Goal: Transaction & Acquisition: Purchase product/service

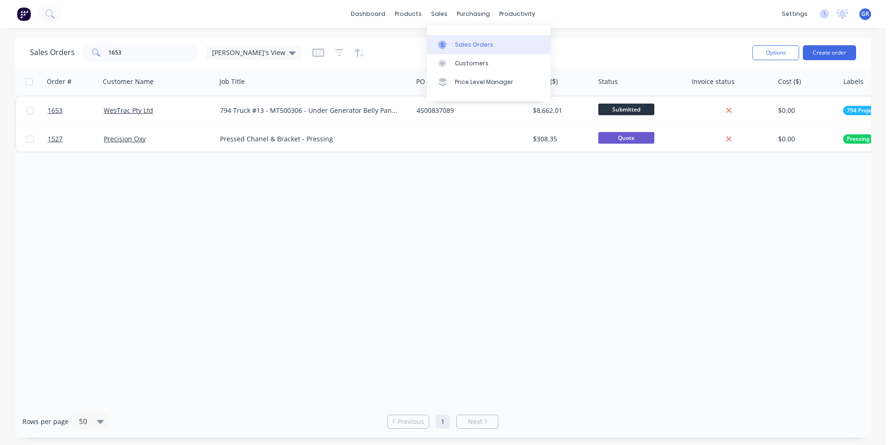
click at [466, 42] on div "Sales Orders" at bounding box center [474, 45] width 38 height 8
drag, startPoint x: 125, startPoint y: 51, endPoint x: 89, endPoint y: 51, distance: 36.0
click at [89, 51] on div "1653" at bounding box center [140, 52] width 117 height 19
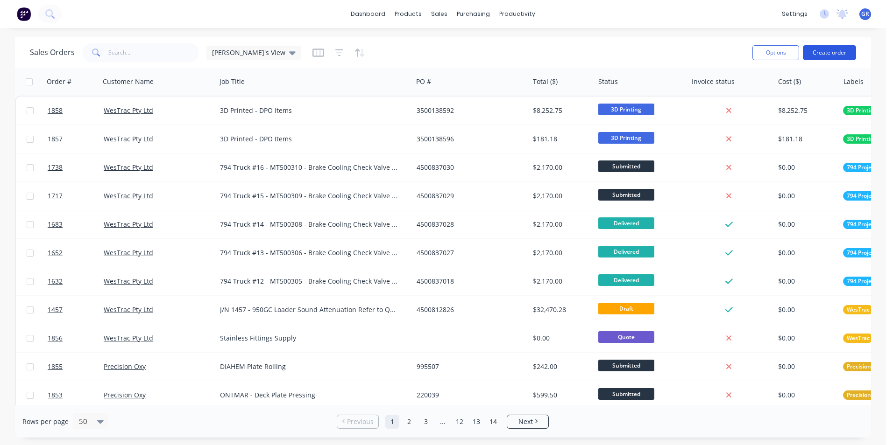
click at [828, 53] on button "Create order" at bounding box center [829, 52] width 53 height 15
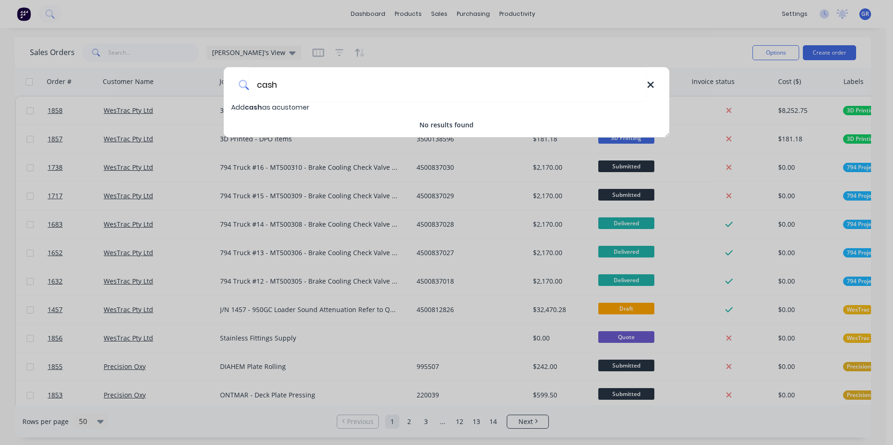
type input "cash"
click at [648, 87] on icon at bounding box center [650, 85] width 6 height 6
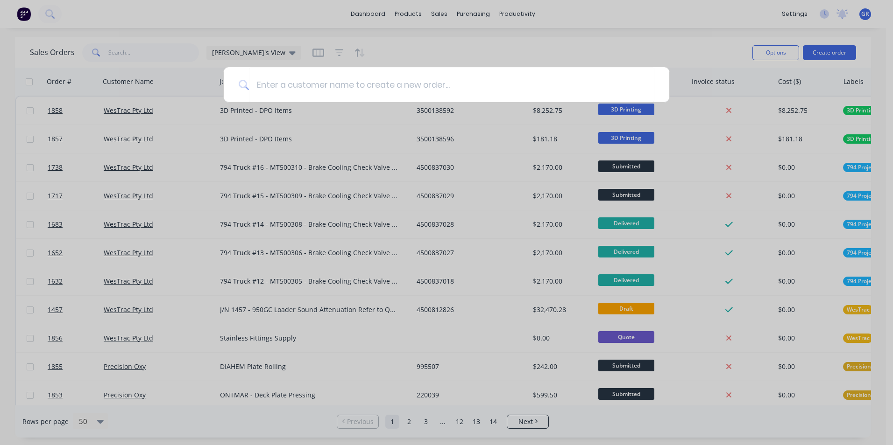
click at [377, 47] on div at bounding box center [446, 222] width 893 height 445
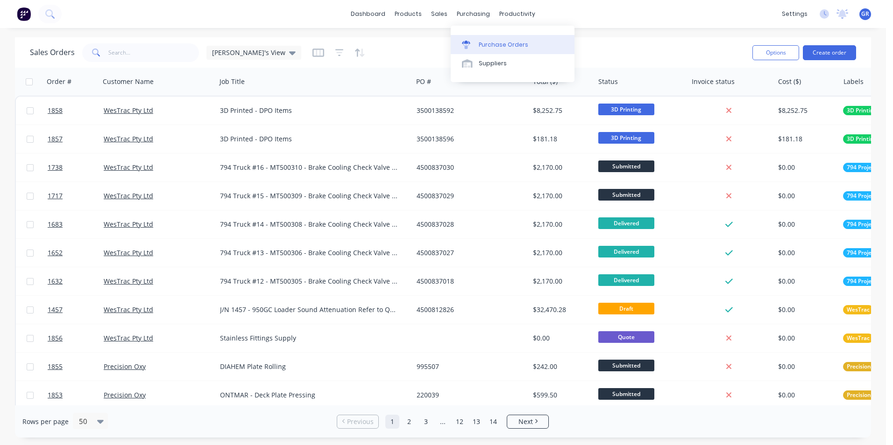
click at [491, 44] on div "Purchase Orders" at bounding box center [503, 45] width 49 height 8
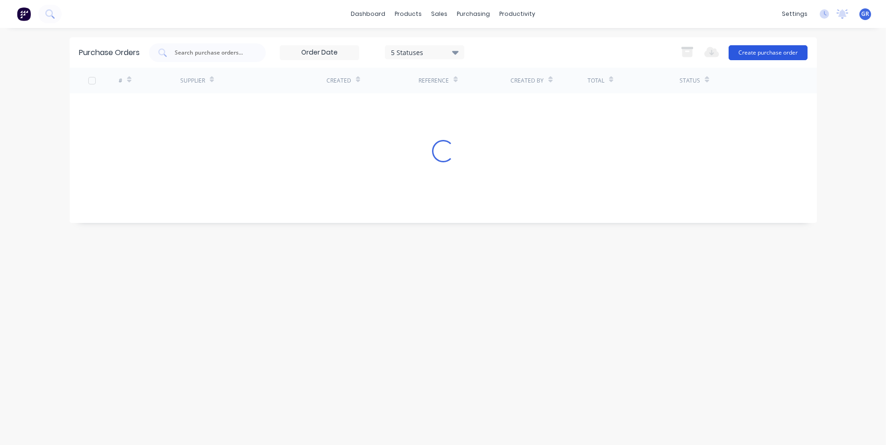
click at [756, 54] on button "Create purchase order" at bounding box center [767, 52] width 79 height 15
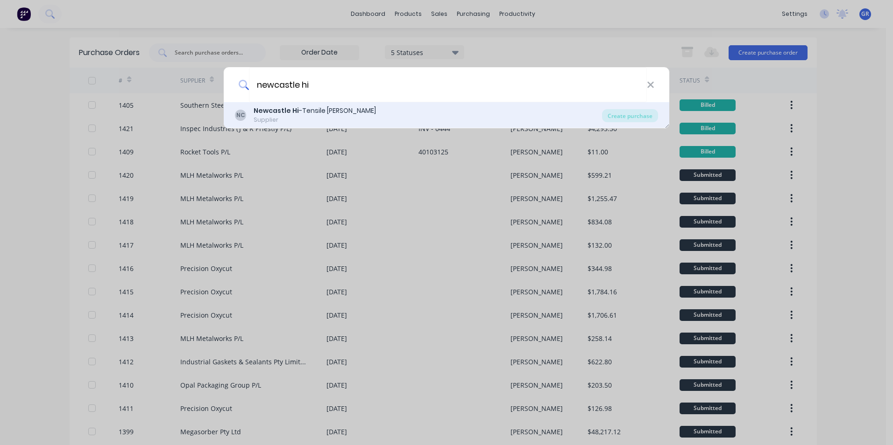
type input "newcastle hi"
click at [264, 111] on b "Newcastle Hi" at bounding box center [276, 110] width 45 height 9
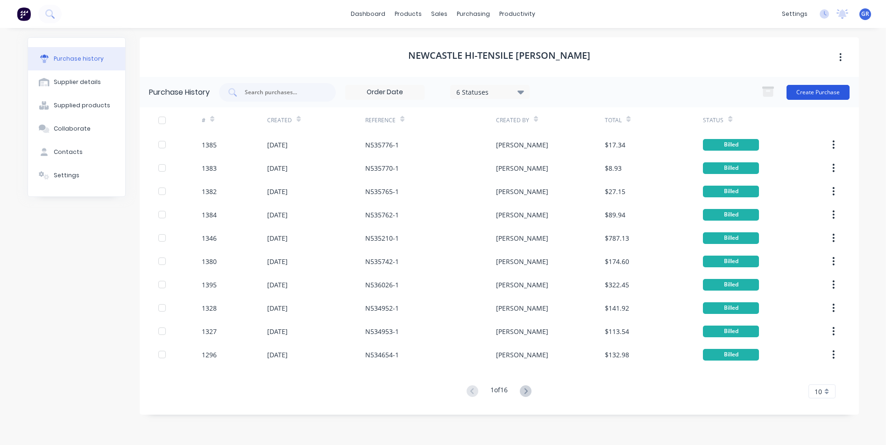
click at [819, 91] on button "Create Purchase" at bounding box center [817, 92] width 63 height 15
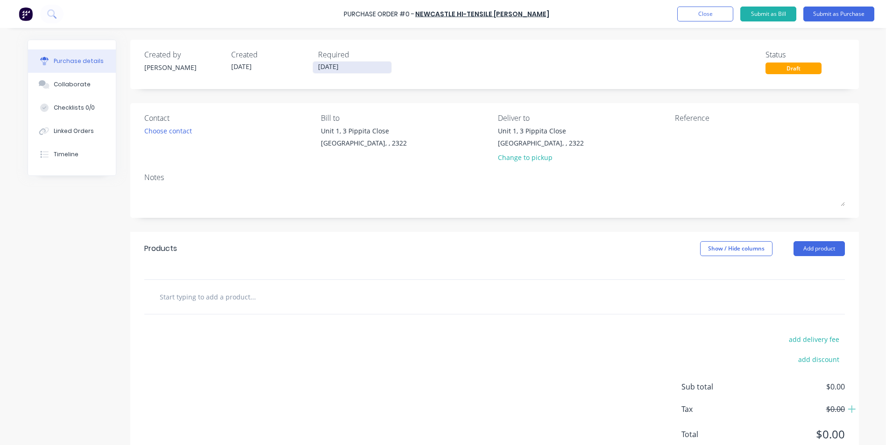
click at [333, 66] on input "08/09/25" at bounding box center [352, 68] width 78 height 12
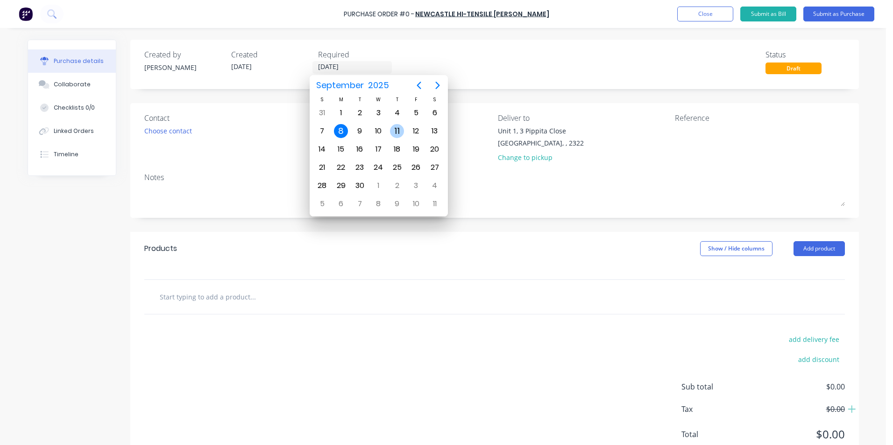
click at [396, 130] on div "11" at bounding box center [397, 131] width 14 height 14
type input "11/09/25"
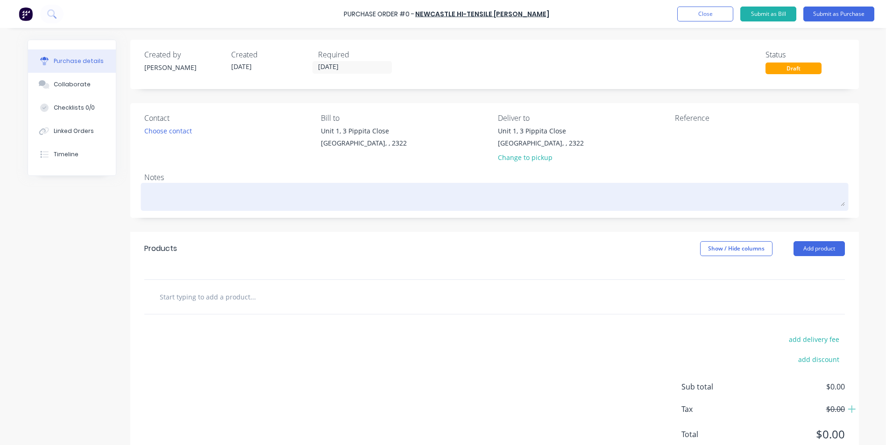
click at [165, 201] on textarea at bounding box center [494, 195] width 700 height 21
type textarea "x"
type textarea "J"
type textarea "x"
type textarea "JN"
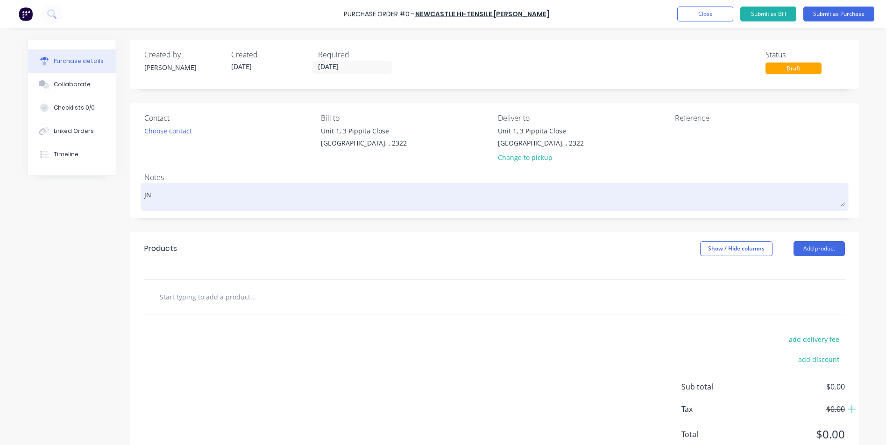
click at [162, 193] on textarea "JN" at bounding box center [494, 195] width 700 height 21
type textarea "x"
type textarea "JN1"
type textarea "x"
type textarea "JN17"
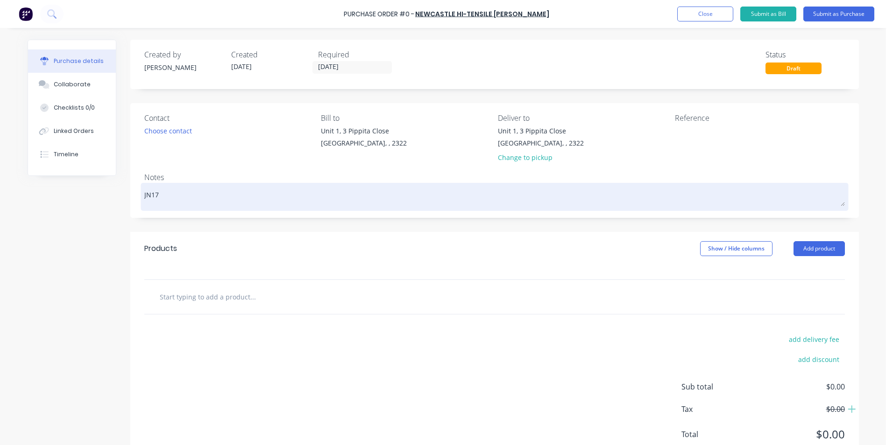
type textarea "x"
type textarea "JN178"
type textarea "x"
type textarea "JN1787"
type textarea "x"
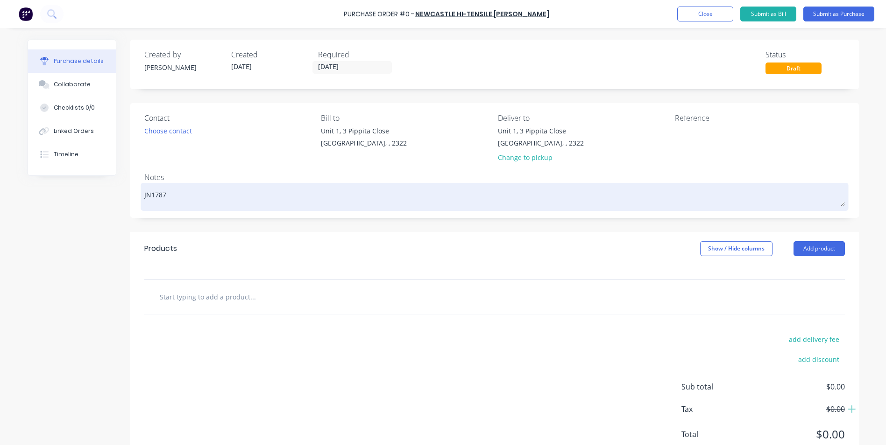
type textarea "JN1787"
type textarea "x"
type textarea "JN1787 -"
type textarea "x"
type textarea "JN1787 -"
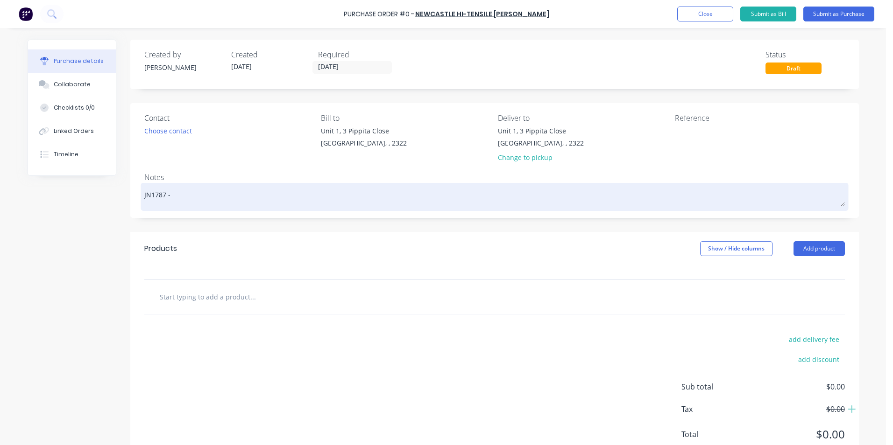
click at [180, 195] on textarea "JN1787 -" at bounding box center [494, 195] width 700 height 21
type textarea "x"
type textarea "JN1787 - 7"
type textarea "x"
type textarea "JN1787 - 79"
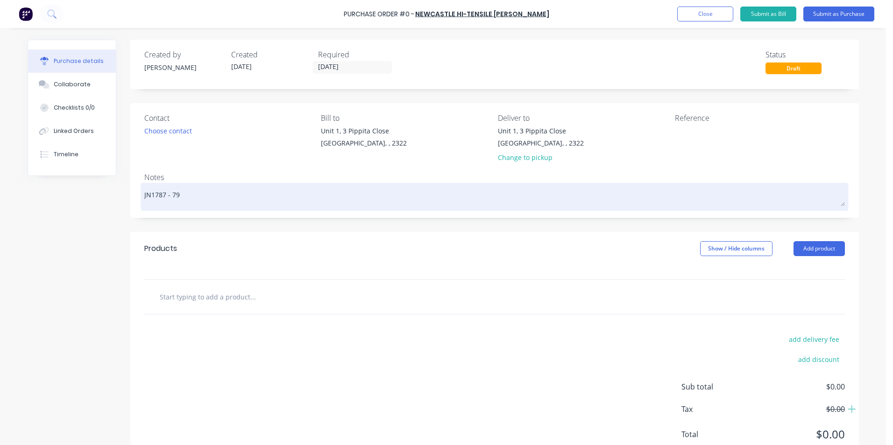
type textarea "x"
type textarea "JN1787 - 794"
type textarea "x"
type textarea "JN1787 - 794"
type textarea "x"
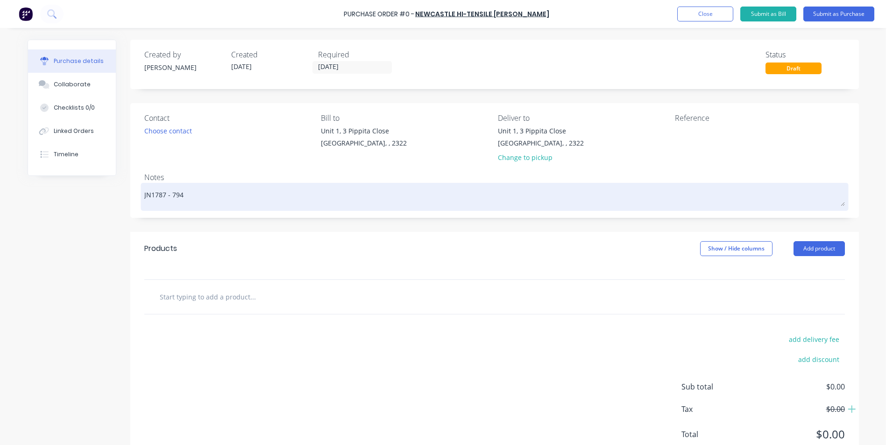
type textarea "JN1787 - 794 B"
type textarea "x"
type textarea "JN1787 - 794 Be"
type textarea "x"
type textarea "JN1787 - 794 Bel"
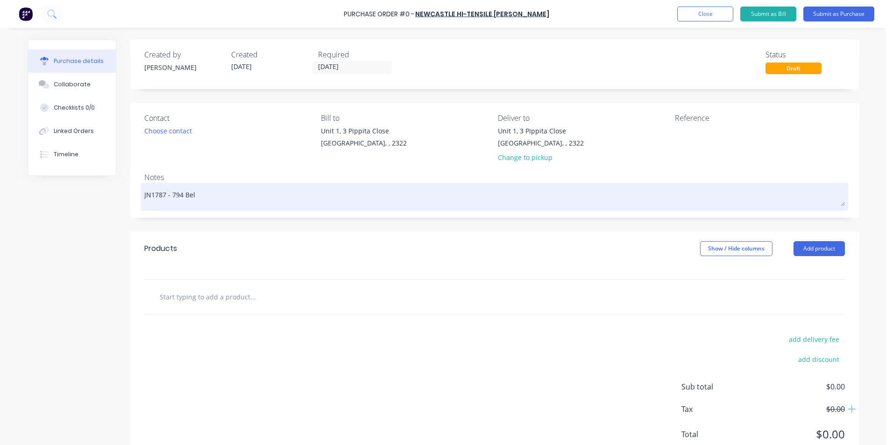
type textarea "x"
type textarea "JN1787 - 794 Bell"
type textarea "x"
type textarea "JN1787 - 794 Belly"
type textarea "x"
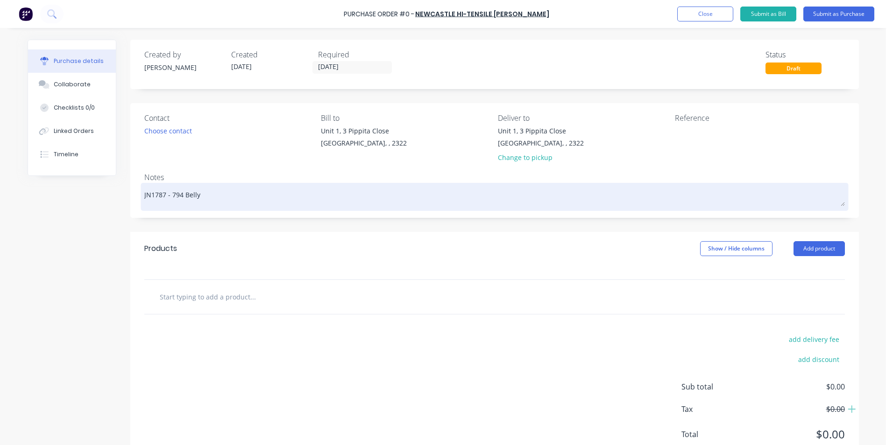
type textarea "JN1787 - 794 Belly"
type textarea "x"
type textarea "JN1787 - 794 Belly P"
type textarea "x"
type textarea "JN1787 - 794 Belly Pa"
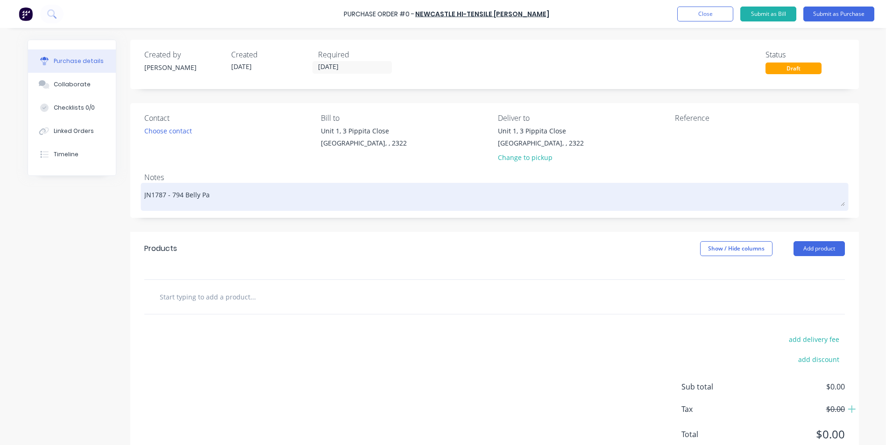
type textarea "x"
type textarea "JN1787 - 794 Belly Pan"
type textarea "x"
type textarea "JN1787 - 794 Belly Pane"
type textarea "x"
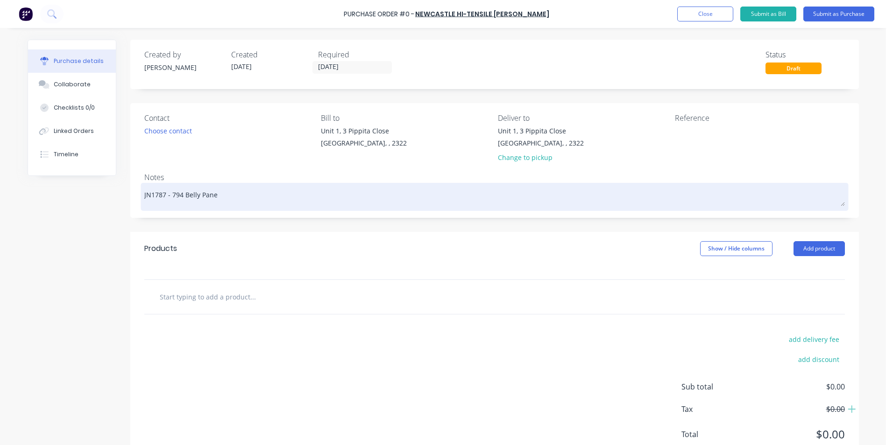
type textarea "JN1787 - 794 Belly Panel"
type textarea "x"
type textarea "JN1787 - 794 Belly Panel"
type textarea "x"
type textarea "JN1787 - 794 Belly Panel F"
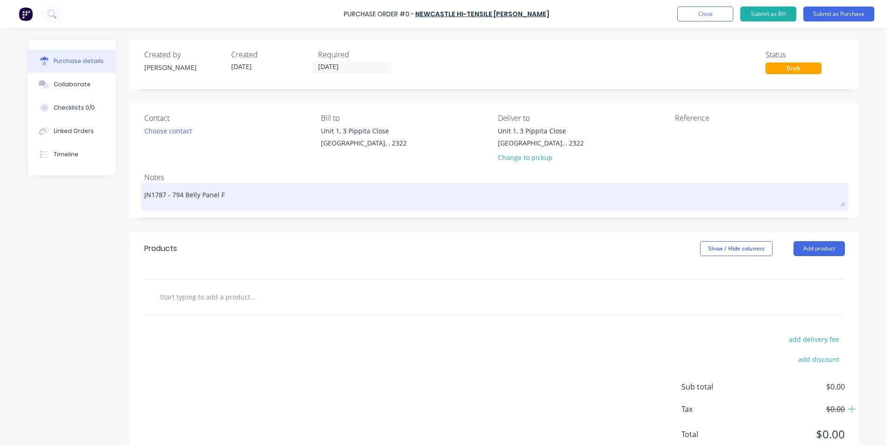
type textarea "x"
type textarea "JN1787 - 794 Belly Panel Fa"
type textarea "x"
type textarea "JN1787 - 794 Belly Panel Fas"
type textarea "x"
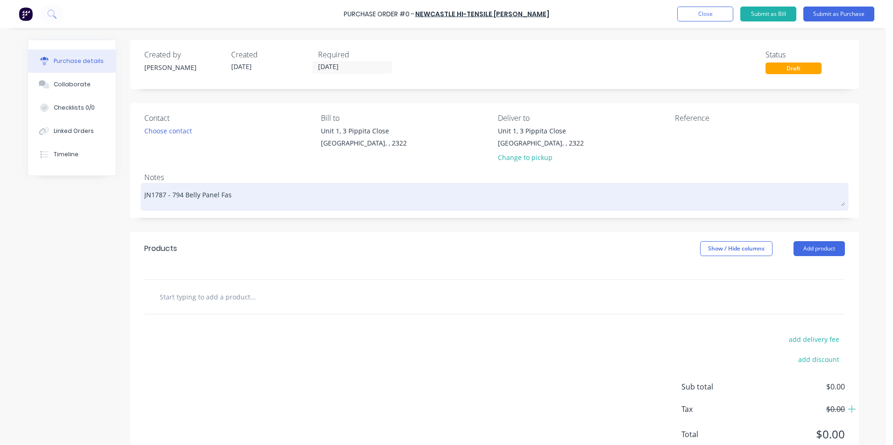
type textarea "JN1787 - 794 Belly Panel Fast"
type textarea "x"
type textarea "JN1787 - 794 Belly Panel Faste"
type textarea "x"
type textarea "JN1787 - 794 Belly Panel Fasten"
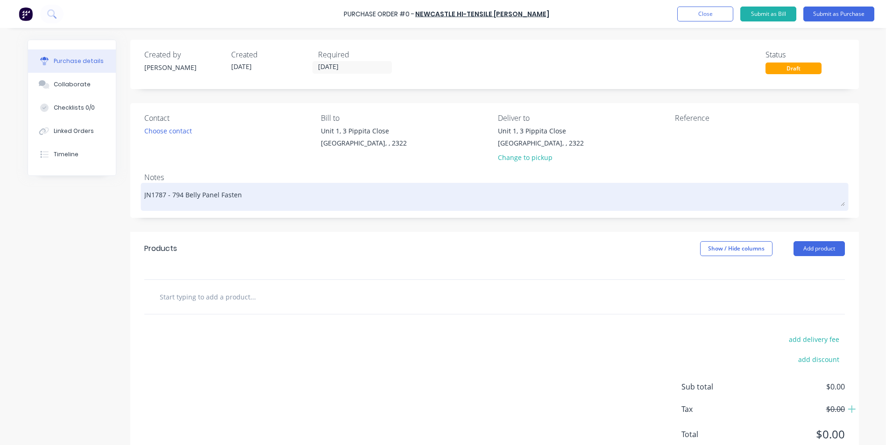
type textarea "x"
type textarea "JN1787 - 794 Belly Panel Fastene"
type textarea "x"
type textarea "JN1787 - 794 Belly Panel Fastener"
type textarea "x"
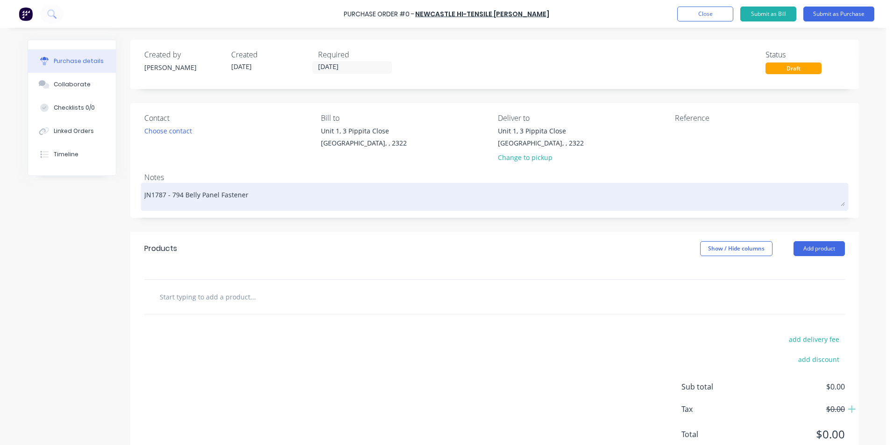
type textarea "JN1787 - 794 Belly Panel Fastener"
type textarea "x"
type textarea "JN1787 - 794 Belly Panel Fastener K"
type textarea "x"
type textarea "JN1787 - 794 Belly Panel Fastener Ki"
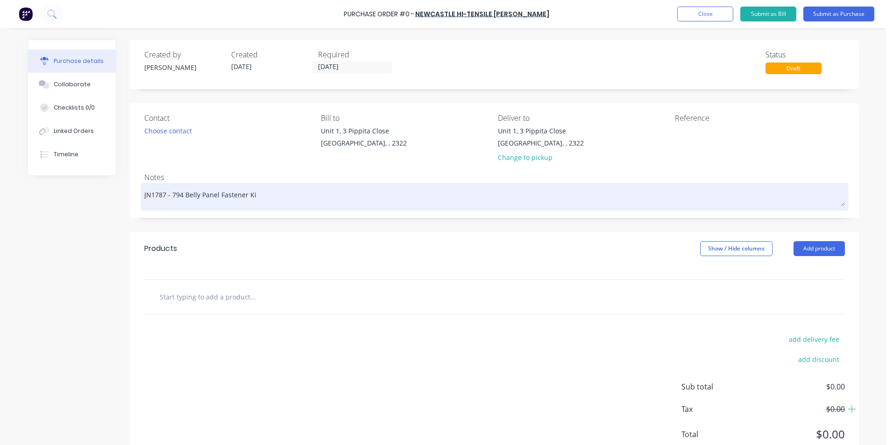
type textarea "x"
type textarea "JN1787 - 794 Belly Panel Fastener Kit"
type textarea "x"
type textarea "JN1787 - 794 Belly Panel Fastener Kit"
type textarea "x"
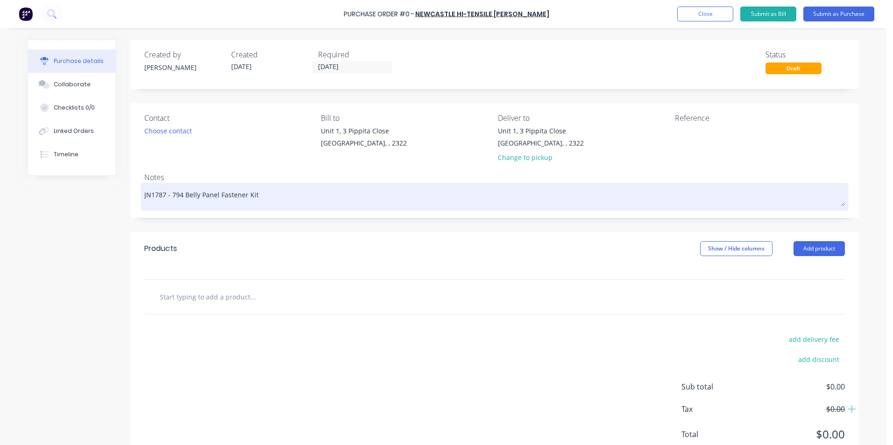
type textarea "JN1787 - 794 Belly Panel Fastener Kit -"
type textarea "x"
type textarea "JN1787 - 794 Belly Panel Fastener Kit -"
type textarea "x"
type textarea "JN1787 - 794 Belly Panel Fastener Kit - T"
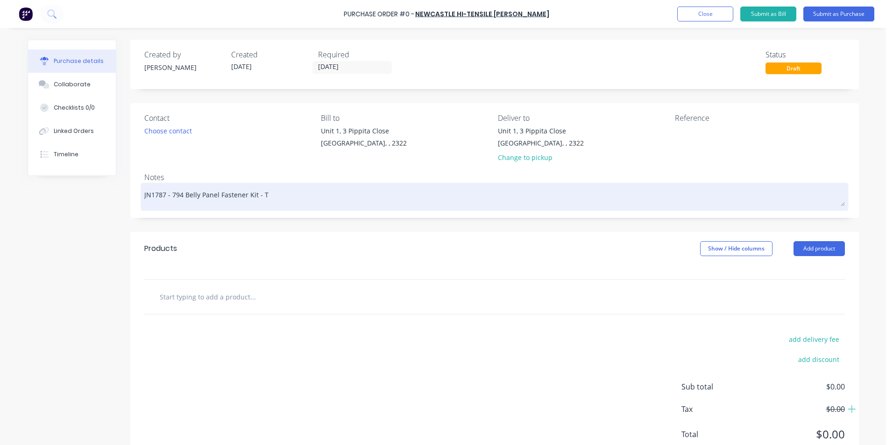
type textarea "x"
type textarea "JN1787 - 794 Belly Panel Fastener Kit - Tr"
type textarea "x"
type textarea "JN1787 - 794 Belly Panel Fastener Kit - Tru"
type textarea "x"
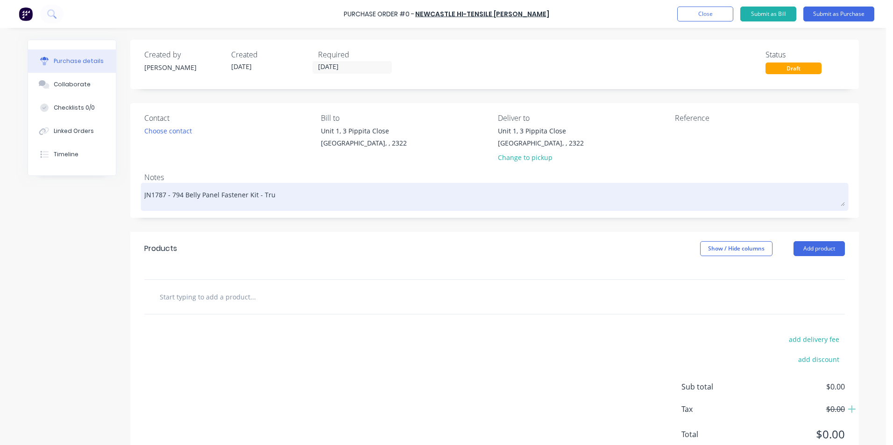
type textarea "JN1787 - 794 Belly Panel Fastener Kit - Truc"
type textarea "x"
type textarea "JN1787 - 794 Belly Panel Fastener Kit - Truck"
type textarea "x"
type textarea "JN1787 - 794 Belly Panel Fastener Kit - Truck"
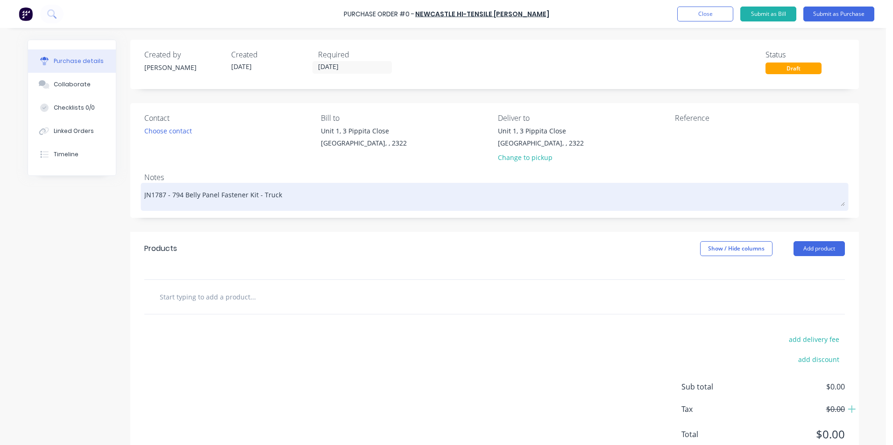
type textarea "x"
type textarea "JN1787 - 794 Belly Panel Fastener Kit - Truck #"
type textarea "x"
type textarea "JN1787 - 794 Belly Panel Fastener Kit - Truck #1"
type textarea "x"
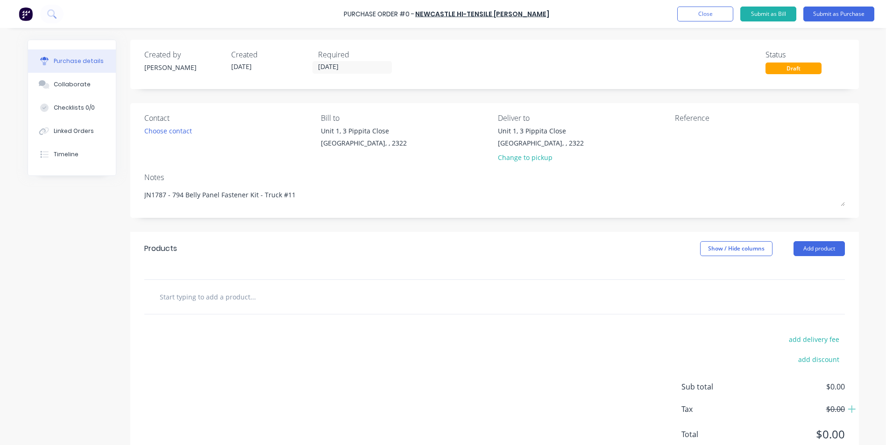
type textarea "JN1787 - 794 Belly Panel Fastener Kit - Truck #11"
type textarea "x"
type textarea "JN1787 - 794 Belly Panel Fastener Kit - Truck #11"
click at [209, 298] on input "text" at bounding box center [252, 297] width 187 height 19
click at [231, 299] on input "text" at bounding box center [252, 297] width 187 height 19
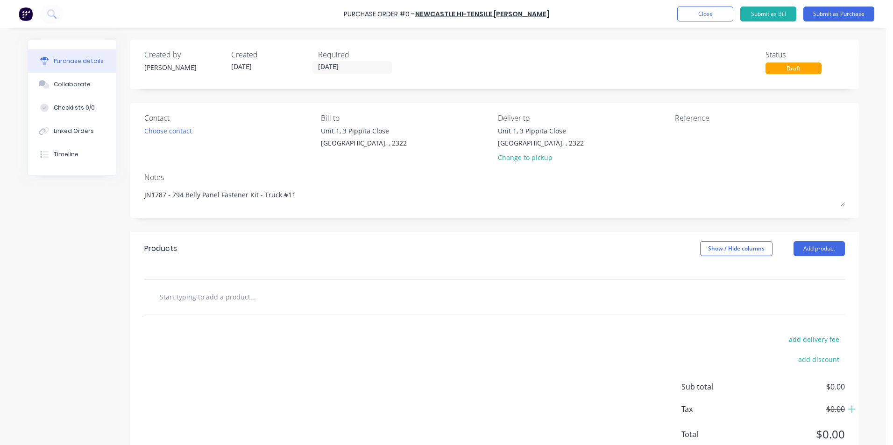
type textarea "x"
type input "S"
type textarea "x"
type input "Su"
type textarea "x"
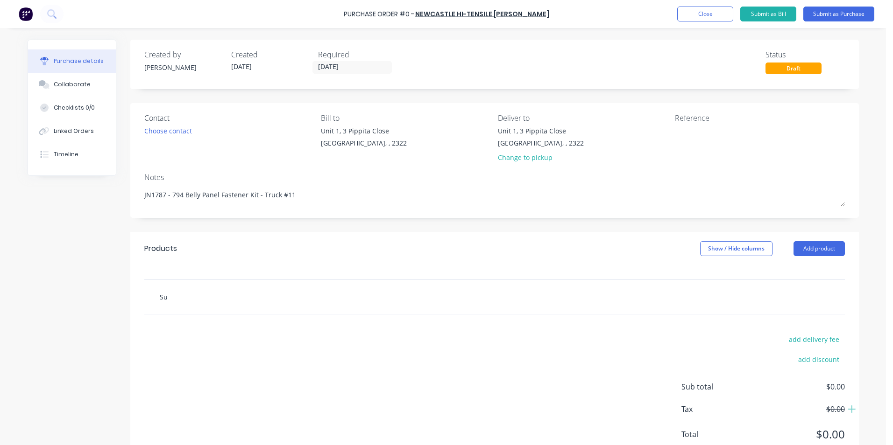
type input "Sup"
type textarea "x"
type input "Supp"
type textarea "x"
type input "Suppl"
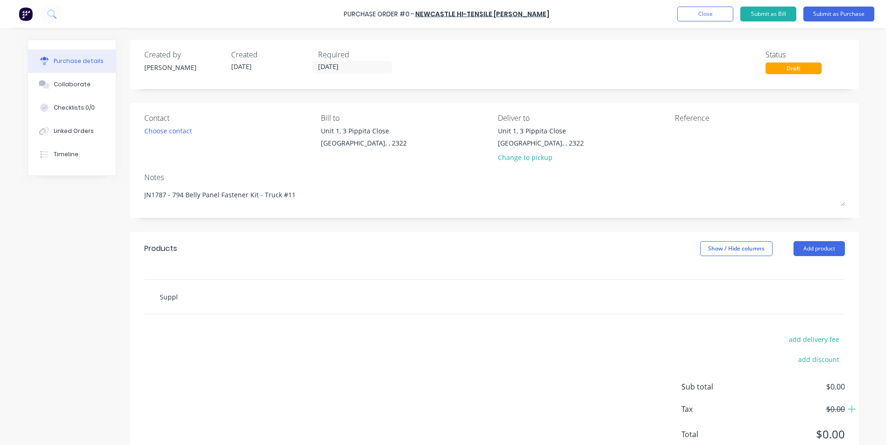
type textarea "x"
type input "Supply"
type textarea "x"
type input "Supply"
type textarea "x"
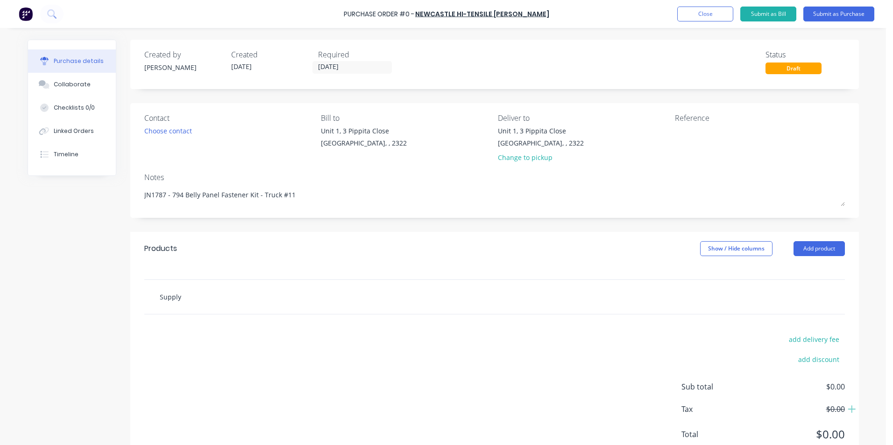
type input "Supply -"
type textarea "x"
type input "Supply -"
type textarea "x"
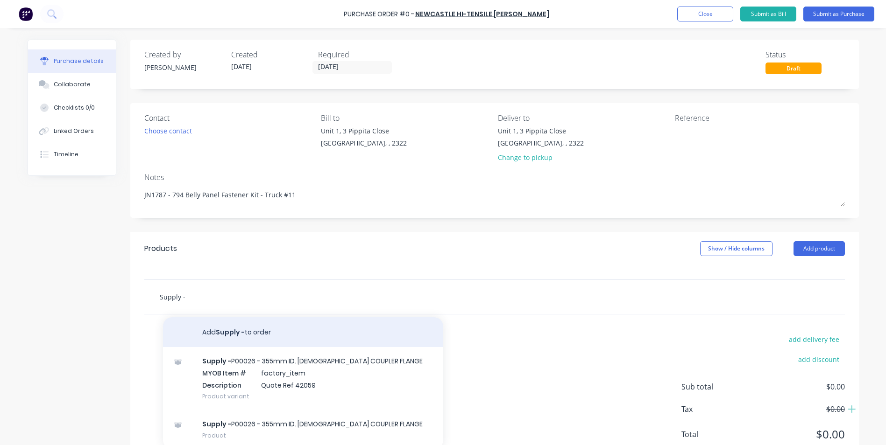
type input "Supply -"
click at [231, 330] on button "Add Supply - to order" at bounding box center [303, 333] width 280 height 30
type textarea "x"
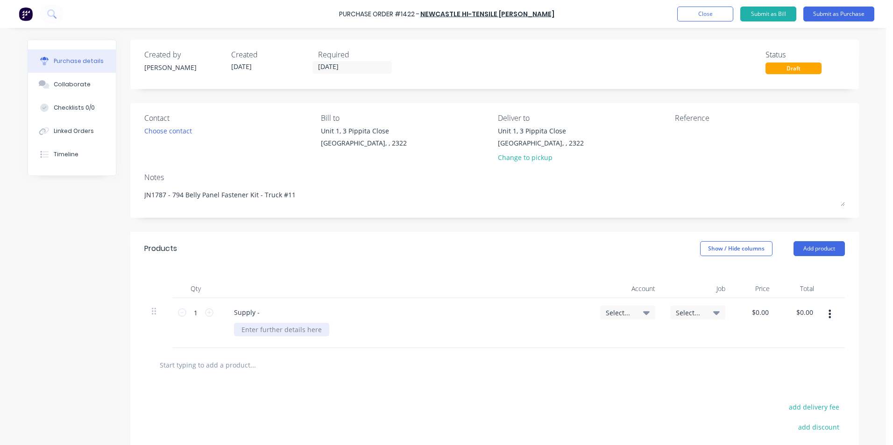
click at [260, 328] on div at bounding box center [281, 330] width 95 height 14
type textarea "x"
paste div
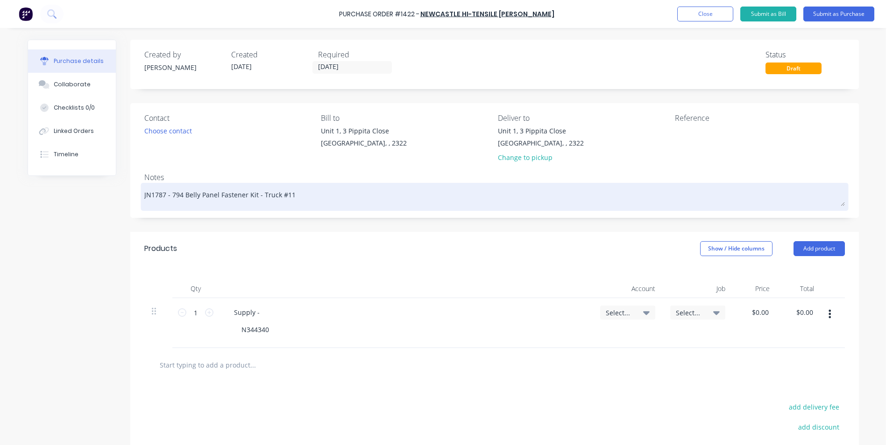
drag, startPoint x: 250, startPoint y: 196, endPoint x: 231, endPoint y: 195, distance: 19.2
click at [231, 195] on textarea "JN1787 - 794 Belly Panel Fastener Kit - Truck #11" at bounding box center [494, 195] width 700 height 21
click at [252, 196] on textarea "JN1787 - 794 Belly Panel Fastener Kit - Truck #11" at bounding box center [494, 195] width 700 height 21
click at [251, 196] on textarea "JN1787 - 794 Belly Panel Fastener Kit - Truck #11" at bounding box center [494, 195] width 700 height 21
drag, startPoint x: 251, startPoint y: 194, endPoint x: 170, endPoint y: 195, distance: 80.3
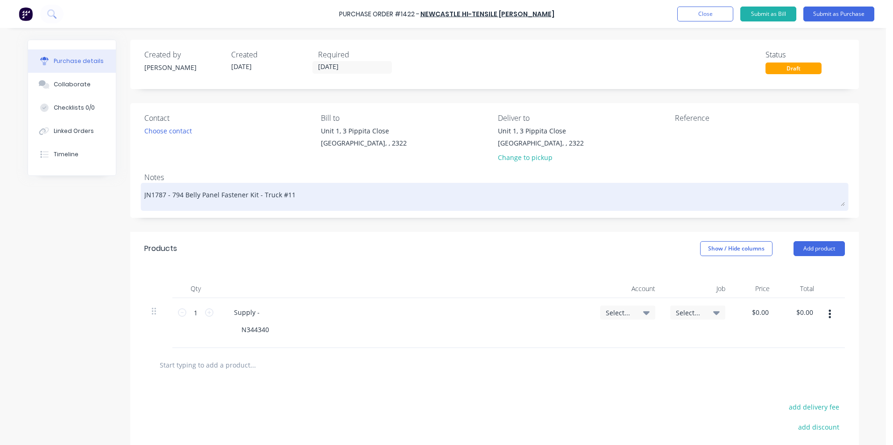
click at [170, 195] on textarea "JN1787 - 794 Belly Panel Fastener Kit - Truck #11" at bounding box center [494, 195] width 700 height 21
click at [249, 194] on textarea "JN1787 - 794 Belly Panel Fastener Kit - Truck #11" at bounding box center [494, 195] width 700 height 21
drag, startPoint x: 251, startPoint y: 194, endPoint x: 169, endPoint y: 195, distance: 82.7
click at [169, 195] on textarea "JN1787 - 794 Belly Panel Fastener Kit - Truck #11" at bounding box center [494, 195] width 700 height 21
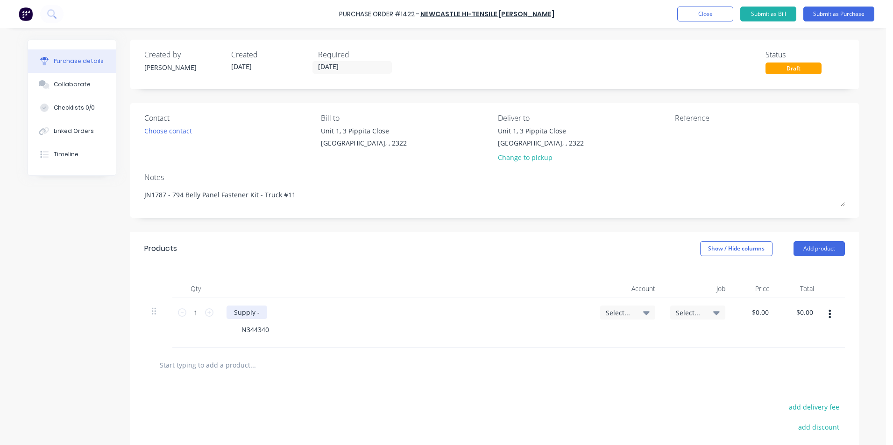
type textarea "x"
click at [260, 315] on div "Supply -" at bounding box center [246, 313] width 41 height 14
drag, startPoint x: 265, startPoint y: 330, endPoint x: 237, endPoint y: 331, distance: 28.5
click at [236, 331] on div "N344340" at bounding box center [255, 330] width 42 height 14
drag, startPoint x: 340, startPoint y: 312, endPoint x: 367, endPoint y: 311, distance: 26.7
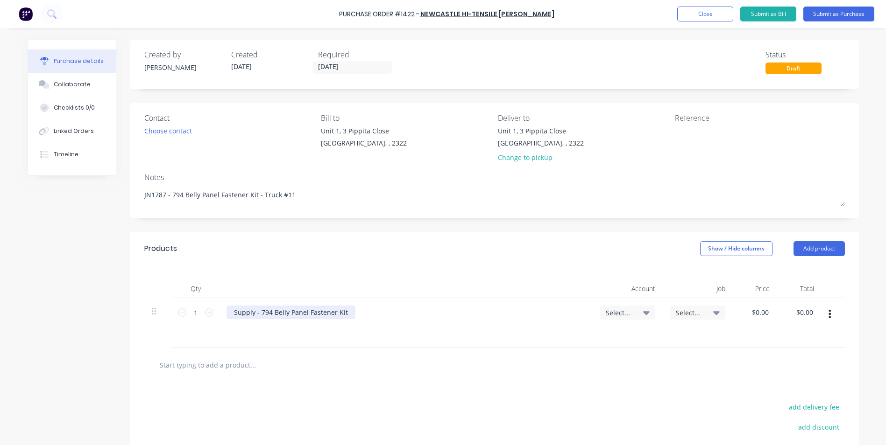
click at [340, 312] on div "Supply - 794 Belly Panel Fastener Kit" at bounding box center [290, 313] width 129 height 14
click at [625, 313] on span "Select..." at bounding box center [620, 313] width 28 height 10
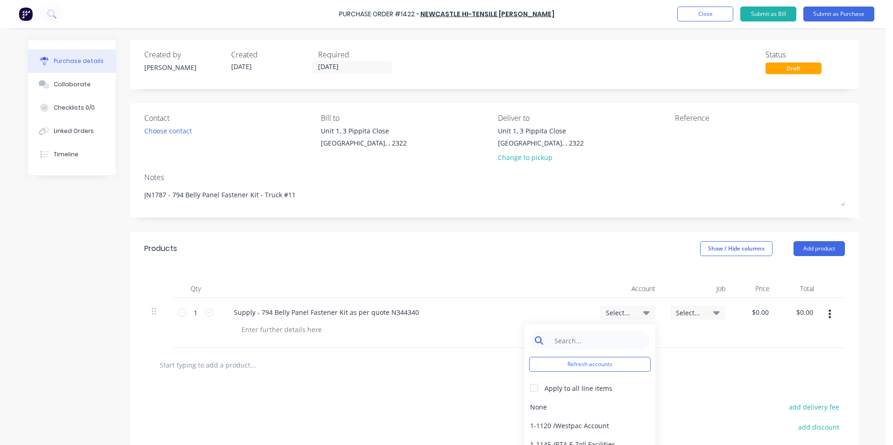
type textarea "x"
click at [583, 338] on input at bounding box center [597, 341] width 96 height 19
type input "1-14"
click at [576, 404] on div "1-1400 / Work in Progress - Materials" at bounding box center [589, 407] width 131 height 19
click at [680, 311] on span "Select..." at bounding box center [690, 313] width 28 height 10
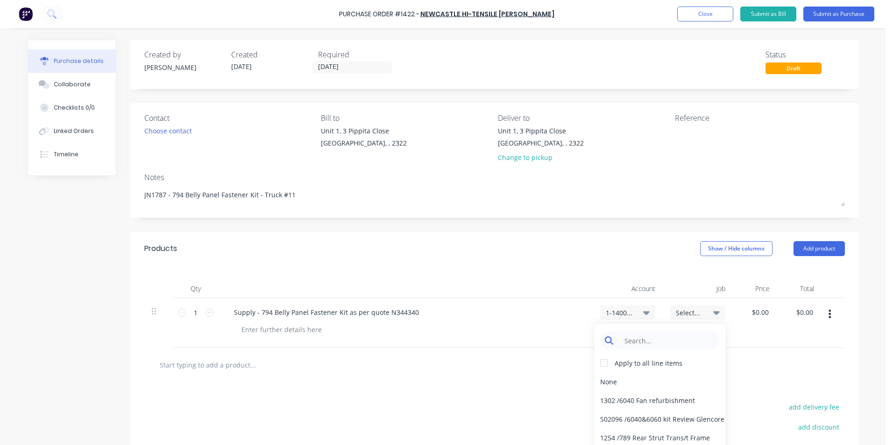
type textarea "x"
click at [635, 341] on input at bounding box center [667, 341] width 96 height 19
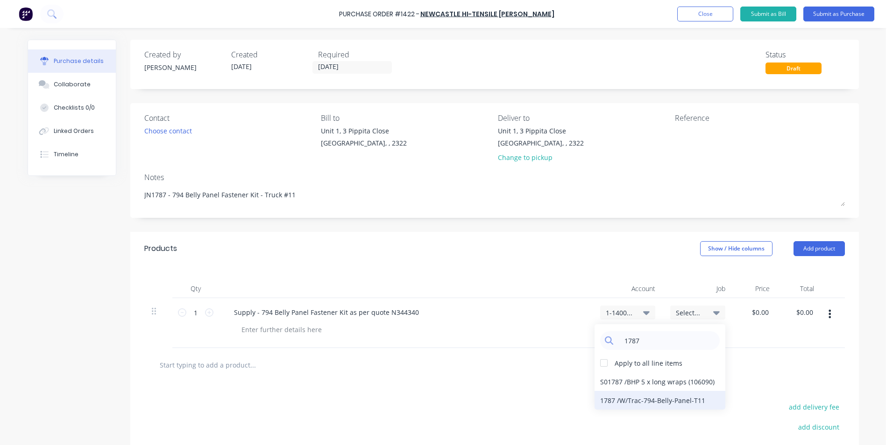
type input "1787"
click at [663, 400] on div "1787 / W/Trac-794-Belly-Panel-T11" at bounding box center [659, 400] width 131 height 19
type textarea "x"
type input "0.0000"
click at [762, 311] on input "0.0000" at bounding box center [759, 313] width 21 height 14
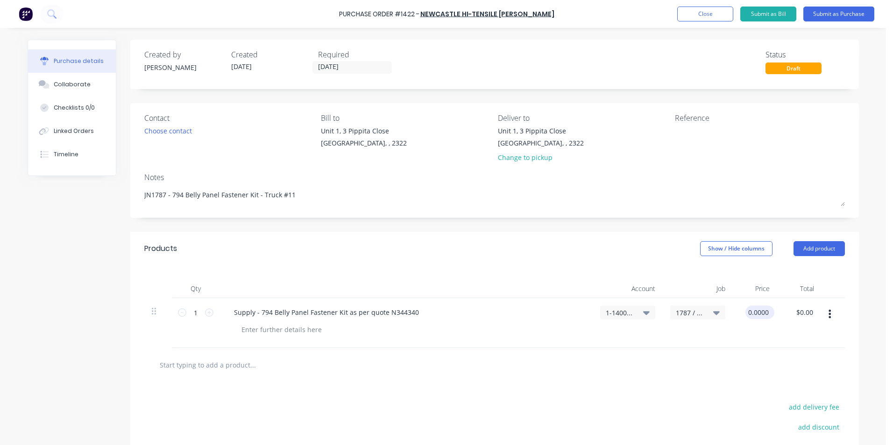
type textarea "x"
click at [762, 311] on input "0.0000" at bounding box center [757, 313] width 25 height 14
type input "816.885"
type textarea "x"
type input "$816.885"
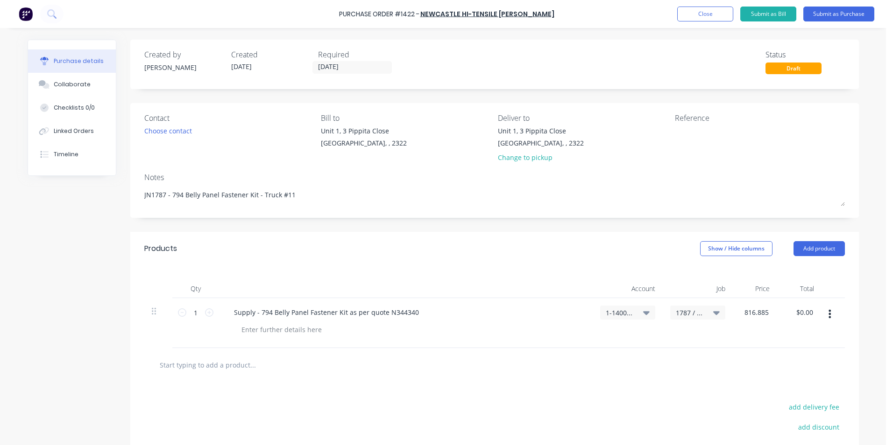
type input "$816.89"
click at [781, 335] on div "$816.89 $816.89" at bounding box center [800, 323] width 43 height 50
click at [824, 13] on button "Submit as Purchase" at bounding box center [838, 14] width 71 height 15
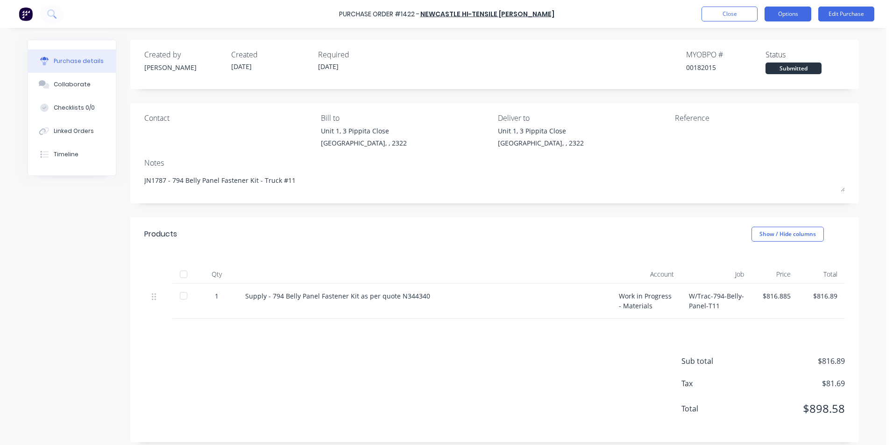
click at [788, 14] on button "Options" at bounding box center [787, 14] width 47 height 15
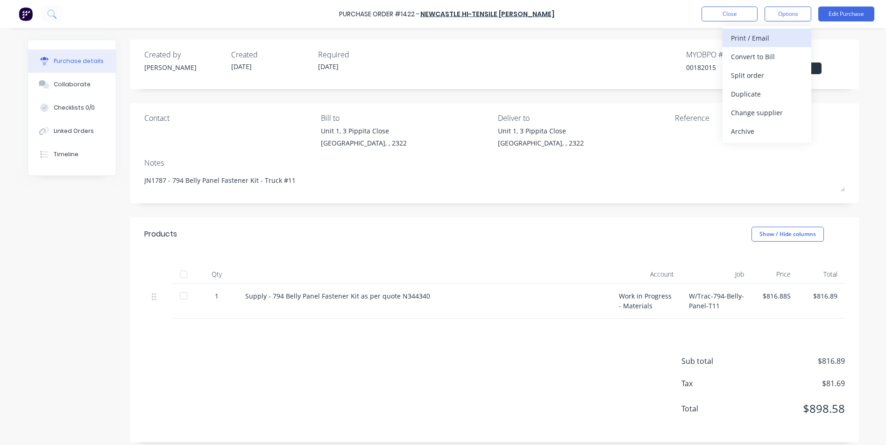
click at [755, 38] on div "Print / Email" at bounding box center [767, 38] width 72 height 14
click at [762, 57] on div "With pricing" at bounding box center [767, 57] width 72 height 14
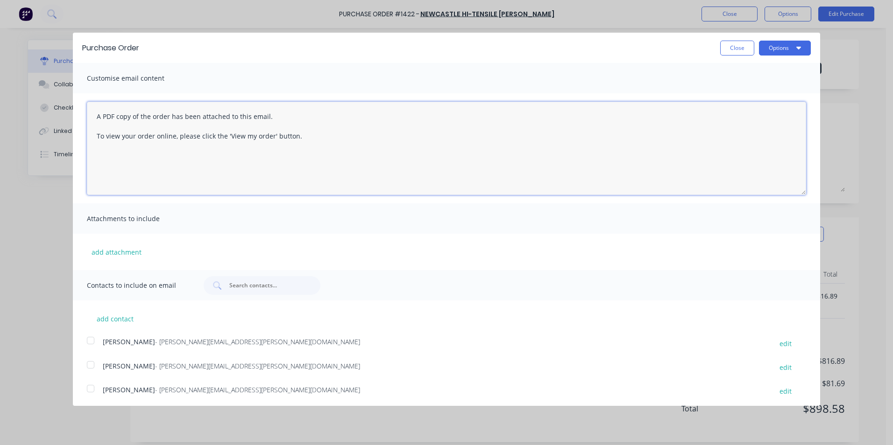
click at [326, 155] on textarea "A PDF copy of the order has been attached to this email. To view your order onl…" at bounding box center [446, 148] width 719 height 93
click at [730, 50] on button "Close" at bounding box center [737, 48] width 34 height 15
type textarea "x"
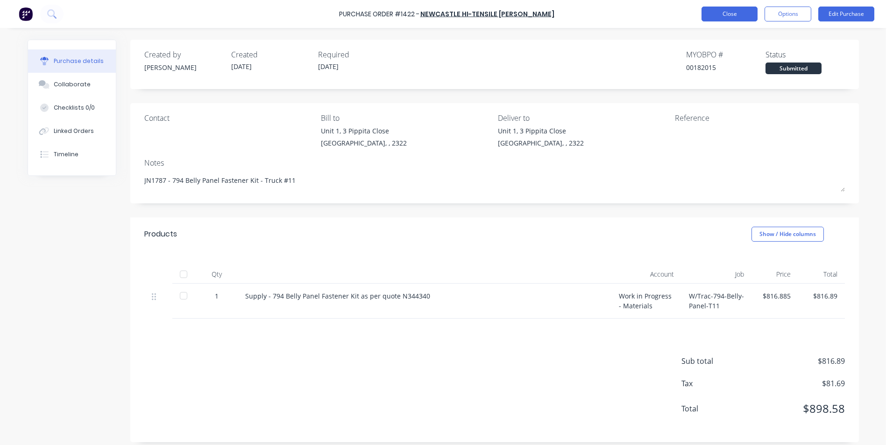
click at [721, 16] on button "Close" at bounding box center [729, 14] width 56 height 15
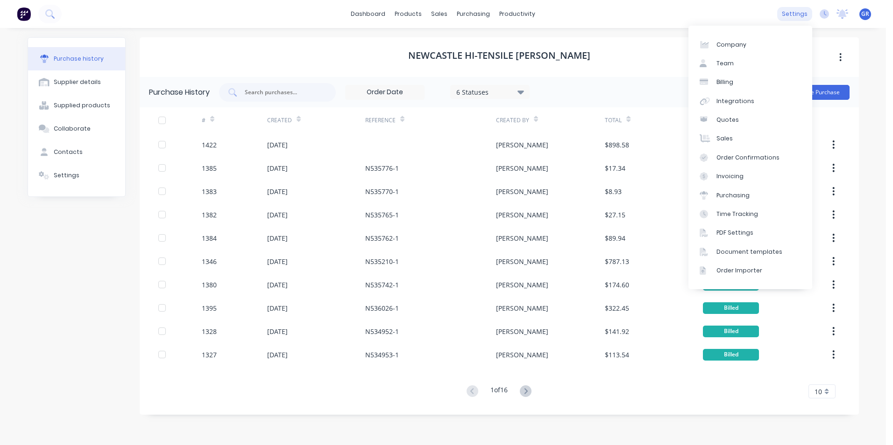
click at [799, 10] on div "settings" at bounding box center [794, 14] width 35 height 14
click at [742, 191] on div "Purchasing" at bounding box center [732, 195] width 33 height 8
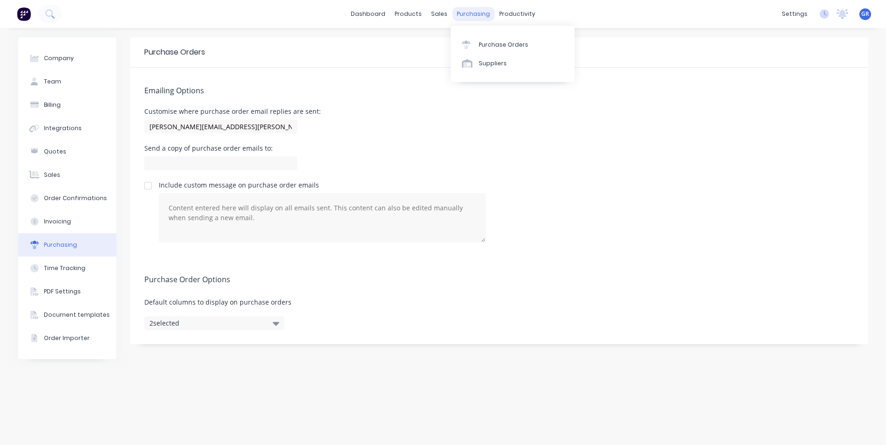
click at [471, 13] on div "purchasing" at bounding box center [473, 14] width 42 height 14
click at [498, 46] on div "Purchase Orders" at bounding box center [503, 45] width 49 height 8
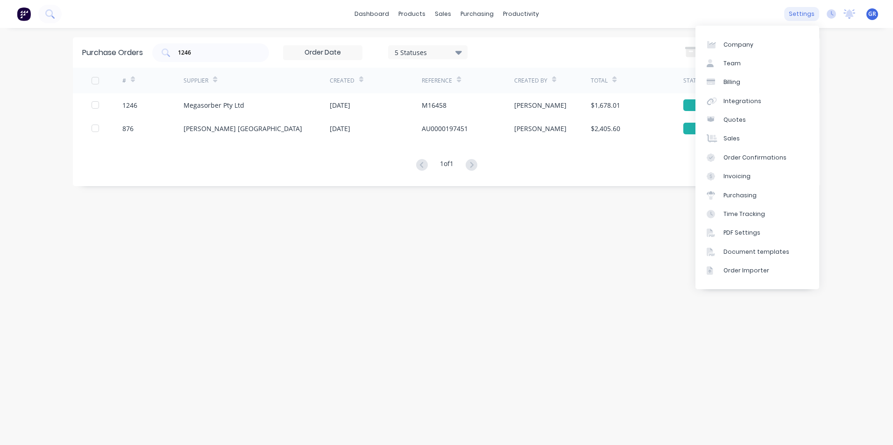
click at [803, 7] on div "settings" at bounding box center [801, 14] width 35 height 14
click at [741, 194] on div "Purchasing" at bounding box center [739, 195] width 33 height 8
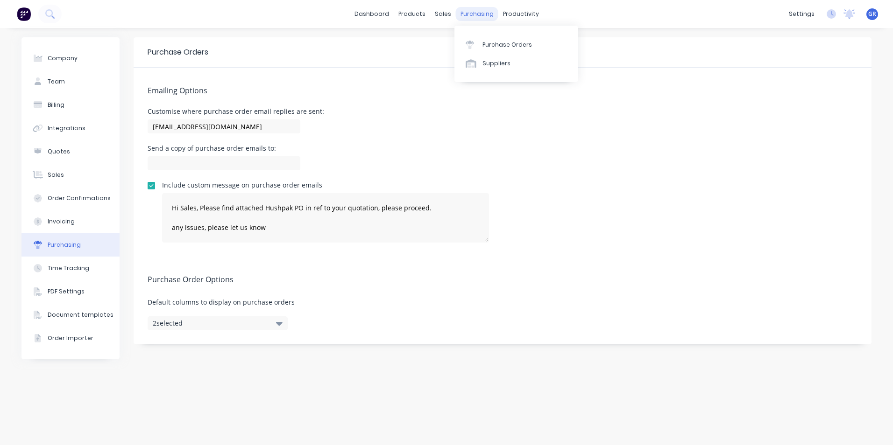
click at [484, 14] on div "purchasing" at bounding box center [477, 14] width 42 height 14
click at [497, 43] on div "Purchase Orders" at bounding box center [506, 45] width 49 height 8
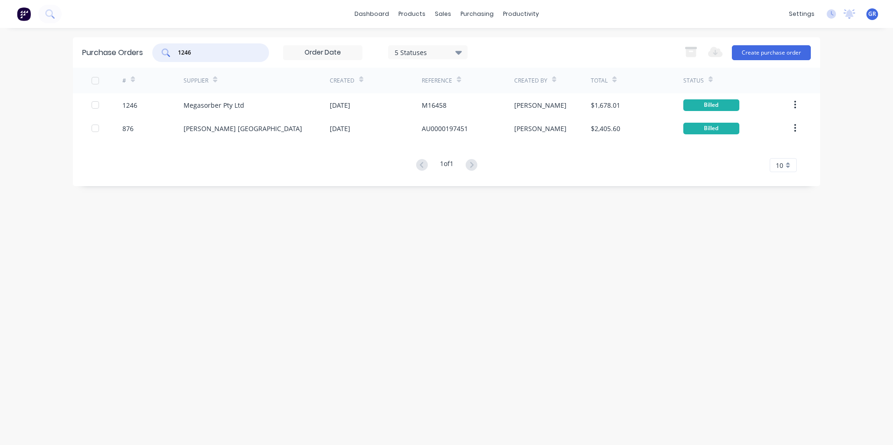
drag, startPoint x: 203, startPoint y: 48, endPoint x: 169, endPoint y: 51, distance: 34.2
click at [169, 51] on div "1246" at bounding box center [210, 52] width 117 height 19
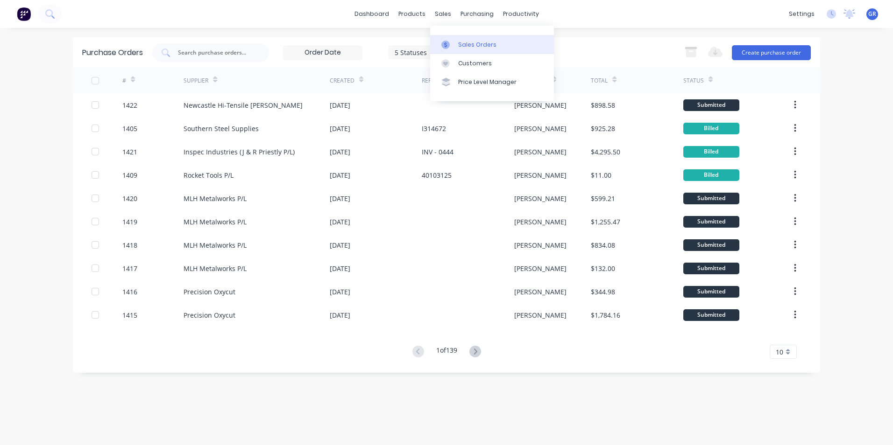
click at [467, 42] on div "Sales Orders" at bounding box center [477, 45] width 38 height 8
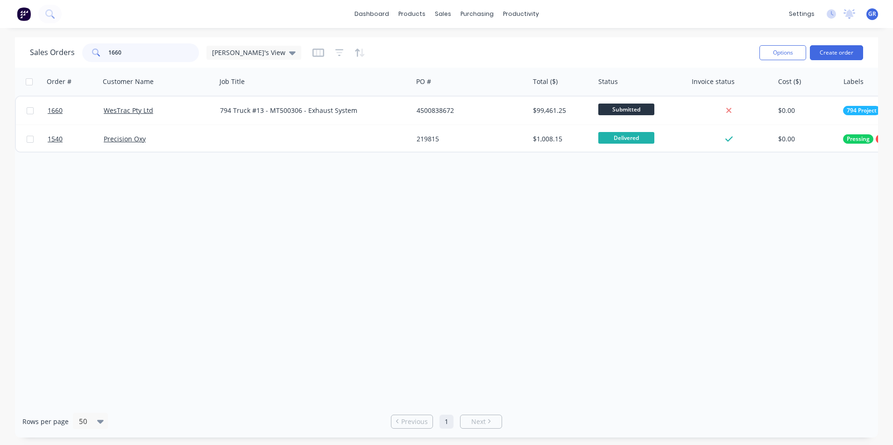
drag, startPoint x: 131, startPoint y: 51, endPoint x: 86, endPoint y: 51, distance: 44.4
click at [86, 51] on div "1660" at bounding box center [140, 52] width 117 height 19
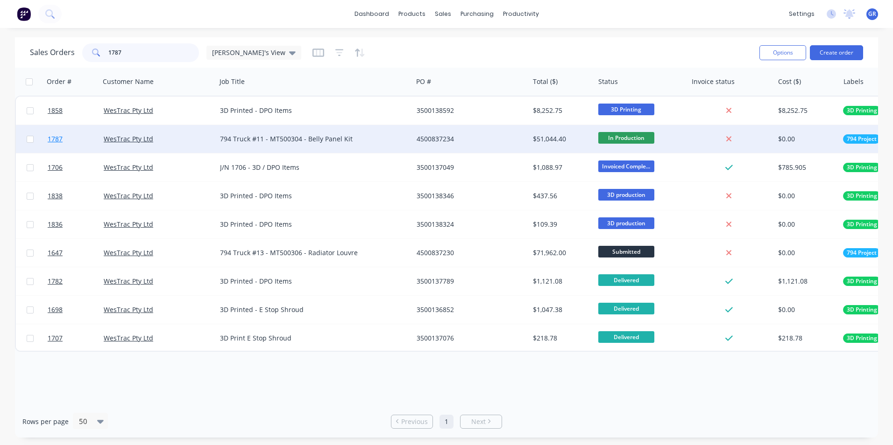
type input "1787"
click at [54, 138] on span "1787" at bounding box center [55, 138] width 15 height 9
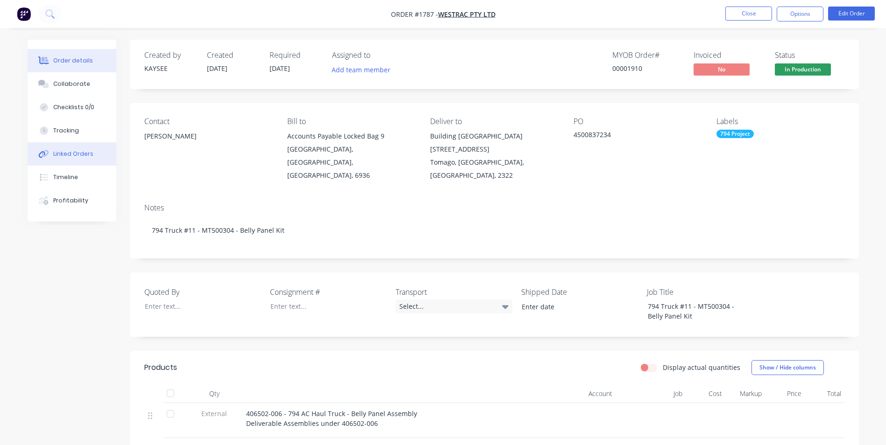
click at [68, 153] on div "Linked Orders" at bounding box center [73, 154] width 40 height 8
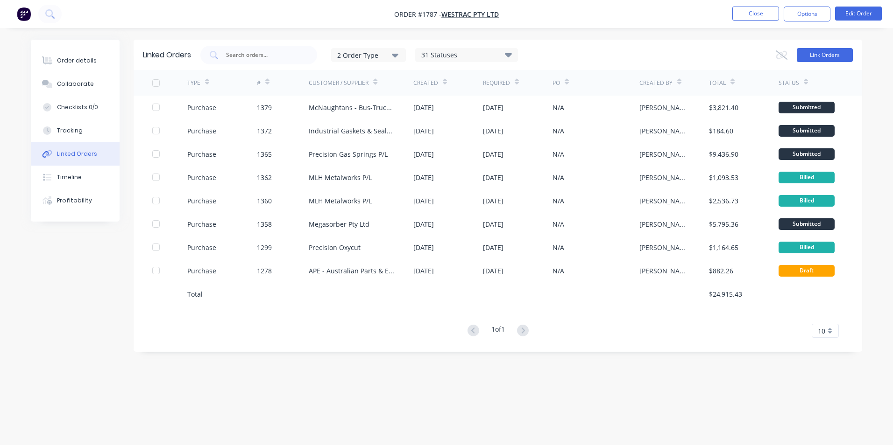
click at [824, 53] on button "Link Orders" at bounding box center [825, 55] width 56 height 14
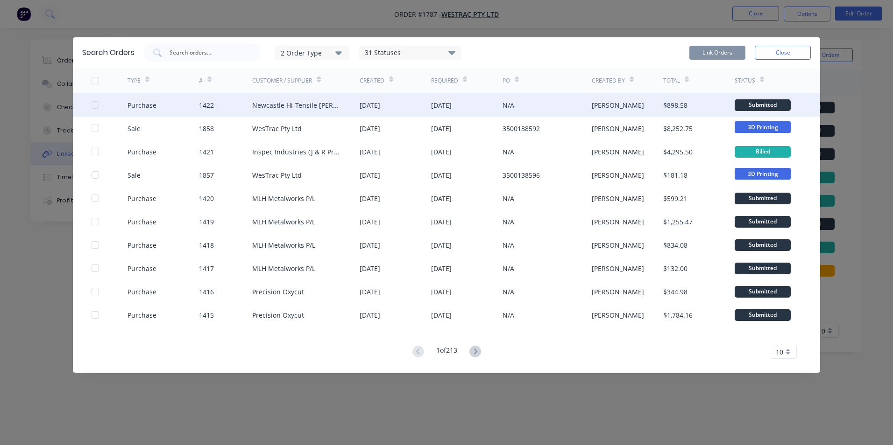
click at [93, 104] on div at bounding box center [95, 105] width 19 height 19
click at [721, 50] on button "Link Orders" at bounding box center [717, 53] width 56 height 14
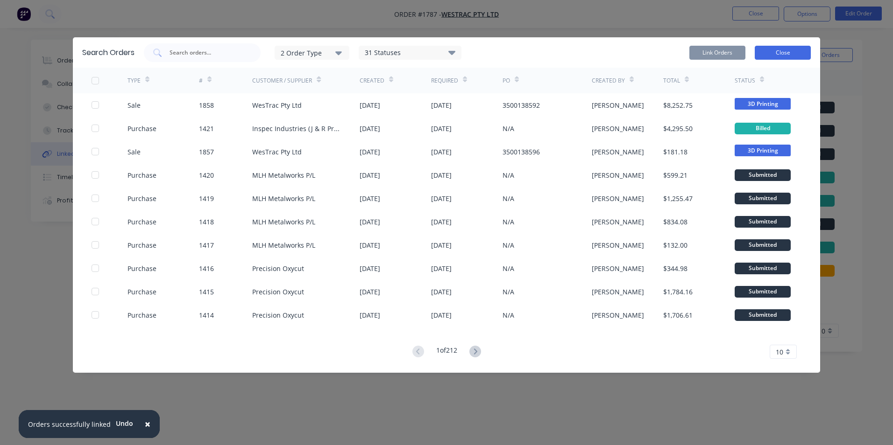
click at [774, 52] on button "Close" at bounding box center [783, 53] width 56 height 14
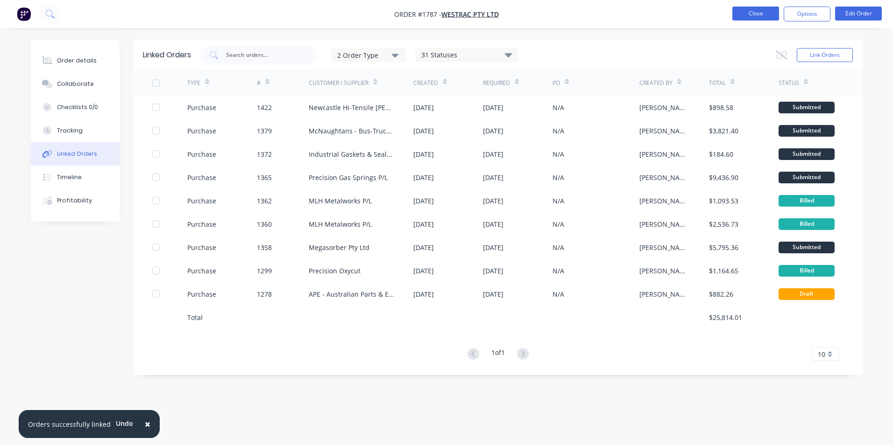
click at [749, 11] on button "Close" at bounding box center [755, 14] width 47 height 14
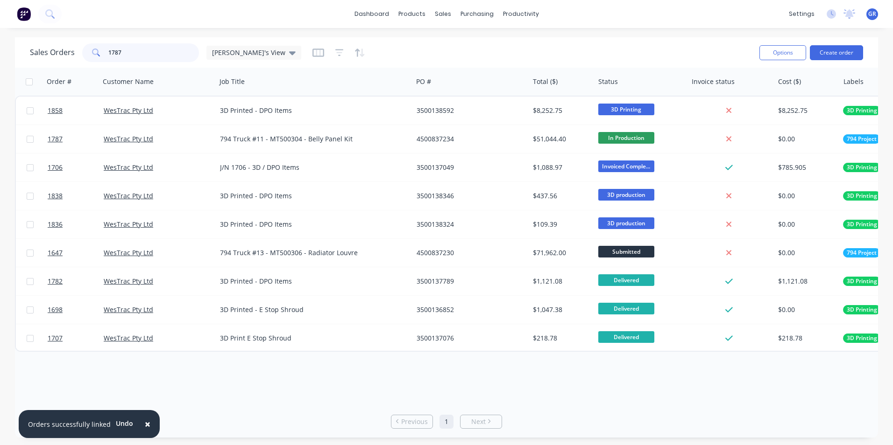
drag, startPoint x: 120, startPoint y: 51, endPoint x: 89, endPoint y: 54, distance: 31.8
click at [89, 54] on div "1787" at bounding box center [140, 52] width 117 height 19
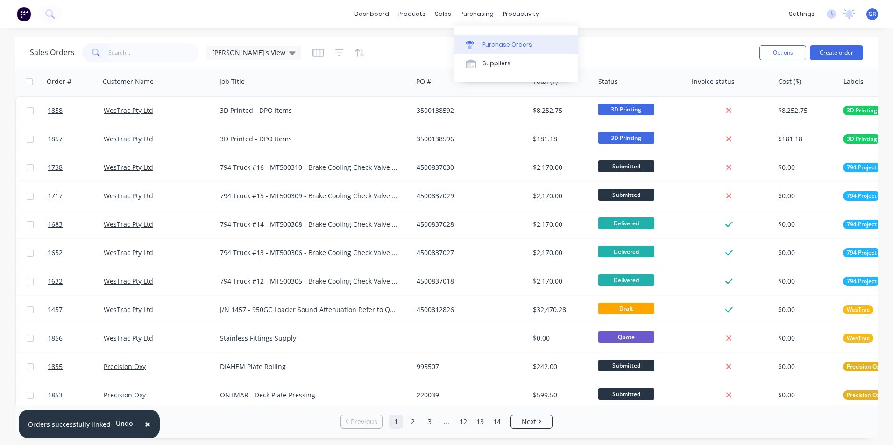
click at [505, 45] on div "Purchase Orders" at bounding box center [506, 45] width 49 height 8
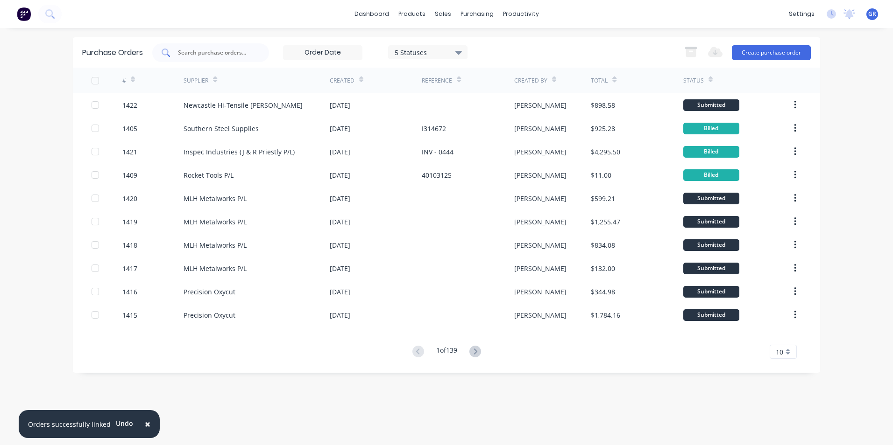
click at [219, 57] on input "text" at bounding box center [216, 52] width 78 height 9
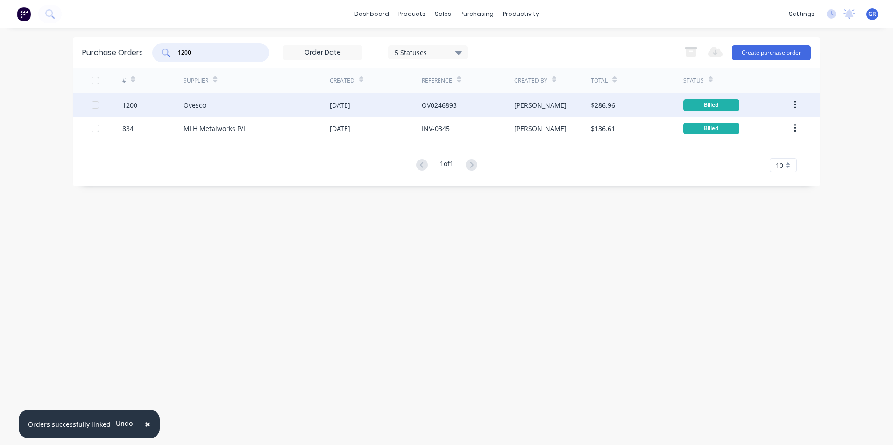
type input "1200"
click at [129, 107] on div "1200" at bounding box center [129, 105] width 15 height 10
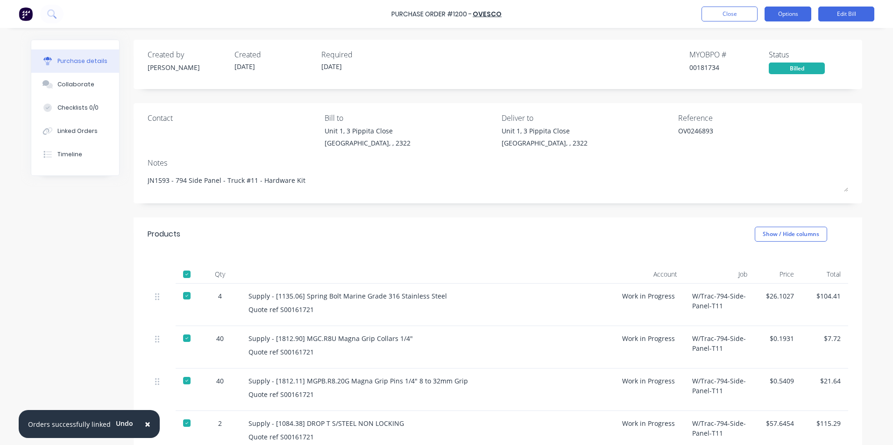
click at [799, 13] on button "Options" at bounding box center [787, 14] width 47 height 15
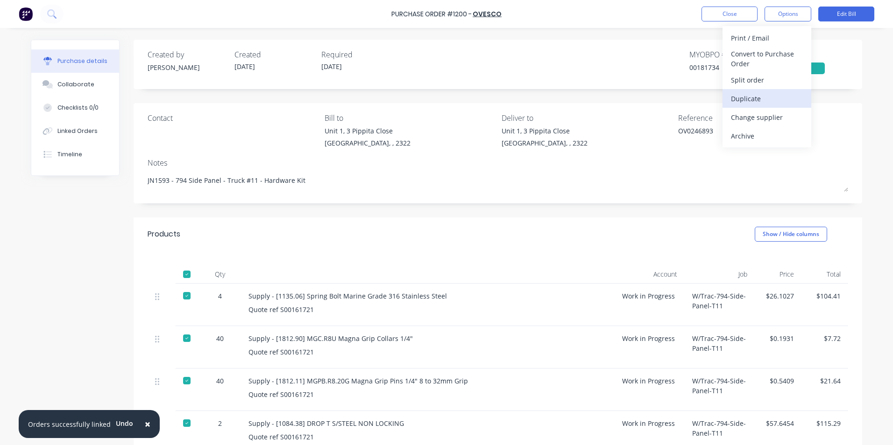
click at [757, 99] on div "Duplicate" at bounding box center [767, 99] width 72 height 14
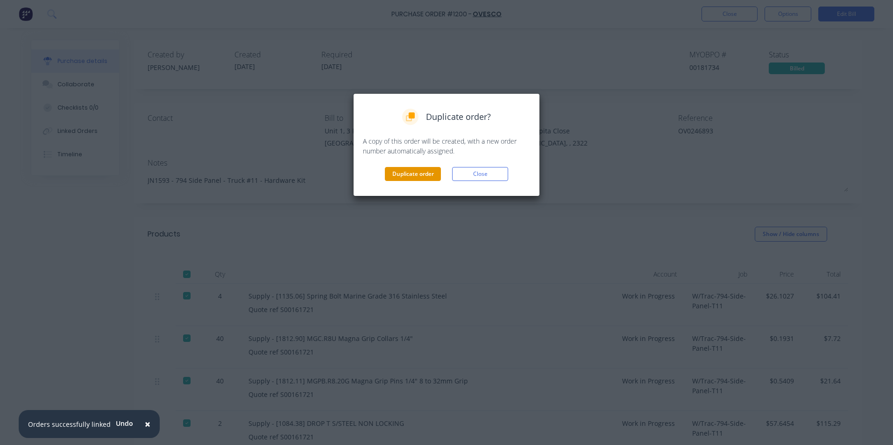
click at [401, 173] on button "Duplicate order" at bounding box center [413, 174] width 56 height 14
type textarea "x"
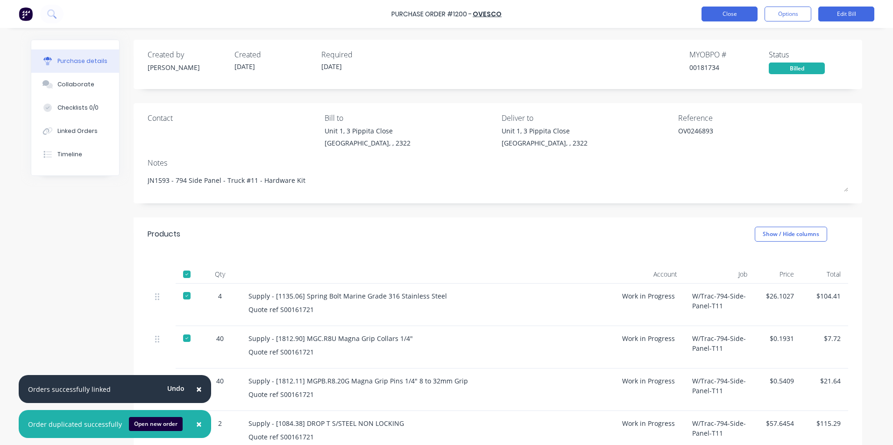
click at [721, 14] on button "Close" at bounding box center [729, 14] width 56 height 15
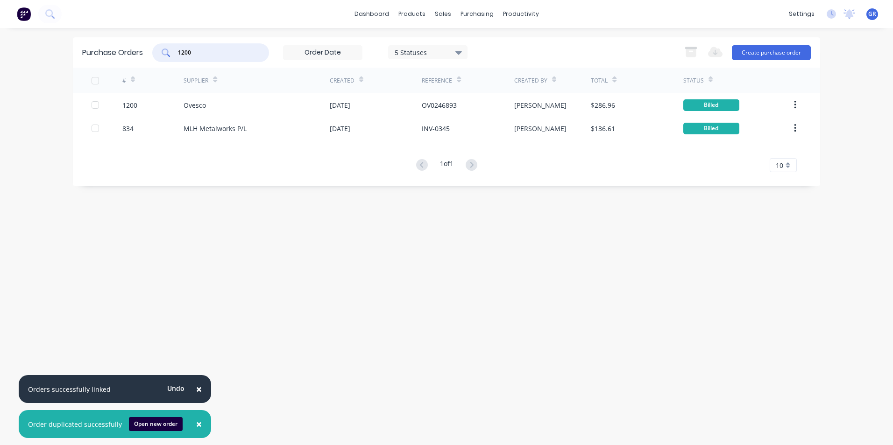
drag, startPoint x: 202, startPoint y: 55, endPoint x: 173, endPoint y: 54, distance: 29.0
click at [173, 54] on div "1200" at bounding box center [210, 52] width 117 height 19
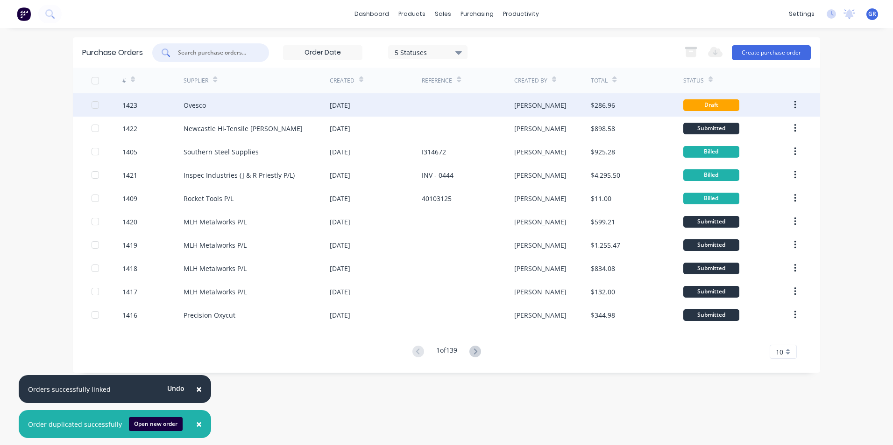
click at [134, 104] on div "1423" at bounding box center [129, 105] width 15 height 10
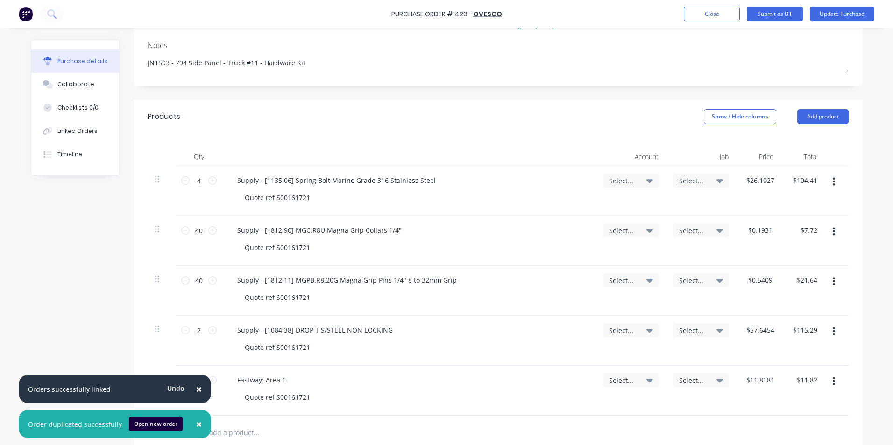
scroll to position [140, 0]
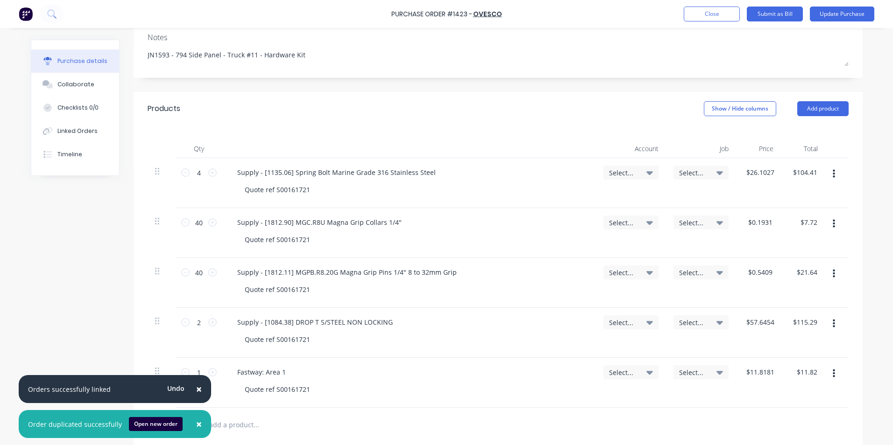
click at [196, 388] on span "×" at bounding box center [199, 389] width 6 height 13
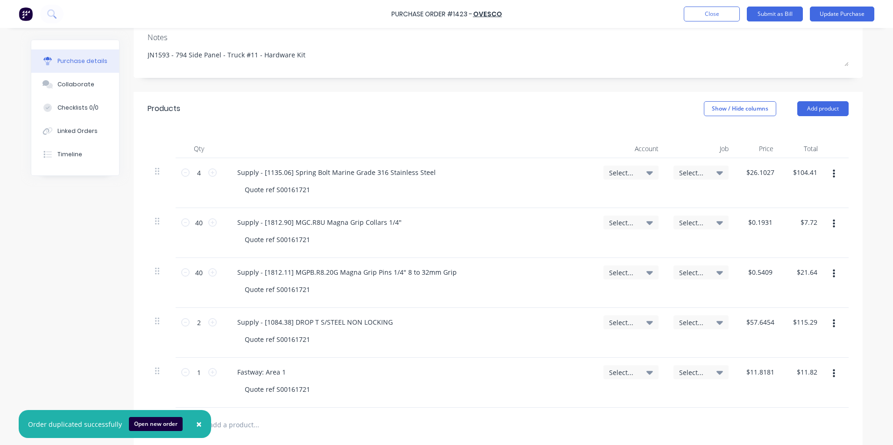
click at [196, 424] on span "×" at bounding box center [199, 424] width 6 height 13
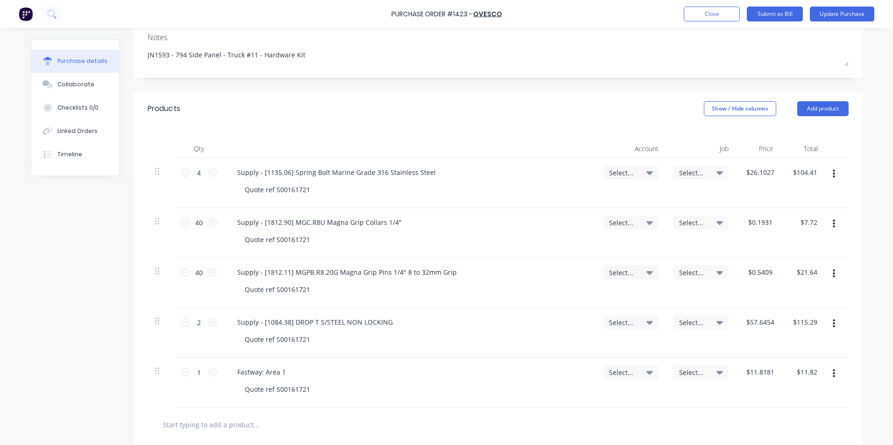
click at [833, 171] on icon "button" at bounding box center [834, 174] width 2 height 10
click at [784, 254] on button "Delete" at bounding box center [804, 255] width 79 height 19
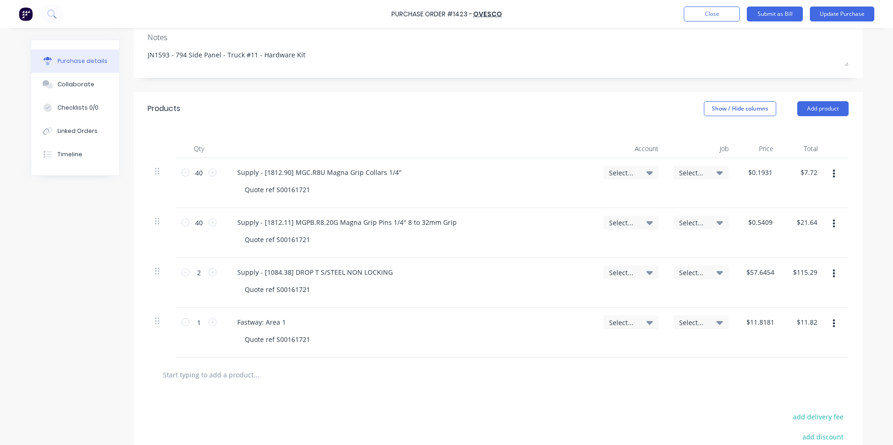
click at [833, 275] on icon "button" at bounding box center [834, 274] width 2 height 8
click at [778, 355] on button "Delete" at bounding box center [804, 355] width 79 height 19
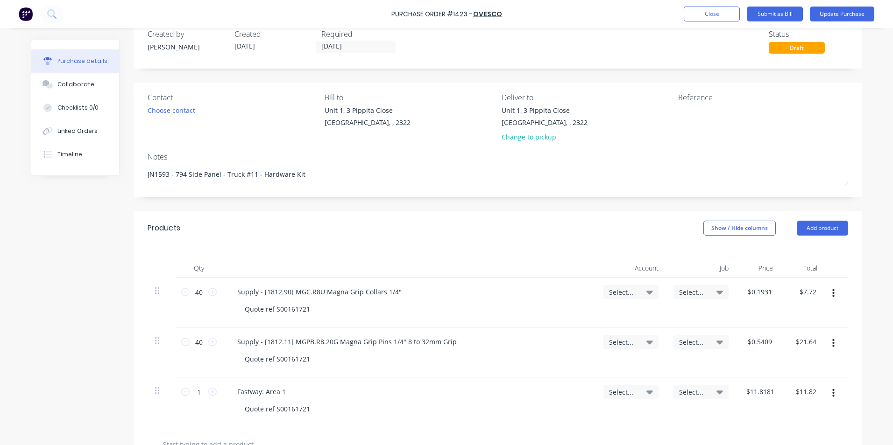
scroll to position [0, 0]
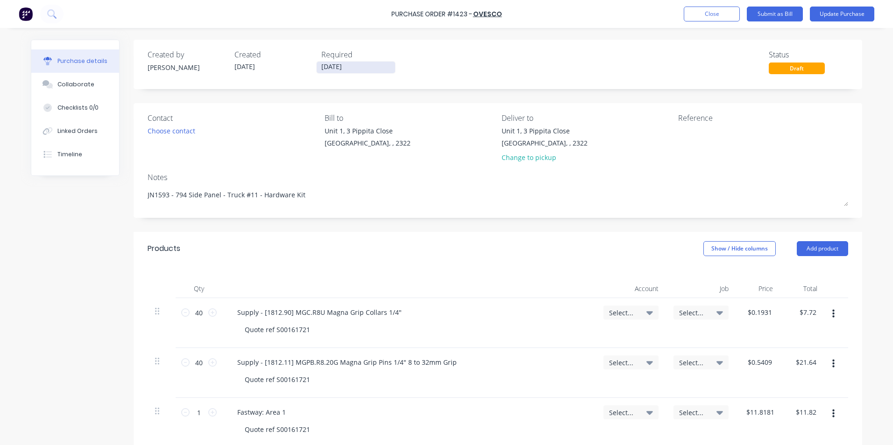
click at [336, 69] on input "08/09/25" at bounding box center [356, 68] width 78 height 12
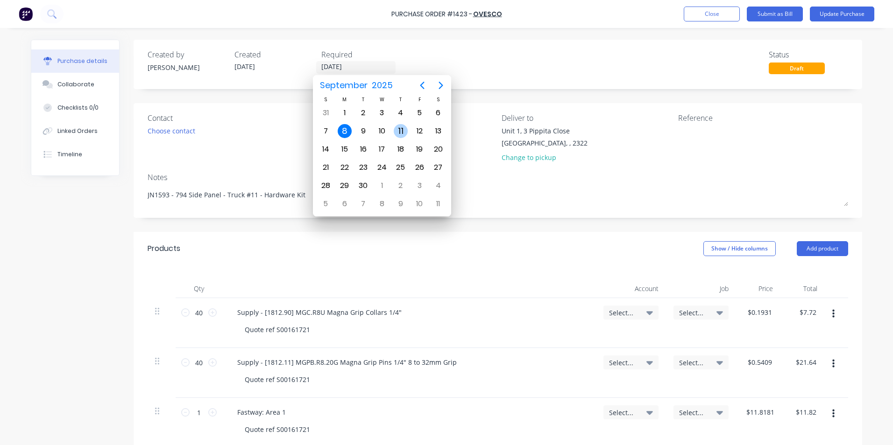
click at [401, 131] on div "11" at bounding box center [401, 131] width 14 height 14
type textarea "x"
type input "11/09/25"
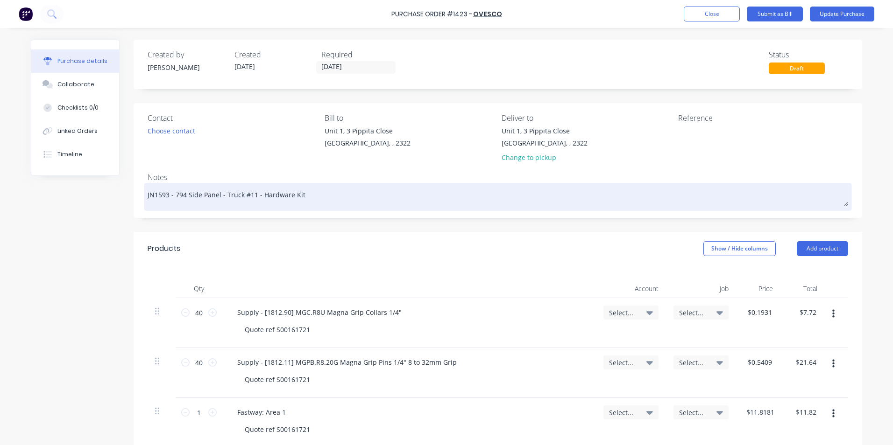
drag, startPoint x: 166, startPoint y: 197, endPoint x: 156, endPoint y: 198, distance: 9.9
click at [156, 198] on textarea "JN1593 - 794 Side Panel - Truck #11 - Hardware Kit" at bounding box center [498, 195] width 700 height 21
type textarea "x"
type textarea "JN18 - 794 Side Panel - Truck #11 - Hardware Kit"
type textarea "x"
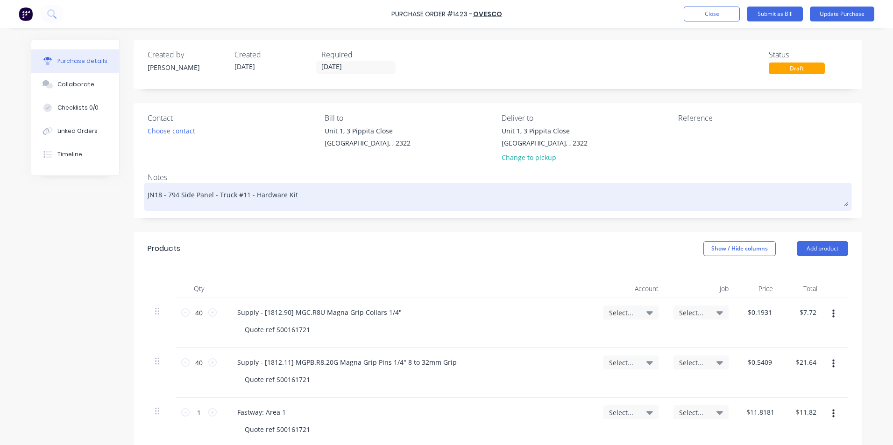
type textarea "JN1 - 794 Side Panel - Truck #11 - Hardware Kit"
type textarea "x"
type textarea "JN17 - 794 Side Panel - Truck #11 - Hardware Kit"
type textarea "x"
type textarea "JN178 - 794 Side Panel - Truck #11 - Hardware Kit"
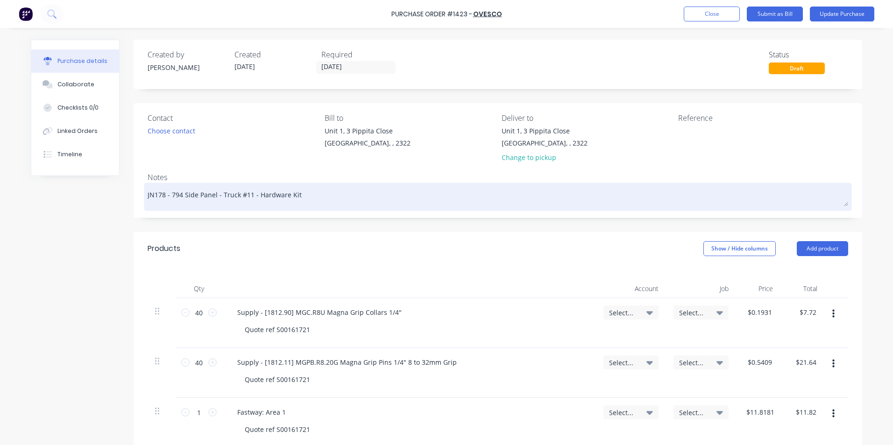
type textarea "x"
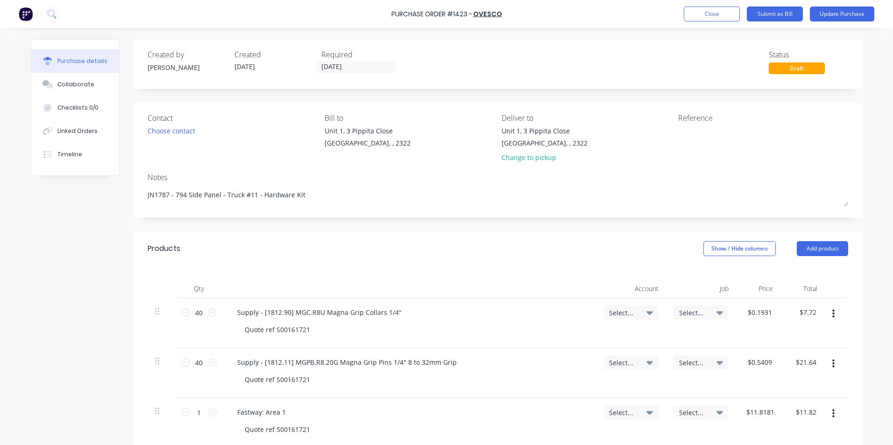
type textarea "JN1787 - 794 Side Panel - Truck #11 - Hardware Kit"
type textarea "x"
type textarea "JN1787 - 794 Side Panel - Truck #11 - Hardware Kit"
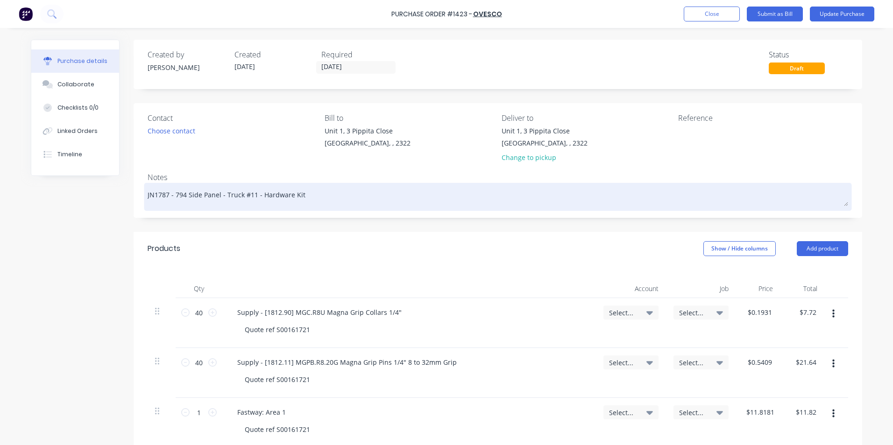
drag, startPoint x: 175, startPoint y: 190, endPoint x: 193, endPoint y: 197, distance: 19.5
click at [175, 190] on textarea "JN1787 - 794 Side Panel - Truck #11 - Hardware Kit" at bounding box center [498, 195] width 700 height 21
drag, startPoint x: 197, startPoint y: 195, endPoint x: 185, endPoint y: 195, distance: 11.7
click at [185, 195] on textarea "JN1787 - 794 Side Panel - Truck #11 - Hardware Kit" at bounding box center [498, 195] width 700 height 21
type textarea "x"
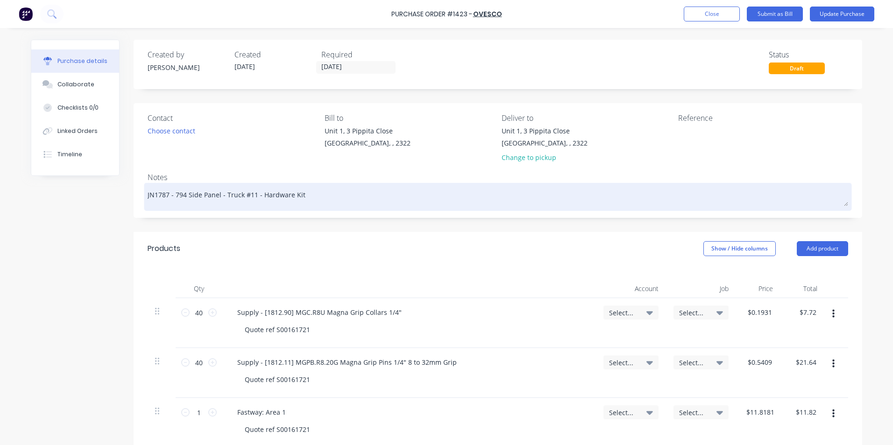
type textarea "JN1787 - 794 B Panel - Truck #11 - Hardware Kit"
type textarea "x"
type textarea "JN1787 - 794 Be Panel - Truck #11 - Hardware Kit"
type textarea "x"
type textarea "JN1787 - 794 Bel Panel - Truck #11 - Hardware Kit"
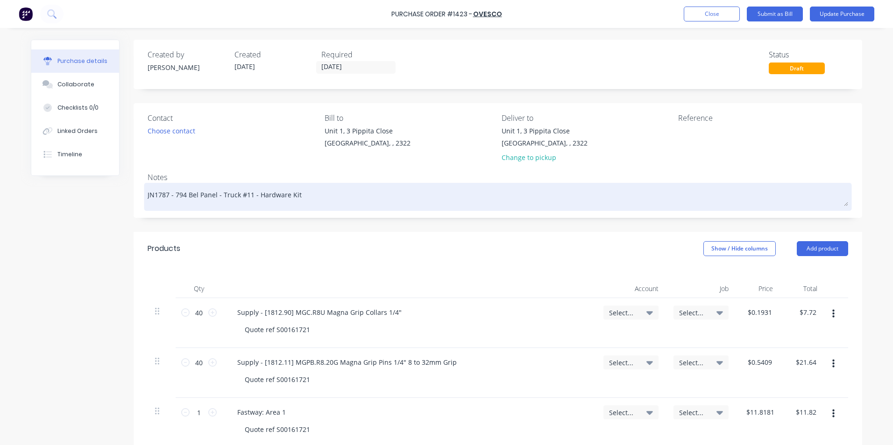
type textarea "x"
type textarea "JN1787 - 794 Bell Panel - Truck #11 - Hardware Kit"
type textarea "x"
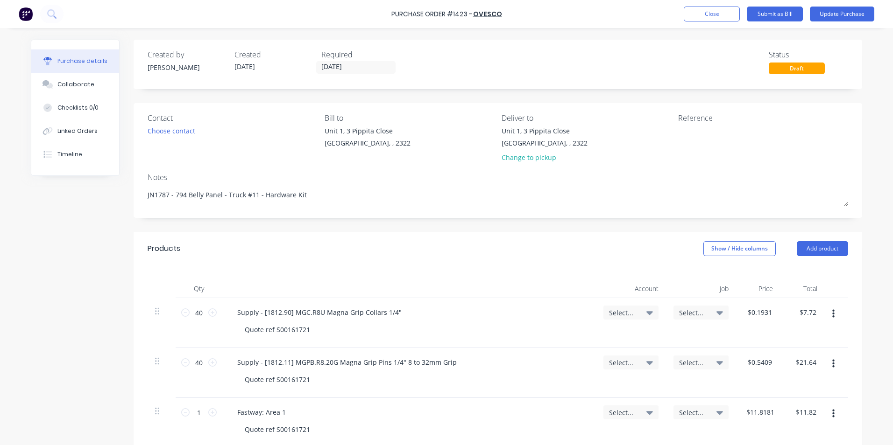
type textarea "JN1787 - 794 Belly Panel - Truck #11 - Hardware Kit"
type textarea "x"
type textarea "JN1787 - 794 Belly Panel - Truck #11 - Hardware Kit"
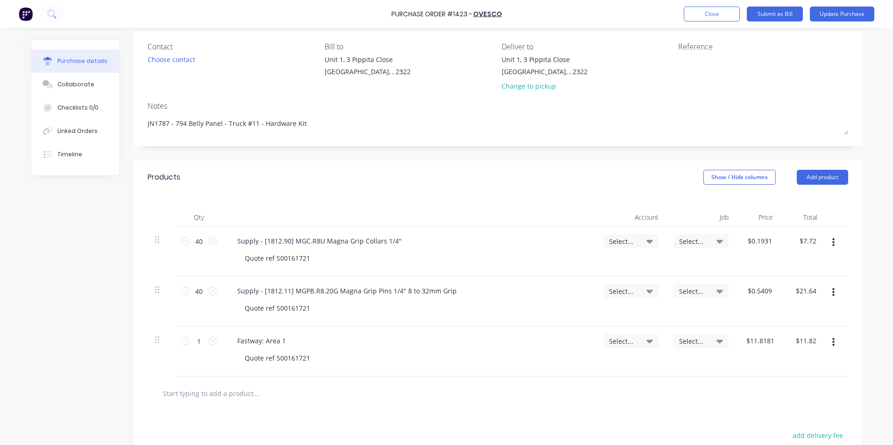
scroll to position [93, 0]
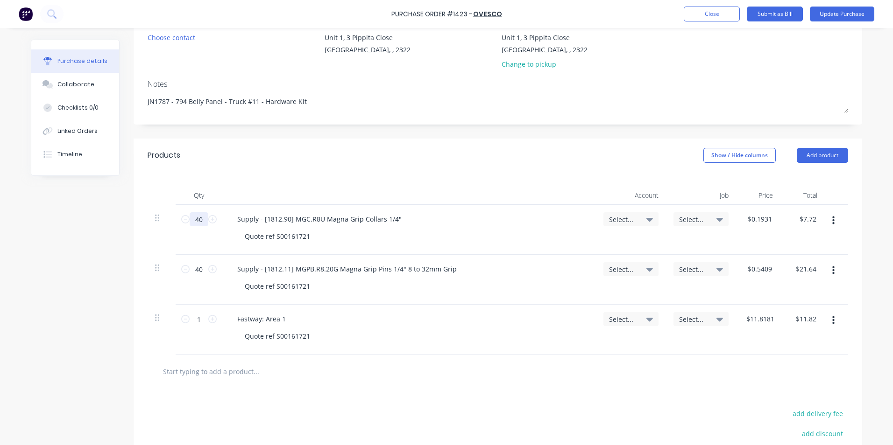
click at [192, 219] on input "40" at bounding box center [199, 219] width 19 height 14
type textarea "x"
type input "1"
type input "$0.19"
type textarea "x"
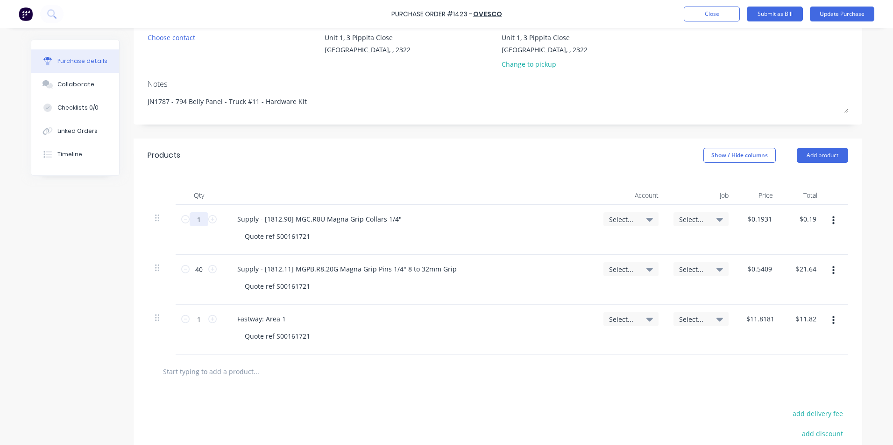
type input "12"
type input "$2.28"
type textarea "x"
type input "120"
type input "$22.80"
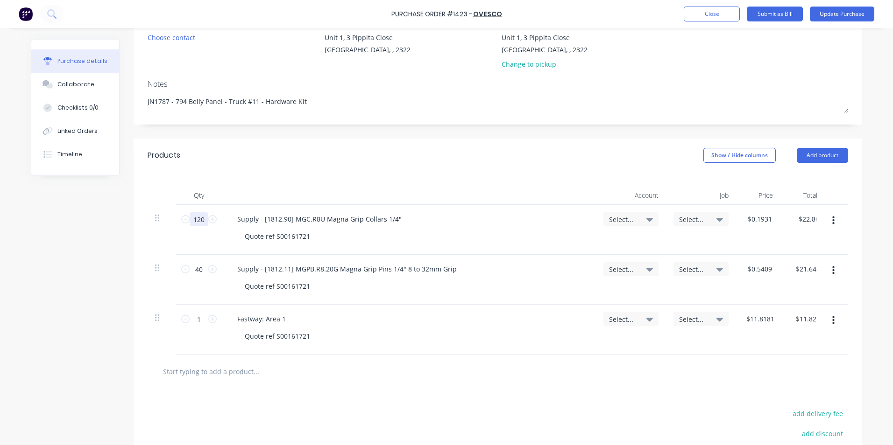
type textarea "x"
type input "120"
drag, startPoint x: 201, startPoint y: 269, endPoint x: 189, endPoint y: 270, distance: 11.7
click at [190, 270] on input "40" at bounding box center [199, 269] width 19 height 14
type textarea "x"
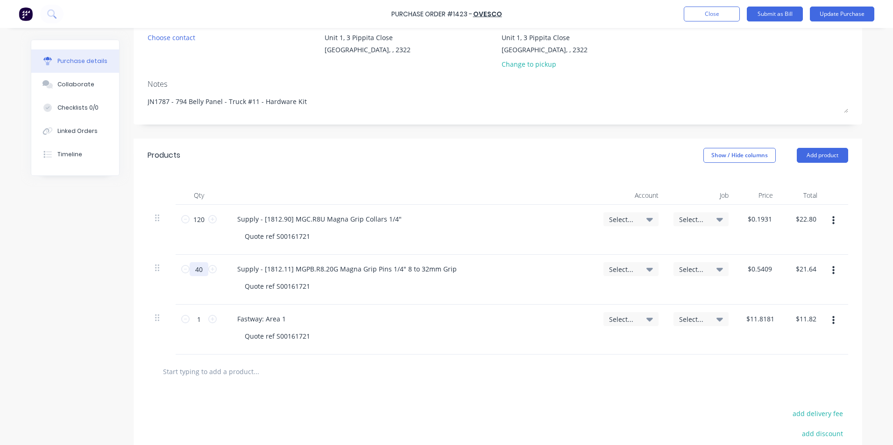
type input "1"
type input "$0.54"
type textarea "x"
type input "12"
type input "$6.48"
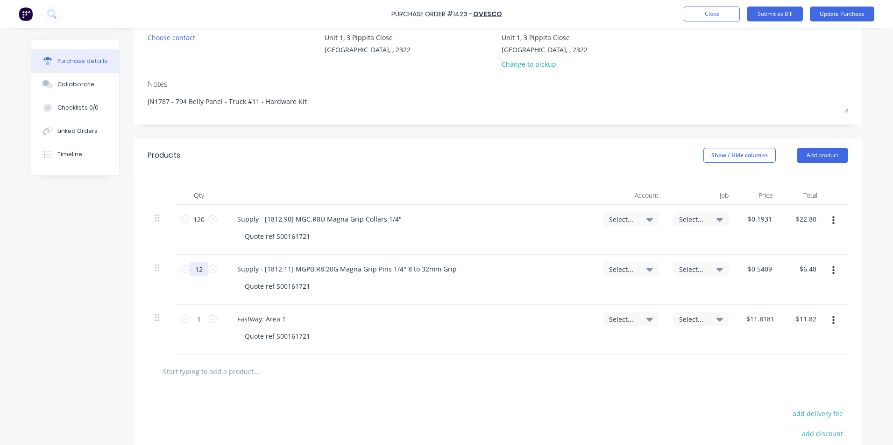
type textarea "x"
type input "120"
type input "$64.80"
type textarea "x"
type input "120"
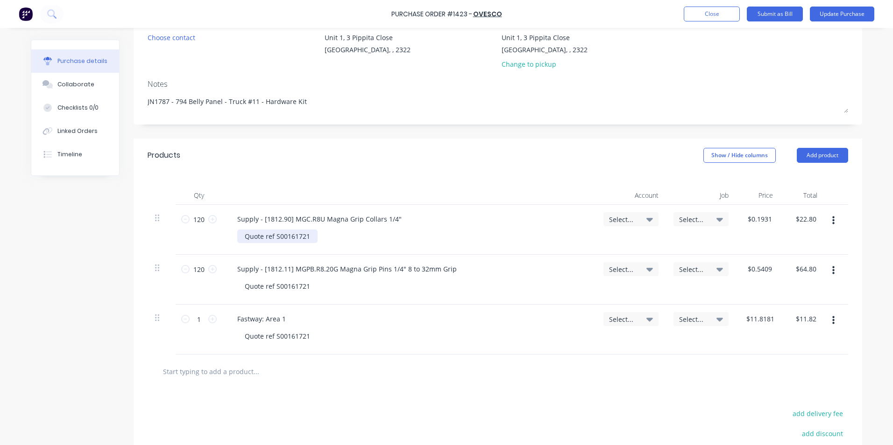
type textarea "x"
drag, startPoint x: 309, startPoint y: 235, endPoint x: 240, endPoint y: 236, distance: 69.1
click at [240, 236] on div "Quote ref S00161721" at bounding box center [277, 237] width 80 height 14
type textarea "x"
drag, startPoint x: 282, startPoint y: 287, endPoint x: 215, endPoint y: 287, distance: 66.3
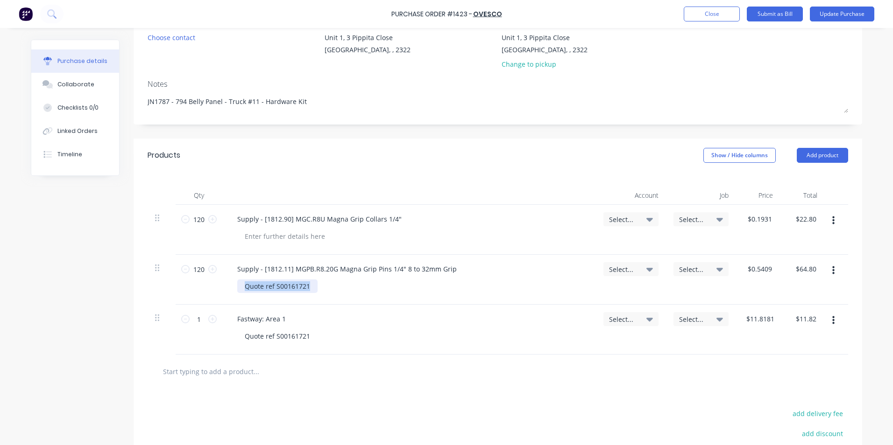
click at [215, 287] on div "120 120 Supply - [1812.11] MGPB.R8.20G Magna Grip Pins 1/4" 8 to 32mm Grip Quot…" at bounding box center [498, 280] width 700 height 50
type textarea "x"
drag, startPoint x: 305, startPoint y: 336, endPoint x: 222, endPoint y: 335, distance: 83.1
click at [222, 335] on div "Fastway: Area 1 Quote ref S00161721" at bounding box center [409, 330] width 374 height 50
click at [616, 218] on span "Select..." at bounding box center [623, 220] width 28 height 10
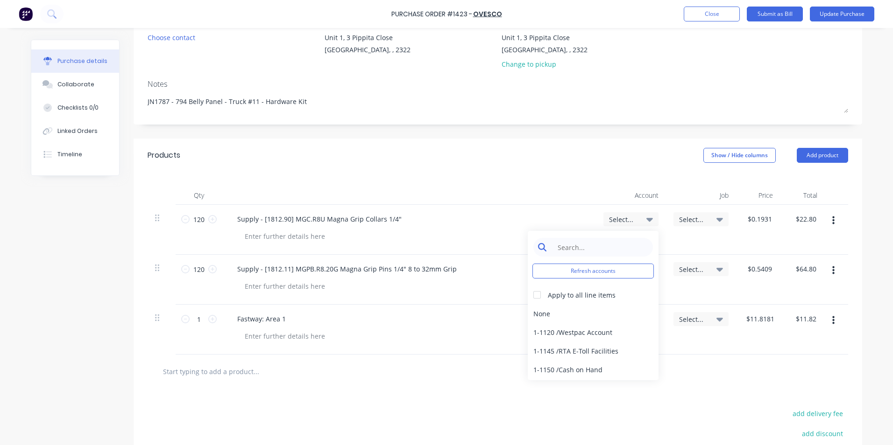
type textarea "x"
click at [573, 245] on input at bounding box center [600, 247] width 96 height 19
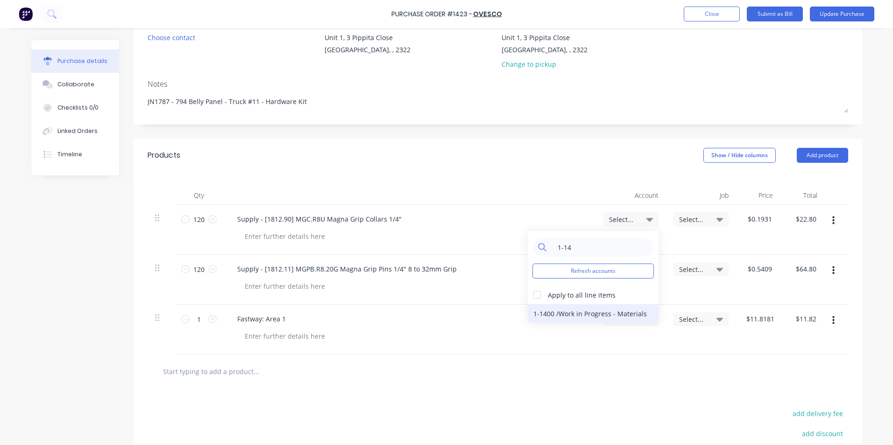
type input "1-14"
click at [597, 314] on div "1-1400 / Work in Progress - Materials" at bounding box center [593, 313] width 131 height 19
click at [617, 268] on span "Select..." at bounding box center [623, 270] width 28 height 10
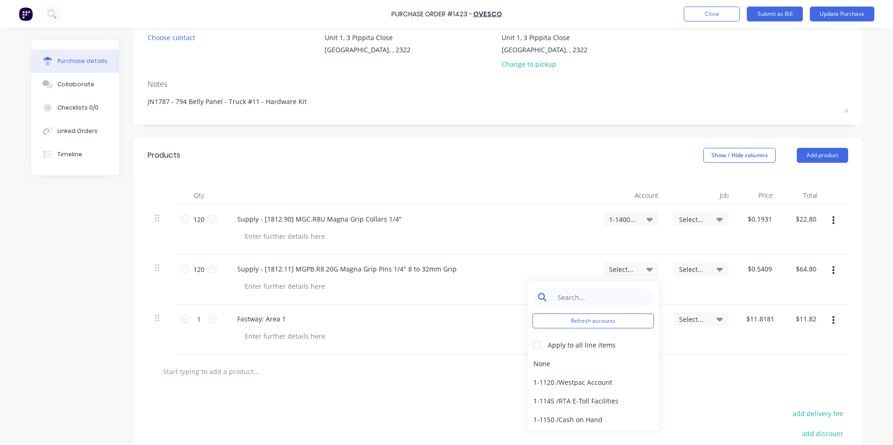
type textarea "x"
click at [566, 297] on input at bounding box center [600, 297] width 96 height 19
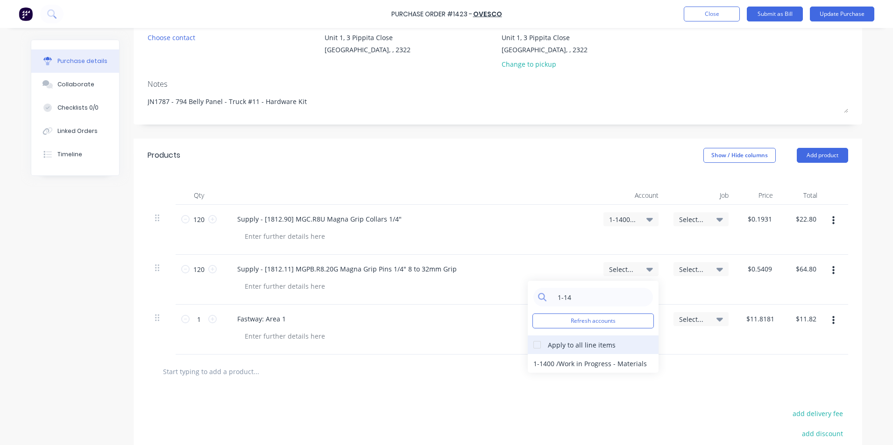
type input "1-14"
click at [533, 343] on div at bounding box center [537, 345] width 19 height 19
click at [543, 363] on div "1-1400 / Work in Progress - Materials" at bounding box center [593, 363] width 131 height 19
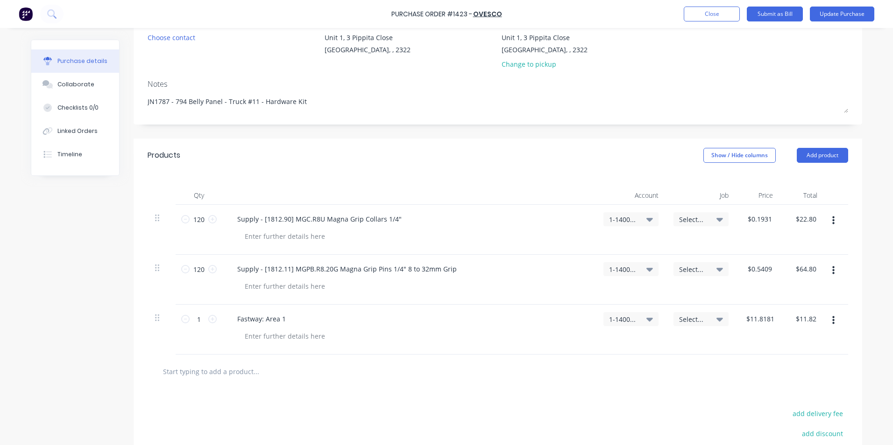
click at [686, 217] on span "Select..." at bounding box center [693, 220] width 28 height 10
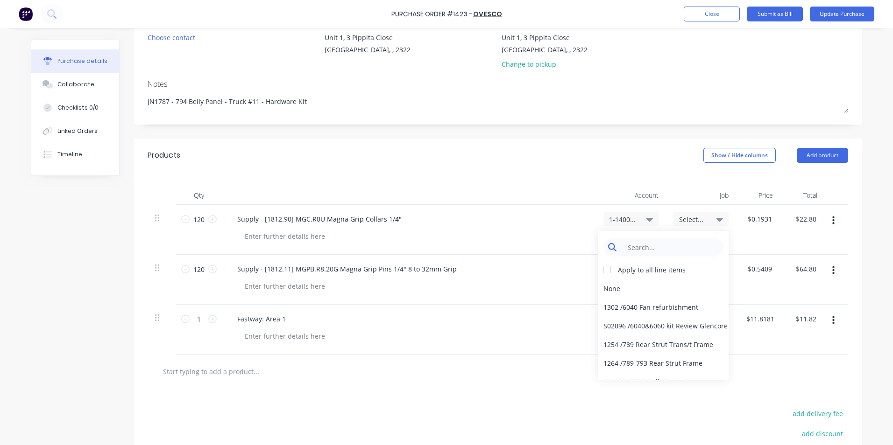
type textarea "x"
click at [644, 246] on input at bounding box center [670, 247] width 96 height 19
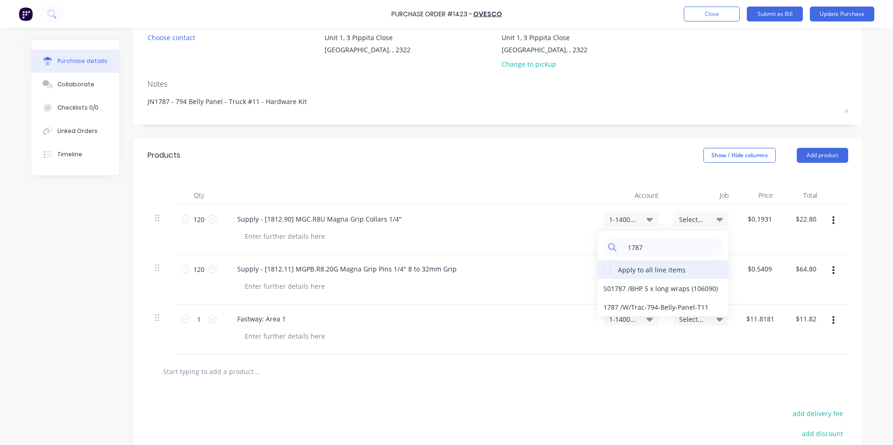
type input "1787"
click at [603, 267] on div at bounding box center [607, 270] width 19 height 19
click at [612, 306] on div "1787 / W/Trac-794-Belly-Panel-T11" at bounding box center [663, 307] width 131 height 19
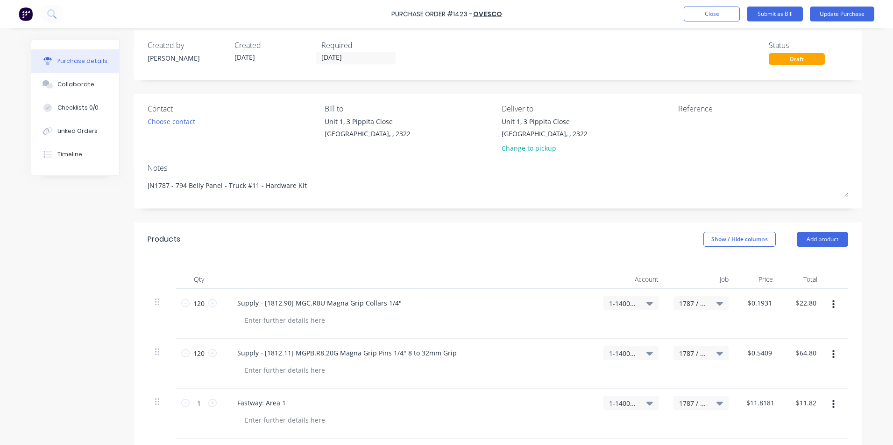
scroll to position [0, 0]
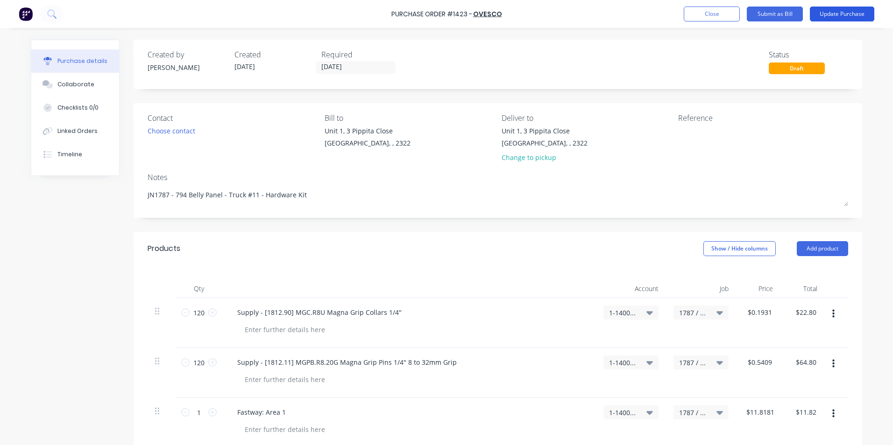
click at [831, 12] on button "Update Purchase" at bounding box center [842, 14] width 64 height 15
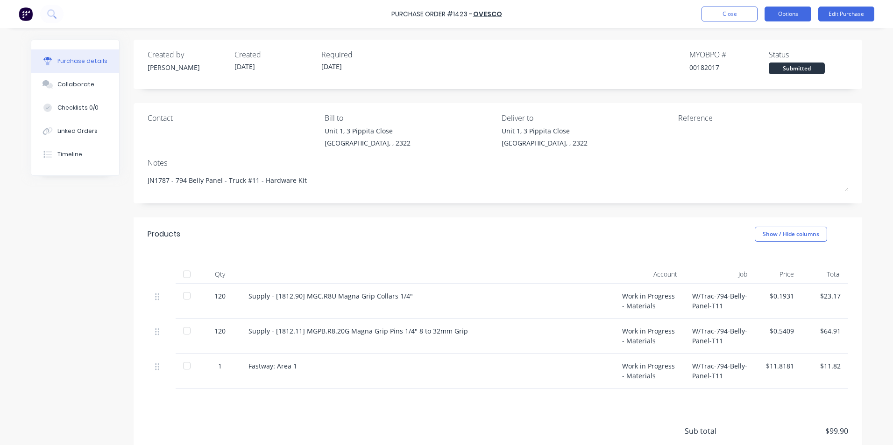
click at [788, 12] on button "Options" at bounding box center [787, 14] width 47 height 15
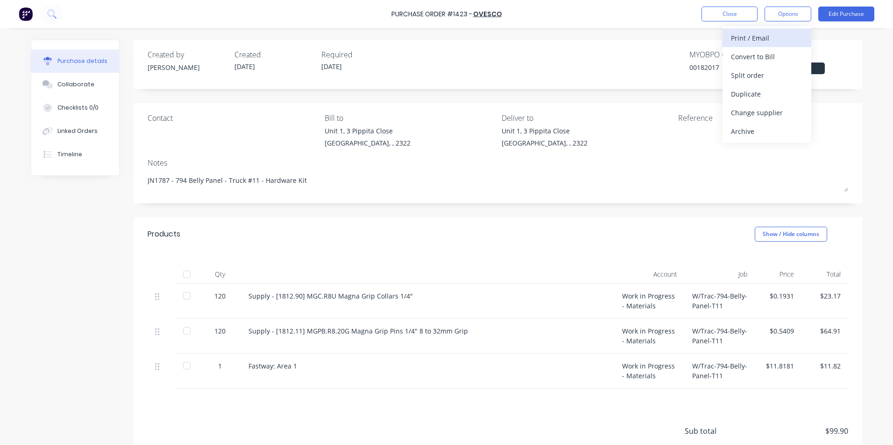
click at [759, 37] on div "Print / Email" at bounding box center [767, 38] width 72 height 14
click at [757, 57] on div "With pricing" at bounding box center [767, 57] width 72 height 14
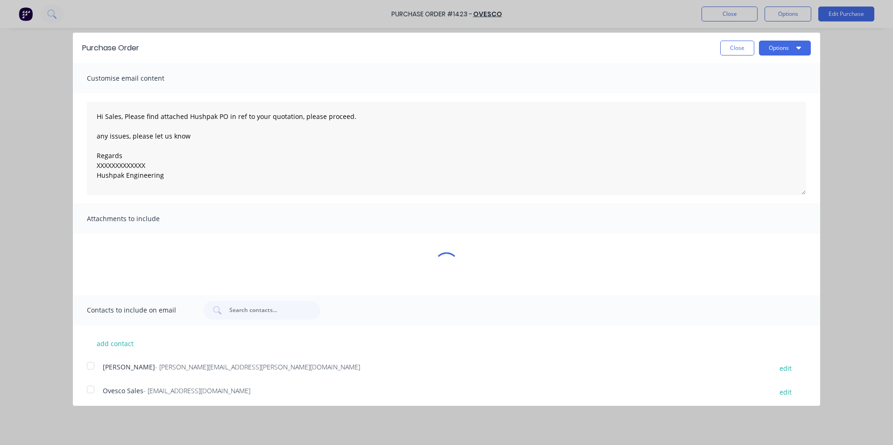
type textarea "x"
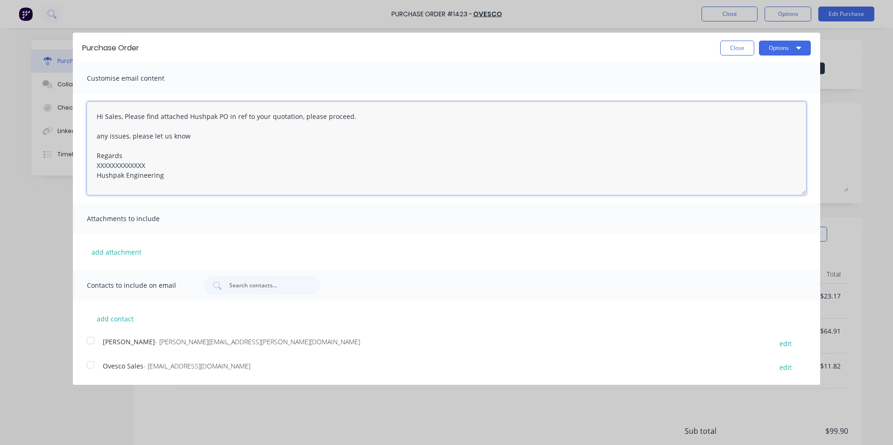
drag, startPoint x: 148, startPoint y: 166, endPoint x: 78, endPoint y: 165, distance: 71.0
click at [78, 165] on div "Hi Sales, Please find attached Hushpak PO in ref to your quotation, please proc…" at bounding box center [446, 148] width 747 height 110
drag, startPoint x: 353, startPoint y: 114, endPoint x: 226, endPoint y: 116, distance: 127.0
click at [226, 116] on textarea "Hi Sales, Please find attached Hushpak PO in ref to your quotation, please proc…" at bounding box center [446, 148] width 719 height 93
click at [92, 342] on div at bounding box center [90, 341] width 19 height 19
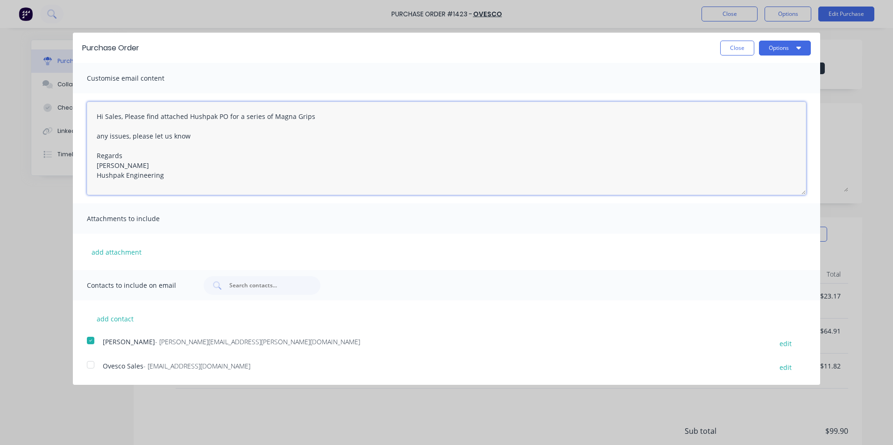
click at [92, 364] on div at bounding box center [90, 365] width 19 height 19
type textarea "Hi Sales, Please find attached Hushpak PO for a series of Magna Grips any issue…"
click at [779, 48] on button "Options" at bounding box center [785, 48] width 52 height 15
click at [739, 89] on div "Email" at bounding box center [766, 91] width 72 height 14
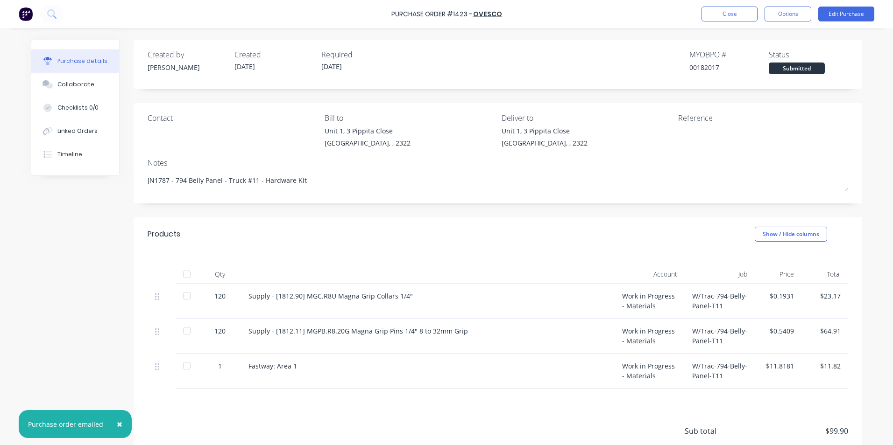
type textarea "x"
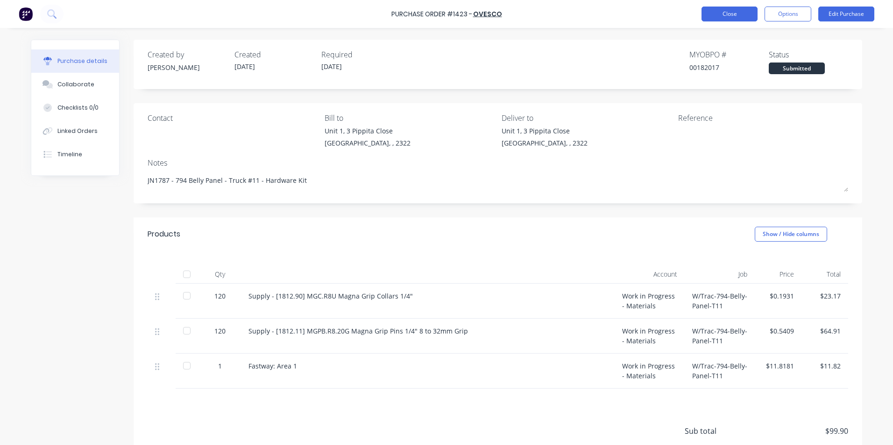
click at [732, 16] on button "Close" at bounding box center [729, 14] width 56 height 15
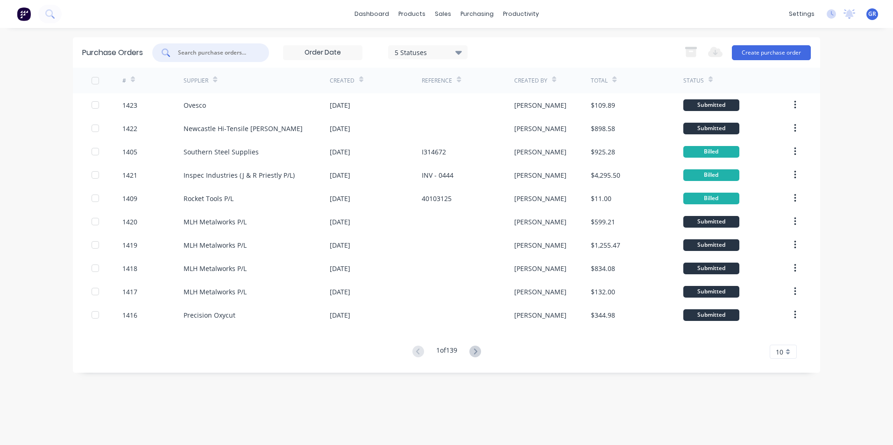
click at [205, 53] on input "text" at bounding box center [216, 52] width 78 height 9
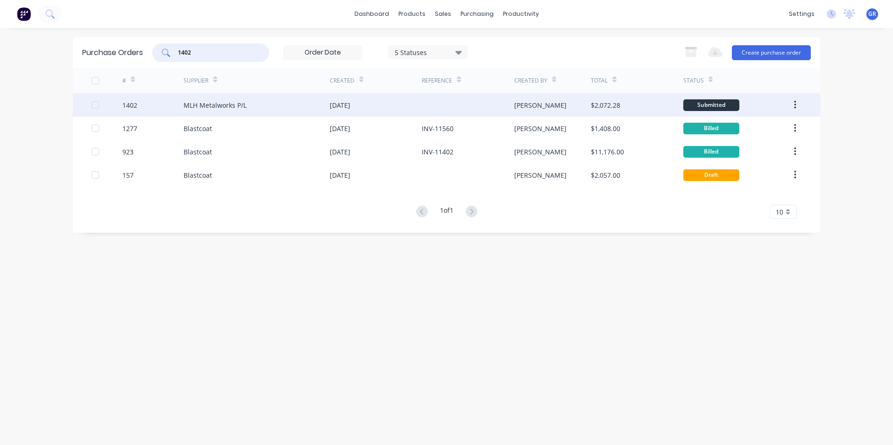
type input "1402"
click at [130, 106] on div "1402" at bounding box center [129, 105] width 15 height 10
type textarea "x"
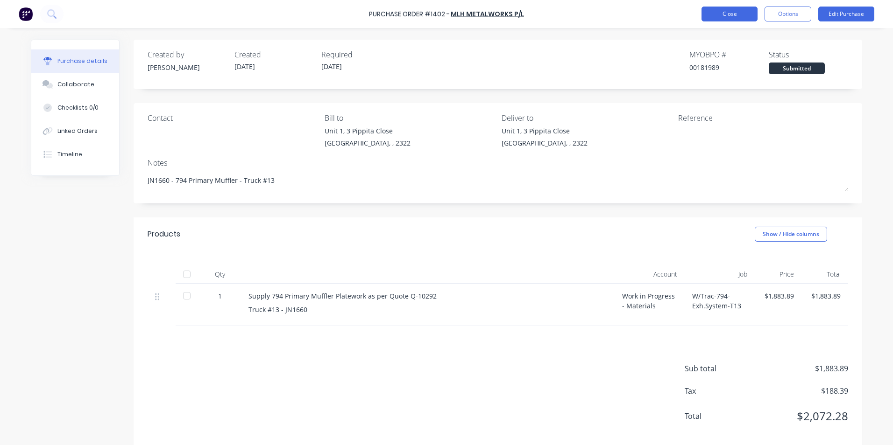
click at [728, 14] on button "Close" at bounding box center [729, 14] width 56 height 15
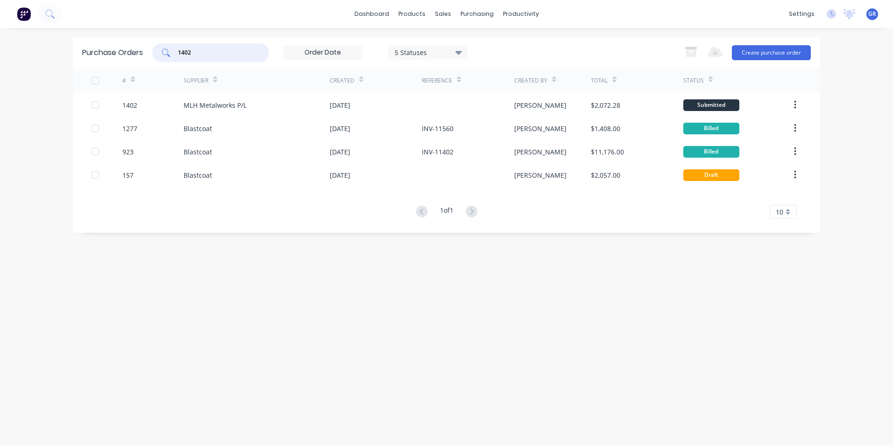
drag, startPoint x: 201, startPoint y: 49, endPoint x: 140, endPoint y: 50, distance: 61.2
click at [140, 50] on div "Purchase Orders 1402 5 Statuses 5 Statuses Export to Excel (XLSX) Create purcha…" at bounding box center [446, 52] width 747 height 30
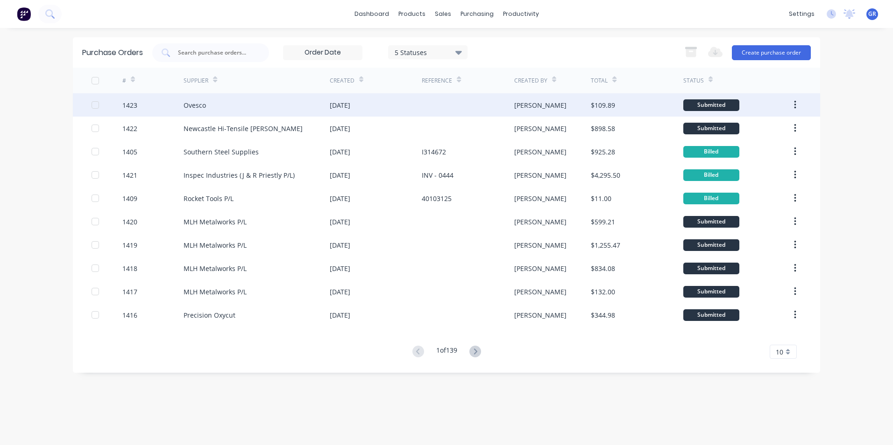
click at [796, 104] on icon "button" at bounding box center [795, 105] width 2 height 10
click at [795, 105] on icon "button" at bounding box center [795, 105] width 2 height 10
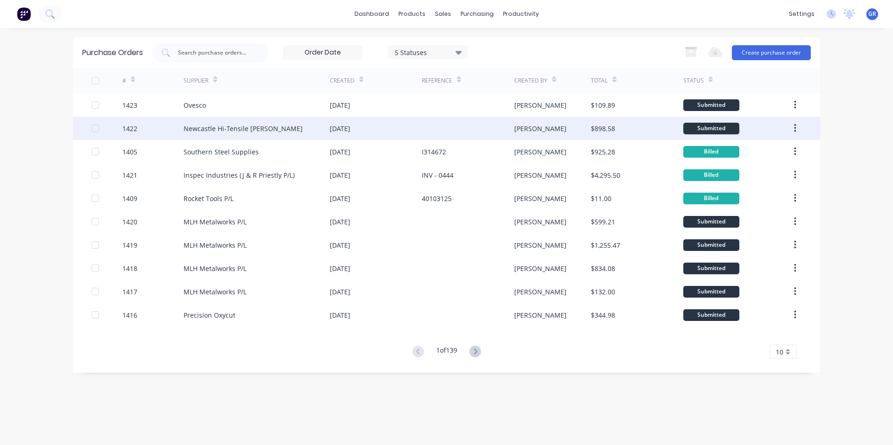
click at [795, 126] on icon "button" at bounding box center [795, 128] width 2 height 8
click at [741, 171] on div "Duplicate" at bounding box center [762, 172] width 72 height 14
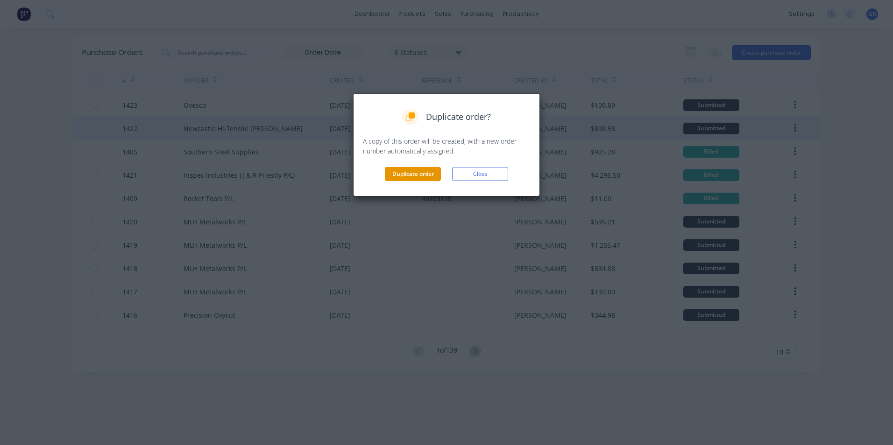
click at [413, 172] on button "Duplicate order" at bounding box center [413, 174] width 56 height 14
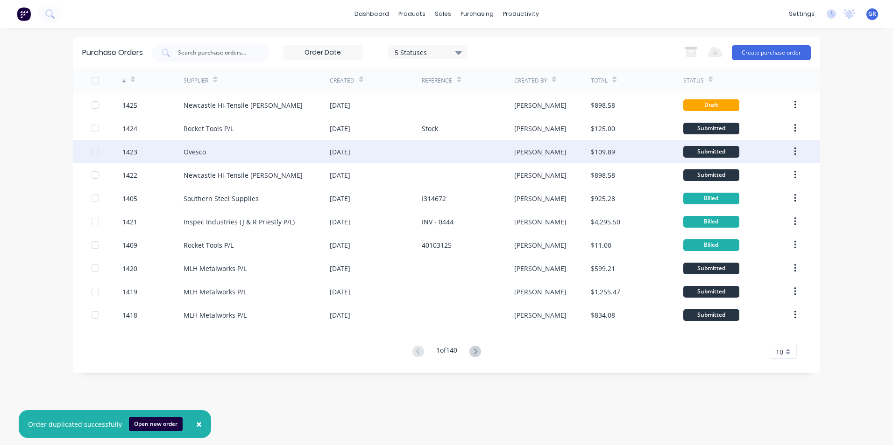
click at [797, 149] on button "button" at bounding box center [795, 151] width 22 height 17
click at [740, 194] on div "Duplicate" at bounding box center [762, 195] width 72 height 14
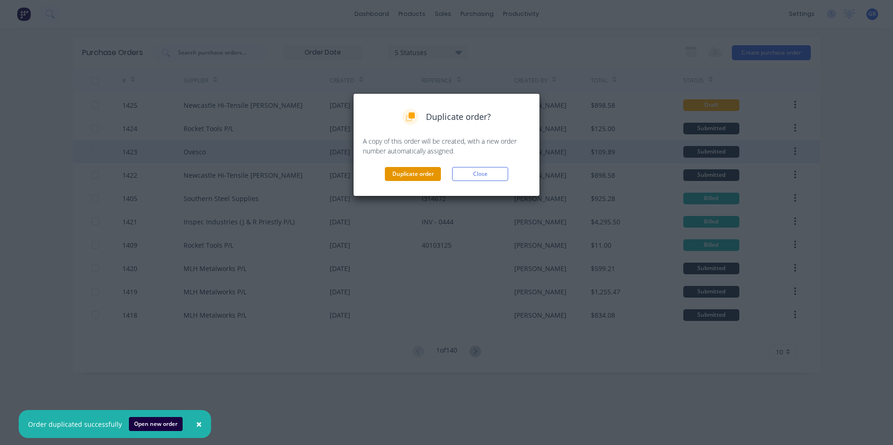
click at [408, 173] on button "Duplicate order" at bounding box center [413, 174] width 56 height 14
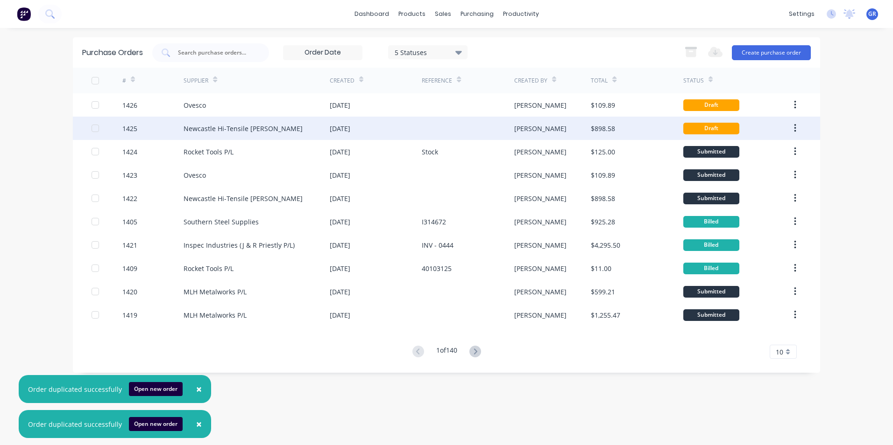
click at [131, 128] on div "1425" at bounding box center [129, 129] width 15 height 10
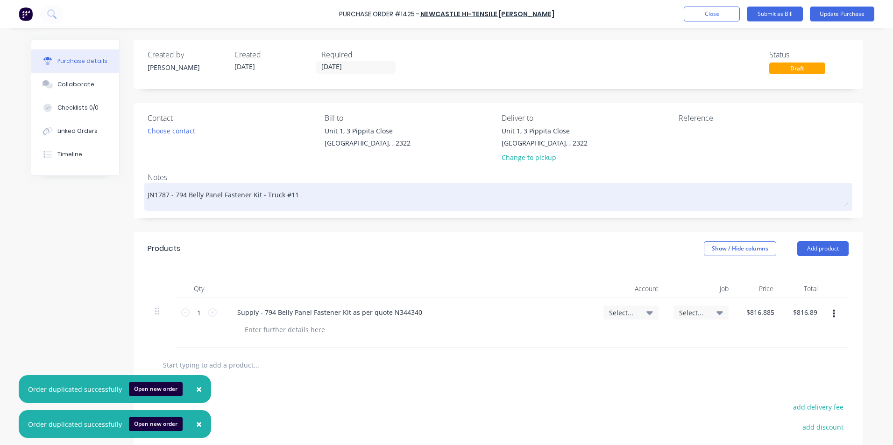
click at [159, 198] on textarea "JN1787 - 794 Belly Panel Fastener Kit - Truck #11" at bounding box center [498, 195] width 701 height 21
type textarea "x"
type textarea "JN1797 - 794 Belly Panel Fastener Kit - Truck #11"
click at [288, 197] on textarea "JN1797 - 794 Belly Panel Fastener Kit - Truck #11" at bounding box center [498, 195] width 701 height 21
type textarea "x"
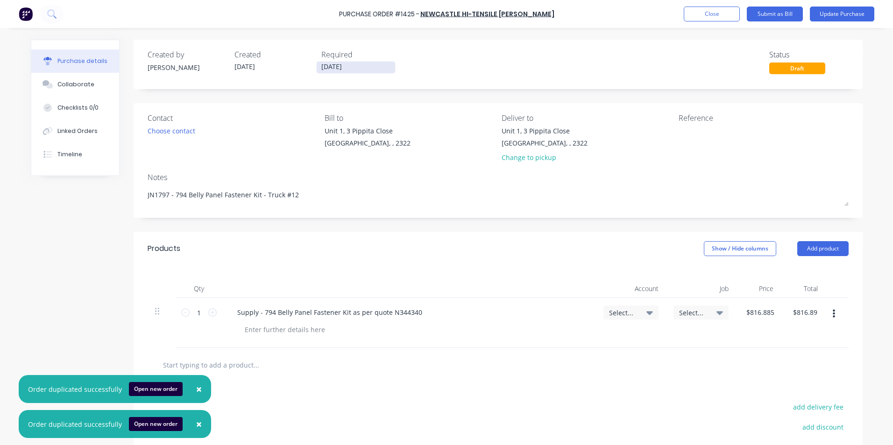
type textarea "JN1797 - 794 Belly Panel Fastener Kit - Truck #12"
type textarea "x"
type textarea "JN1797 - 794 Belly Panel Fastener Kit - Truck #12"
click at [337, 65] on input "08/09/25" at bounding box center [356, 68] width 78 height 12
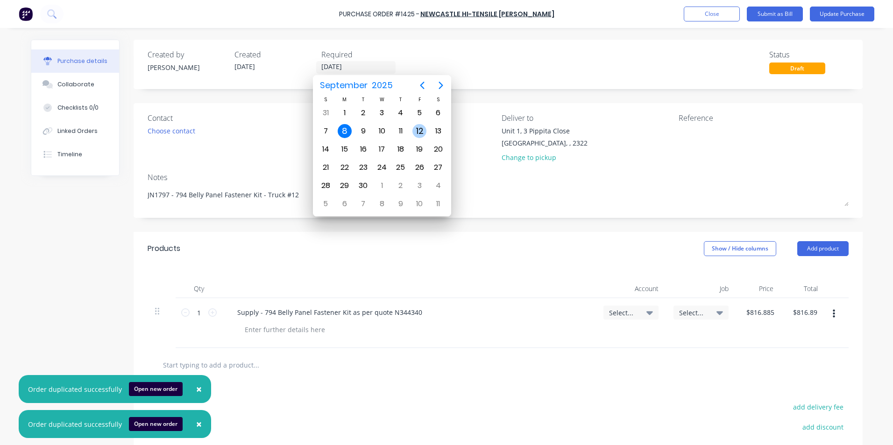
click at [420, 130] on div "12" at bounding box center [419, 131] width 14 height 14
type textarea "x"
type input "12/09/25"
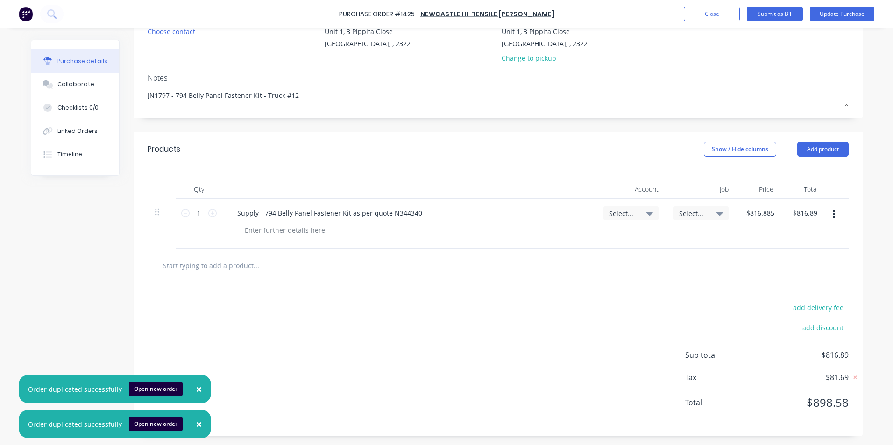
scroll to position [100, 0]
type textarea "x"
click at [281, 228] on div at bounding box center [284, 230] width 95 height 14
click at [616, 210] on span "Select..." at bounding box center [623, 213] width 28 height 10
type textarea "x"
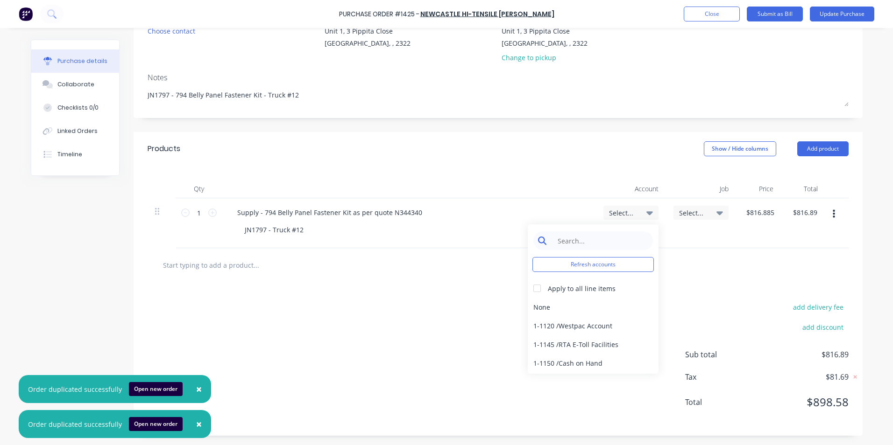
click at [579, 243] on input at bounding box center [600, 241] width 96 height 19
type input "1-14"
click at [617, 306] on div "1-1400 / Work in Progress - Materials" at bounding box center [593, 307] width 131 height 19
click at [686, 212] on span "Select..." at bounding box center [693, 213] width 28 height 10
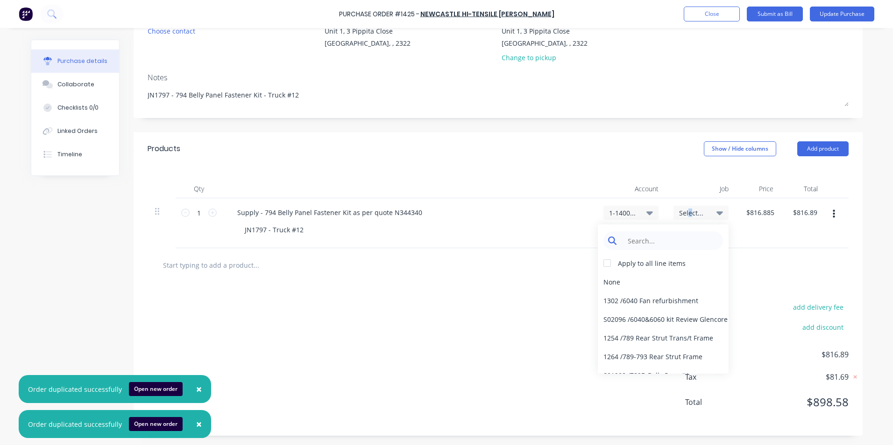
type textarea "x"
drag, startPoint x: 686, startPoint y: 212, endPoint x: 638, endPoint y: 236, distance: 53.9
click at [638, 236] on input at bounding box center [670, 241] width 96 height 19
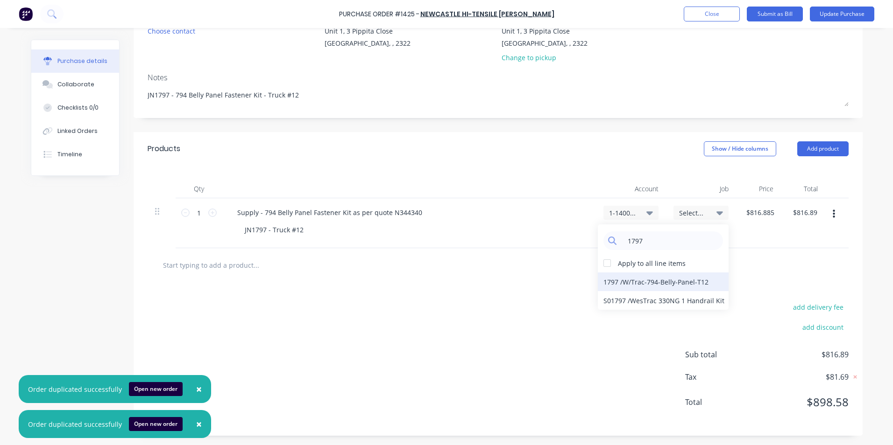
type input "1797"
click at [620, 279] on div "1797 / W/Trac-794-Belly-Panel-T12" at bounding box center [663, 282] width 131 height 19
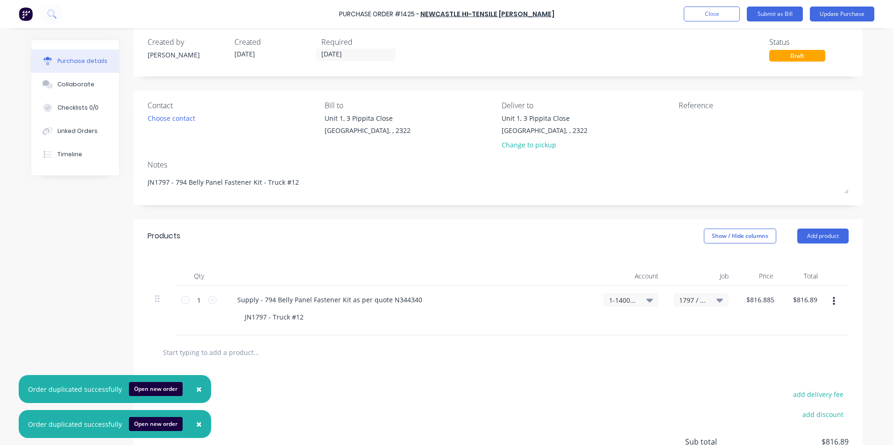
scroll to position [0, 0]
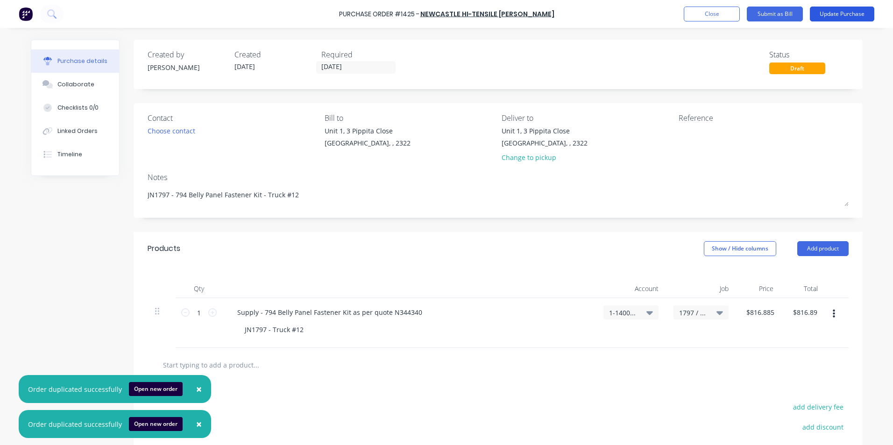
click at [836, 14] on button "Update Purchase" at bounding box center [842, 14] width 64 height 15
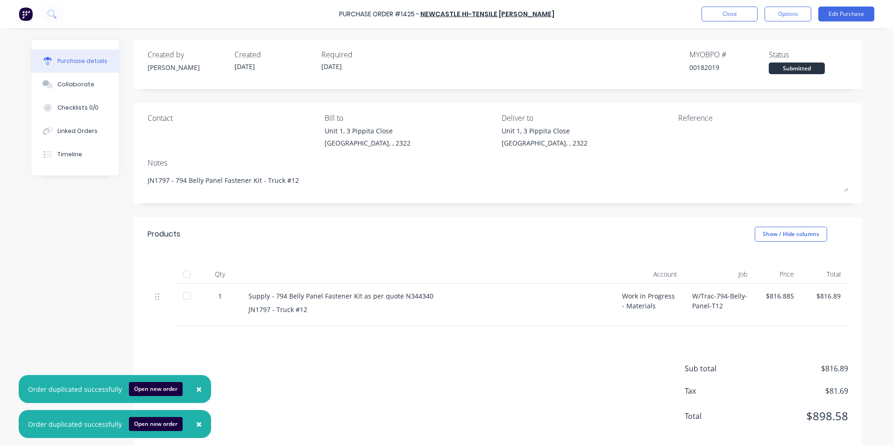
click at [196, 390] on span "×" at bounding box center [199, 389] width 6 height 13
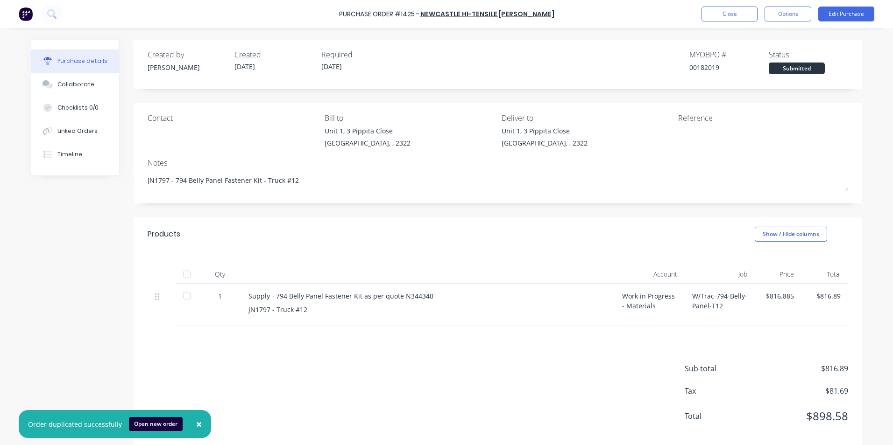
click at [196, 425] on span "×" at bounding box center [199, 424] width 6 height 13
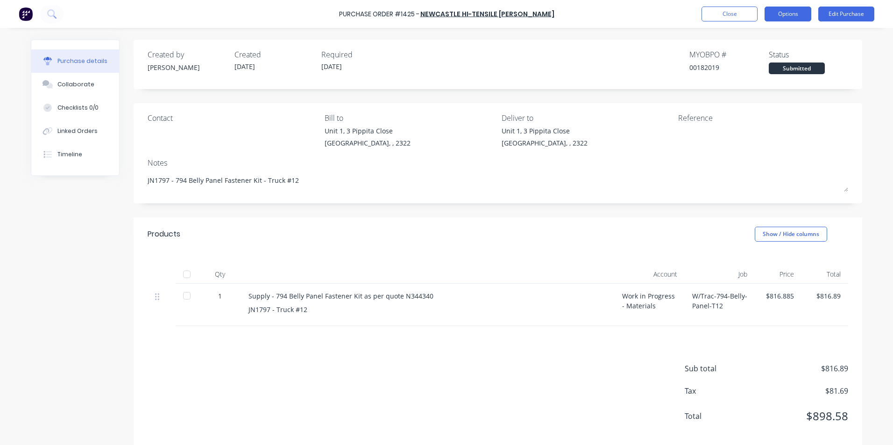
click at [790, 14] on button "Options" at bounding box center [787, 14] width 47 height 15
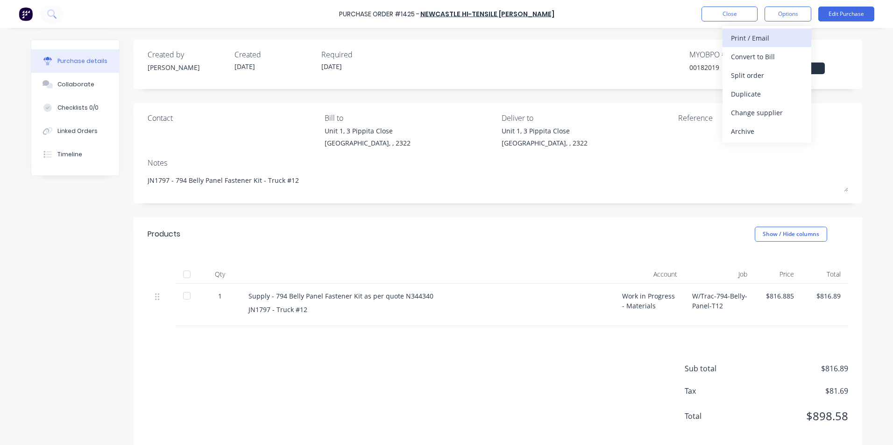
click at [758, 37] on div "Print / Email" at bounding box center [767, 38] width 72 height 14
click at [757, 59] on div "With pricing" at bounding box center [767, 57] width 72 height 14
type textarea "x"
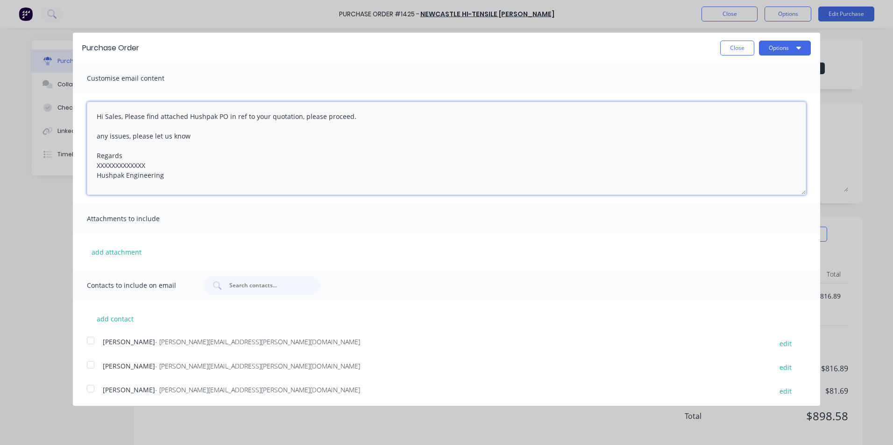
drag, startPoint x: 147, startPoint y: 167, endPoint x: 73, endPoint y: 168, distance: 73.8
click at [73, 168] on div "Hi Sales, Please find attached Hushpak PO in ref to your quotation, please proc…" at bounding box center [446, 148] width 747 height 110
type textarea "Hi Sales, Please find attached Hushpak PO in ref to your quotation, please proc…"
click at [111, 251] on button "add attachment" at bounding box center [116, 252] width 59 height 14
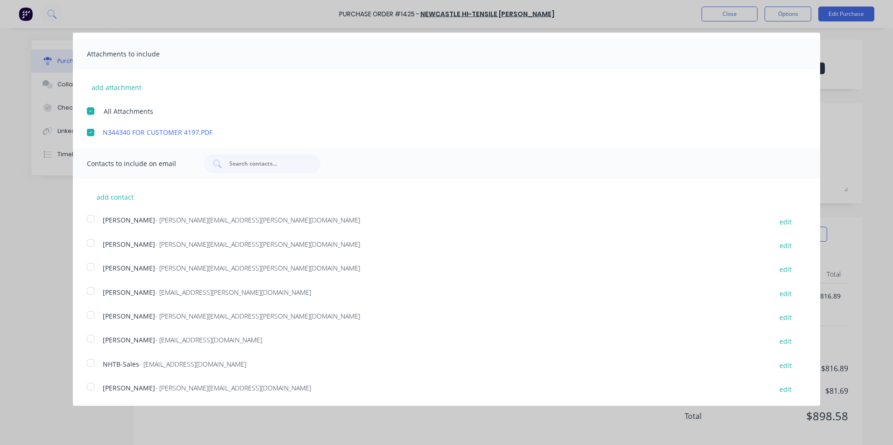
scroll to position [166, 0]
click at [90, 266] on div at bounding box center [90, 266] width 19 height 19
click at [89, 360] on div at bounding box center [90, 362] width 19 height 19
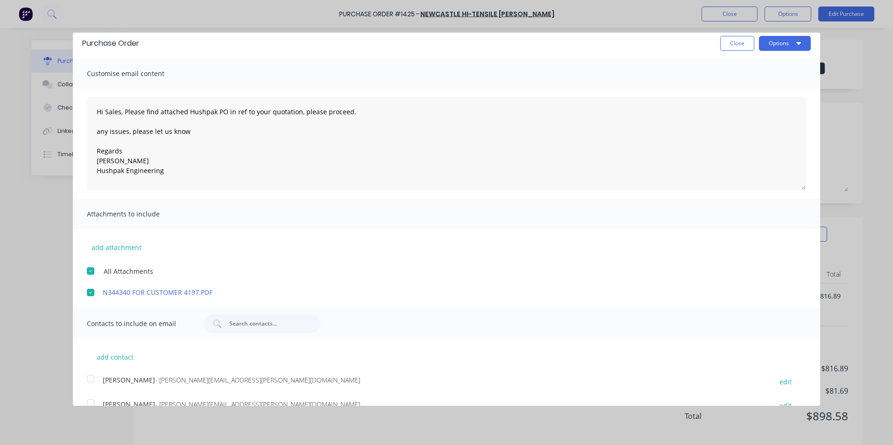
scroll to position [0, 0]
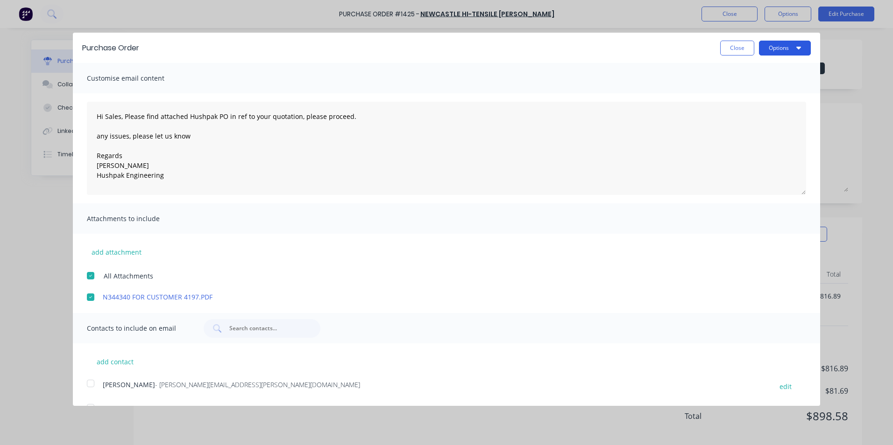
click at [770, 43] on button "Options" at bounding box center [785, 48] width 52 height 15
click at [746, 88] on div "Email" at bounding box center [766, 91] width 72 height 14
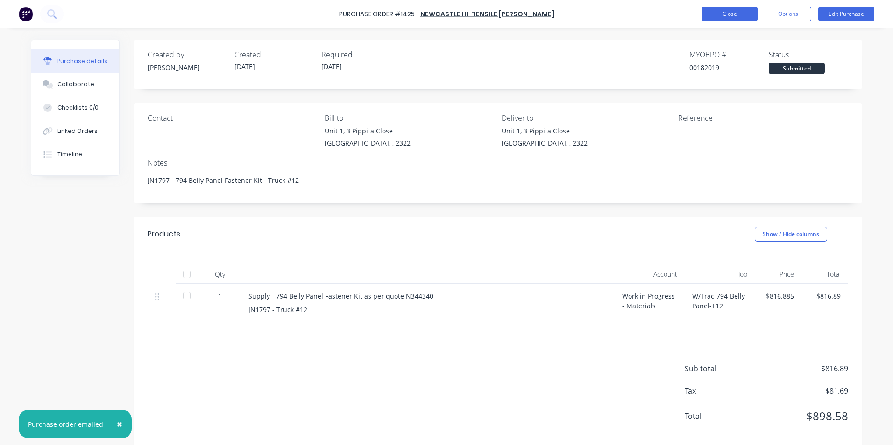
click at [734, 14] on button "Close" at bounding box center [729, 14] width 56 height 15
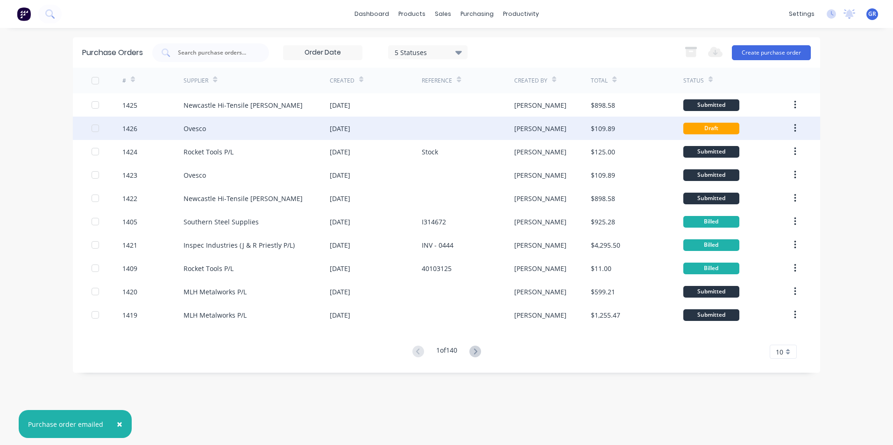
click at [133, 127] on div "1426" at bounding box center [129, 129] width 15 height 10
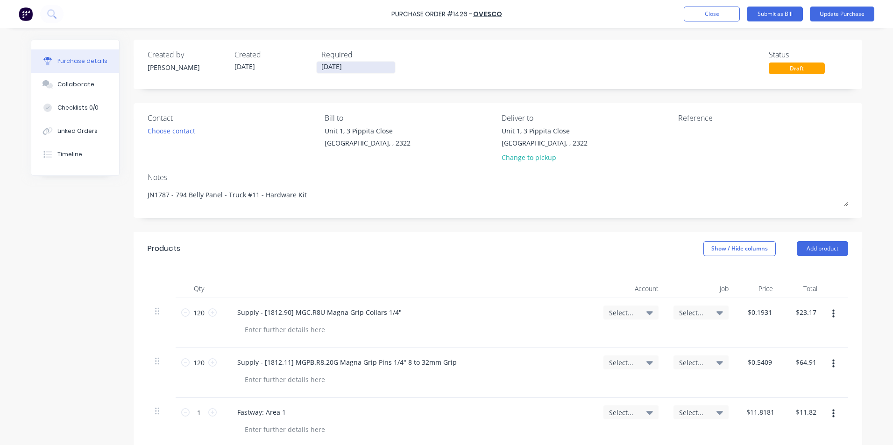
click at [333, 68] on input "08/09/25" at bounding box center [356, 68] width 78 height 12
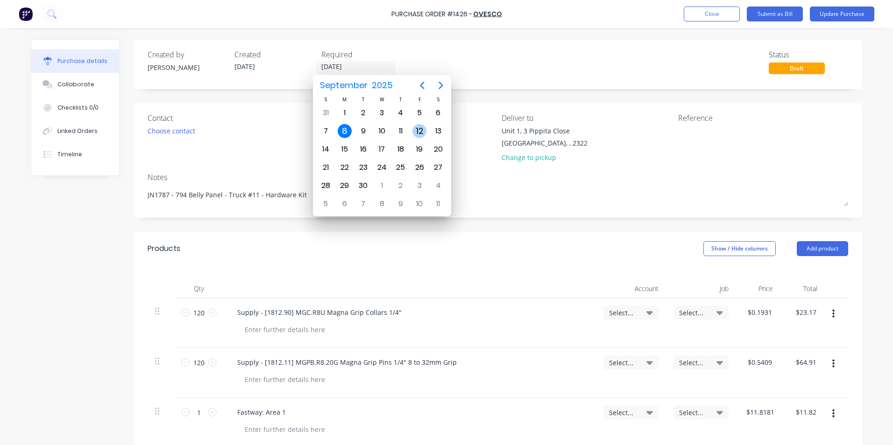
click at [415, 129] on div "12" at bounding box center [419, 131] width 14 height 14
type textarea "x"
type input "12/09/25"
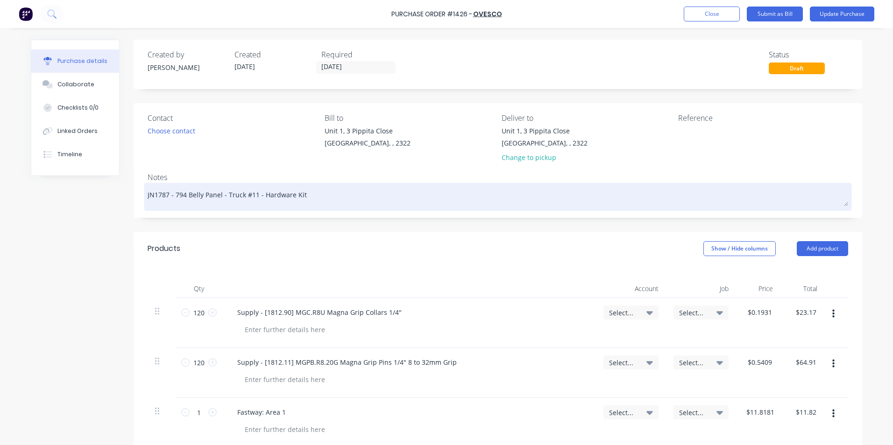
click at [159, 197] on textarea "JN1787 - 794 Belly Panel - Truck #11 - Hardware Kit" at bounding box center [498, 195] width 700 height 21
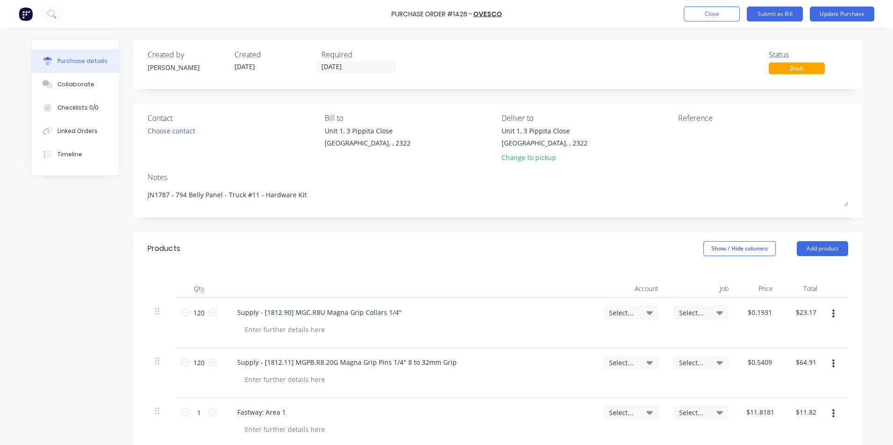
type textarea "x"
type textarea "JN1797 - 794 Belly Panel - Truck #11 - Hardware Kit"
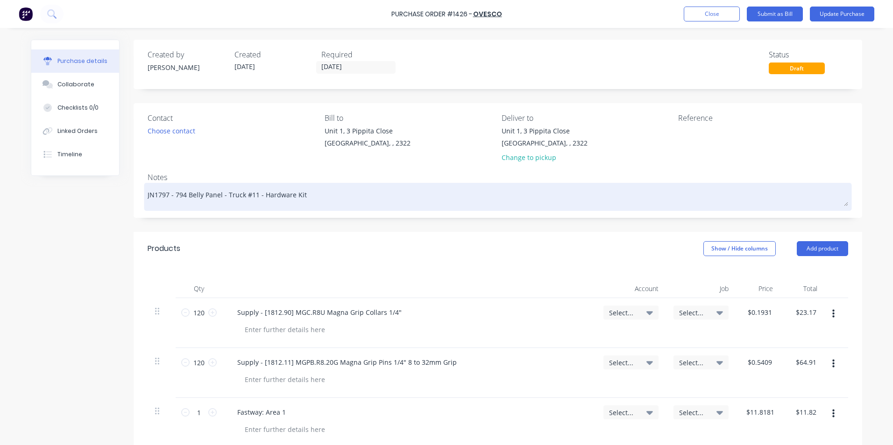
click at [249, 197] on textarea "JN1797 - 794 Belly Panel - Truck #11 - Hardware Kit" at bounding box center [498, 195] width 700 height 21
type textarea "x"
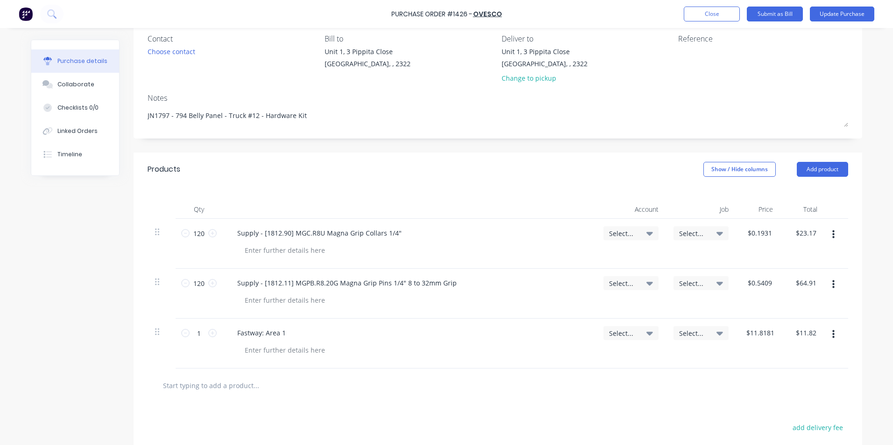
scroll to position [140, 0]
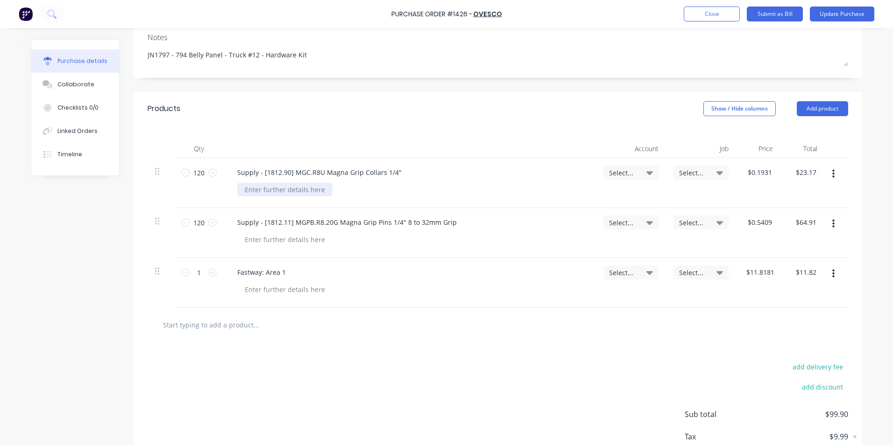
type textarea "JN1797 - 794 Belly Panel - Truck #12 - Hardware Kit"
type textarea "x"
type textarea "JN1797 - 794 Belly Panel - Truck #12 - Hardware Kit"
click at [251, 192] on div at bounding box center [284, 190] width 95 height 14
drag, startPoint x: 299, startPoint y: 191, endPoint x: 226, endPoint y: 195, distance: 73.4
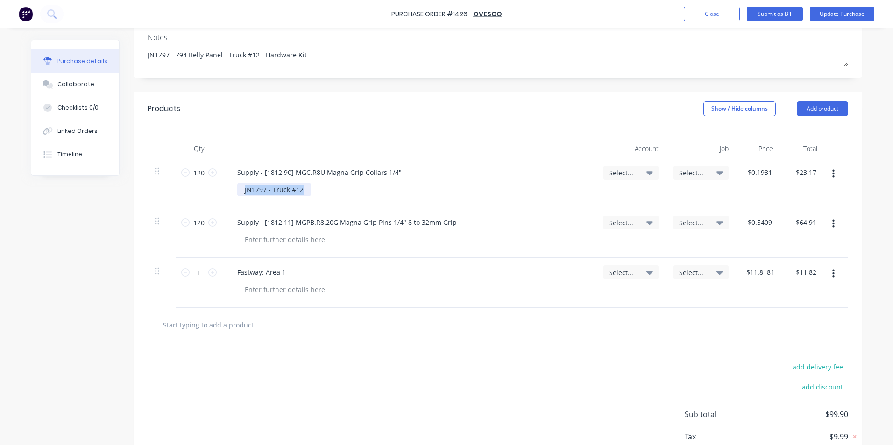
click at [224, 195] on div "Supply - [1812.90] MGC.R8U Magna Grip Collars 1/4" JN1797 - Truck #12" at bounding box center [409, 183] width 374 height 50
copy div "JN1797 - Truck #12"
type textarea "x"
click at [256, 240] on div at bounding box center [284, 240] width 95 height 14
paste div
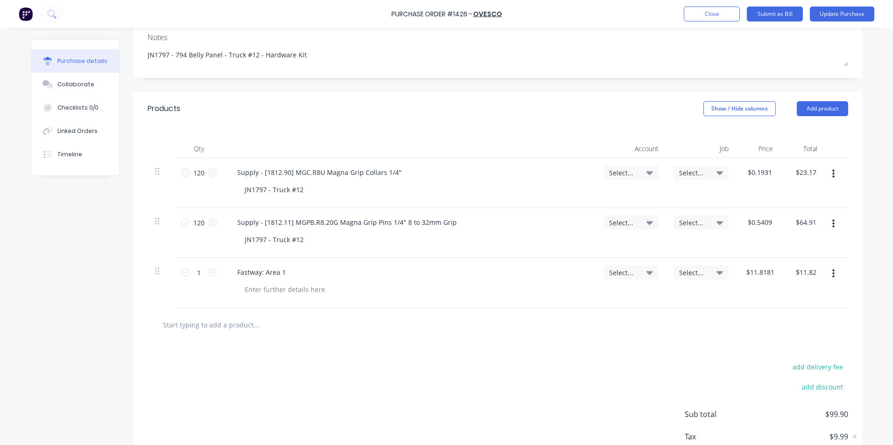
click at [620, 170] on span "Select..." at bounding box center [623, 173] width 28 height 10
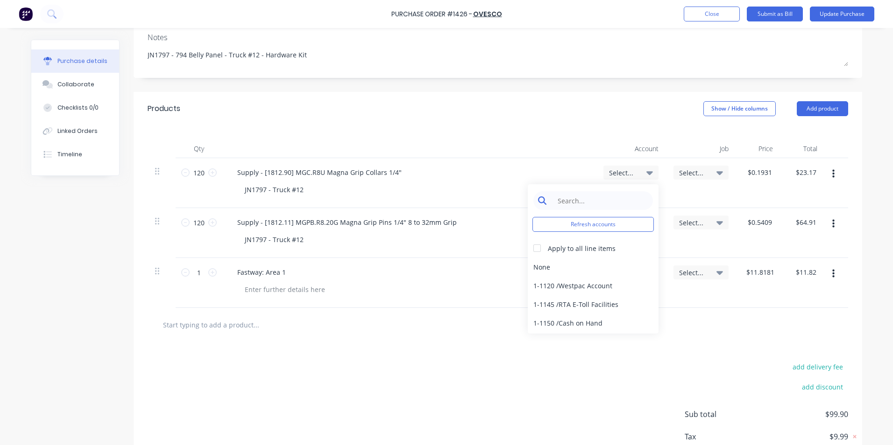
type textarea "x"
click at [579, 199] on input at bounding box center [600, 200] width 96 height 19
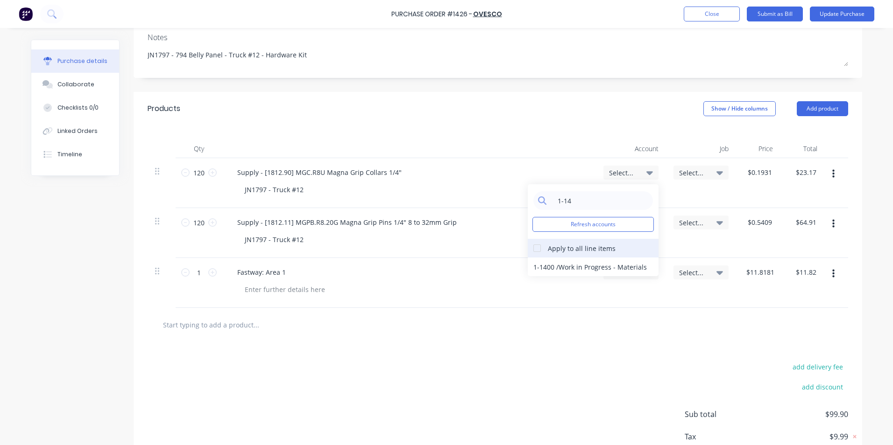
type input "1-14"
click at [534, 247] on div at bounding box center [537, 248] width 19 height 19
click at [548, 265] on div "1-1400 / Work in Progress - Materials" at bounding box center [593, 267] width 131 height 19
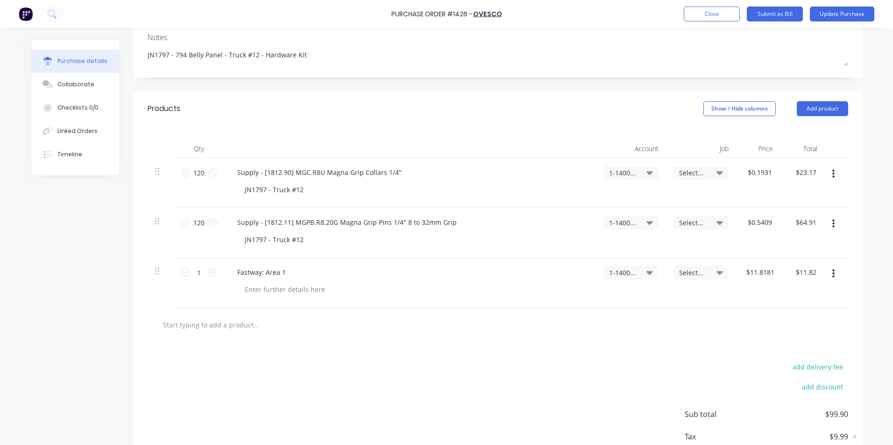
click at [687, 171] on span "Select..." at bounding box center [693, 173] width 28 height 10
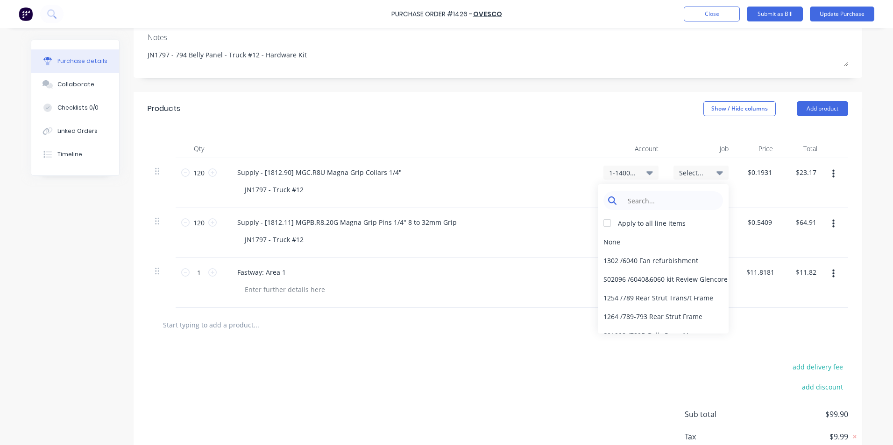
type textarea "x"
click at [655, 201] on input at bounding box center [670, 200] width 96 height 19
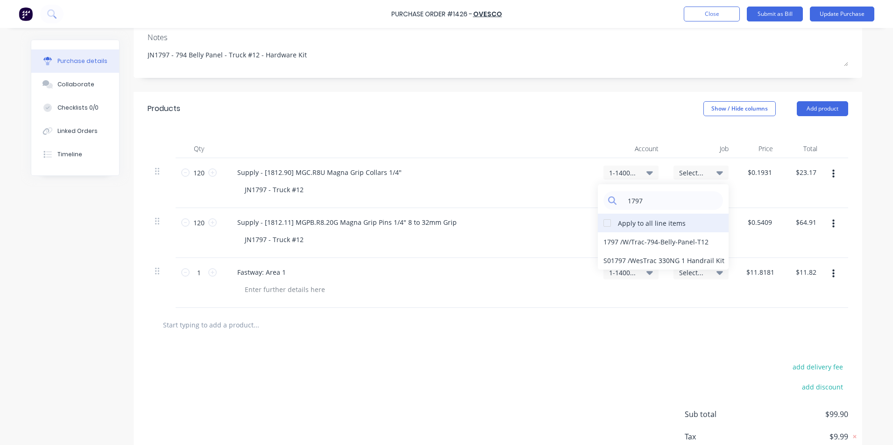
type input "1797"
click at [603, 221] on div at bounding box center [607, 223] width 19 height 19
click at [608, 240] on div "1797 / W/Trac-794-Belly-Panel-T12" at bounding box center [663, 242] width 131 height 19
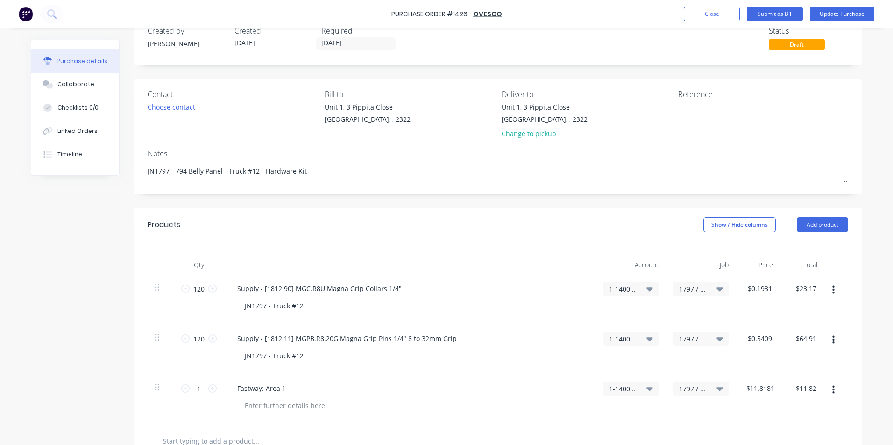
scroll to position [0, 0]
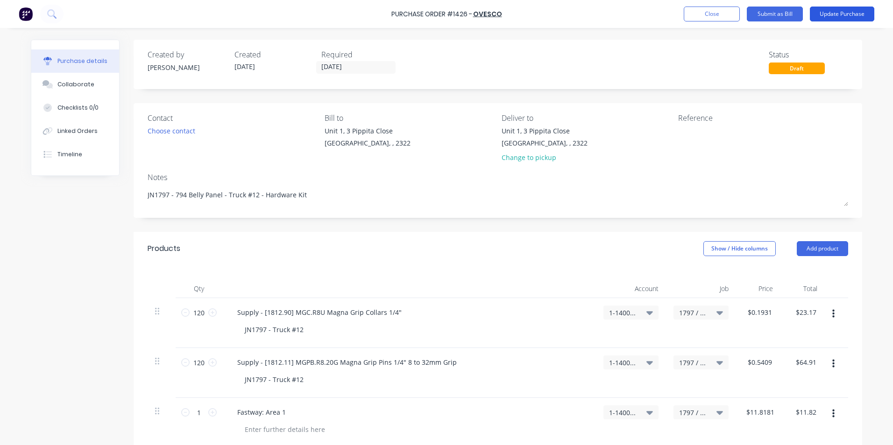
click at [835, 14] on button "Update Purchase" at bounding box center [842, 14] width 64 height 15
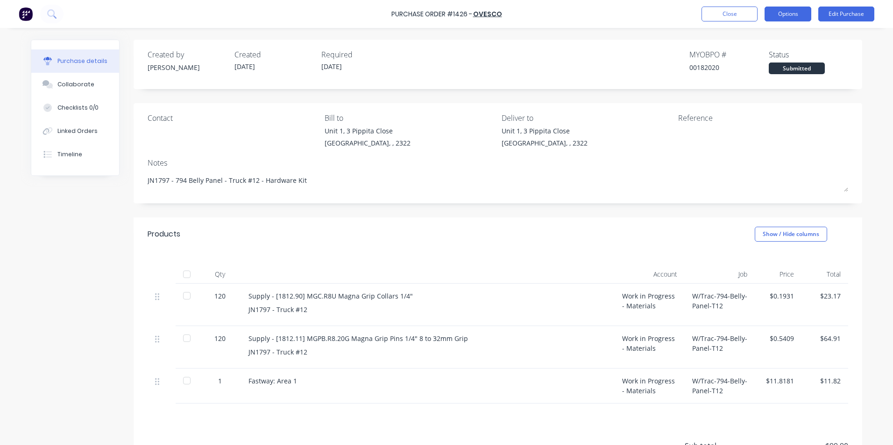
click at [790, 16] on button "Options" at bounding box center [787, 14] width 47 height 15
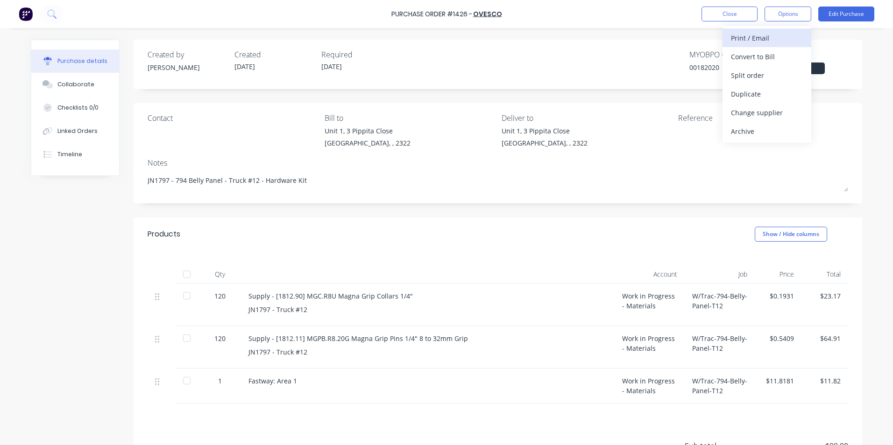
click at [757, 36] on div "Print / Email" at bounding box center [767, 38] width 72 height 14
click at [749, 51] on div "With pricing" at bounding box center [767, 57] width 72 height 14
type textarea "x"
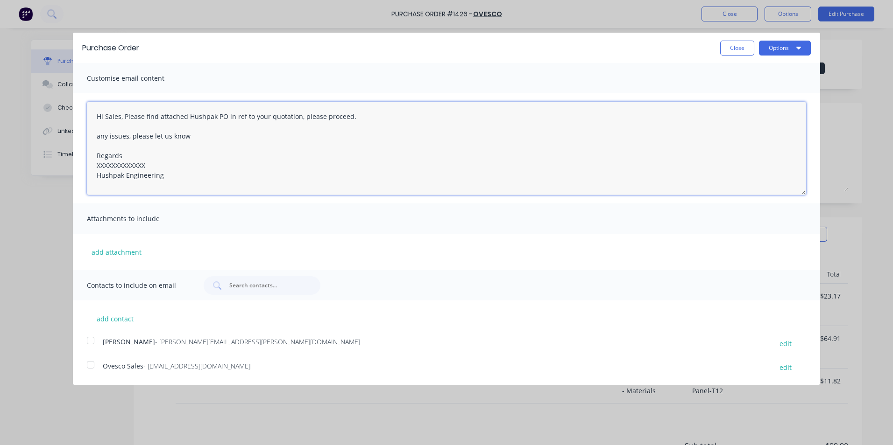
drag, startPoint x: 148, startPoint y: 166, endPoint x: 91, endPoint y: 167, distance: 57.5
click at [91, 167] on textarea "Hi Sales, Please find attached Hushpak PO in ref to your quotation, please proc…" at bounding box center [446, 148] width 719 height 93
drag, startPoint x: 191, startPoint y: 149, endPoint x: 133, endPoint y: 132, distance: 60.9
click at [191, 149] on textarea "Hi Sales, Please find attached Hushpak PO in ref to your quotation, please proc…" at bounding box center [446, 148] width 719 height 93
drag, startPoint x: 96, startPoint y: 116, endPoint x: 204, endPoint y: 194, distance: 133.1
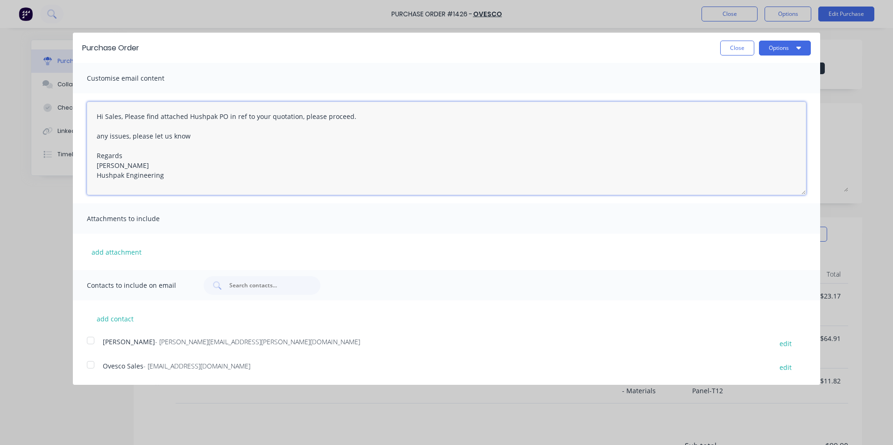
click at [204, 194] on textarea "Hi Sales, Please find attached Hushpak PO in ref to your quotation, please proc…" at bounding box center [446, 148] width 719 height 93
paste textarea "for a series of Magna Grips any issues, please let us know Regards Greg Rawe Hu…"
drag, startPoint x: 240, startPoint y: 117, endPoint x: 252, endPoint y: 121, distance: 11.8
click at [241, 119] on textarea "Hi Sales, Please find attached Hushpak PO for a series of Magna Grips any issue…" at bounding box center [446, 148] width 719 height 93
click at [318, 118] on textarea "Hi Sales, Please find attached Hushpak PO for another lot of Magna Grips any is…" at bounding box center [446, 148] width 719 height 93
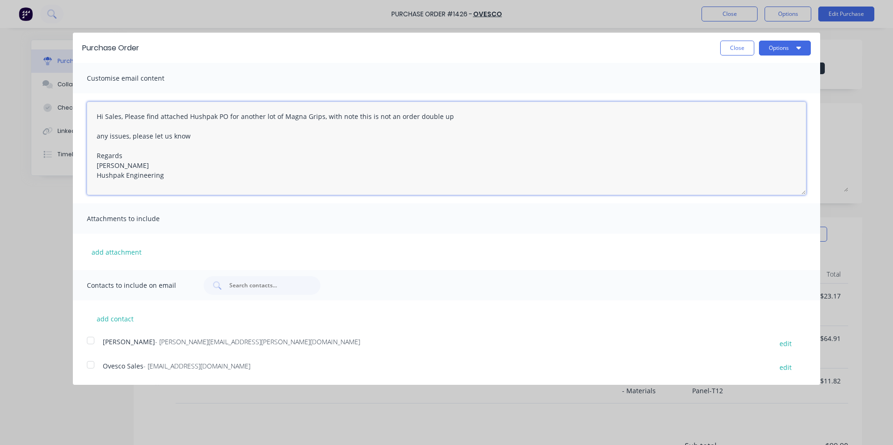
click at [90, 341] on div at bounding box center [90, 341] width 19 height 19
click at [92, 364] on div at bounding box center [90, 365] width 19 height 19
type textarea "Hi Sales, Please find attached Hushpak PO for another lot of Magna Grips, with …"
click at [780, 49] on button "Options" at bounding box center [785, 48] width 52 height 15
click at [740, 88] on div "Email" at bounding box center [766, 91] width 72 height 14
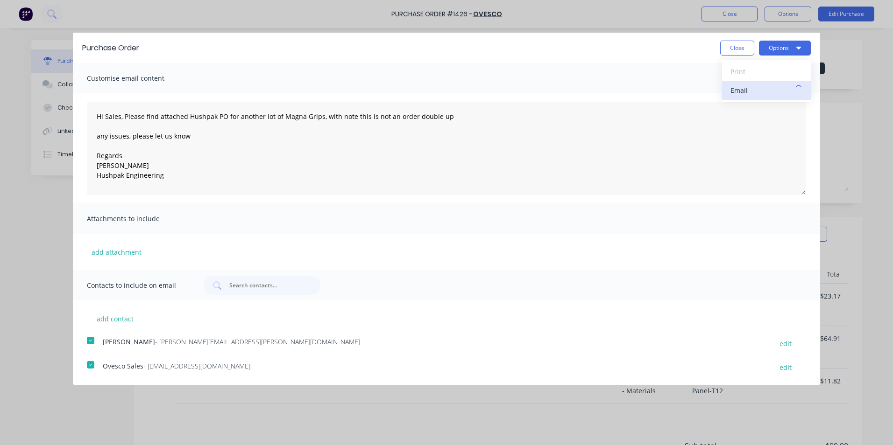
type textarea "x"
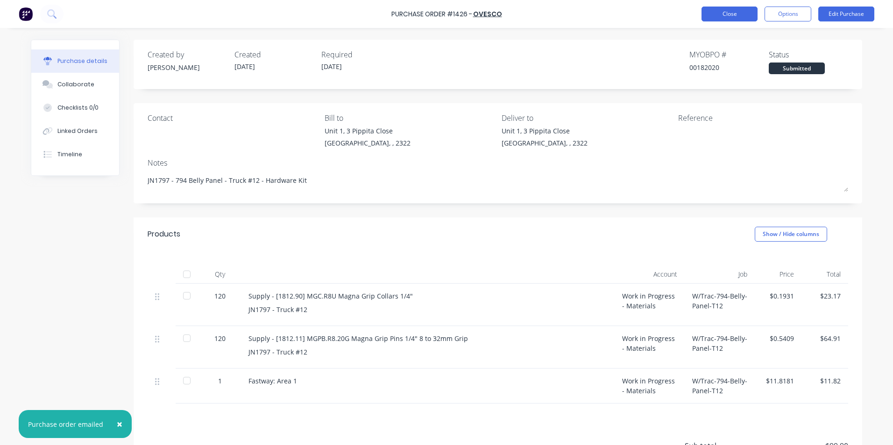
click at [733, 11] on button "Close" at bounding box center [729, 14] width 56 height 15
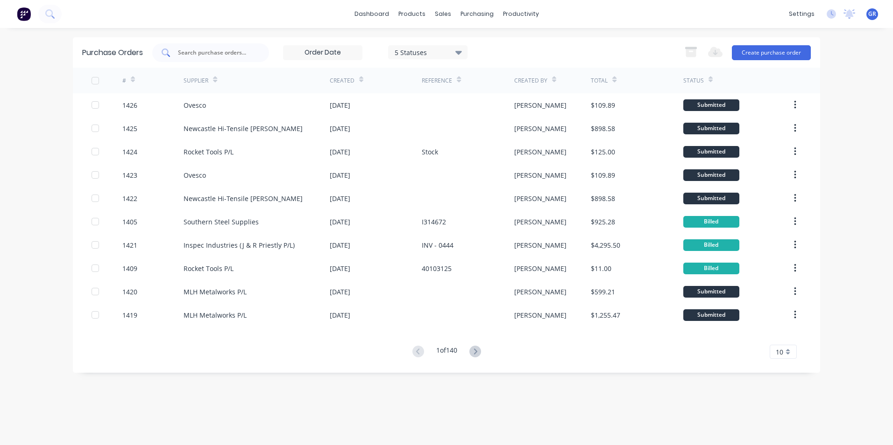
click at [207, 53] on input "text" at bounding box center [216, 52] width 78 height 9
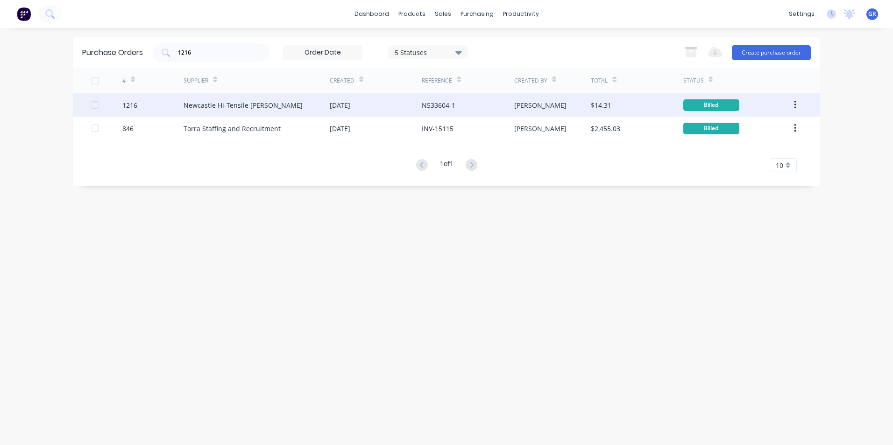
click at [794, 103] on icon "button" at bounding box center [795, 105] width 2 height 10
click at [739, 147] on div "Duplicate" at bounding box center [762, 148] width 72 height 14
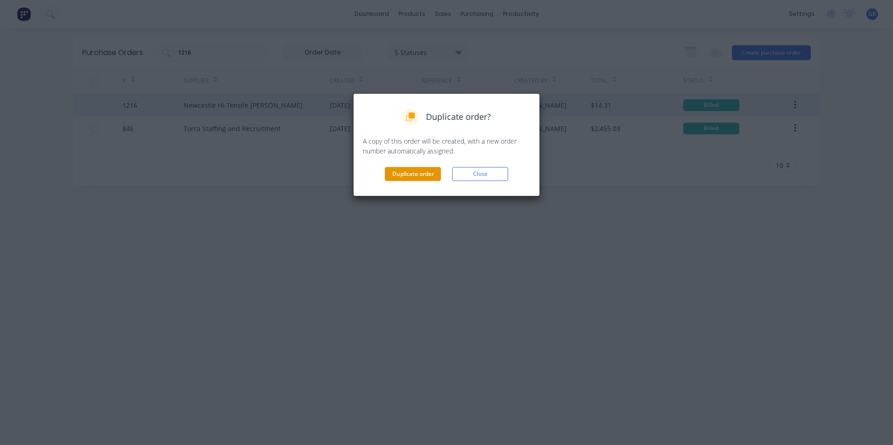
click at [403, 175] on button "Duplicate order" at bounding box center [413, 174] width 56 height 14
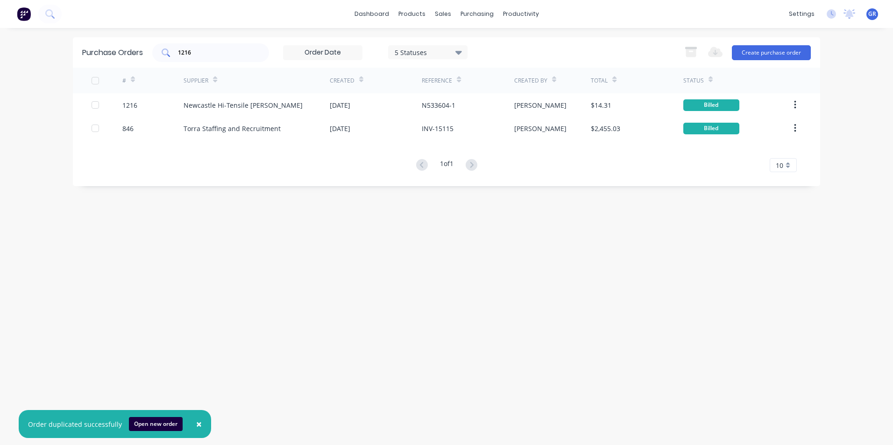
click at [208, 52] on input "1216" at bounding box center [216, 52] width 78 height 9
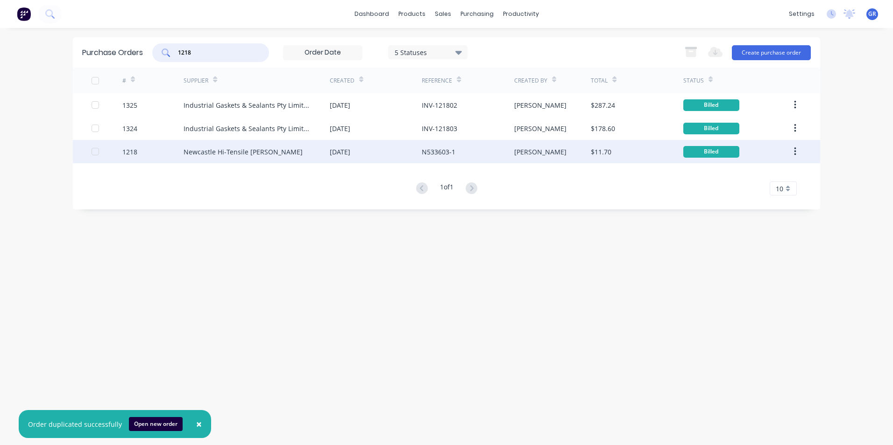
click at [796, 151] on icon "button" at bounding box center [795, 152] width 2 height 10
click at [738, 195] on div "Duplicate" at bounding box center [762, 195] width 72 height 14
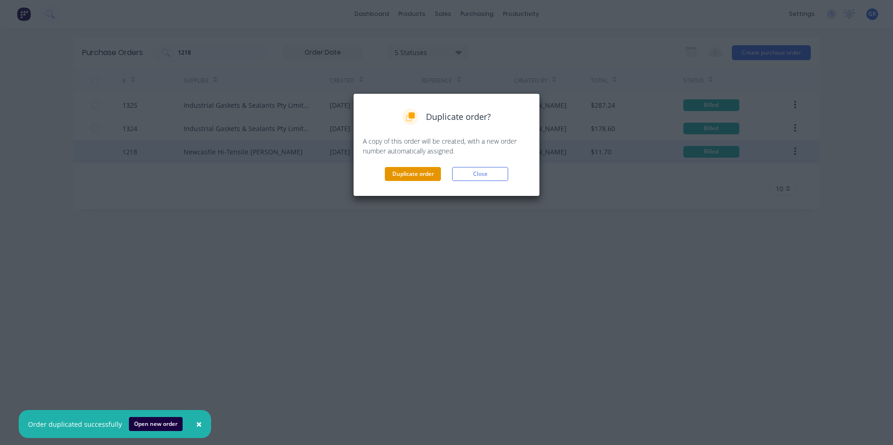
click at [403, 171] on button "Duplicate order" at bounding box center [413, 174] width 56 height 14
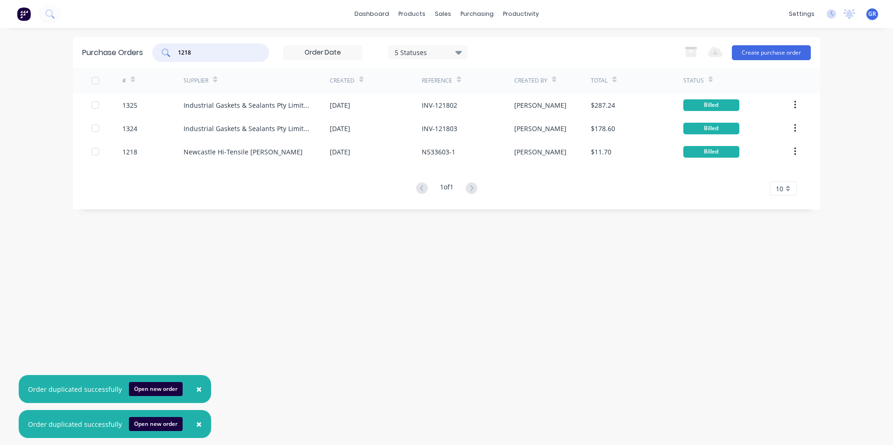
drag, startPoint x: 198, startPoint y: 51, endPoint x: 185, endPoint y: 52, distance: 12.7
click at [185, 52] on input "1218" at bounding box center [216, 52] width 78 height 9
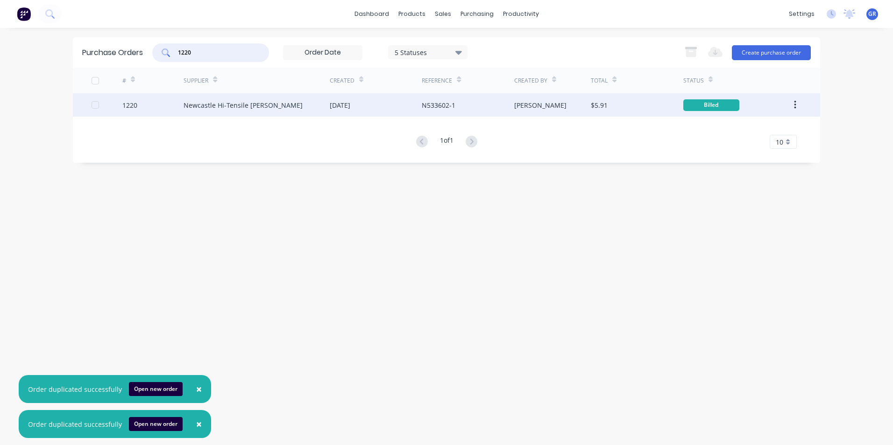
click at [797, 103] on button "button" at bounding box center [795, 105] width 22 height 17
click at [751, 147] on div "Duplicate" at bounding box center [762, 148] width 72 height 14
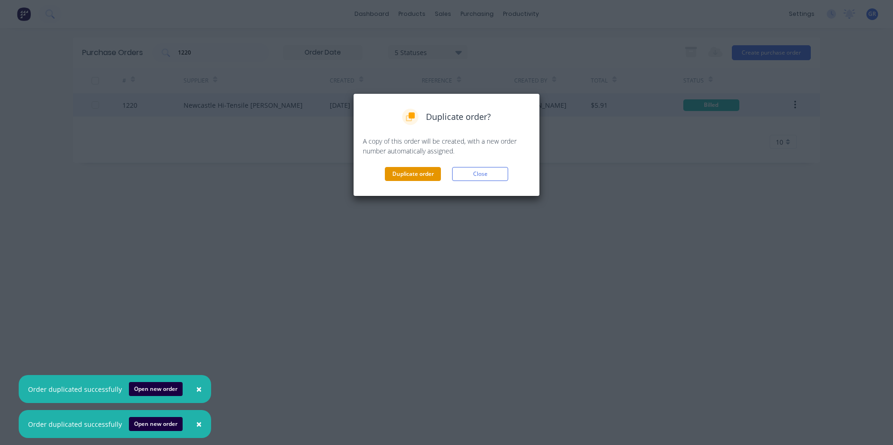
click at [417, 174] on button "Duplicate order" at bounding box center [413, 174] width 56 height 14
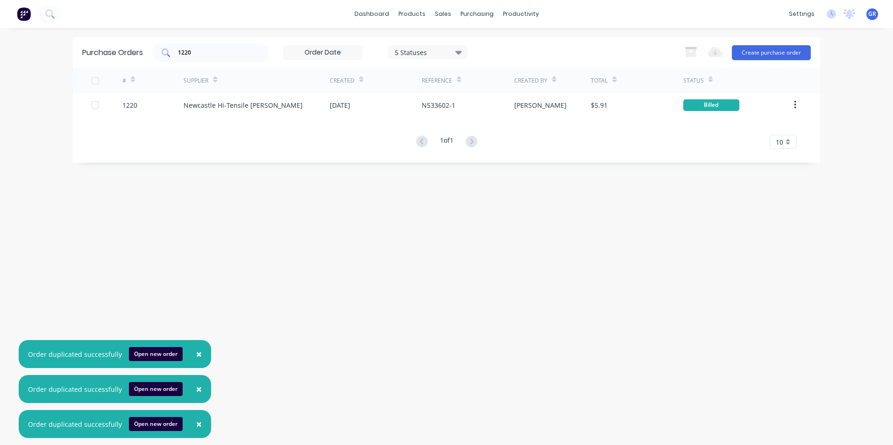
click at [195, 52] on input "1220" at bounding box center [216, 52] width 78 height 9
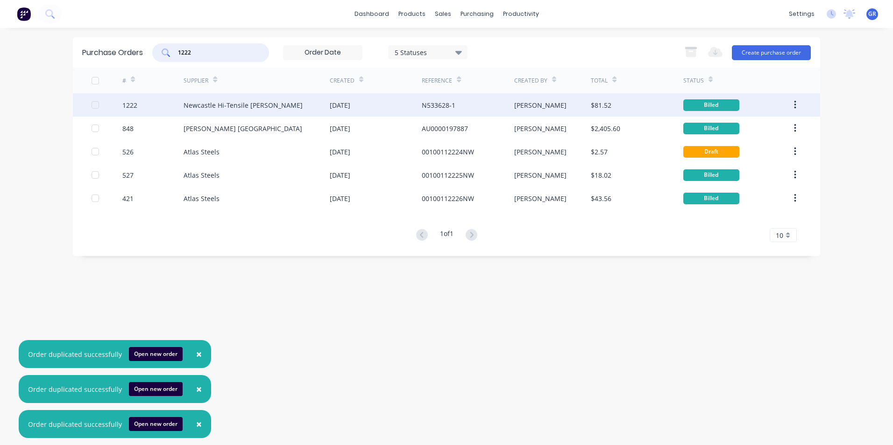
type input "1222"
click at [795, 104] on icon "button" at bounding box center [795, 105] width 2 height 10
click at [740, 147] on div "Duplicate" at bounding box center [762, 148] width 72 height 14
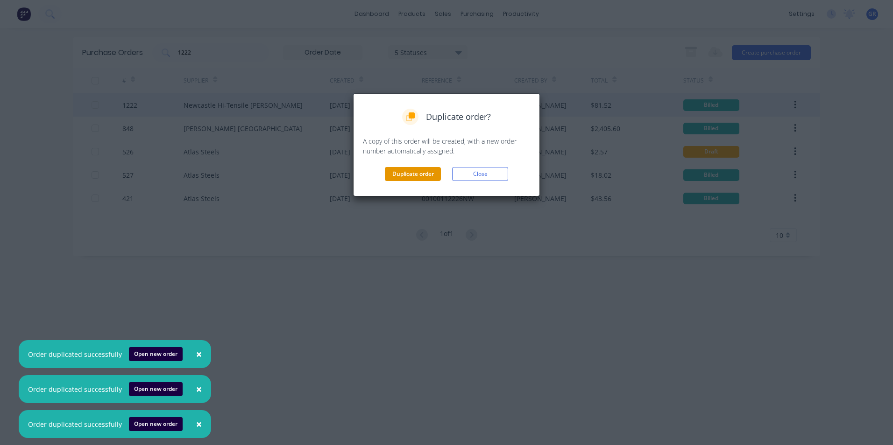
click at [398, 173] on button "Duplicate order" at bounding box center [413, 174] width 56 height 14
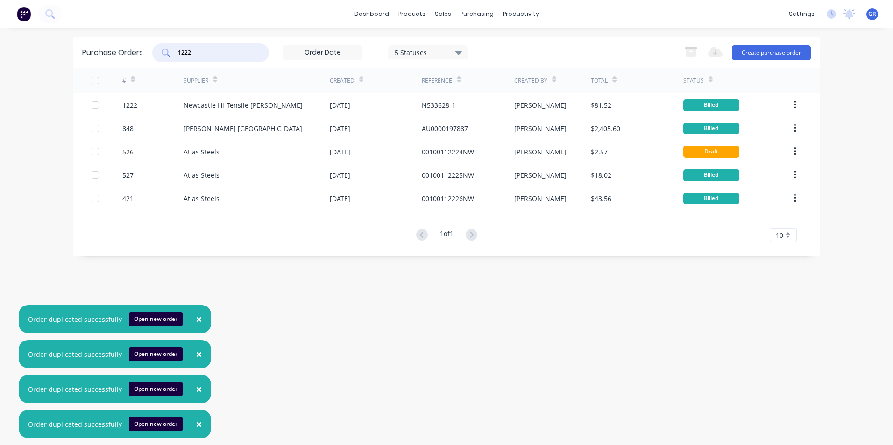
drag, startPoint x: 191, startPoint y: 52, endPoint x: 170, endPoint y: 52, distance: 20.1
click at [170, 52] on div "1222" at bounding box center [210, 52] width 117 height 19
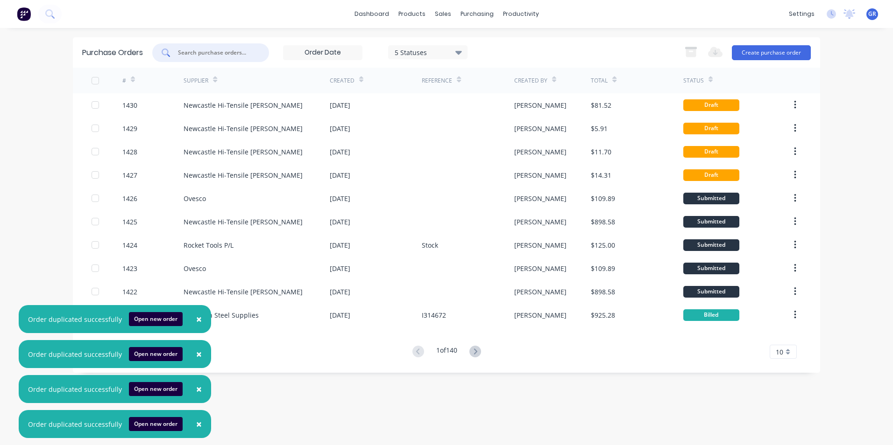
click at [196, 319] on span "×" at bounding box center [199, 319] width 6 height 13
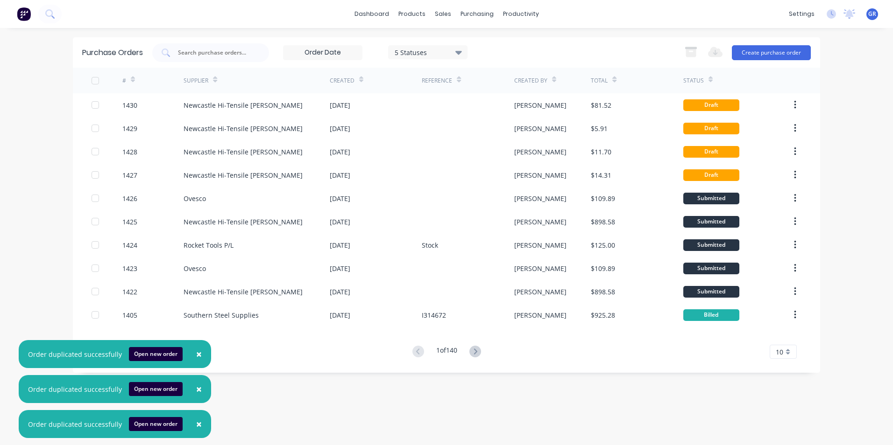
click at [196, 355] on span "×" at bounding box center [199, 354] width 6 height 13
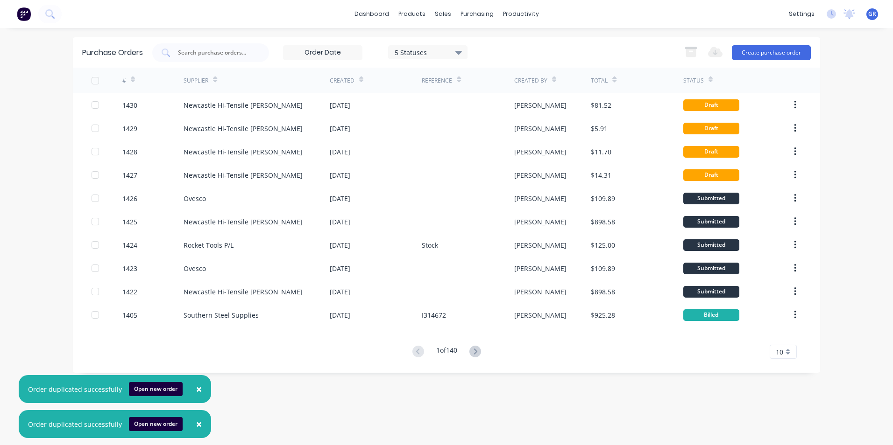
click at [197, 387] on span "×" at bounding box center [199, 389] width 6 height 13
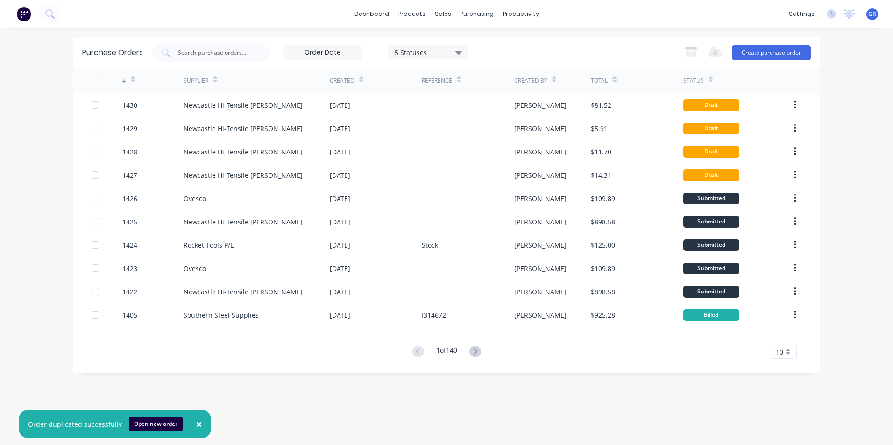
click at [196, 424] on span "×" at bounding box center [199, 424] width 6 height 13
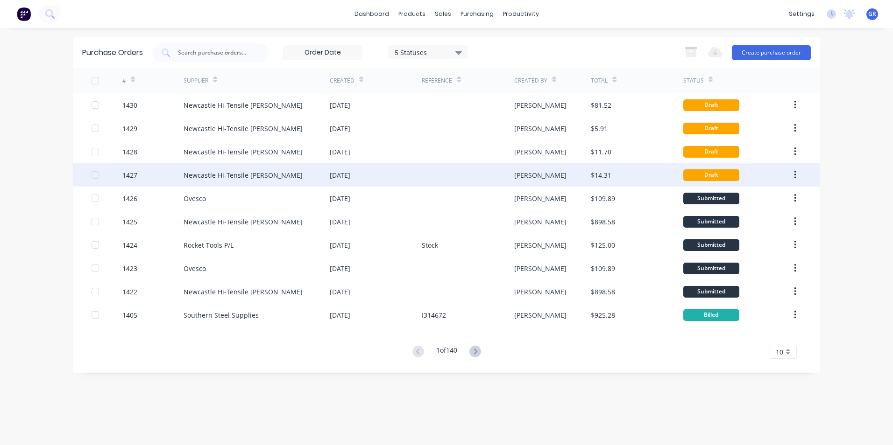
click at [134, 175] on div "1427" at bounding box center [129, 175] width 15 height 10
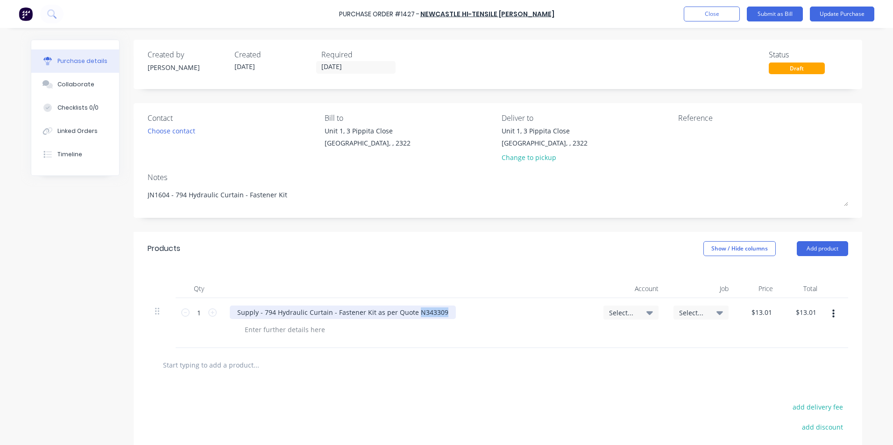
drag, startPoint x: 438, startPoint y: 313, endPoint x: 410, endPoint y: 314, distance: 28.0
click at [410, 314] on div "Supply - 794 Hydraulic Curtain - Fastener Kit as per Quote N343309" at bounding box center [343, 313] width 226 height 14
copy div "N343309"
click at [715, 16] on button "Close" at bounding box center [712, 14] width 56 height 15
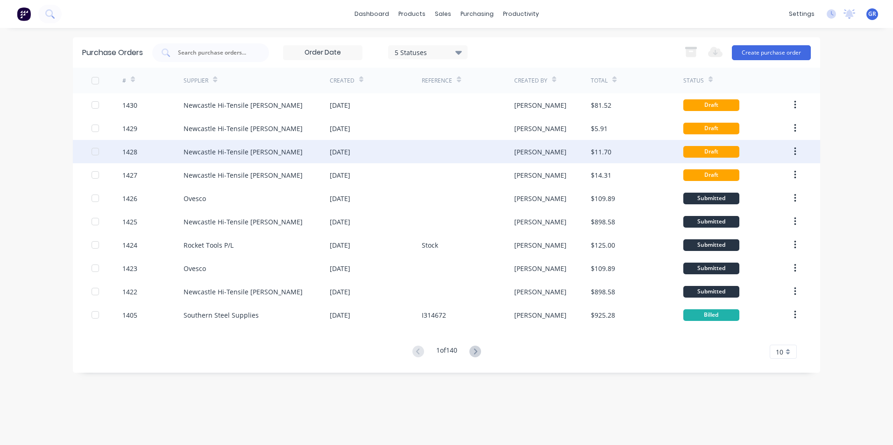
click at [133, 148] on div "1428" at bounding box center [129, 152] width 15 height 10
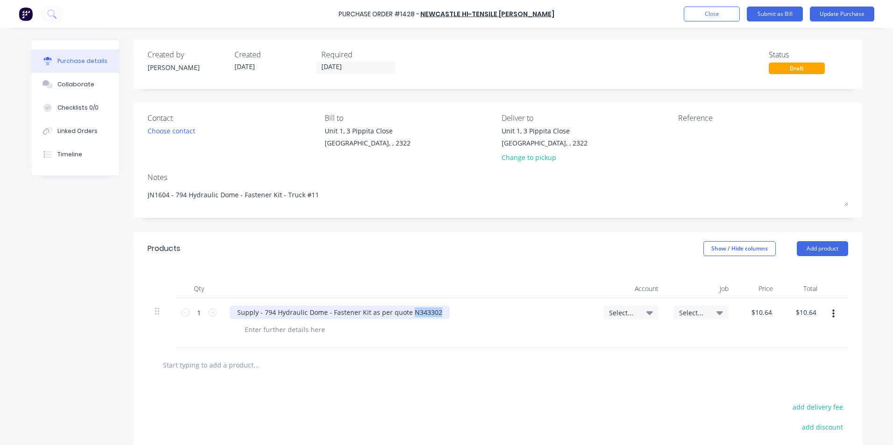
drag, startPoint x: 435, startPoint y: 313, endPoint x: 405, endPoint y: 313, distance: 29.9
click at [405, 313] on div "Supply - 794 Hydraulic Dome - Fastener Kit as per quote N343302" at bounding box center [340, 313] width 220 height 14
copy div "N343302"
click at [693, 12] on button "Close" at bounding box center [712, 14] width 56 height 15
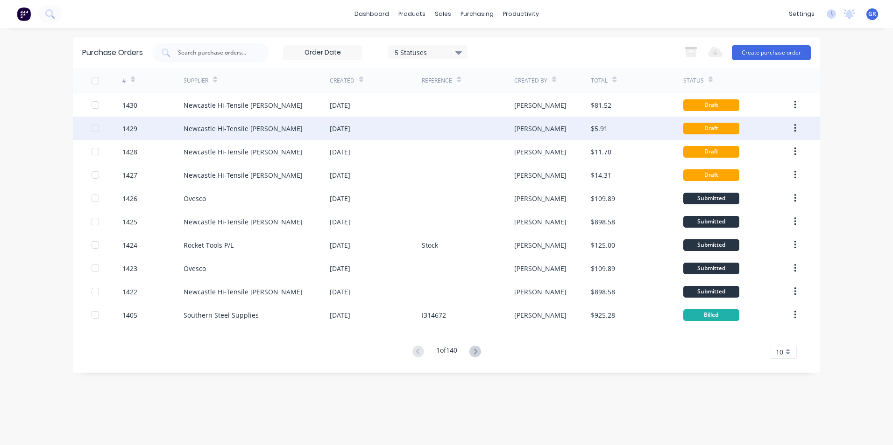
click at [138, 126] on div "1429" at bounding box center [153, 128] width 62 height 23
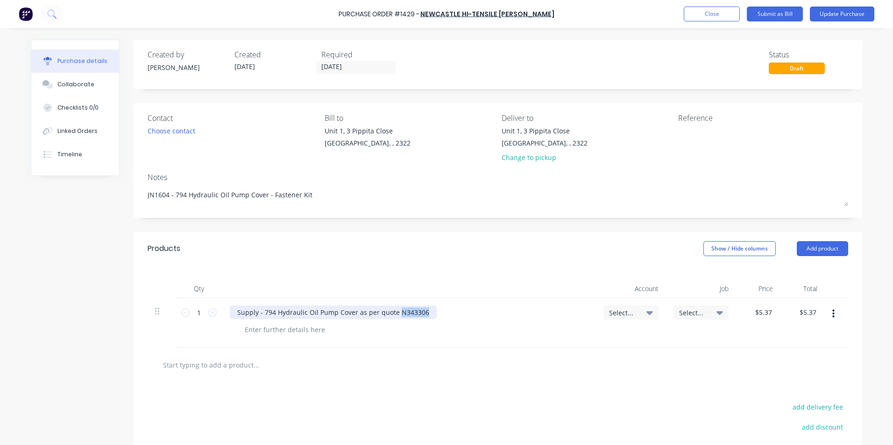
drag, startPoint x: 420, startPoint y: 313, endPoint x: 394, endPoint y: 313, distance: 26.2
click at [394, 313] on div "Supply - 794 Hydraulic Oil Pump Cover as per quote N343306" at bounding box center [333, 313] width 207 height 14
copy div "N343306"
click at [727, 14] on button "Close" at bounding box center [712, 14] width 56 height 15
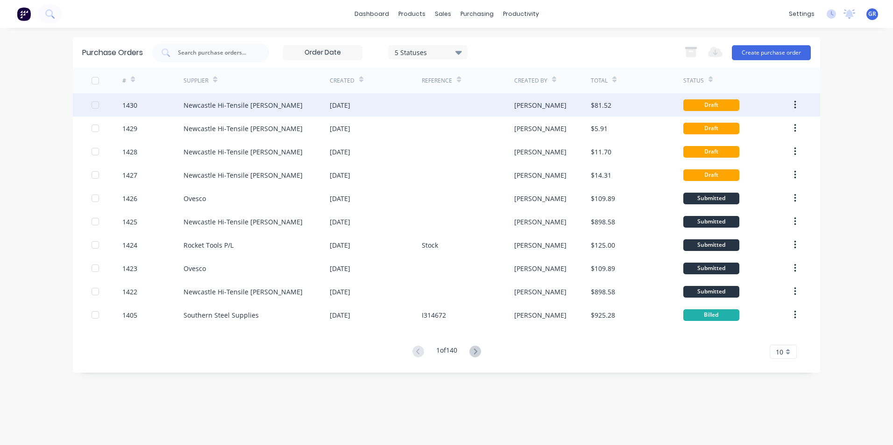
click at [135, 106] on div "1430" at bounding box center [129, 105] width 15 height 10
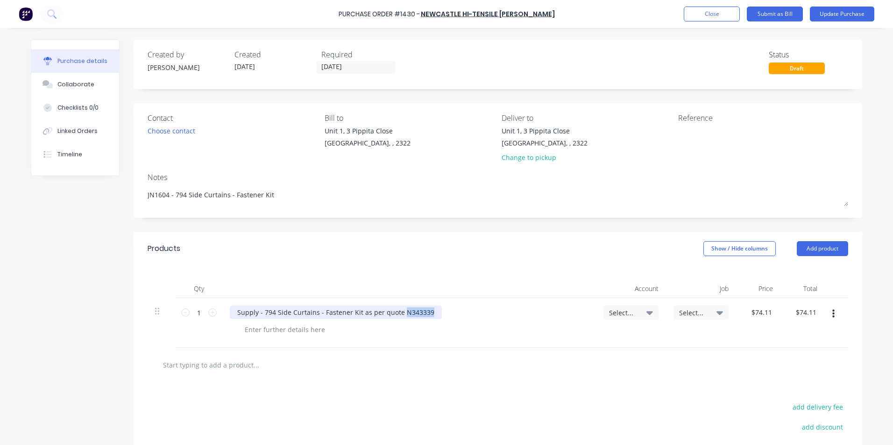
drag, startPoint x: 426, startPoint y: 311, endPoint x: 397, endPoint y: 311, distance: 29.0
click at [397, 311] on div "Supply - 794 Side Curtains - Fastener Kit as per quote N343339" at bounding box center [336, 313] width 212 height 14
copy div "N343339"
click at [698, 10] on button "Close" at bounding box center [712, 14] width 56 height 15
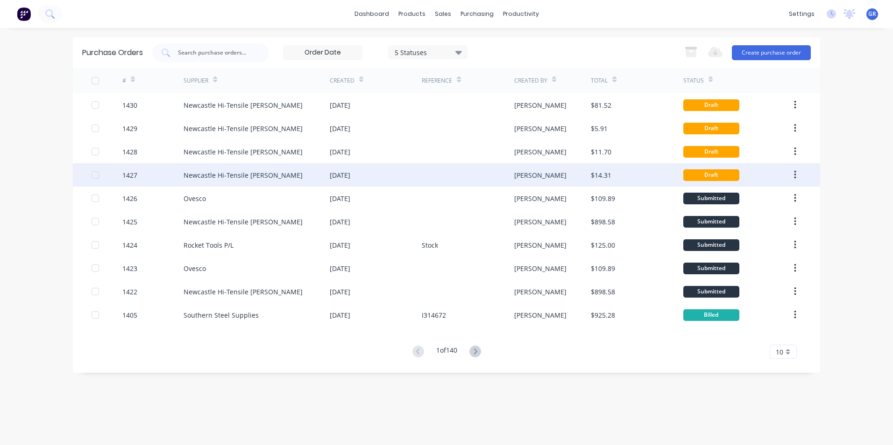
click at [137, 176] on div "1427" at bounding box center [153, 174] width 62 height 23
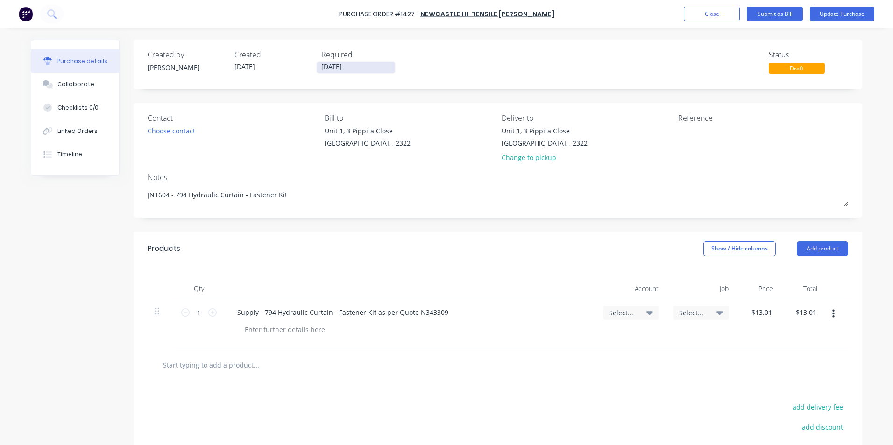
click at [340, 62] on label "08/09/25" at bounding box center [355, 67] width 79 height 13
click at [340, 62] on input "08/09/25" at bounding box center [356, 68] width 78 height 12
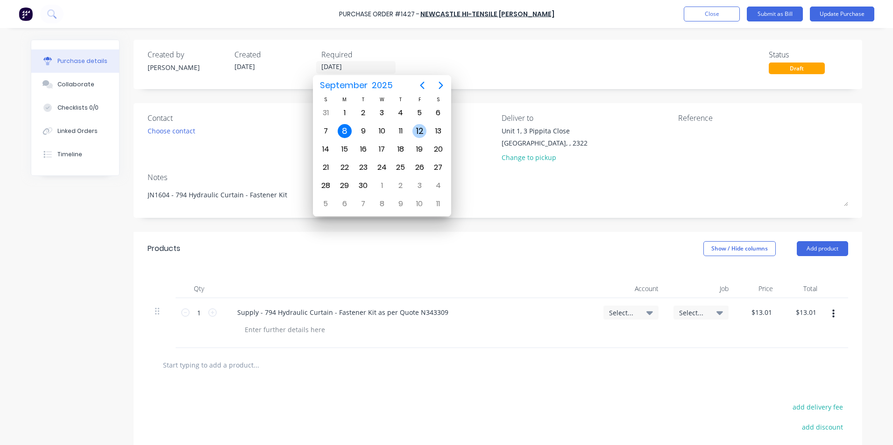
click at [420, 129] on div "12" at bounding box center [419, 131] width 14 height 14
type textarea "x"
type input "12/09/25"
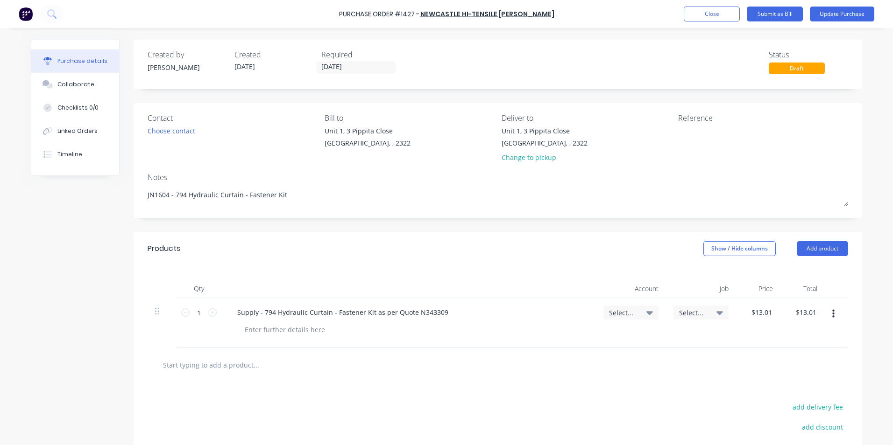
click at [620, 309] on span "Select..." at bounding box center [623, 313] width 28 height 10
type textarea "x"
click at [575, 339] on input at bounding box center [600, 341] width 96 height 19
type input "1-14"
click at [608, 405] on div "1-1400 / Work in Progress - Materials" at bounding box center [593, 407] width 131 height 19
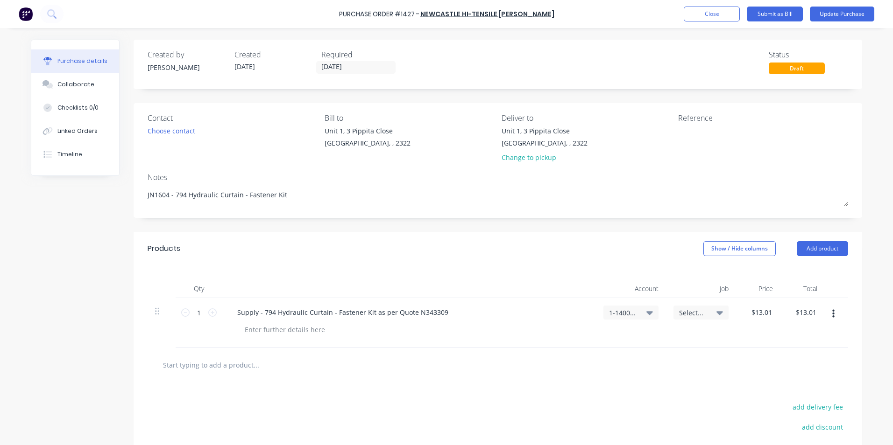
click at [681, 311] on span "Select..." at bounding box center [693, 313] width 28 height 10
type textarea "x"
click at [650, 341] on input at bounding box center [670, 341] width 96 height 19
type input "1796"
click at [626, 401] on div "S01796 / WesTrac 330NG 3 Handrail Kits" at bounding box center [663, 400] width 131 height 19
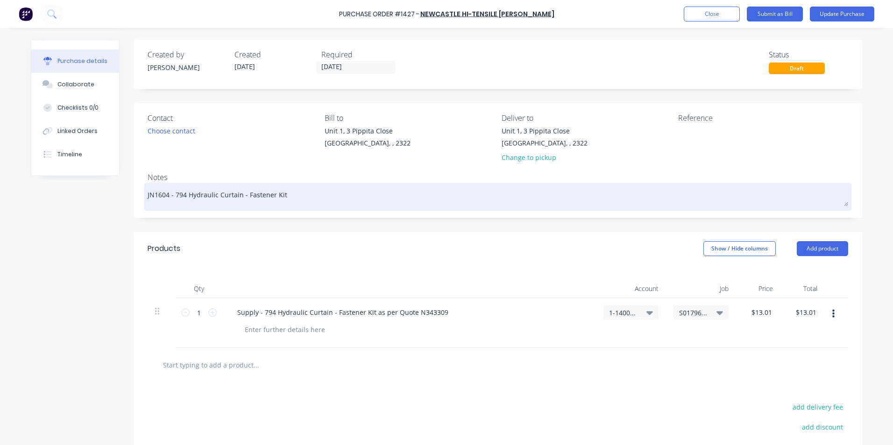
drag, startPoint x: 165, startPoint y: 195, endPoint x: 152, endPoint y: 196, distance: 13.1
click at [152, 196] on textarea "JN1604 - 794 Hydraulic Curtain - Fastener Kit" at bounding box center [498, 195] width 700 height 21
type textarea "x"
type textarea "JN1 - 794 Hydraulic Curtain - Fastener Kit"
type textarea "x"
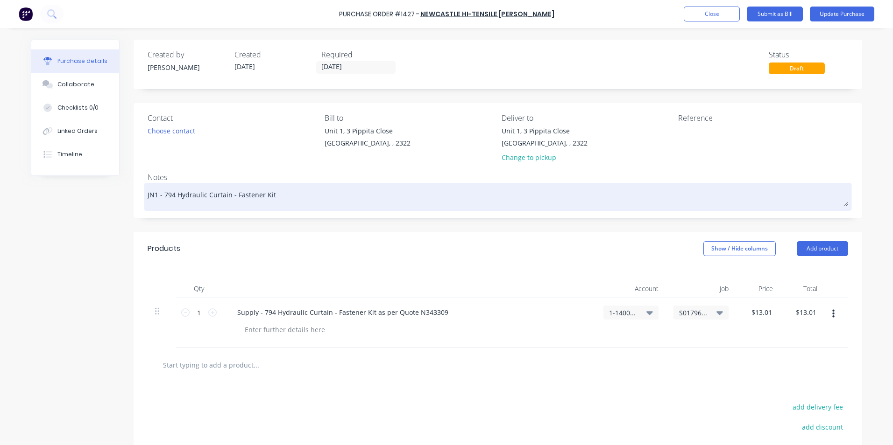
type textarea "JN17 - 794 Hydraulic Curtain - Fastener Kit"
type textarea "x"
type textarea "JN179 - 794 Hydraulic Curtain - Fastener Kit"
type textarea "x"
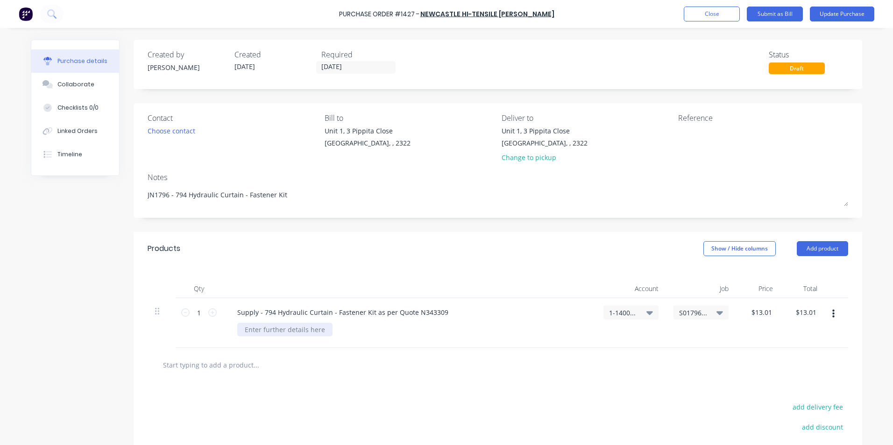
type textarea "JN1796 - 794 Hydraulic Curtain - Fastener Kit"
type textarea "x"
type textarea "JN1796 - 794 Hydraulic Curtain - Fastener Kit"
click at [260, 328] on div at bounding box center [284, 330] width 95 height 14
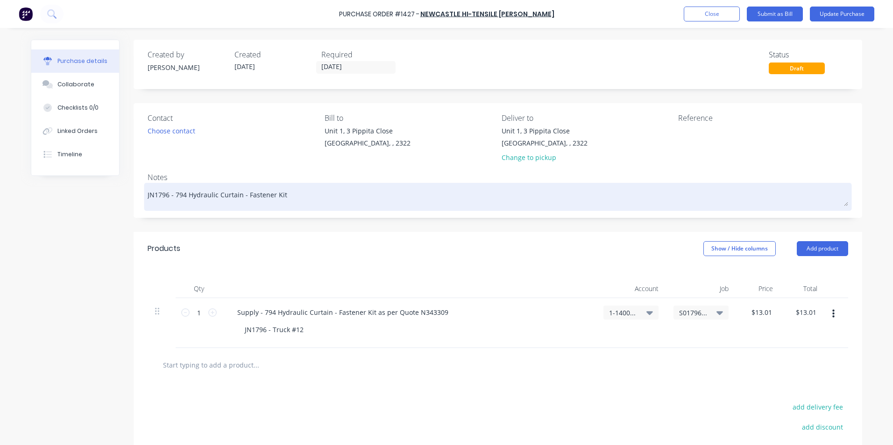
click at [288, 197] on textarea "JN1796 - 794 Hydraulic Curtain - Fastener Kit" at bounding box center [498, 195] width 700 height 21
type textarea "x"
type textarea "JN1796 - 794 Hydraulic Curtain - Fastener Kit"
type textarea "x"
type textarea "JN1796 - 794 Hydraulic Curtain - Fastener Kit -"
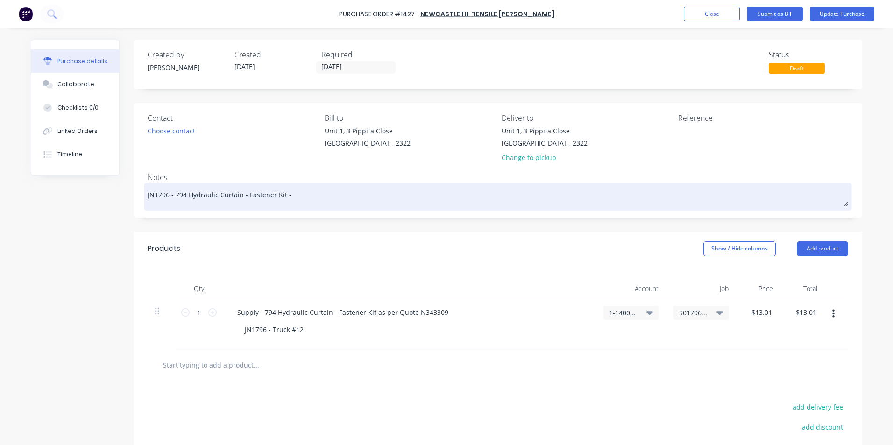
type textarea "x"
type textarea "JN1796 - 794 Hydraulic Curtain - Fastener Kit -"
type textarea "x"
type textarea "JN1796 - 794 Hydraulic Curtain - Fastener Kit - T"
type textarea "x"
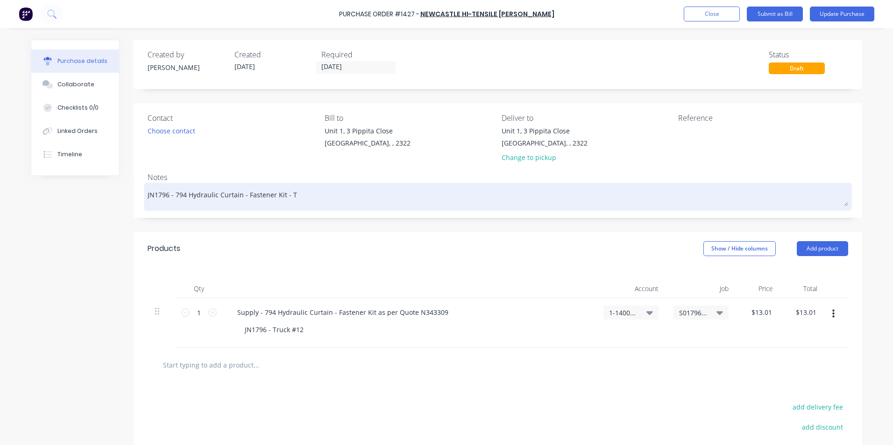
type textarea "JN1796 - 794 Hydraulic Curtain - Fastener Kit - Tr"
type textarea "x"
type textarea "JN1796 - 794 Hydraulic Curtain - Fastener Kit - Tru"
type textarea "x"
type textarea "JN1796 - 794 Hydraulic Curtain - Fastener Kit - Truc"
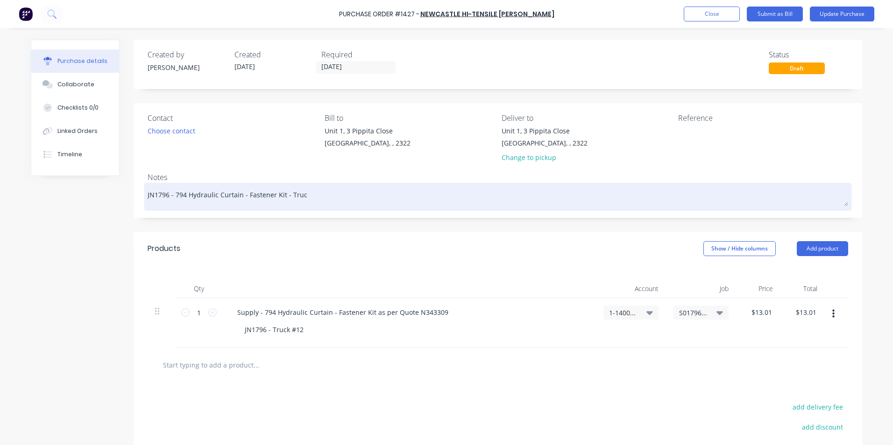
type textarea "x"
type textarea "JN1796 - 794 Hydraulic Curtain - Fastener Kit - Truck"
type textarea "x"
type textarea "JN1796 - 794 Hydraulic Curtain - Fastener Kit - Truck"
type textarea "x"
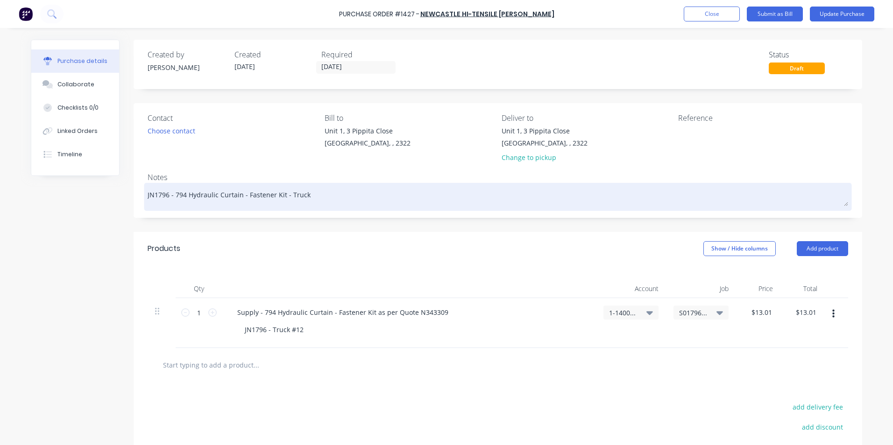
type textarea "JN1796 - 794 Hydraulic Curtain - Fastener Kit - Truck #"
type textarea "x"
type textarea "JN1796 - 794 Hydraulic Curtain - Fastener Kit - Truck #1"
type textarea "x"
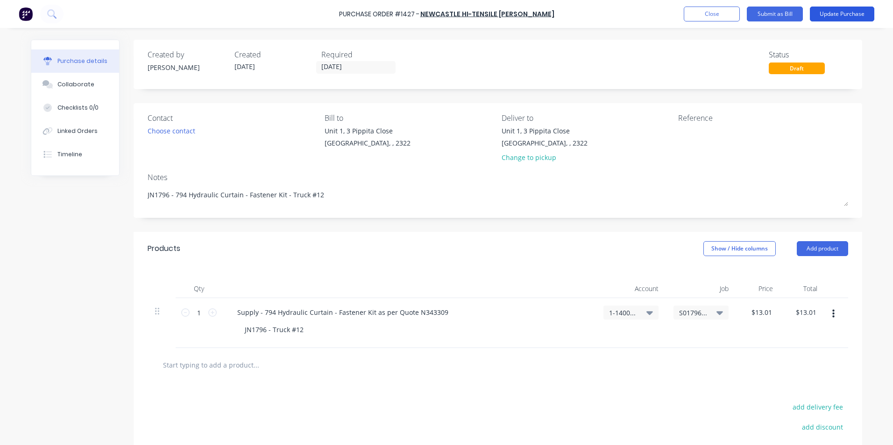
type textarea "JN1796 - 794 Hydraulic Curtain - Fastener Kit - Truck #12"
type textarea "x"
type textarea "JN1796 - 794 Hydraulic Curtain - Fastener Kit - Truck #12"
click at [842, 12] on button "Update Purchase" at bounding box center [842, 14] width 64 height 15
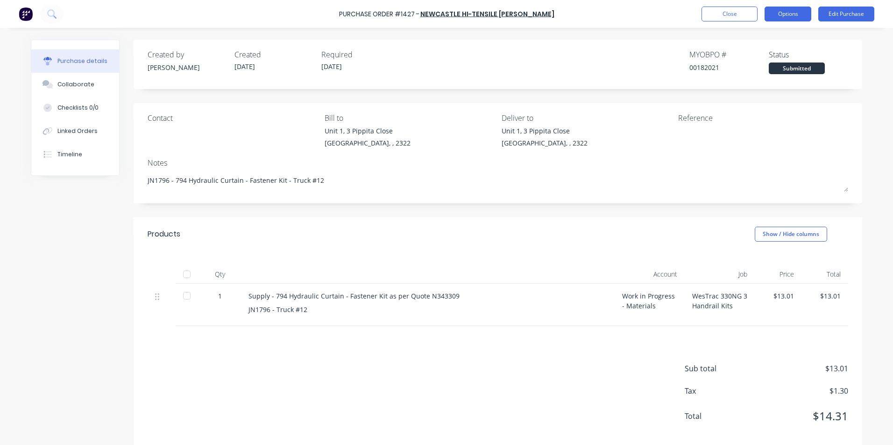
click at [789, 13] on button "Options" at bounding box center [787, 14] width 47 height 15
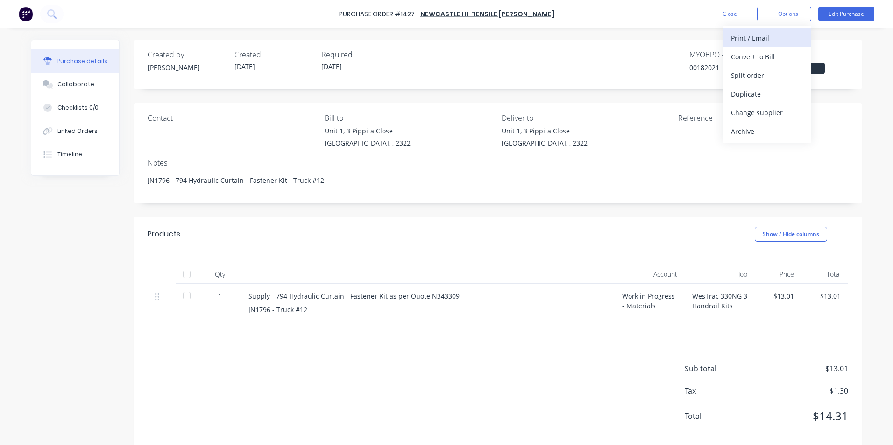
click at [754, 37] on div "Print / Email" at bounding box center [767, 38] width 72 height 14
click at [756, 52] on div "With pricing" at bounding box center [767, 57] width 72 height 14
type textarea "x"
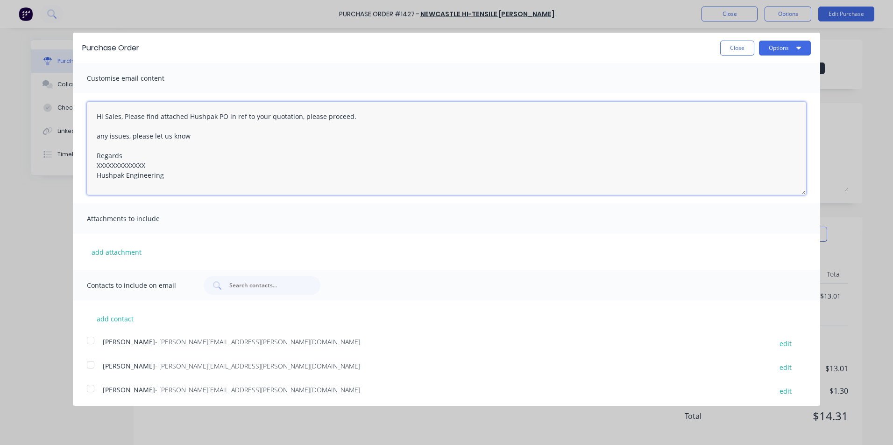
drag, startPoint x: 153, startPoint y: 163, endPoint x: 76, endPoint y: 164, distance: 77.5
click at [76, 164] on div "Hi Sales, Please find attached Hushpak PO in ref to your quotation, please proc…" at bounding box center [446, 148] width 747 height 110
type textarea "Hi Sales, Please find attached Hushpak PO in ref to your quotation, please proc…"
click at [110, 250] on button "add attachment" at bounding box center [116, 252] width 59 height 14
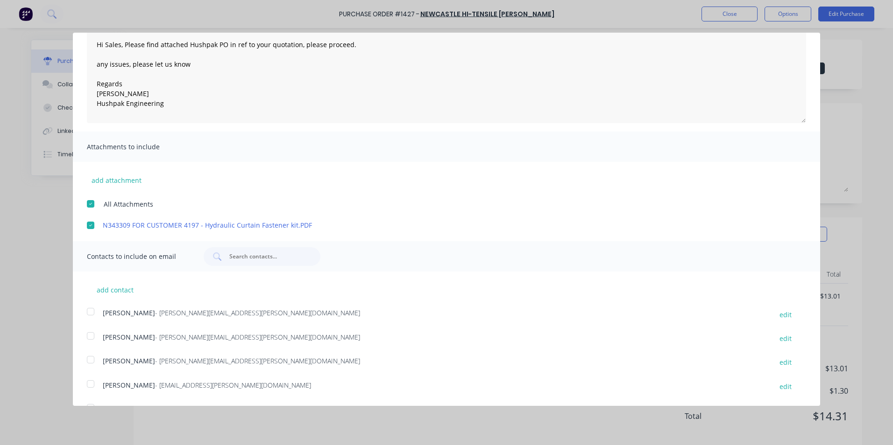
scroll to position [140, 0]
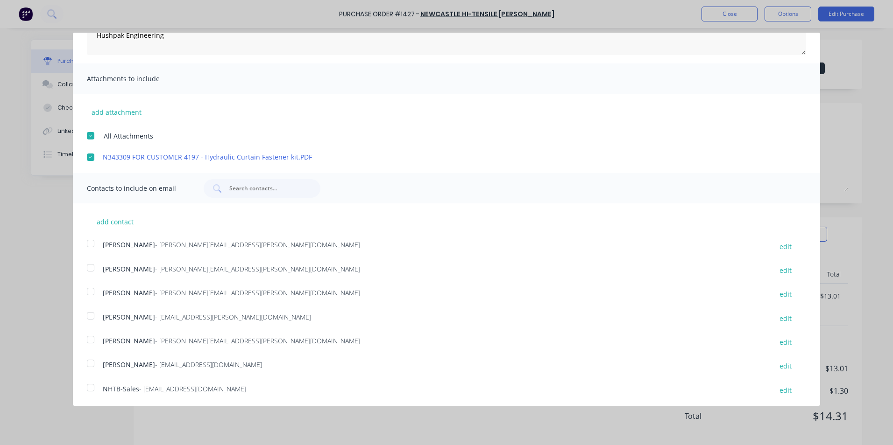
click at [92, 291] on div at bounding box center [90, 292] width 19 height 19
click at [90, 388] on div at bounding box center [90, 388] width 19 height 19
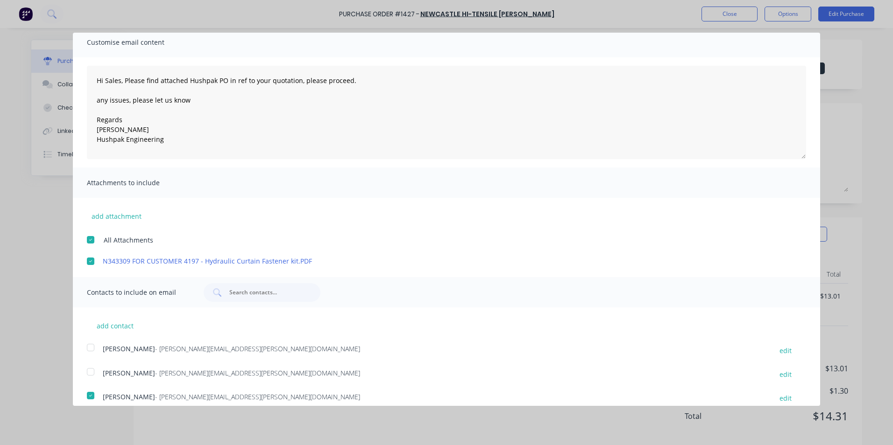
scroll to position [0, 0]
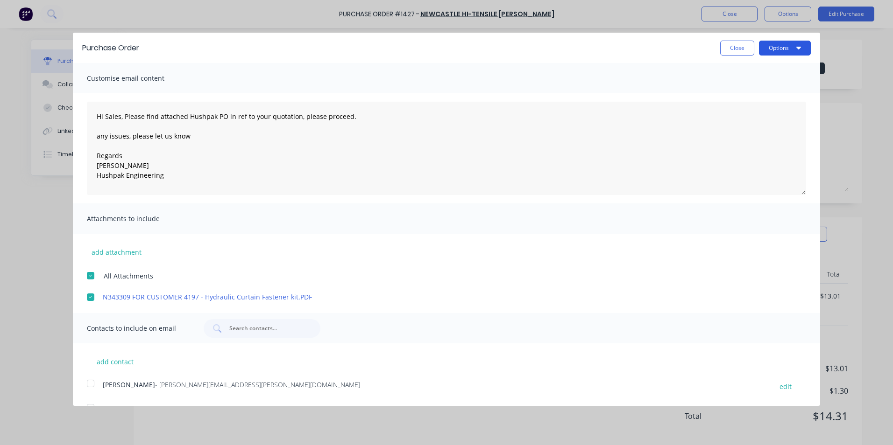
click at [780, 45] on button "Options" at bounding box center [785, 48] width 52 height 15
click at [734, 92] on div "Email" at bounding box center [766, 91] width 72 height 14
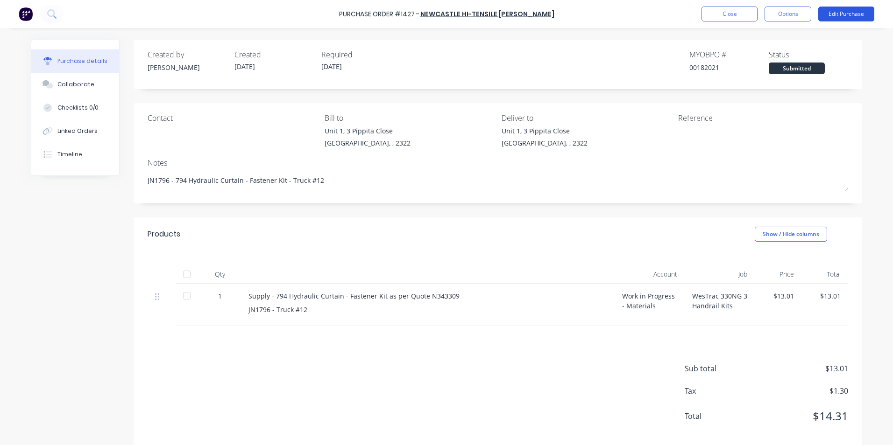
click at [838, 16] on button "Edit Purchase" at bounding box center [846, 14] width 56 height 15
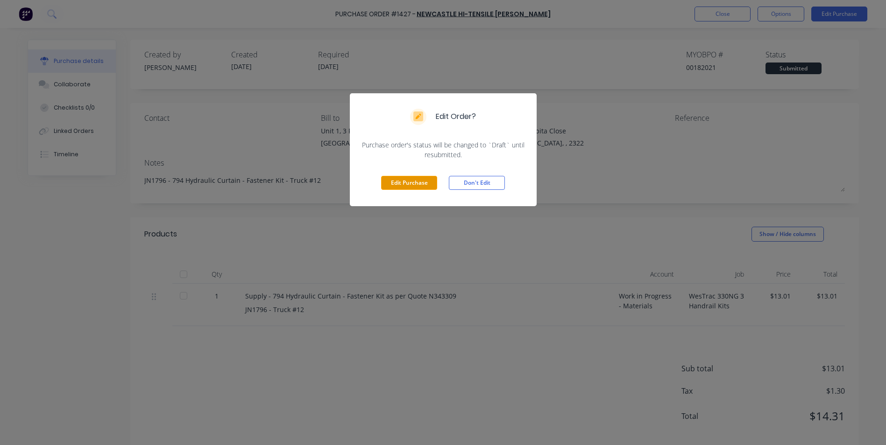
click at [424, 184] on button "Edit Purchase" at bounding box center [409, 183] width 56 height 14
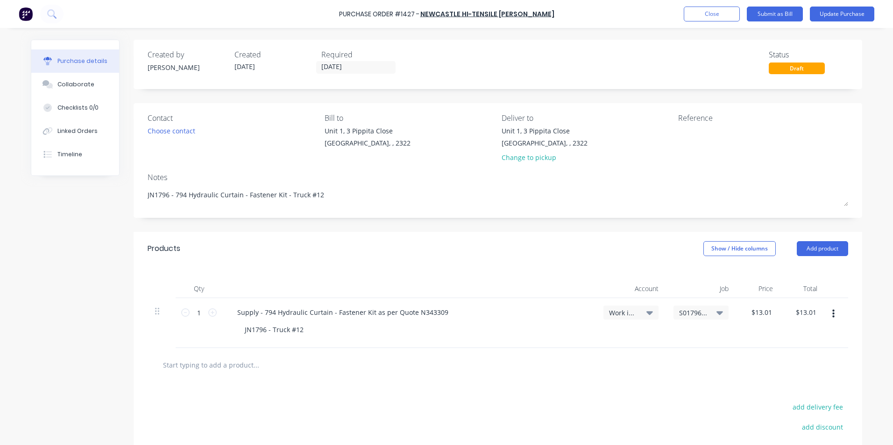
click at [698, 317] on span "S01796 / WesTrac 330NG 3 Handrail Kits" at bounding box center [693, 313] width 28 height 10
type textarea "x"
click at [638, 342] on input at bounding box center [670, 341] width 96 height 19
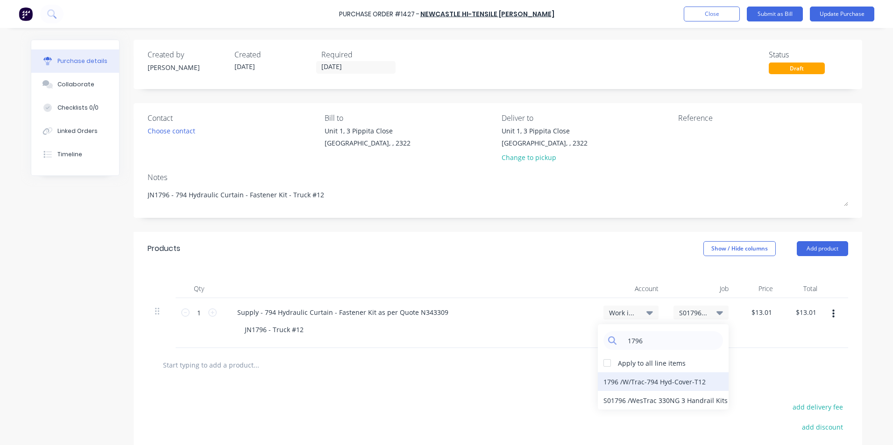
type input "1796"
click at [627, 382] on div "1796 / W/Trac-794 Hyd-Cover-T12" at bounding box center [663, 382] width 131 height 19
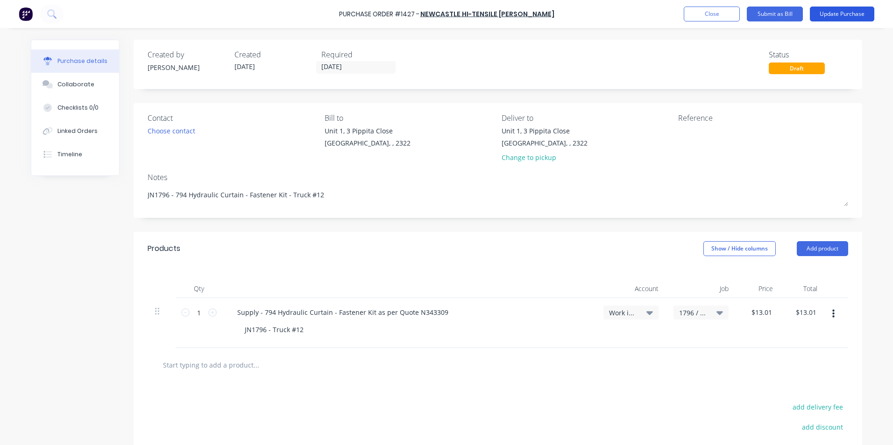
click at [835, 11] on button "Update Purchase" at bounding box center [842, 14] width 64 height 15
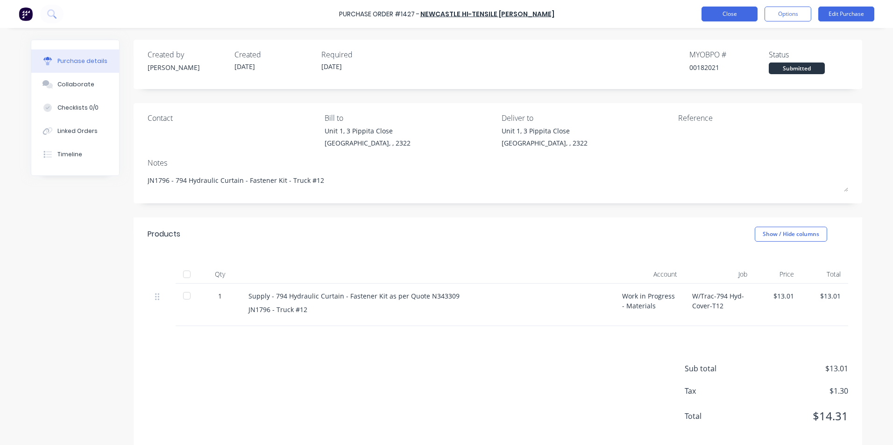
click at [739, 13] on button "Close" at bounding box center [729, 14] width 56 height 15
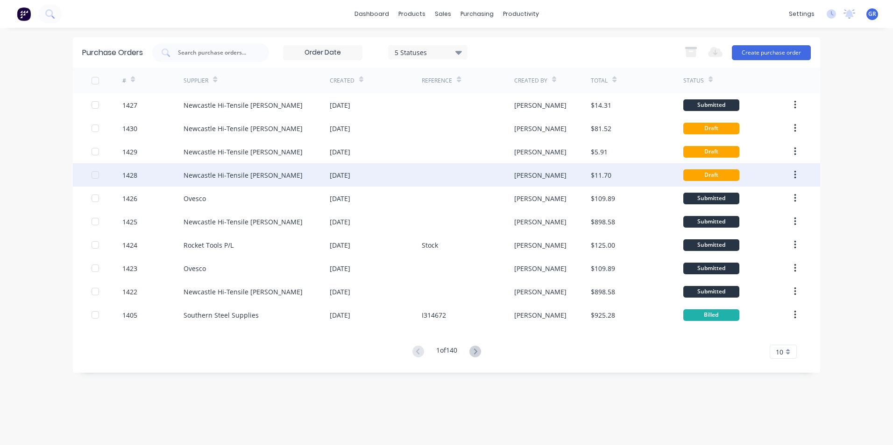
click at [134, 174] on div "1428" at bounding box center [129, 175] width 15 height 10
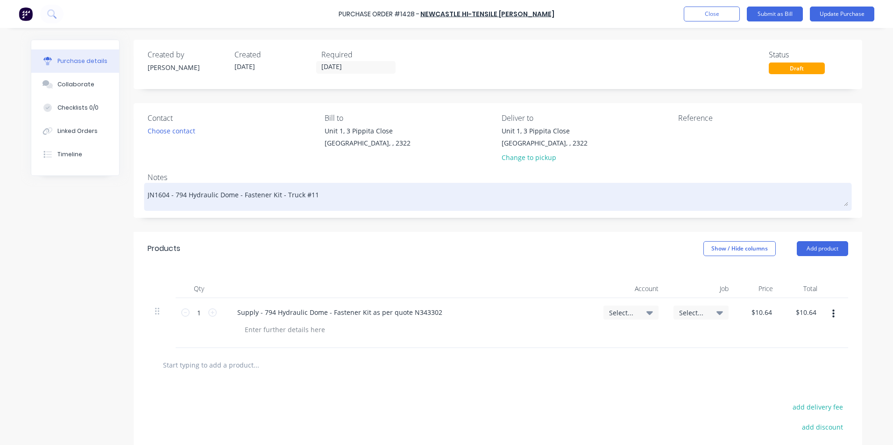
drag, startPoint x: 165, startPoint y: 196, endPoint x: 156, endPoint y: 197, distance: 8.9
click at [156, 197] on textarea "JN1604 - 794 Hydraulic Dome - Fastener Kit - Truck #11" at bounding box center [498, 195] width 700 height 21
type textarea "x"
type textarea "JN17 - 794 Hydraulic Dome - Fastener Kit - Truck #11"
type textarea "x"
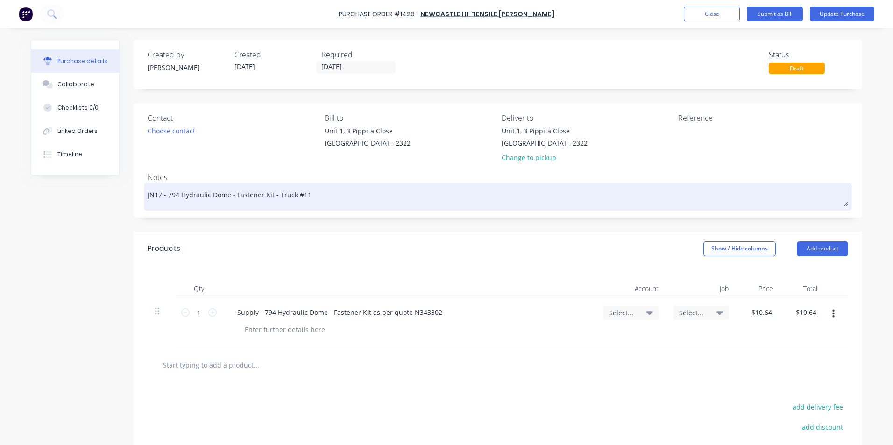
type textarea "JN179 - 794 Hydraulic Dome - Fastener Kit - Truck #11"
type textarea "x"
type textarea "JN1796 - 794 Hydraulic Dome - Fastener Kit - Truck #11"
click at [308, 195] on textarea "JN1796 - 794 Hydraulic Dome - Fastener Kit - Truck #11" at bounding box center [498, 195] width 700 height 21
type textarea "x"
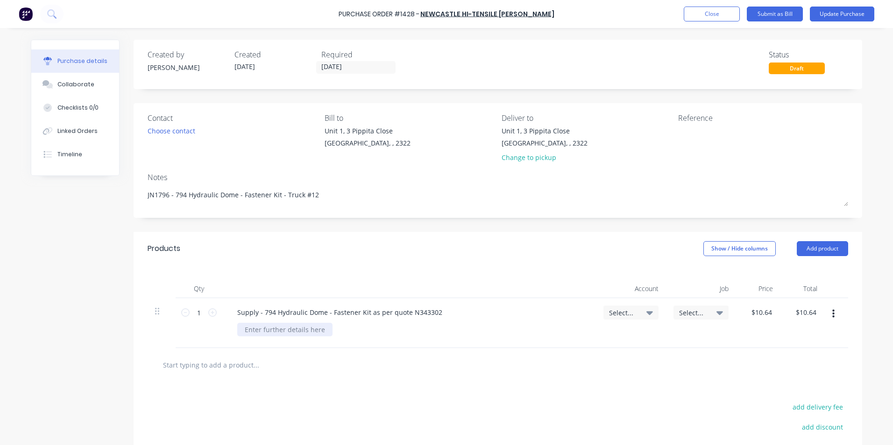
type textarea "JN1796 - 794 Hydraulic Dome - Fastener Kit - Truck #12"
type textarea "x"
type textarea "JN1796 - 794 Hydraulic Dome - Fastener Kit - Truck #12"
click at [260, 330] on div at bounding box center [284, 330] width 95 height 14
click at [625, 316] on span "Select..." at bounding box center [623, 313] width 28 height 10
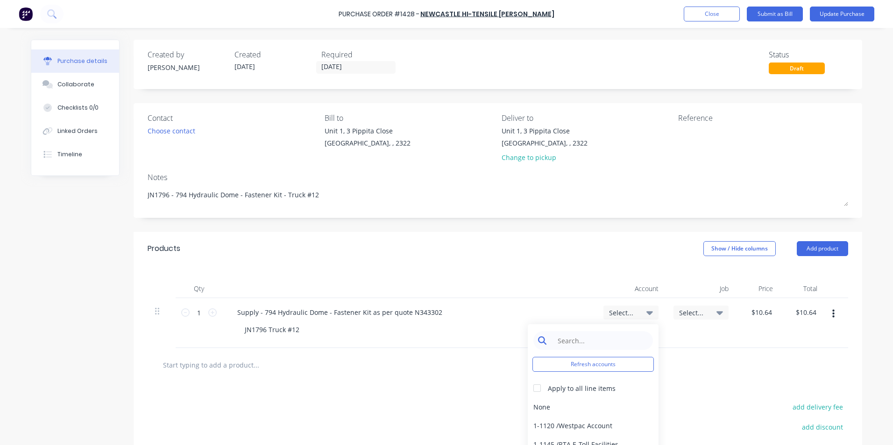
type textarea "x"
click at [579, 341] on input at bounding box center [600, 341] width 96 height 19
type input "1-14"
drag, startPoint x: 589, startPoint y: 407, endPoint x: 596, endPoint y: 408, distance: 6.6
click at [589, 408] on div "1-1400 / Work in Progress - Materials" at bounding box center [593, 407] width 131 height 19
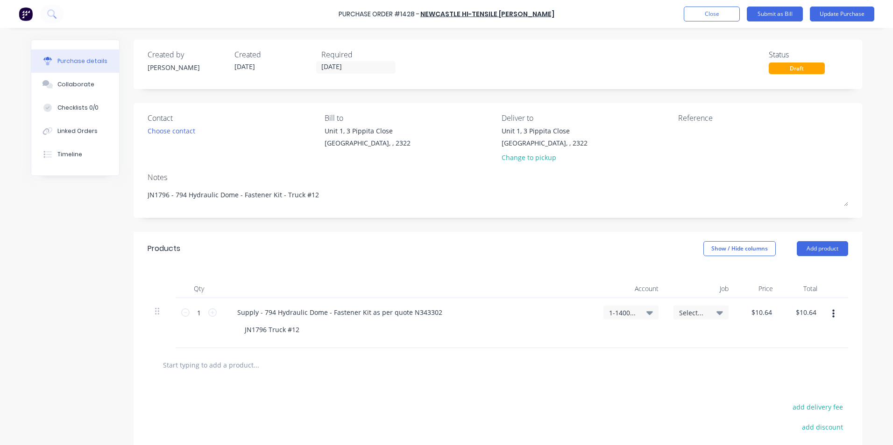
click at [687, 311] on span "Select..." at bounding box center [693, 313] width 28 height 10
type textarea "x"
click at [652, 339] on input at bounding box center [670, 341] width 96 height 19
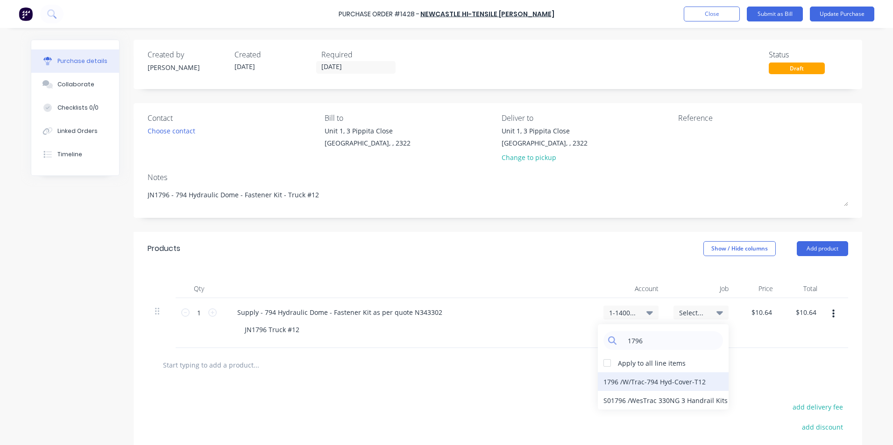
type input "1796"
click at [630, 381] on div "1796 / W/Trac-794 Hyd-Cover-T12" at bounding box center [663, 382] width 131 height 19
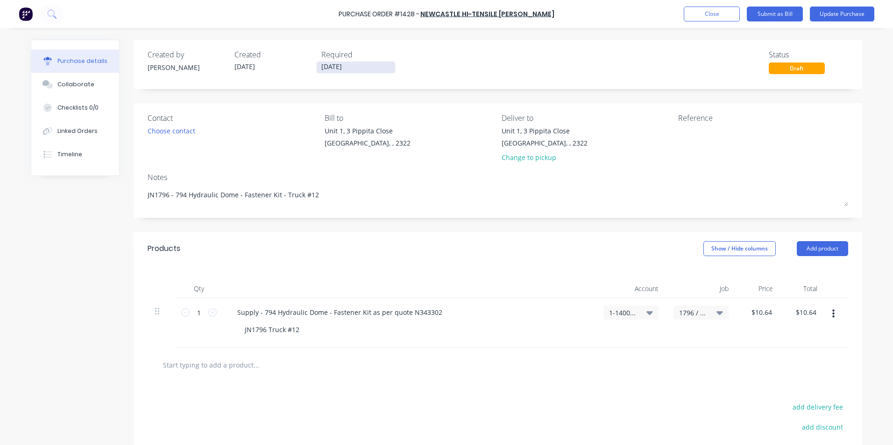
click at [343, 70] on input "08/09/25" at bounding box center [356, 68] width 78 height 12
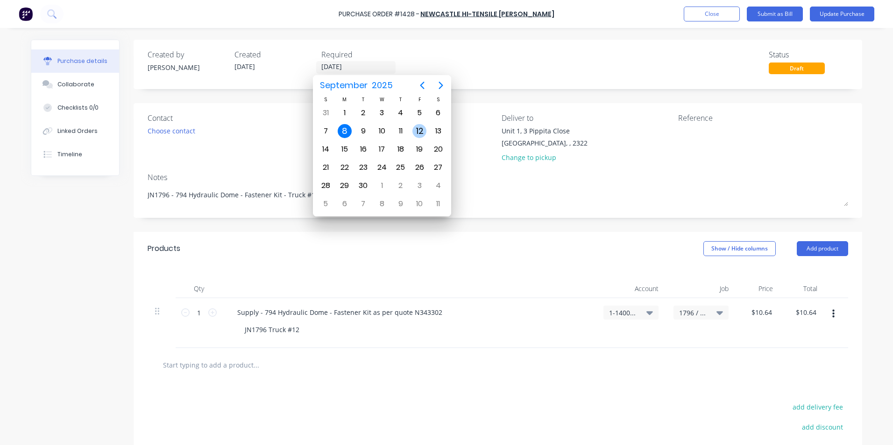
click at [420, 131] on div "12" at bounding box center [419, 131] width 14 height 14
type textarea "x"
type input "12/09/25"
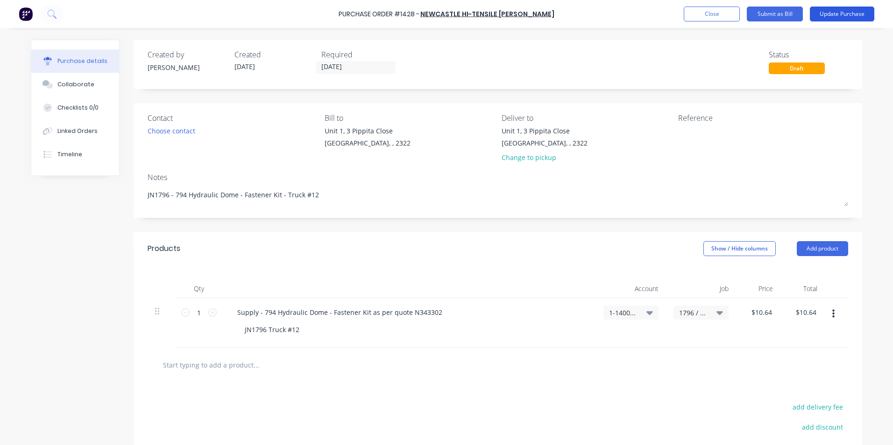
click at [841, 9] on button "Update Purchase" at bounding box center [842, 14] width 64 height 15
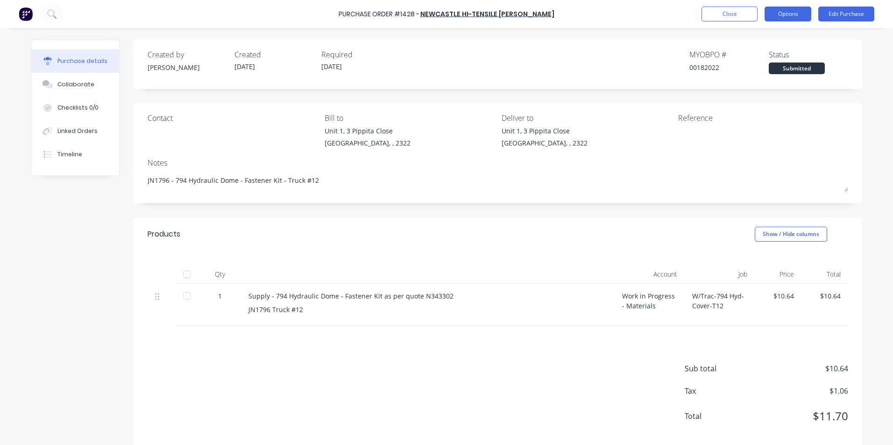
click at [799, 14] on button "Options" at bounding box center [787, 14] width 47 height 15
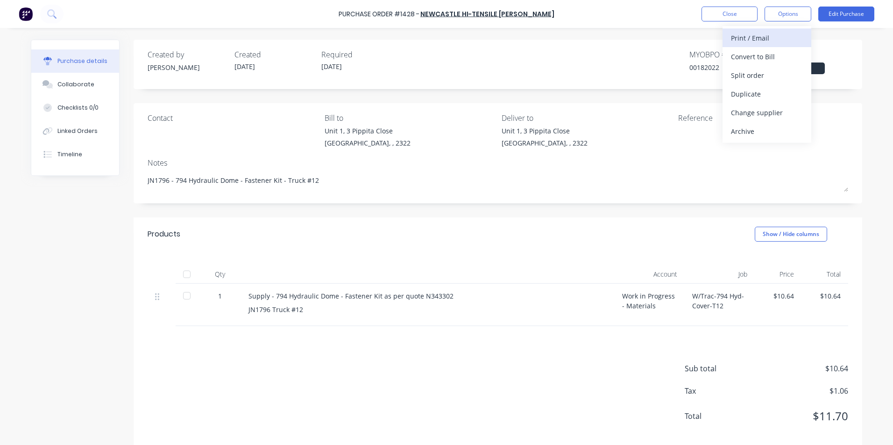
click at [766, 38] on div "Print / Email" at bounding box center [767, 38] width 72 height 14
click at [764, 54] on div "With pricing" at bounding box center [767, 57] width 72 height 14
type textarea "x"
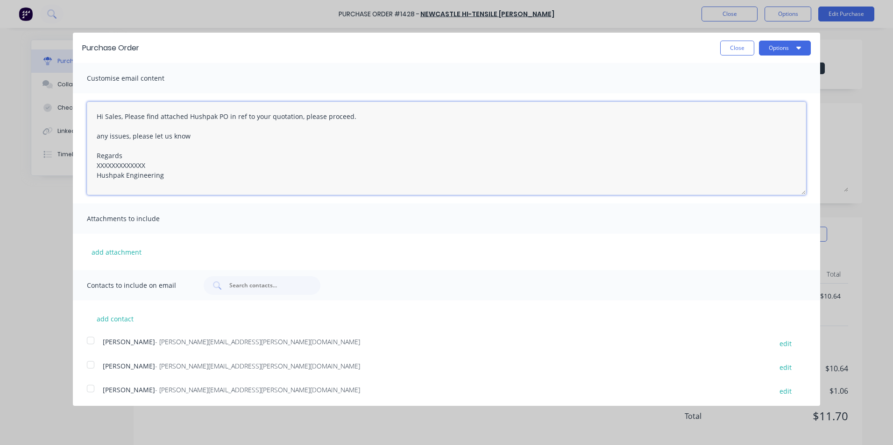
drag, startPoint x: 150, startPoint y: 164, endPoint x: 63, endPoint y: 165, distance: 87.3
click at [63, 165] on div "Purchase Order Close Options Customise email content Hi Sales, Please find atta…" at bounding box center [446, 222] width 893 height 445
type textarea "Hi Sales, Please find attached Hushpak PO in ref to your quotation, please proc…"
click at [116, 250] on button "add attachment" at bounding box center [116, 252] width 59 height 14
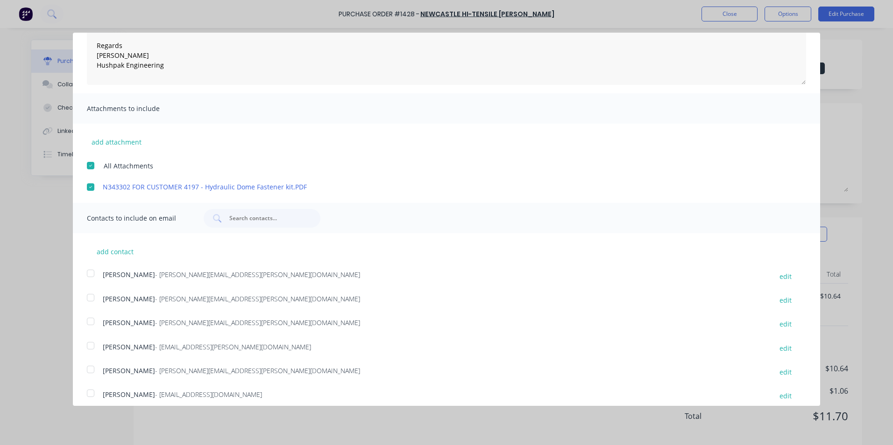
scroll to position [93, 0]
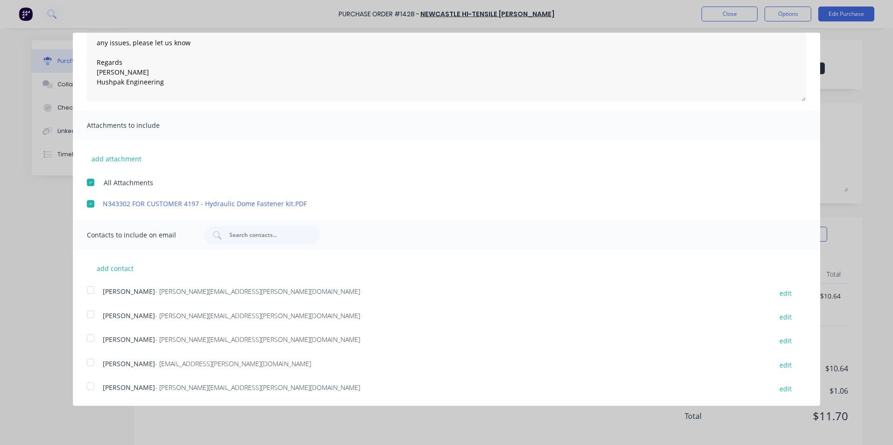
click at [90, 339] on div at bounding box center [90, 338] width 19 height 19
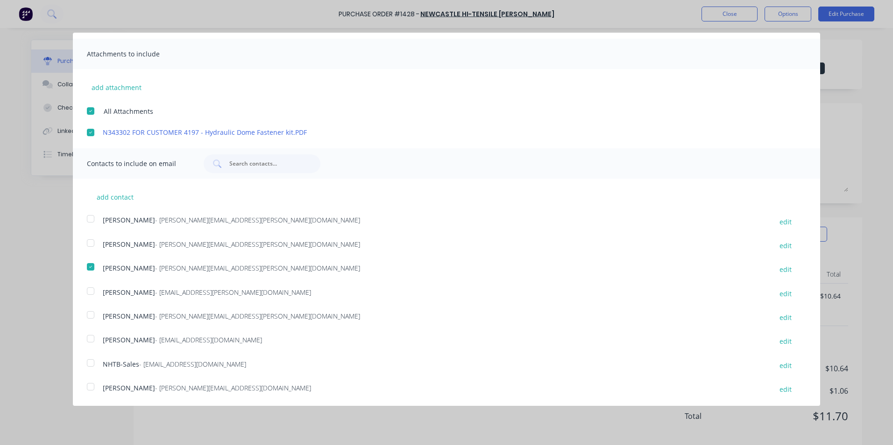
scroll to position [166, 0]
click at [90, 362] on div at bounding box center [90, 362] width 19 height 19
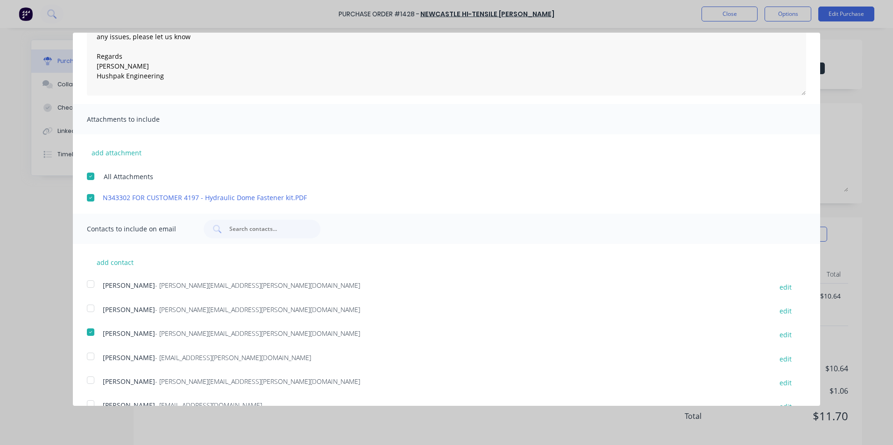
scroll to position [0, 0]
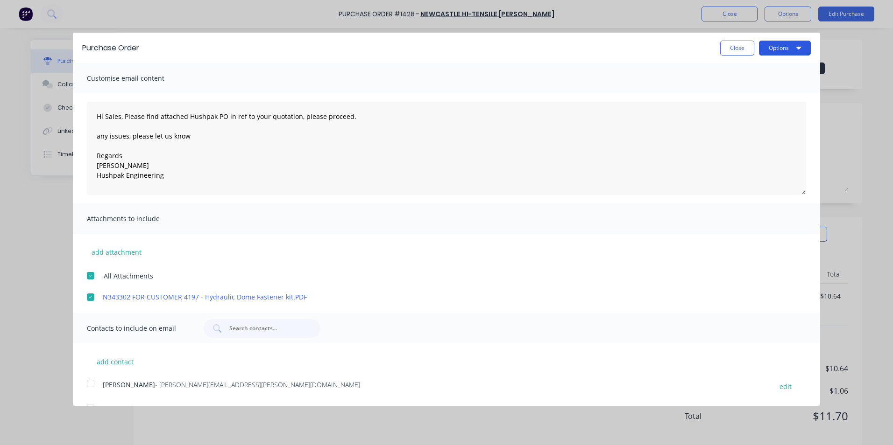
click at [771, 49] on button "Options" at bounding box center [785, 48] width 52 height 15
click at [738, 92] on div "Email" at bounding box center [766, 91] width 72 height 14
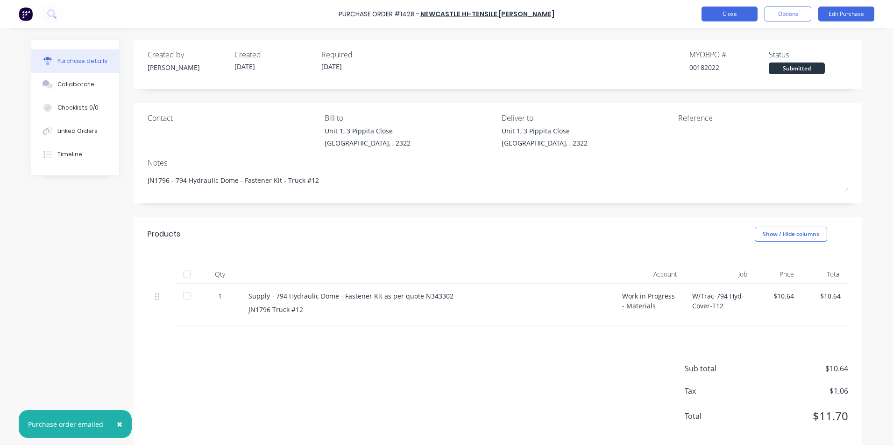
click at [726, 16] on button "Close" at bounding box center [729, 14] width 56 height 15
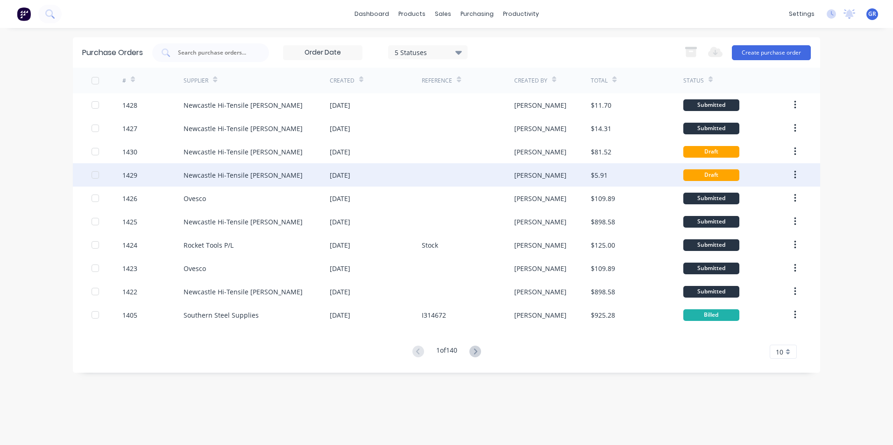
click at [129, 174] on div "1429" at bounding box center [129, 175] width 15 height 10
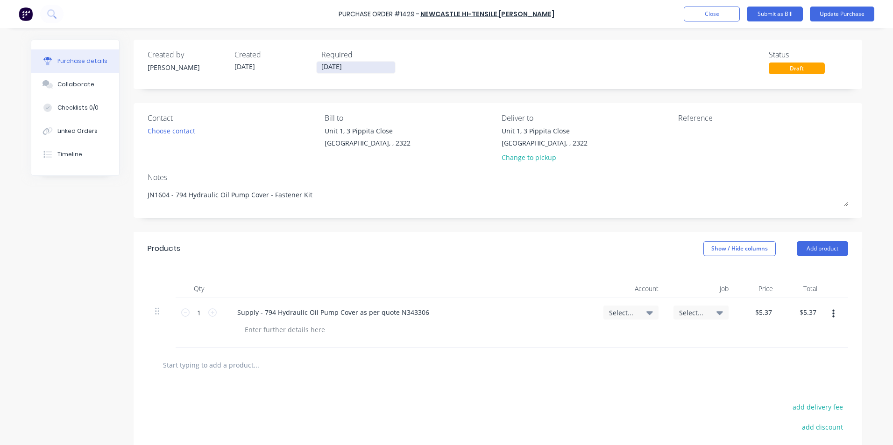
click at [346, 64] on input "08/09/25" at bounding box center [356, 68] width 78 height 12
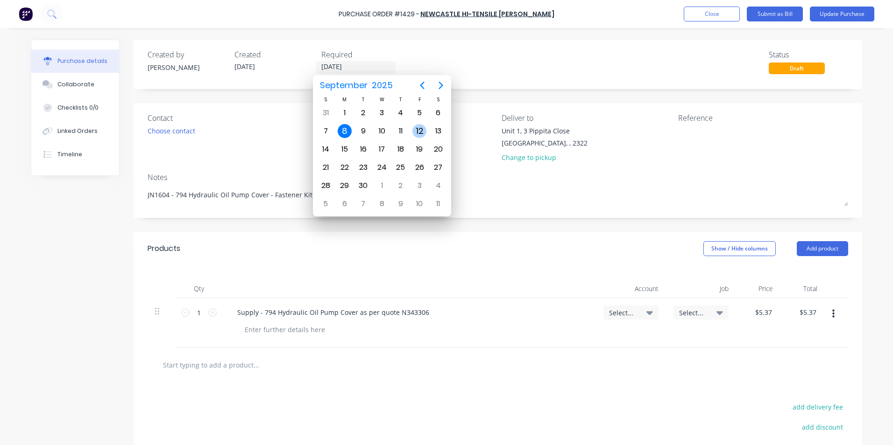
click at [422, 130] on div "12" at bounding box center [419, 131] width 14 height 14
type textarea "x"
type input "12/09/25"
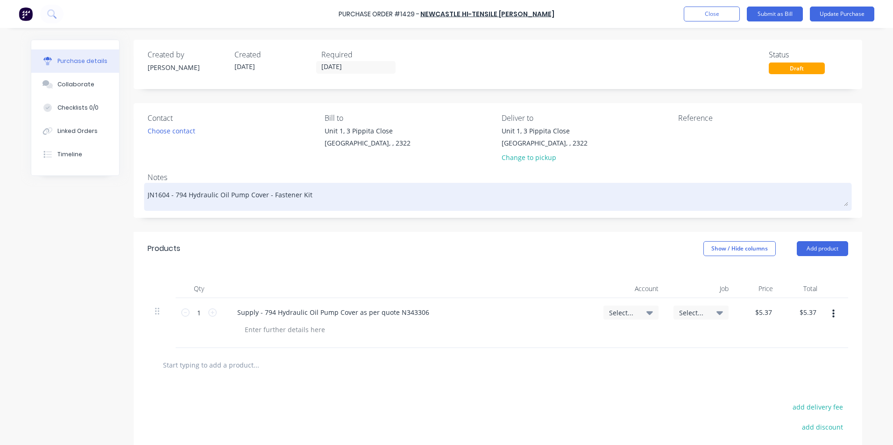
drag, startPoint x: 165, startPoint y: 196, endPoint x: 155, endPoint y: 198, distance: 10.0
click at [155, 198] on textarea "JN1604 - 794 Hydraulic Oil Pump Cover - Fastener Kit" at bounding box center [498, 195] width 700 height 21
type textarea "x"
type textarea "JN17 - 794 Hydraulic Oil Pump Cover - Fastener Kit"
type textarea "x"
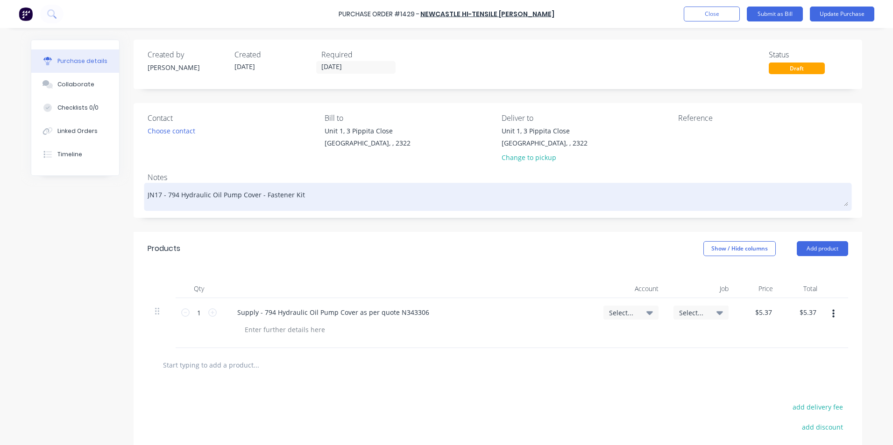
type textarea "JN179 - 794 Hydraulic Oil Pump Cover - Fastener Kit"
type textarea "x"
type textarea "JN1796 - 794 Hydraulic Oil Pump Cover - Fastener Kit"
click at [317, 196] on textarea "JN1796 - 794 Hydraulic Oil Pump Cover - Fastener Kit" at bounding box center [498, 195] width 700 height 21
type textarea "x"
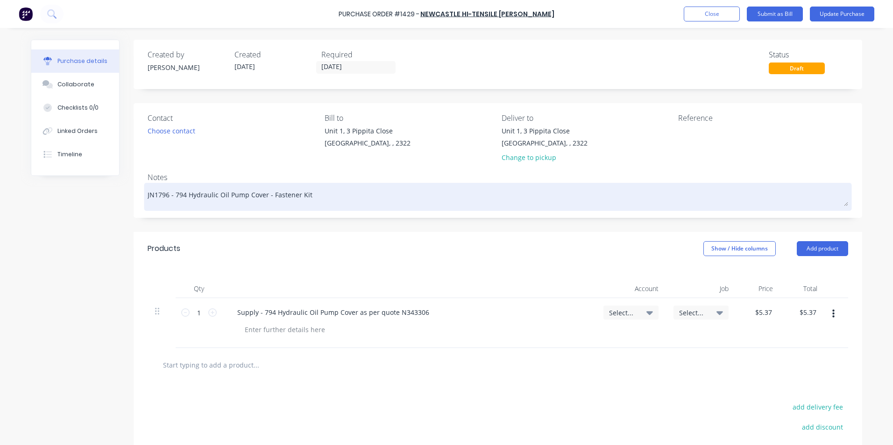
type textarea "JN1796 - 794 Hydraulic Oil Pump Cover - Fastener Kit"
type textarea "x"
type textarea "JN1796 - 794 Hydraulic Oil Pump Cover - Fastener Kit -"
type textarea "x"
type textarea "JN1796 - 794 Hydraulic Oil Pump Cover - Fastener Kit -"
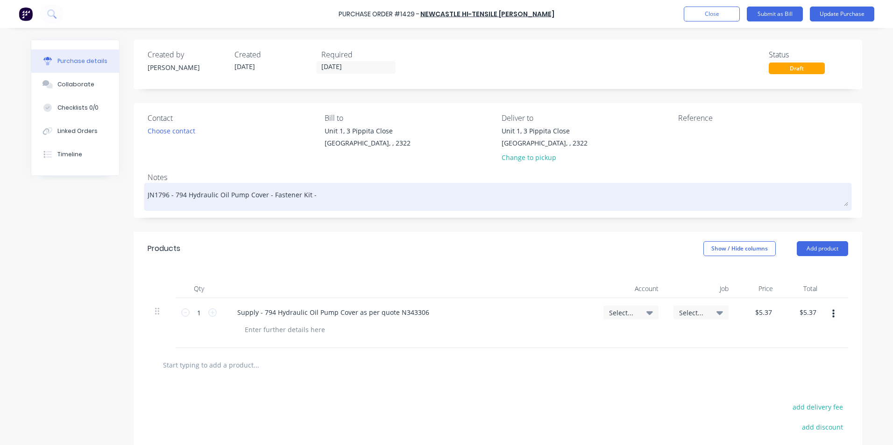
type textarea "x"
type textarea "JN1796 - 794 Hydraulic Oil Pump Cover - Fastener Kit - T"
type textarea "x"
type textarea "JN1796 - 794 Hydraulic Oil Pump Cover - Fastener Kit - Tr"
type textarea "x"
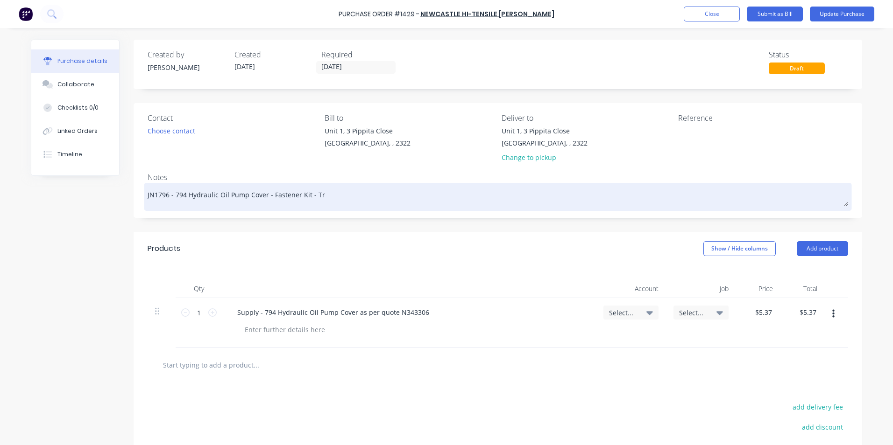
type textarea "JN1796 - 794 Hydraulic Oil Pump Cover - Fastener Kit - Tru"
type textarea "x"
type textarea "JN1796 - 794 Hydraulic Oil Pump Cover - Fastener Kit - Truc"
type textarea "x"
type textarea "JN1796 - 794 Hydraulic Oil Pump Cover - Fastener Kit - Truck"
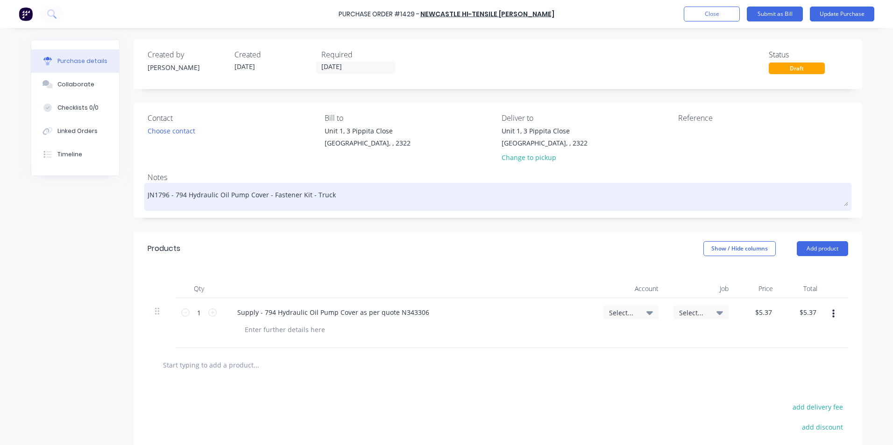
type textarea "x"
type textarea "JN1796 - 794 Hydraulic Oil Pump Cover - Fastener Kit - Truck"
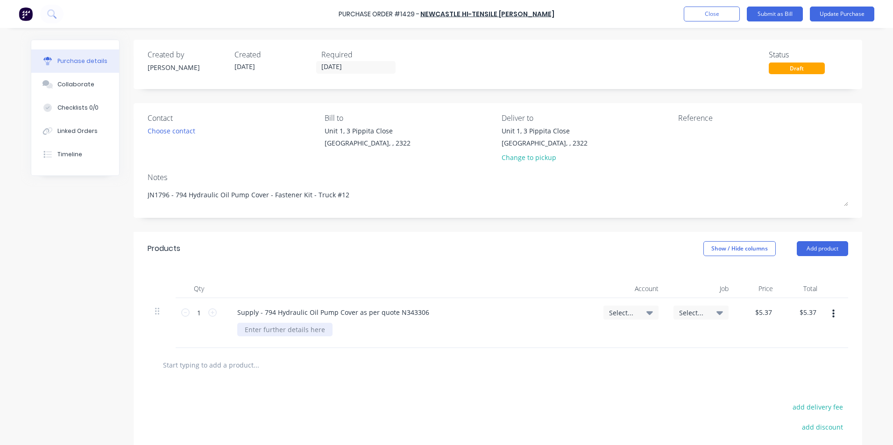
click at [282, 328] on div at bounding box center [284, 330] width 95 height 14
click at [614, 309] on span "Select..." at bounding box center [623, 313] width 28 height 10
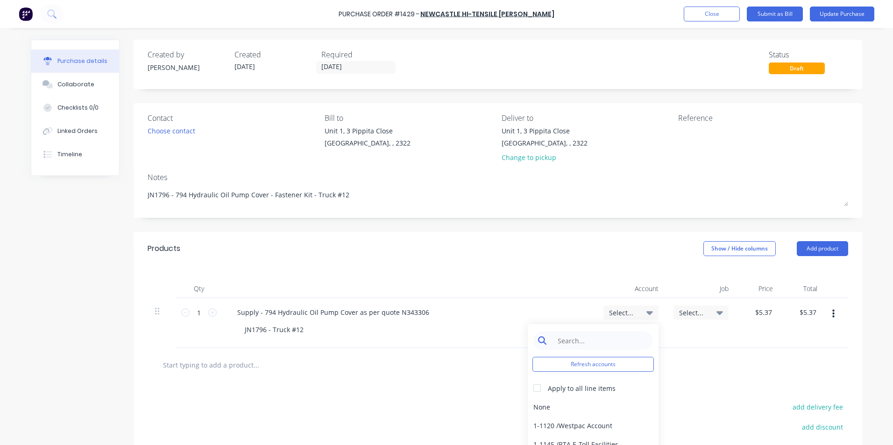
click at [595, 339] on input at bounding box center [600, 341] width 96 height 19
click at [594, 409] on div "1-1400 / Work in Progress - Materials" at bounding box center [593, 407] width 131 height 19
click at [684, 310] on span "Select..." at bounding box center [693, 313] width 28 height 10
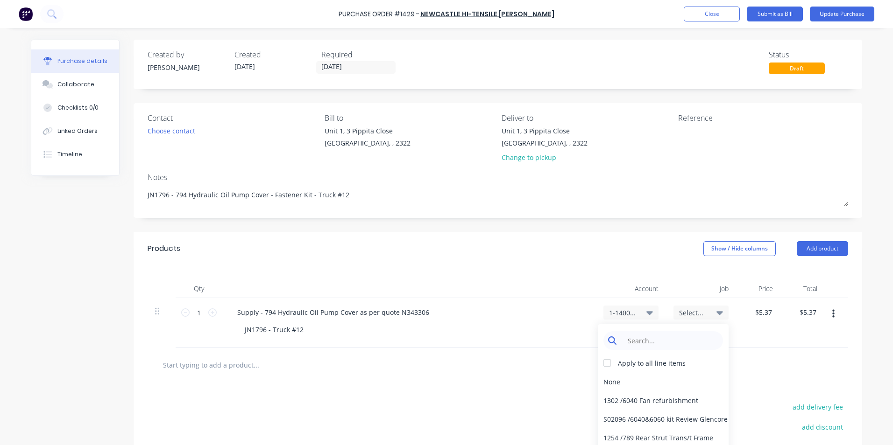
click at [648, 337] on input at bounding box center [670, 341] width 96 height 19
click at [618, 381] on div "1796 / W/Trac-794 Hyd-Cover-T12" at bounding box center [663, 382] width 131 height 19
click at [759, 311] on input "5.3700" at bounding box center [761, 313] width 25 height 14
click at [762, 311] on input "5.3700" at bounding box center [761, 313] width 25 height 14
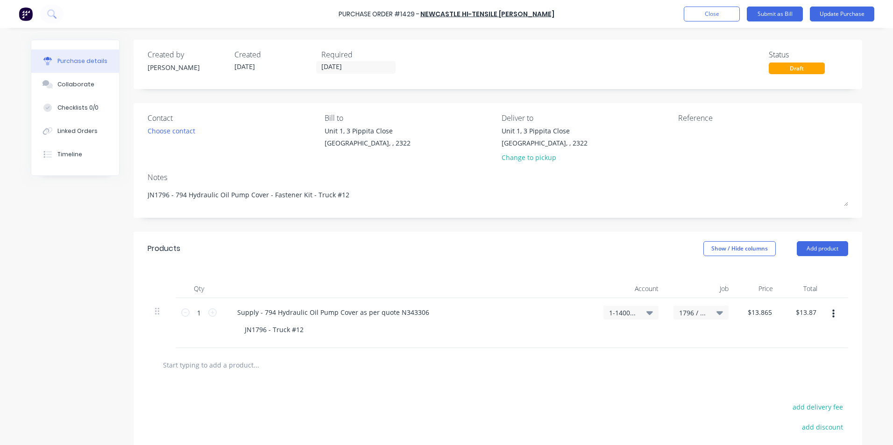
click at [780, 336] on div "$13.87 $13.87" at bounding box center [802, 323] width 44 height 50
click at [844, 18] on button "Update Purchase" at bounding box center [842, 14] width 64 height 15
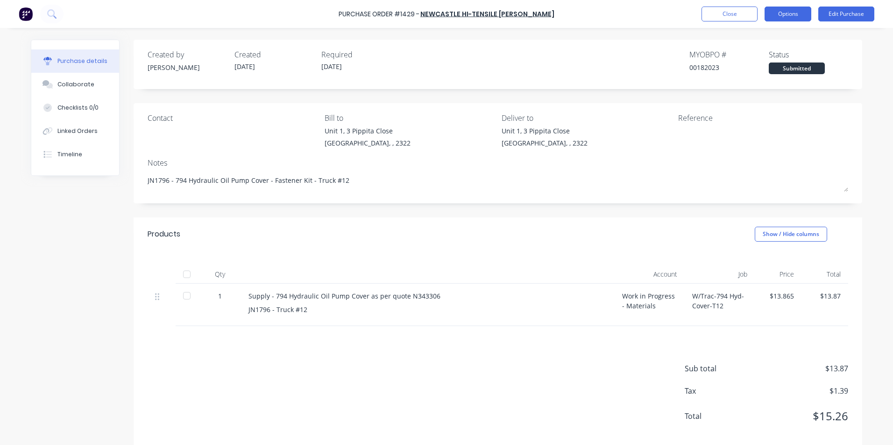
click at [793, 14] on button "Options" at bounding box center [787, 14] width 47 height 15
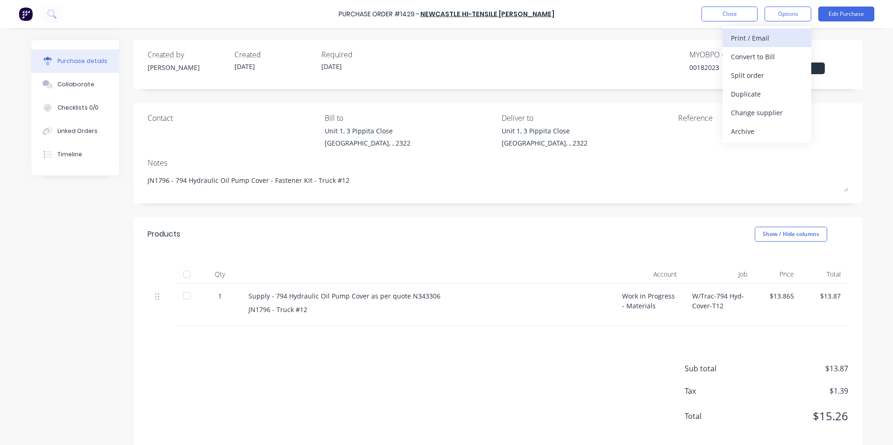
click at [761, 35] on div "Print / Email" at bounding box center [767, 38] width 72 height 14
click at [763, 53] on div "With pricing" at bounding box center [767, 57] width 72 height 14
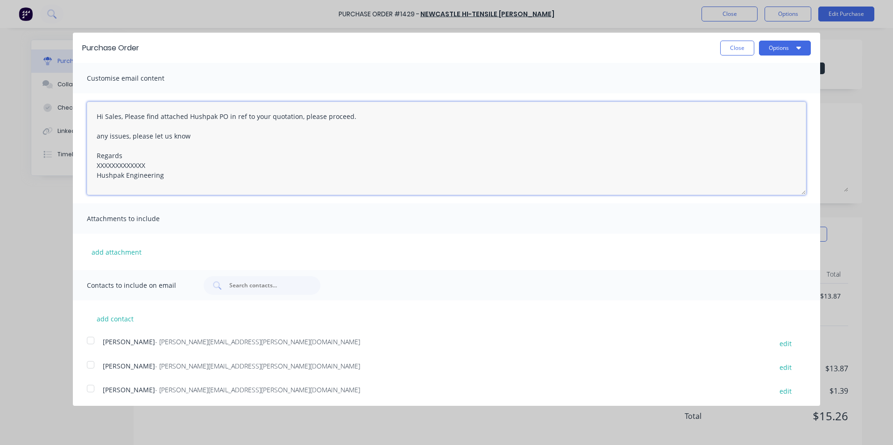
drag, startPoint x: 150, startPoint y: 165, endPoint x: 73, endPoint y: 166, distance: 76.6
click at [73, 166] on div "Hi Sales, Please find attached Hushpak PO in ref to your quotation, please proc…" at bounding box center [446, 148] width 747 height 110
click at [127, 248] on button "add attachment" at bounding box center [116, 252] width 59 height 14
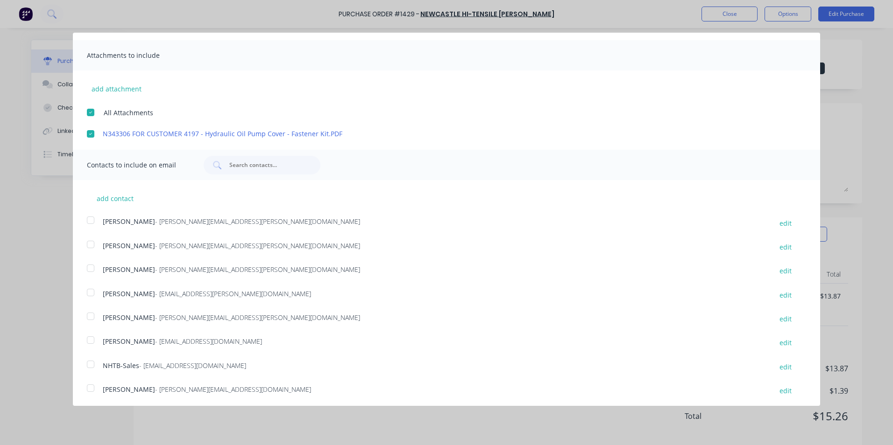
scroll to position [166, 0]
click at [93, 266] on div at bounding box center [90, 266] width 19 height 19
click at [92, 362] on div at bounding box center [90, 362] width 19 height 19
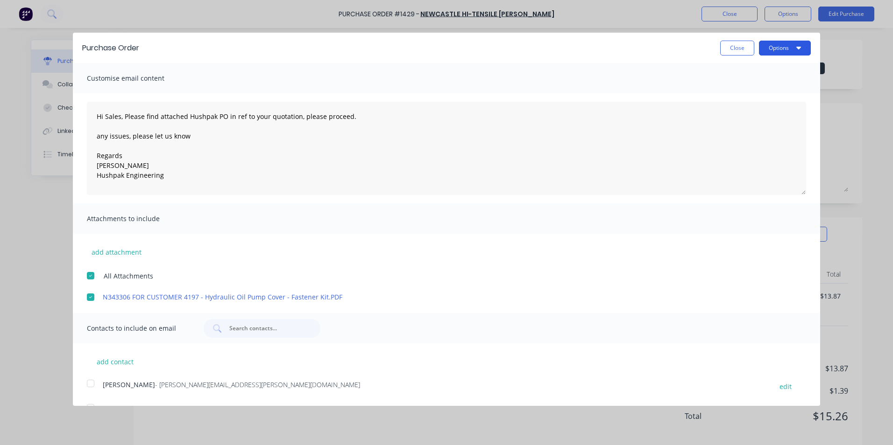
click at [773, 49] on button "Options" at bounding box center [785, 48] width 52 height 15
click at [736, 86] on div "Email" at bounding box center [766, 91] width 72 height 14
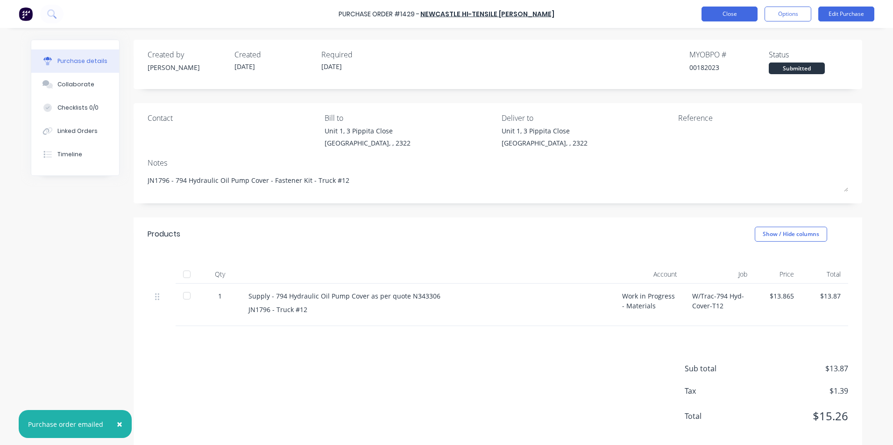
click at [732, 14] on button "Close" at bounding box center [729, 14] width 56 height 15
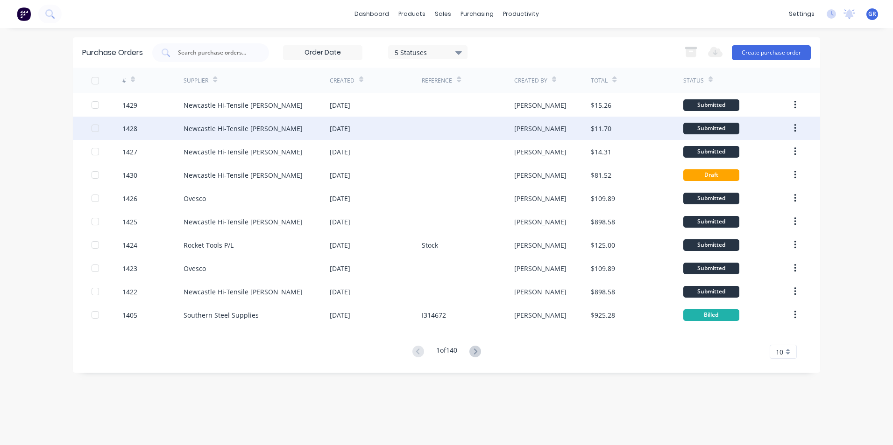
click at [137, 127] on div "1428" at bounding box center [129, 129] width 15 height 10
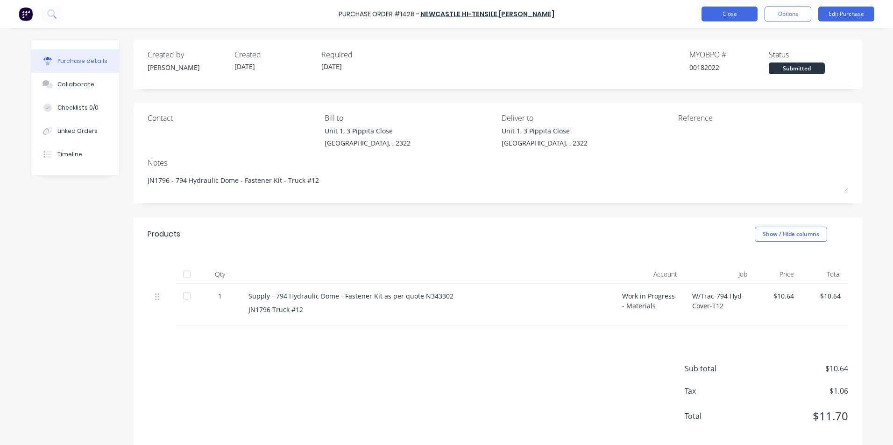
click at [735, 16] on button "Close" at bounding box center [729, 14] width 56 height 15
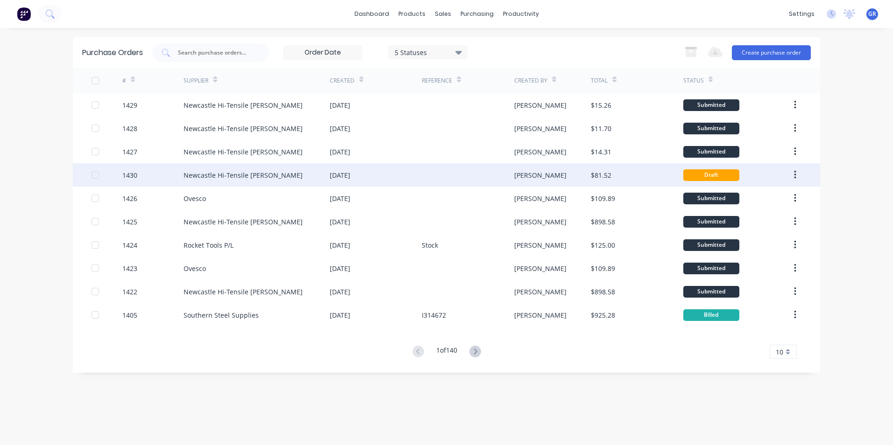
click at [134, 174] on div "1430" at bounding box center [129, 175] width 15 height 10
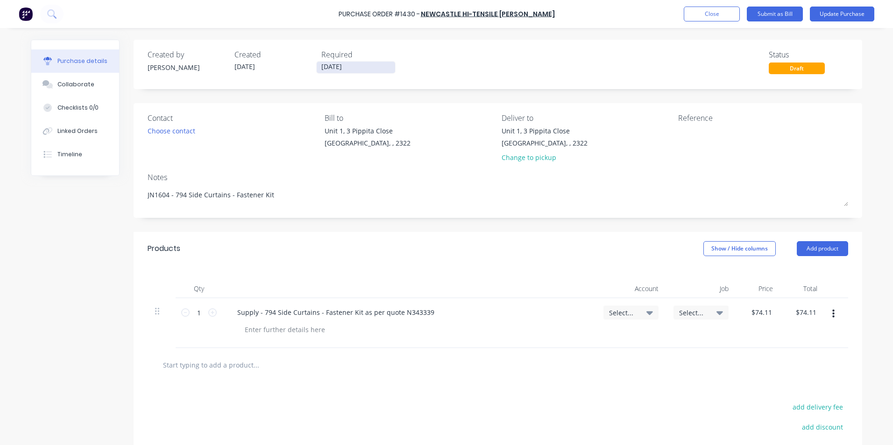
click at [340, 65] on input "08/09/25" at bounding box center [356, 68] width 78 height 12
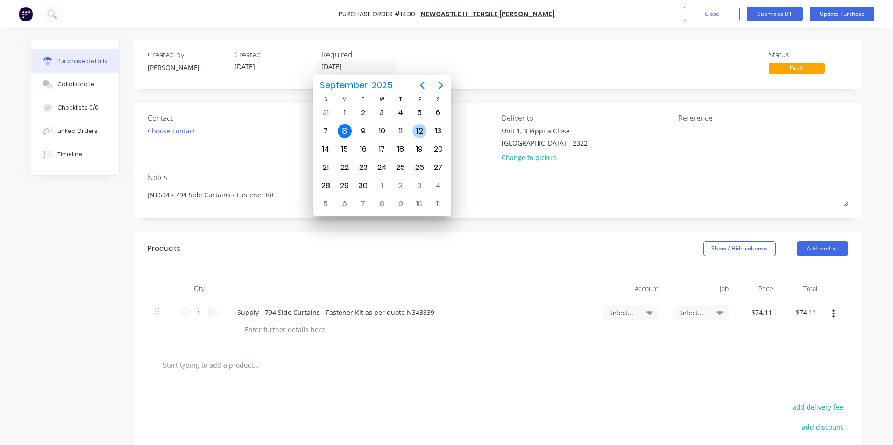
click at [421, 128] on div "12" at bounding box center [419, 131] width 14 height 14
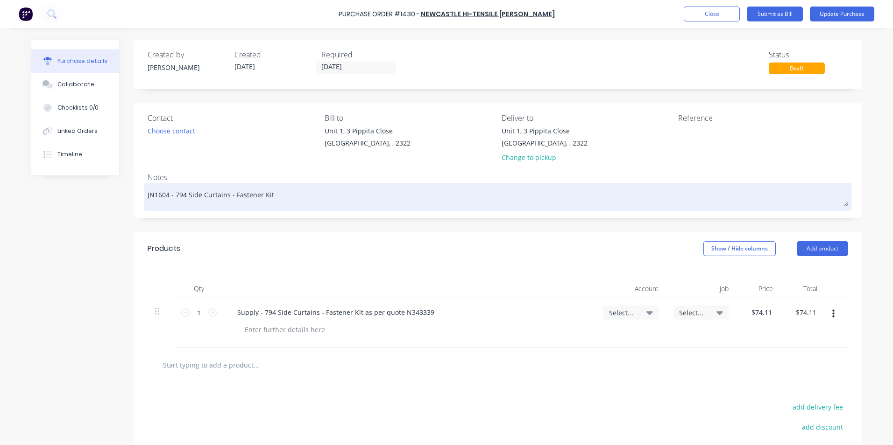
drag, startPoint x: 165, startPoint y: 196, endPoint x: 159, endPoint y: 197, distance: 6.1
click at [159, 197] on textarea "JN1604 - 794 Side Curtains - Fastener Kit" at bounding box center [498, 195] width 700 height 21
click at [272, 194] on textarea "JN1645 - 794 Side Curtains - Fastener Kit" at bounding box center [498, 195] width 700 height 21
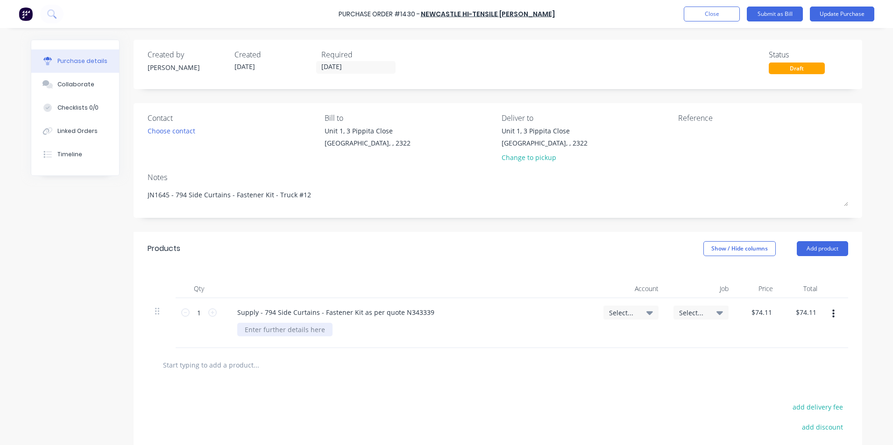
click at [265, 335] on div at bounding box center [284, 330] width 95 height 14
click at [625, 309] on span "Select..." at bounding box center [623, 313] width 28 height 10
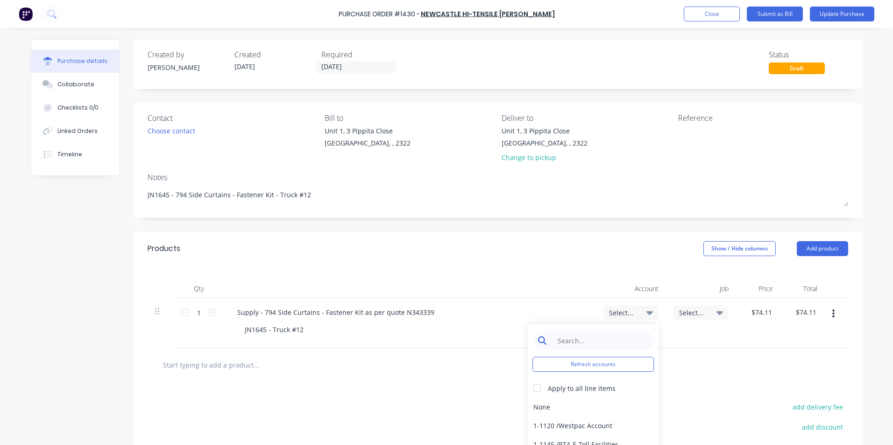
click at [584, 333] on input at bounding box center [600, 341] width 96 height 19
click at [556, 408] on div "1-1400 / Work in Progress - Materials" at bounding box center [593, 407] width 131 height 19
click at [692, 312] on span "Select..." at bounding box center [693, 313] width 28 height 10
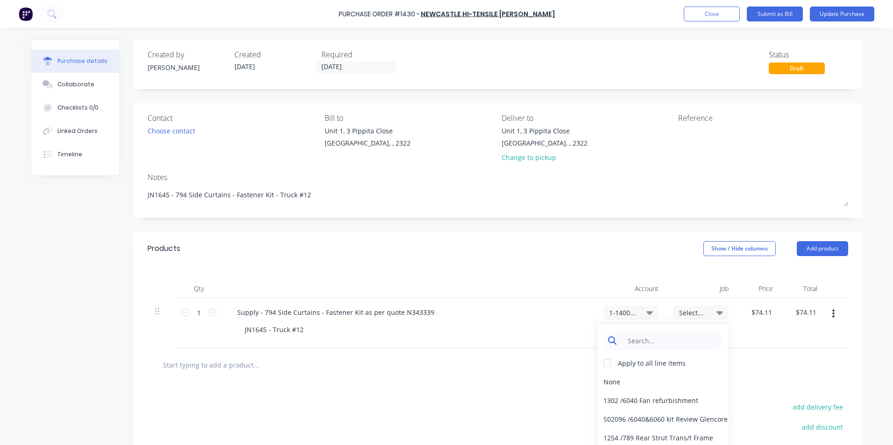
click at [644, 344] on input at bounding box center [670, 341] width 96 height 19
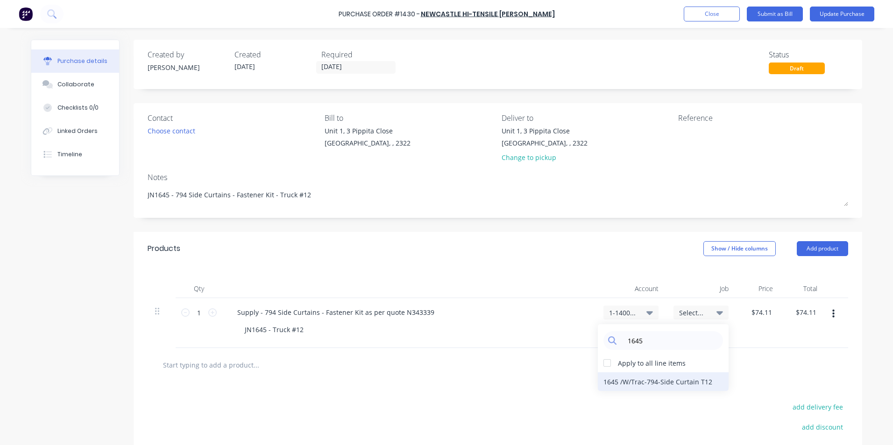
click at [679, 384] on div "1645 / W/Trac-794-Side Curtain T12" at bounding box center [663, 382] width 131 height 19
click at [764, 313] on input "74.1100" at bounding box center [761, 313] width 25 height 14
click at [762, 312] on input "74.1100" at bounding box center [759, 313] width 29 height 14
click at [763, 333] on div "$82.6161 $82.6161" at bounding box center [759, 323] width 47 height 50
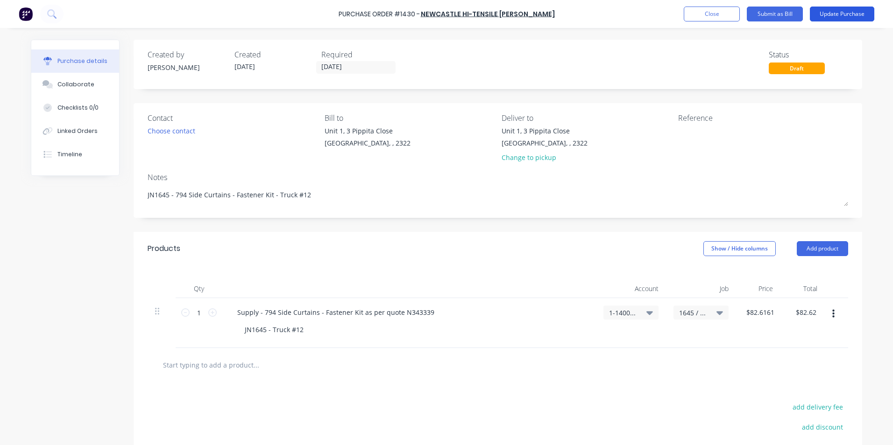
click at [839, 11] on button "Update Purchase" at bounding box center [842, 14] width 64 height 15
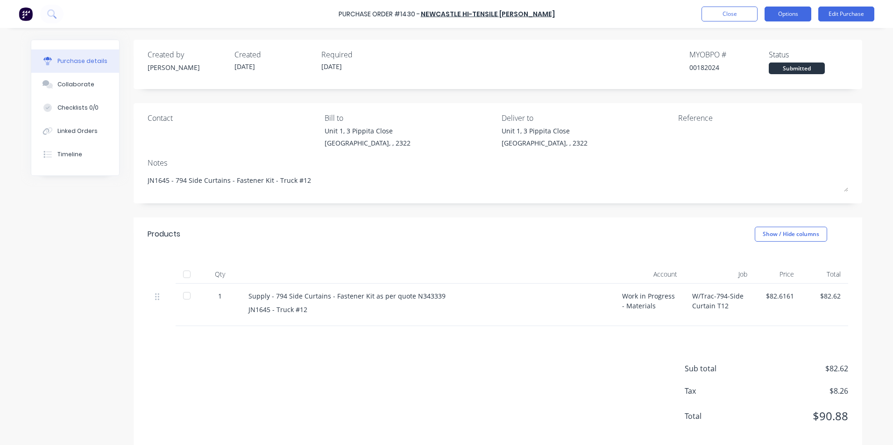
click at [785, 11] on button "Options" at bounding box center [787, 14] width 47 height 15
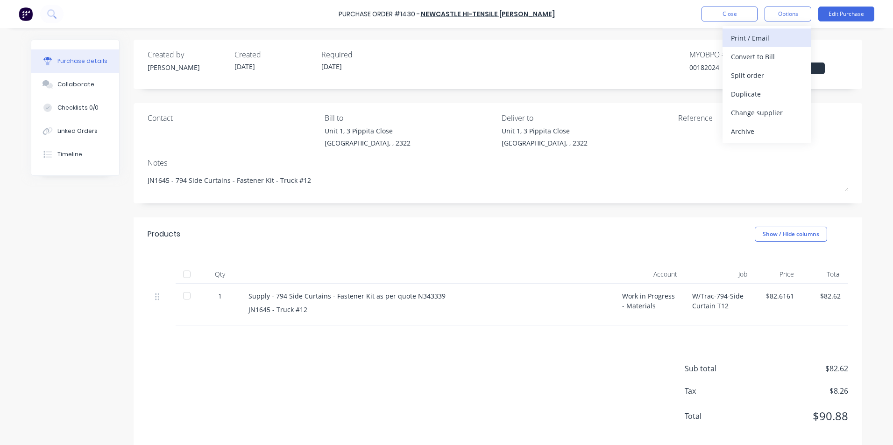
click at [760, 36] on div "Print / Email" at bounding box center [767, 38] width 72 height 14
click at [762, 57] on div "With pricing" at bounding box center [767, 57] width 72 height 14
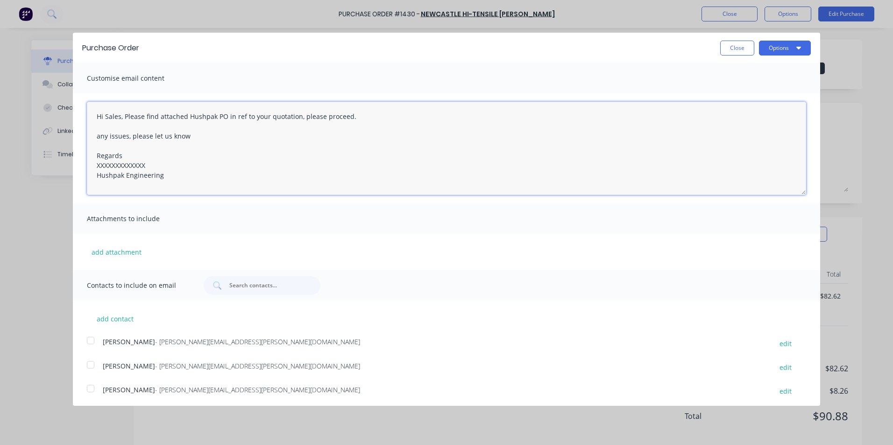
drag, startPoint x: 148, startPoint y: 165, endPoint x: 87, endPoint y: 167, distance: 60.3
click at [87, 167] on textarea "Hi Sales, Please find attached Hushpak PO in ref to your quotation, please proc…" at bounding box center [446, 148] width 719 height 93
click at [116, 249] on button "add attachment" at bounding box center [116, 252] width 59 height 14
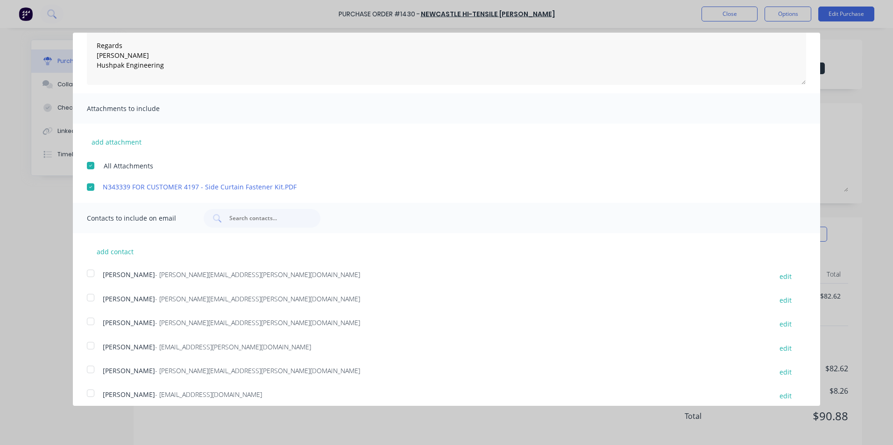
scroll to position [166, 0]
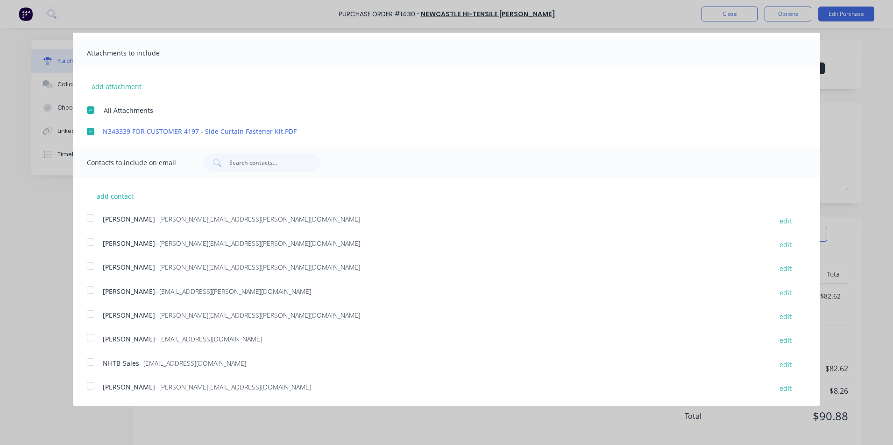
click at [92, 265] on div at bounding box center [90, 266] width 19 height 19
click at [89, 363] on div at bounding box center [90, 362] width 19 height 19
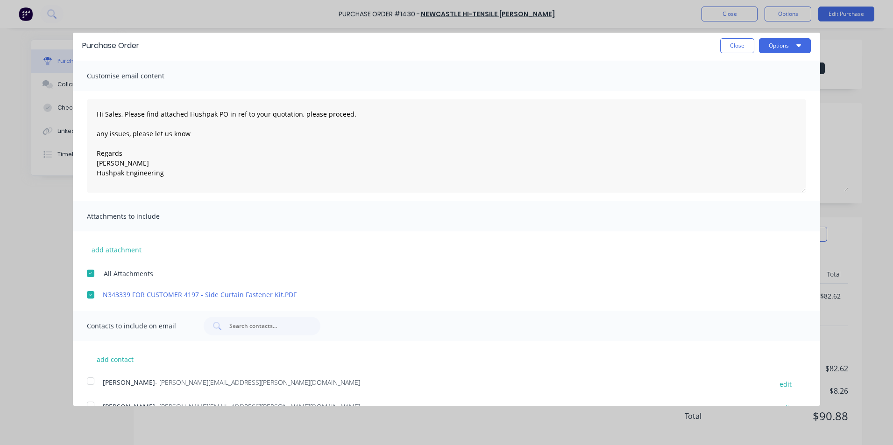
scroll to position [0, 0]
click at [772, 50] on button "Options" at bounding box center [785, 48] width 52 height 15
click at [735, 86] on div "Email" at bounding box center [766, 91] width 72 height 14
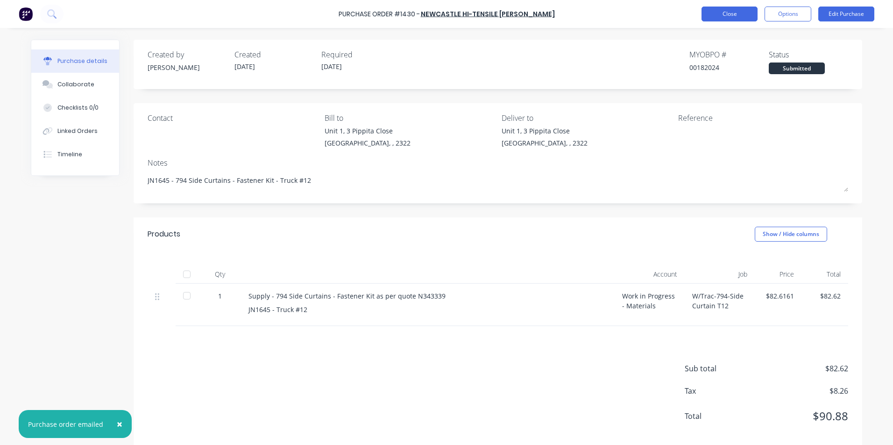
click at [722, 13] on button "Close" at bounding box center [729, 14] width 56 height 15
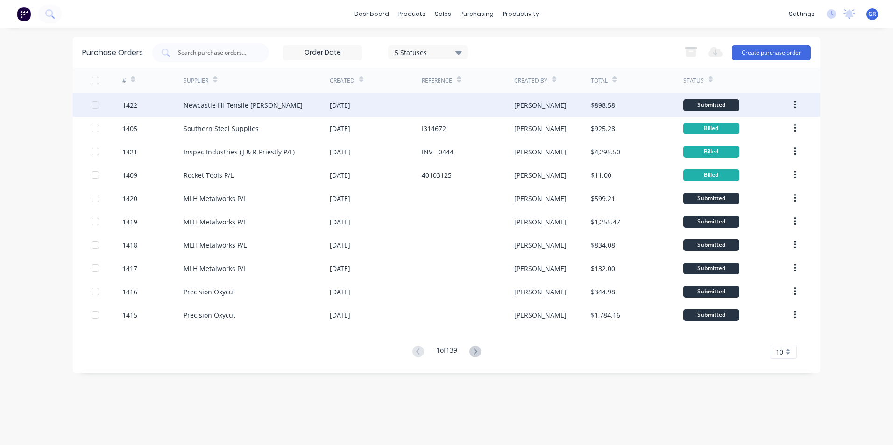
click at [131, 101] on div "1422" at bounding box center [129, 105] width 15 height 10
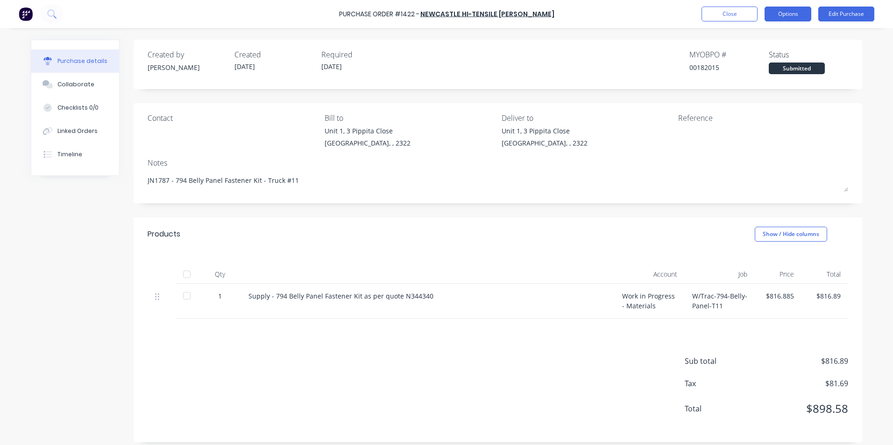
click at [787, 12] on button "Options" at bounding box center [787, 14] width 47 height 15
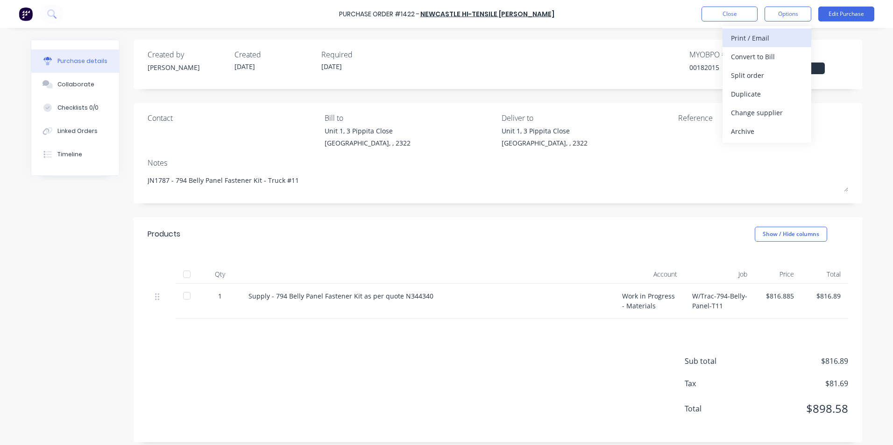
click at [749, 34] on div "Print / Email" at bounding box center [767, 38] width 72 height 14
click at [753, 51] on div "With pricing" at bounding box center [767, 57] width 72 height 14
type textarea "x"
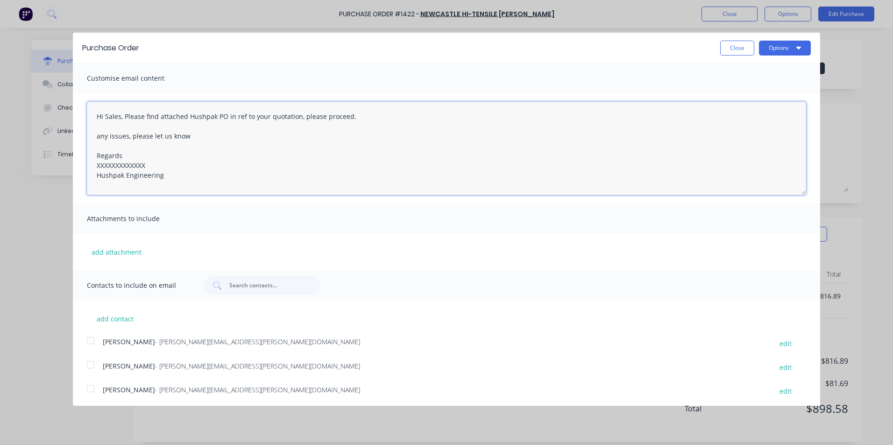
drag, startPoint x: 149, startPoint y: 164, endPoint x: 85, endPoint y: 165, distance: 64.0
click at [85, 165] on div "Hi Sales, Please find attached Hushpak PO in ref to your quotation, please proc…" at bounding box center [446, 148] width 747 height 110
type textarea "Hi Sales, Please find attached Hushpak PO in ref to your quotation, please proc…"
click at [121, 253] on button "add attachment" at bounding box center [116, 252] width 59 height 14
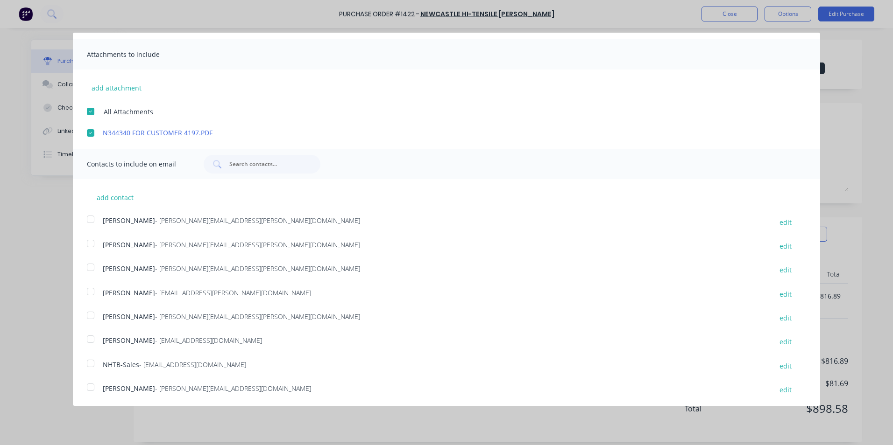
scroll to position [166, 0]
click at [90, 266] on div at bounding box center [90, 266] width 19 height 19
click at [93, 361] on div at bounding box center [90, 362] width 19 height 19
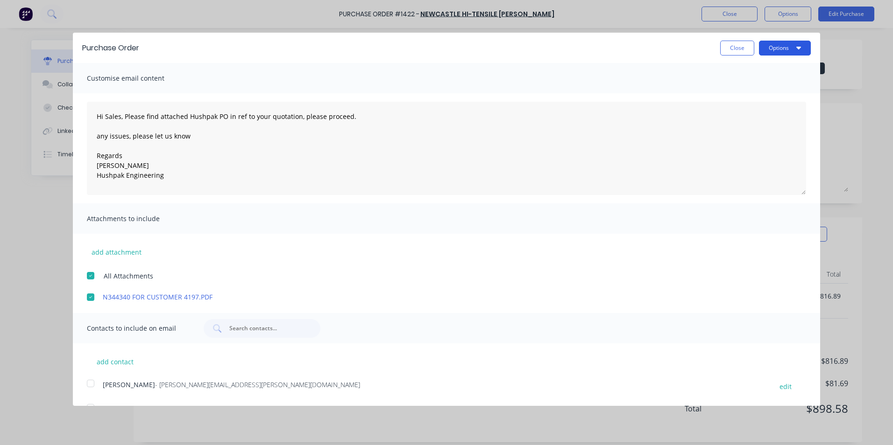
click at [778, 47] on button "Options" at bounding box center [785, 48] width 52 height 15
click at [731, 90] on div "Email" at bounding box center [766, 91] width 72 height 14
type textarea "x"
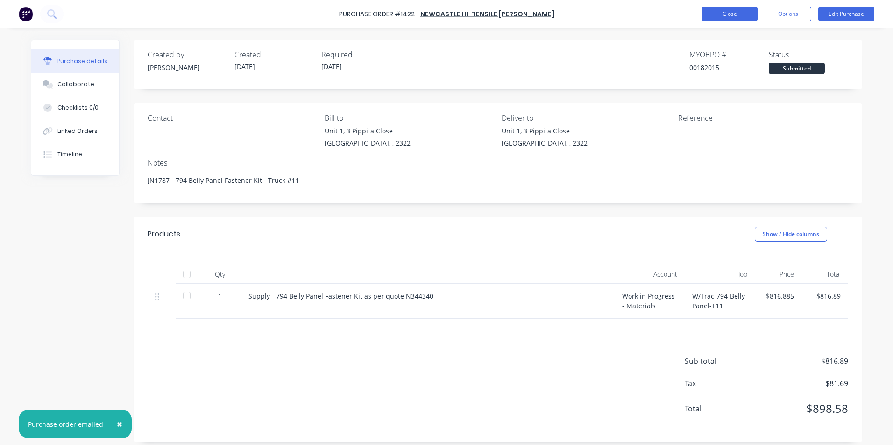
click at [740, 15] on button "Close" at bounding box center [729, 14] width 56 height 15
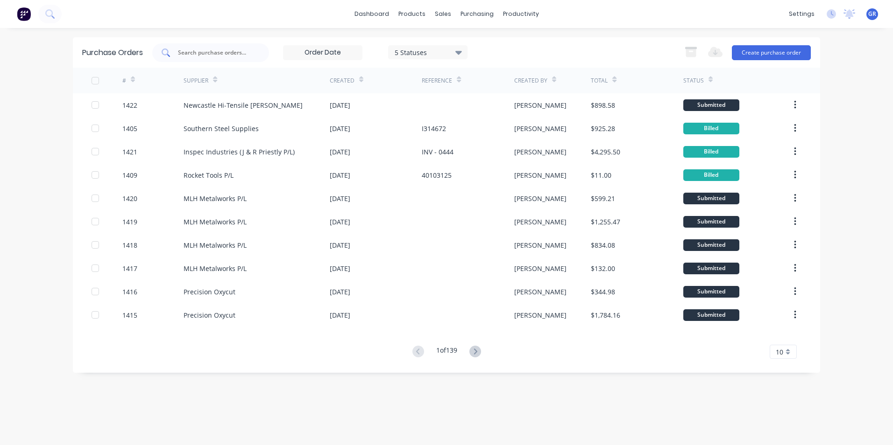
click at [196, 52] on input "text" at bounding box center [216, 52] width 78 height 9
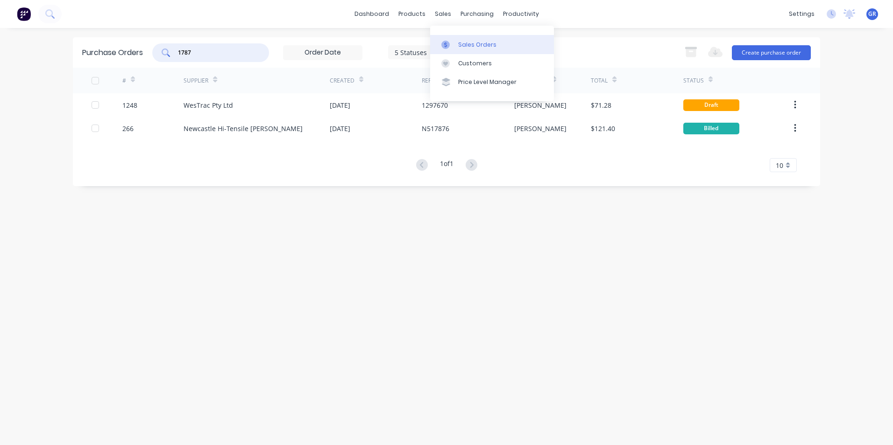
type input "1787"
click at [477, 42] on div "Sales Orders" at bounding box center [477, 45] width 38 height 8
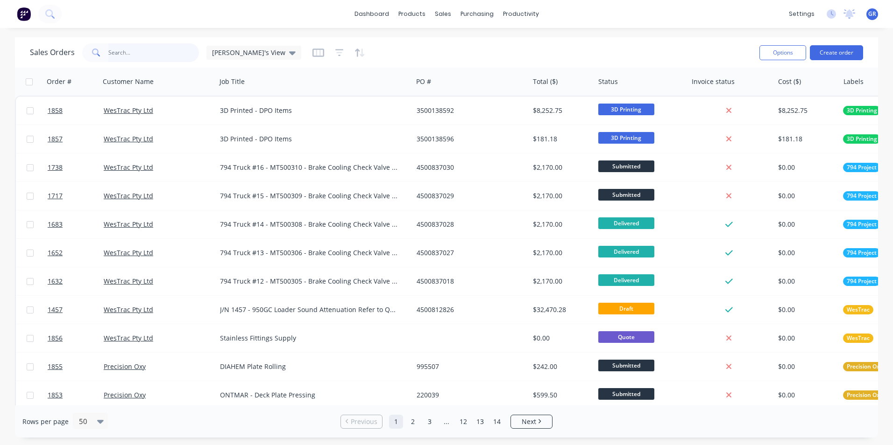
click at [128, 51] on input "text" at bounding box center [153, 52] width 91 height 19
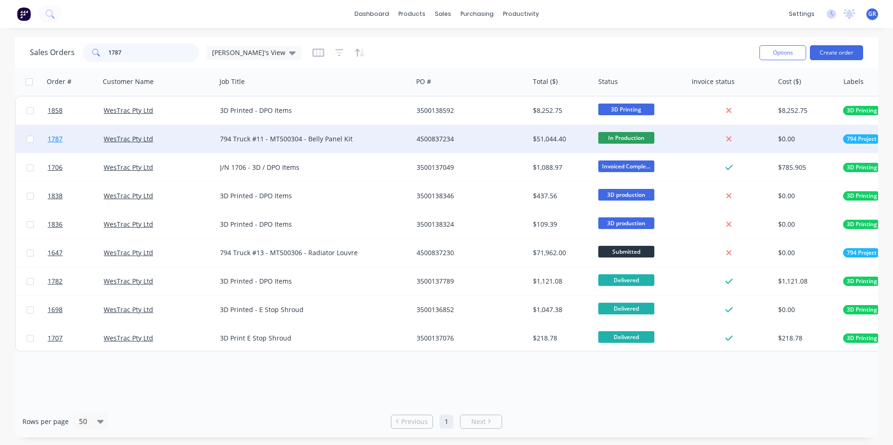
type input "1787"
click at [56, 138] on span "1787" at bounding box center [55, 138] width 15 height 9
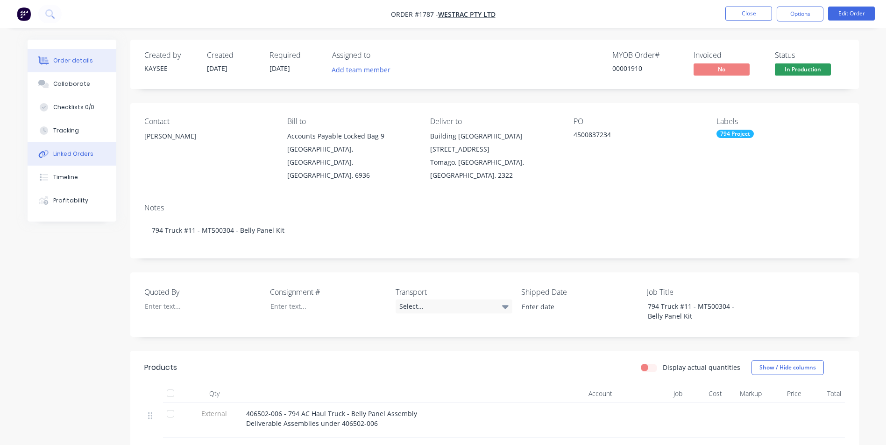
click at [75, 155] on div "Linked Orders" at bounding box center [73, 154] width 40 height 8
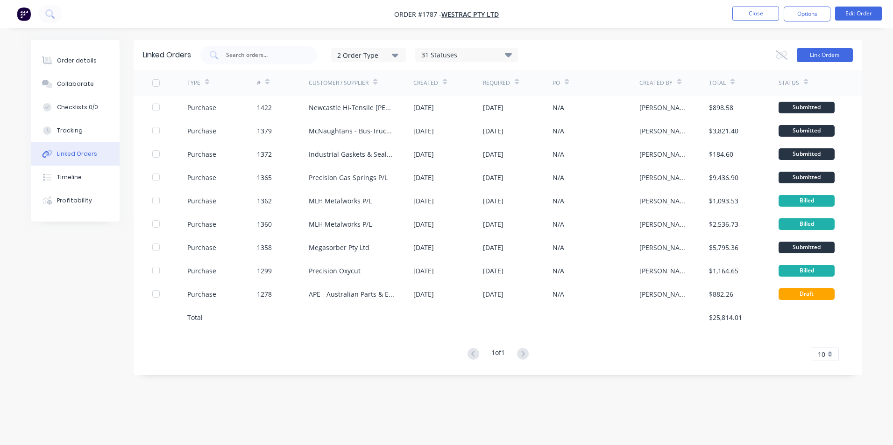
click at [838, 57] on button "Link Orders" at bounding box center [825, 55] width 56 height 14
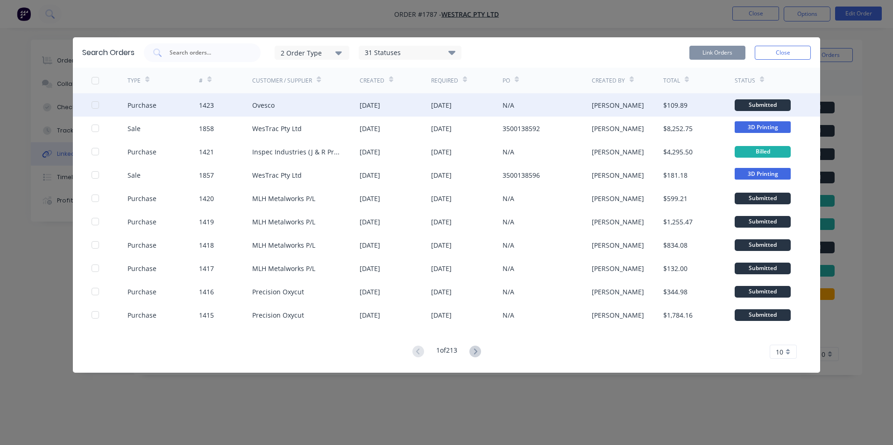
click at [97, 103] on div at bounding box center [95, 105] width 19 height 19
click at [723, 50] on button "Link Orders" at bounding box center [717, 53] width 56 height 14
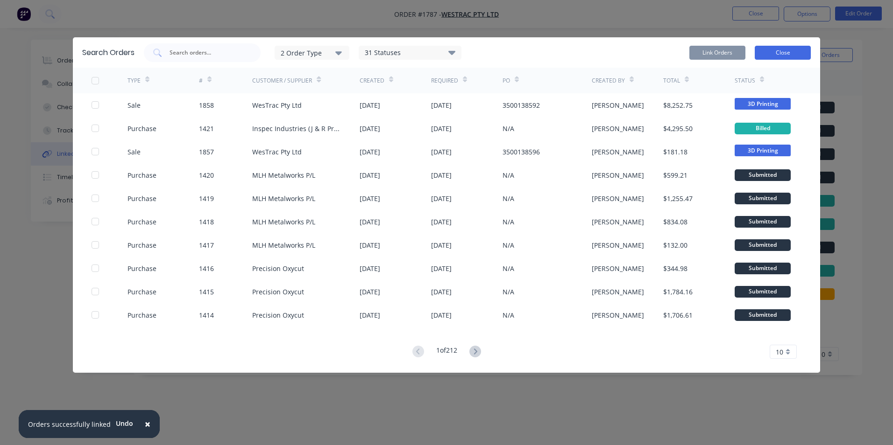
click at [783, 50] on button "Close" at bounding box center [783, 53] width 56 height 14
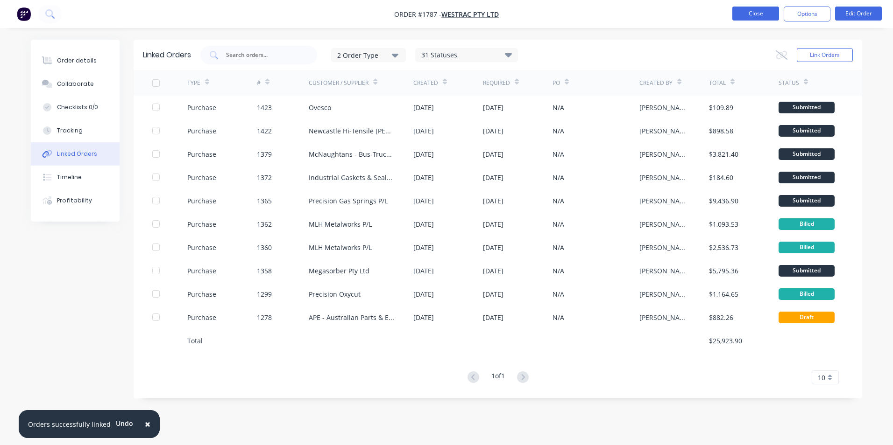
click at [757, 11] on button "Close" at bounding box center [755, 14] width 47 height 14
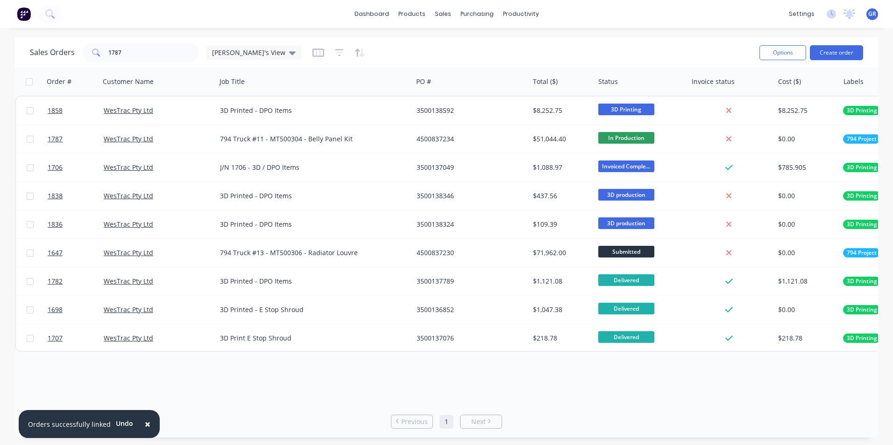
click at [145, 424] on span "×" at bounding box center [148, 424] width 6 height 13
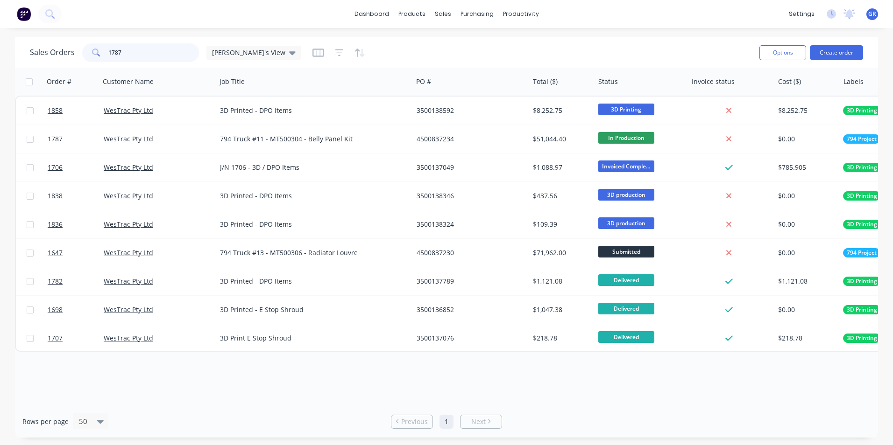
click at [114, 52] on input "1787" at bounding box center [153, 52] width 91 height 19
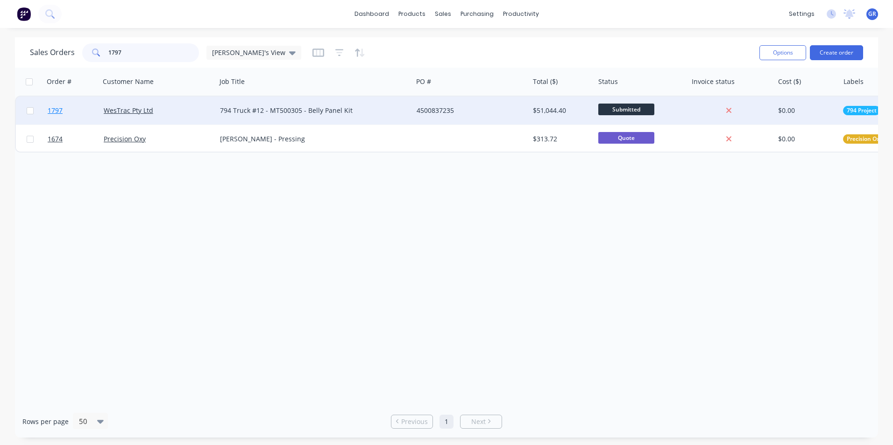
type input "1797"
click at [55, 108] on span "1797" at bounding box center [55, 110] width 15 height 9
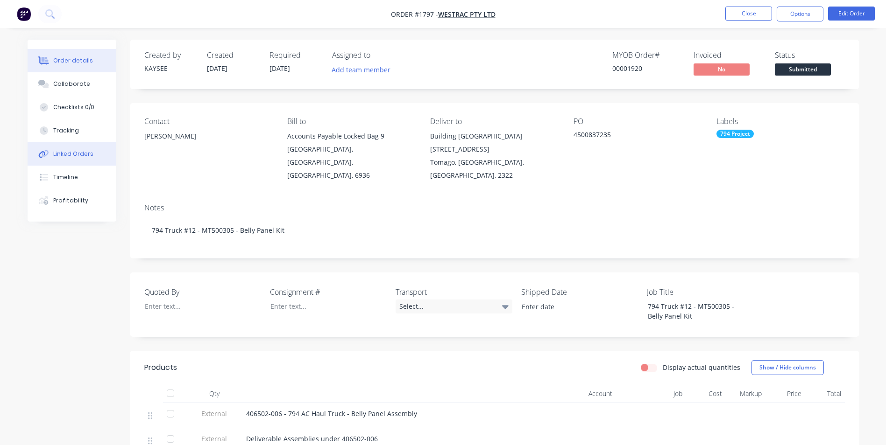
click at [76, 154] on div "Linked Orders" at bounding box center [73, 154] width 40 height 8
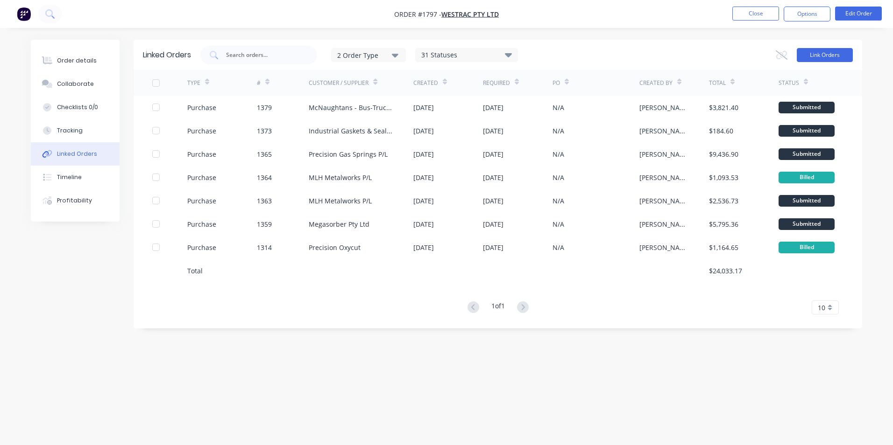
click at [820, 53] on button "Link Orders" at bounding box center [825, 55] width 56 height 14
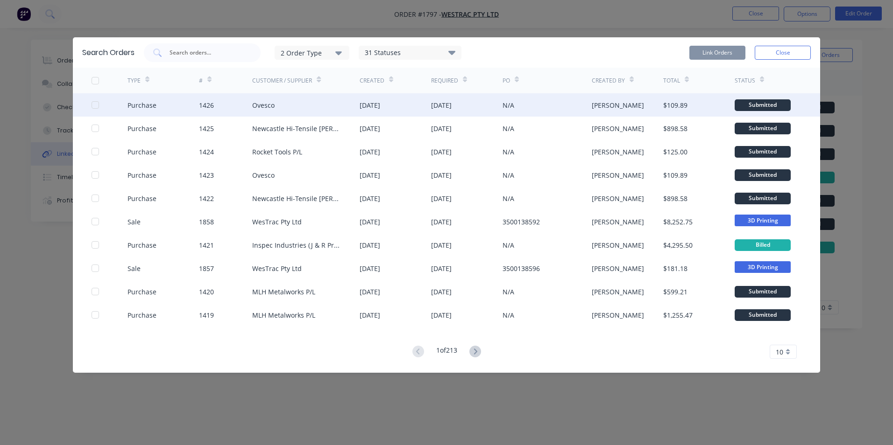
click at [96, 104] on div at bounding box center [95, 105] width 19 height 19
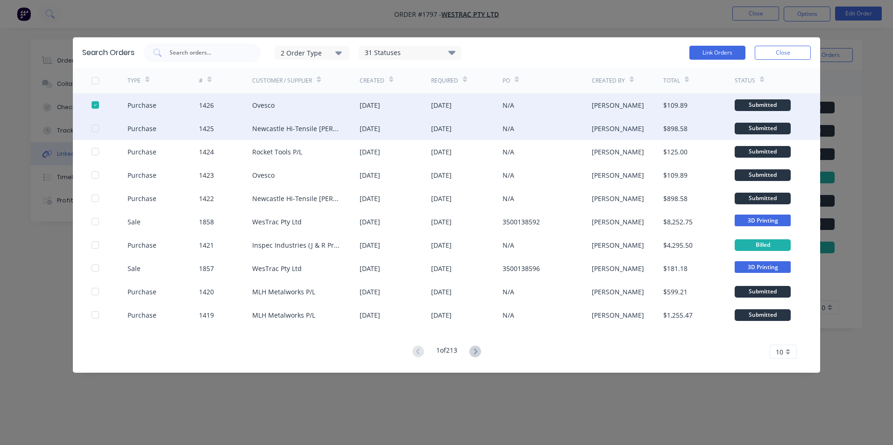
click at [96, 128] on div at bounding box center [95, 128] width 19 height 19
click at [720, 52] on button "Link Orders" at bounding box center [717, 53] width 56 height 14
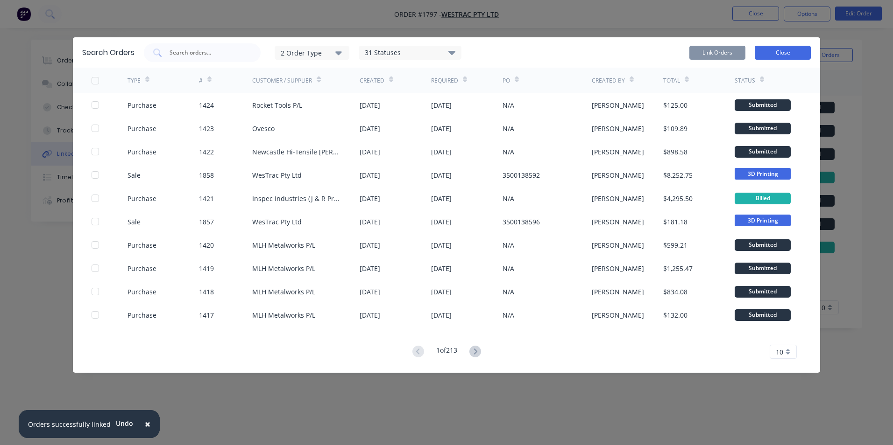
click at [790, 50] on button "Close" at bounding box center [783, 53] width 56 height 14
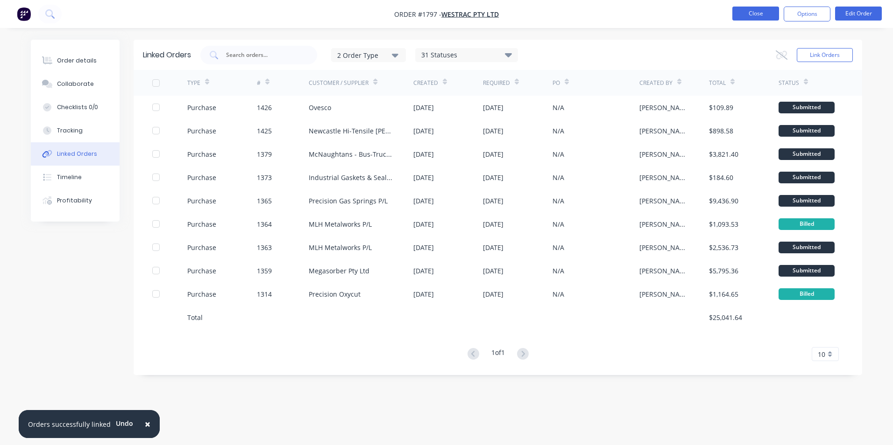
click at [760, 10] on button "Close" at bounding box center [755, 14] width 47 height 14
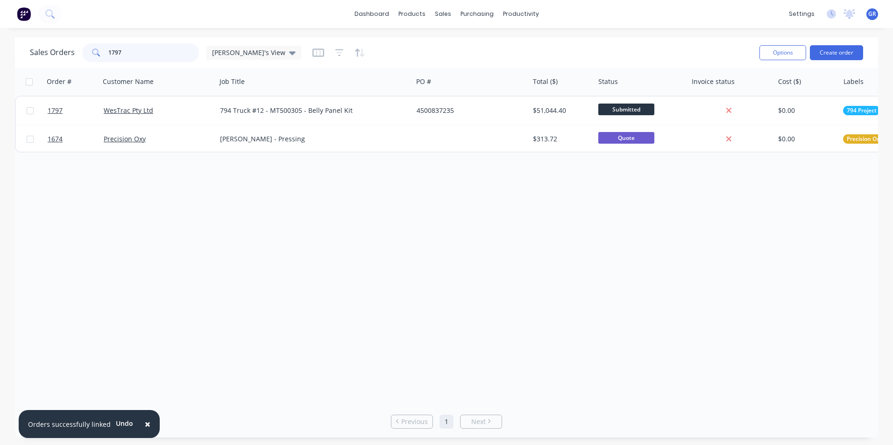
drag, startPoint x: 127, startPoint y: 53, endPoint x: 88, endPoint y: 52, distance: 38.8
click at [88, 52] on div "1797" at bounding box center [140, 52] width 117 height 19
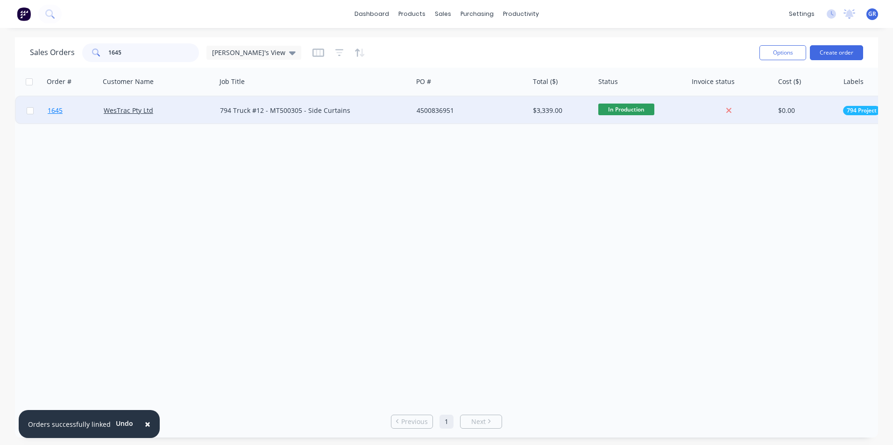
type input "1645"
click at [57, 111] on span "1645" at bounding box center [55, 110] width 15 height 9
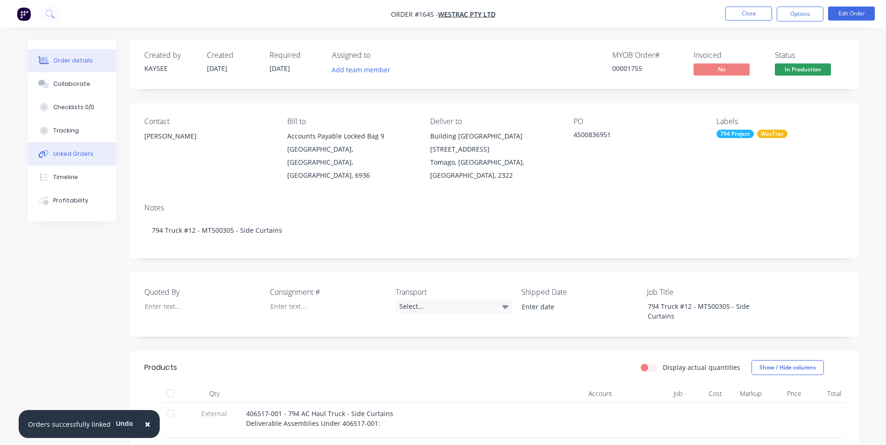
click at [70, 154] on div "Linked Orders" at bounding box center [73, 154] width 40 height 8
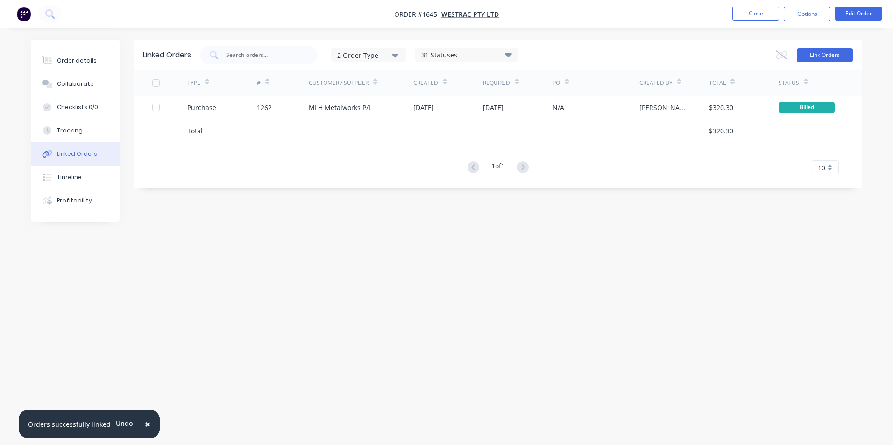
click at [813, 55] on button "Link Orders" at bounding box center [825, 55] width 56 height 14
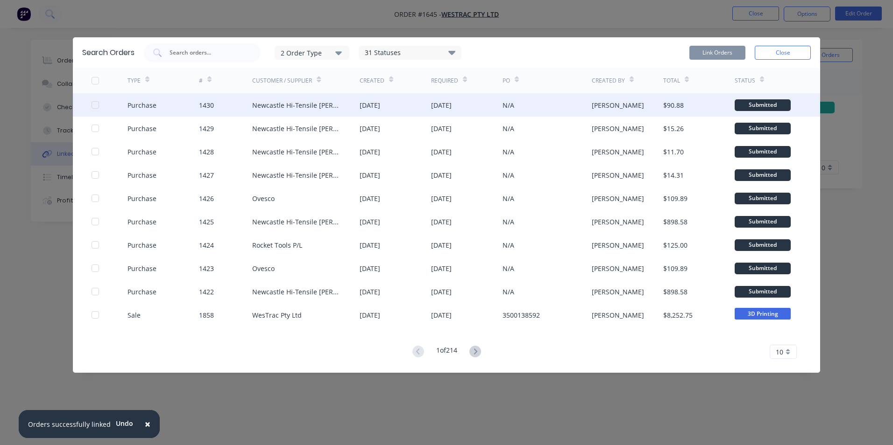
click at [95, 104] on div at bounding box center [95, 105] width 19 height 19
click at [717, 46] on button "Link Orders" at bounding box center [717, 53] width 56 height 14
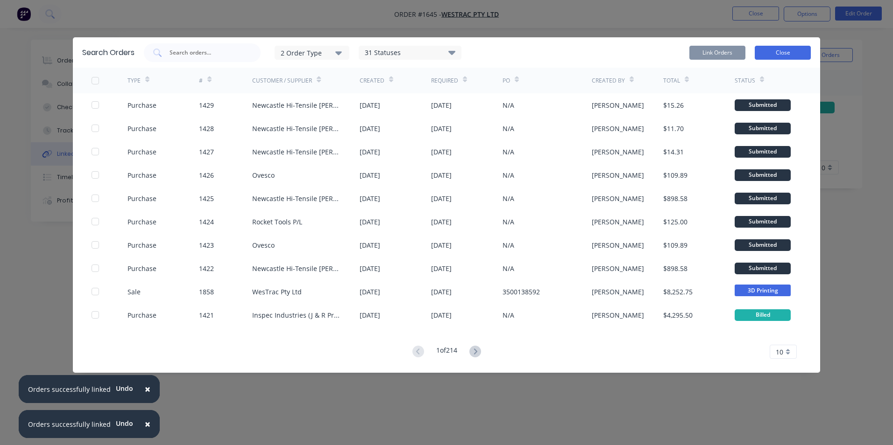
click at [789, 54] on button "Close" at bounding box center [783, 53] width 56 height 14
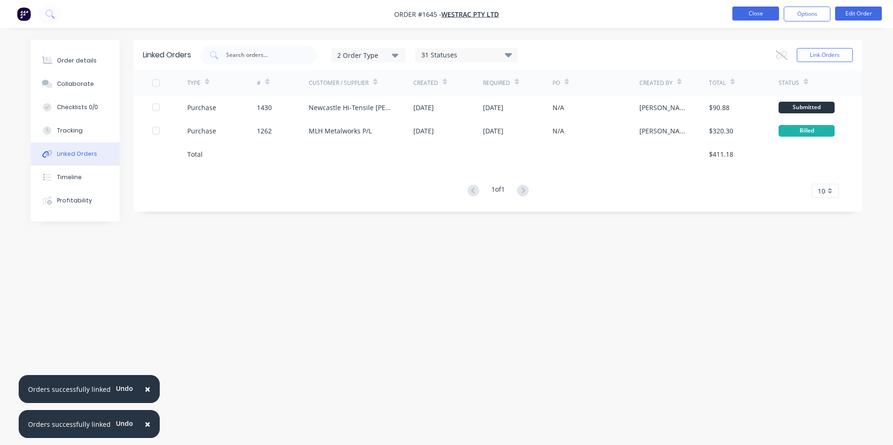
click at [763, 16] on button "Close" at bounding box center [755, 14] width 47 height 14
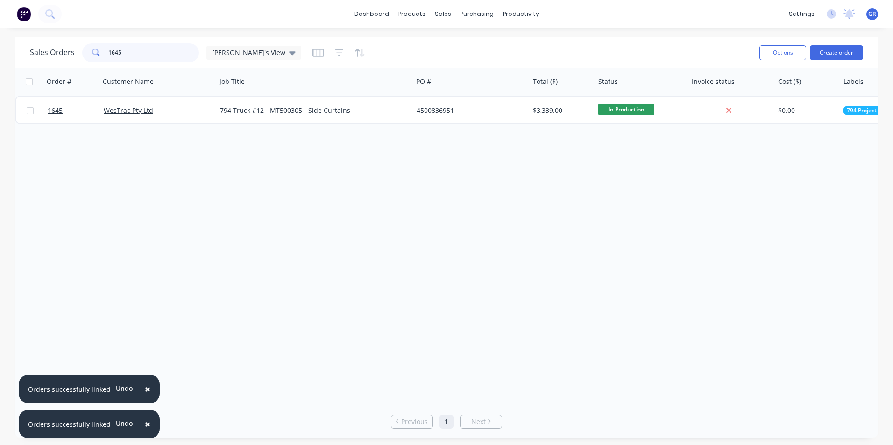
drag, startPoint x: 121, startPoint y: 51, endPoint x: 103, endPoint y: 51, distance: 18.2
click at [103, 51] on div "1645" at bounding box center [140, 52] width 117 height 19
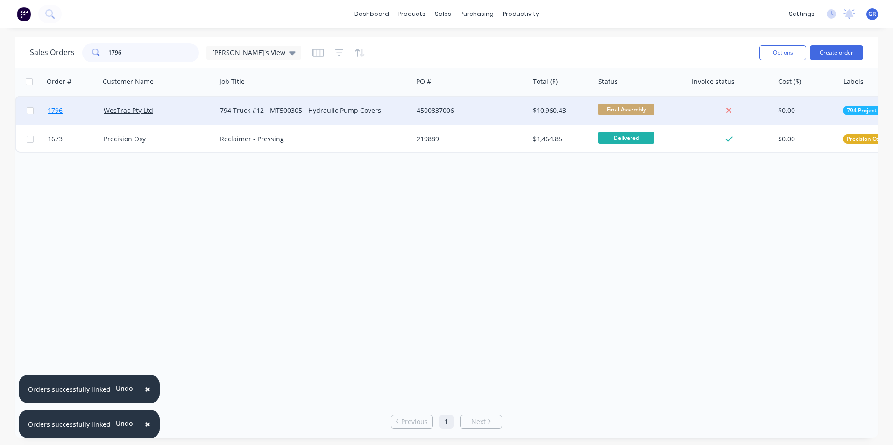
type input "1796"
click at [55, 110] on span "1796" at bounding box center [55, 110] width 15 height 9
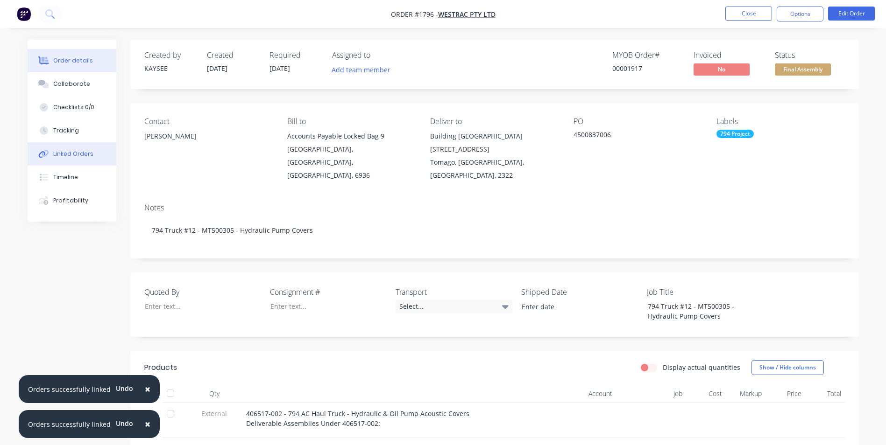
click at [78, 155] on div "Linked Orders" at bounding box center [73, 154] width 40 height 8
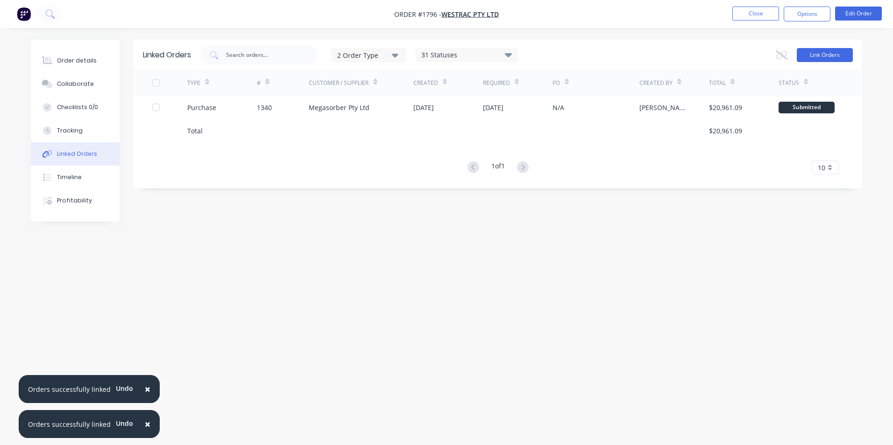
click at [813, 50] on button "Link Orders" at bounding box center [825, 55] width 56 height 14
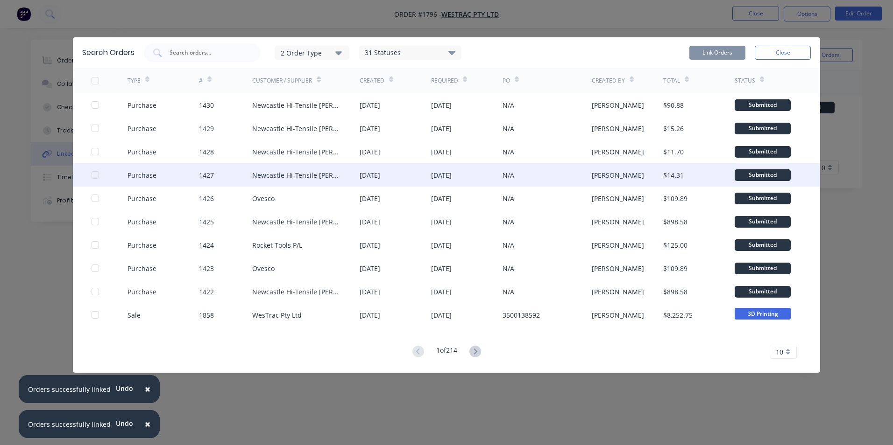
click at [95, 176] on div at bounding box center [95, 175] width 19 height 19
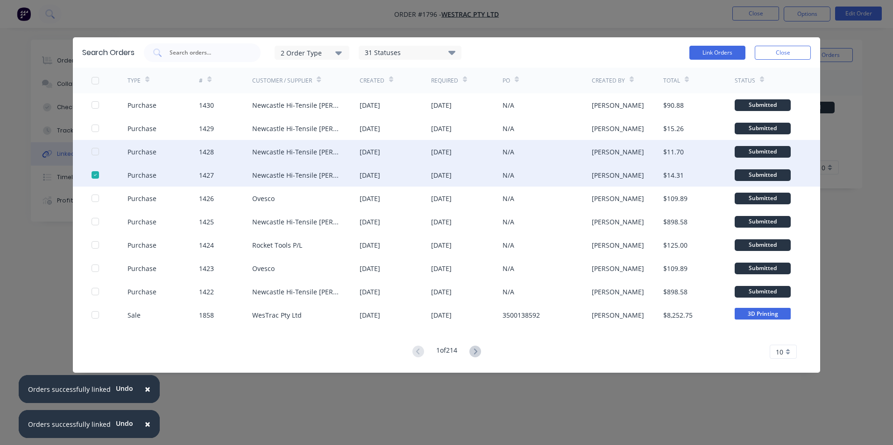
click at [94, 153] on div at bounding box center [95, 151] width 19 height 19
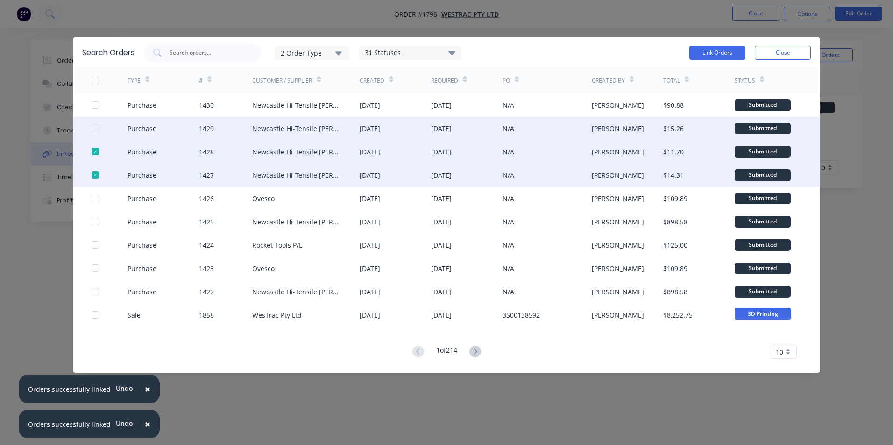
click at [96, 126] on div at bounding box center [95, 128] width 19 height 19
click at [715, 52] on button "Link Orders" at bounding box center [717, 53] width 56 height 14
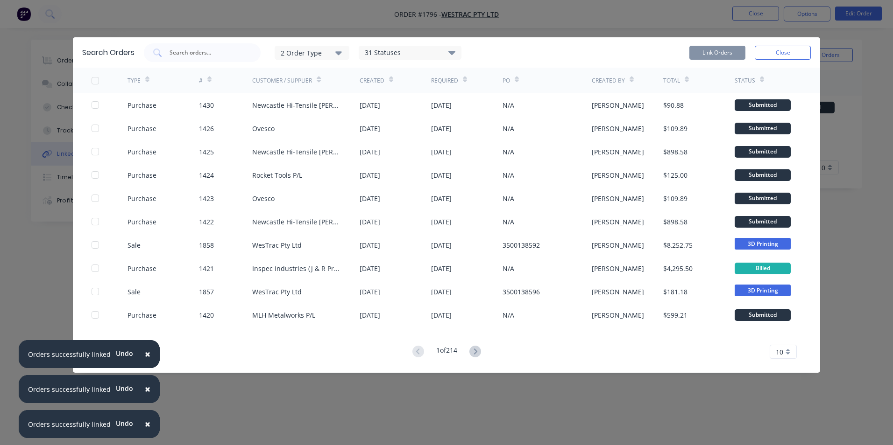
click at [785, 54] on button "Close" at bounding box center [783, 53] width 56 height 14
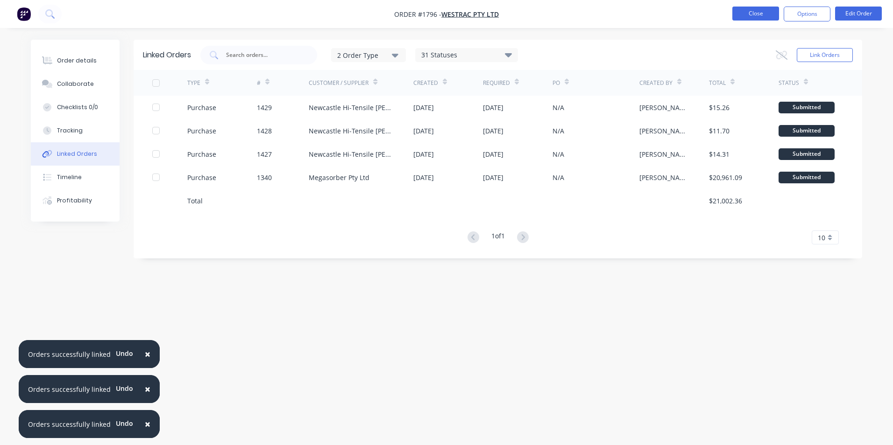
click at [757, 13] on button "Close" at bounding box center [755, 14] width 47 height 14
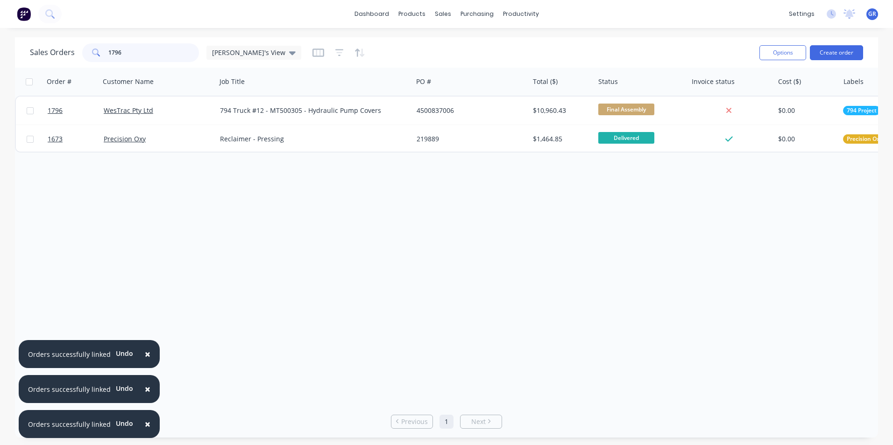
drag, startPoint x: 132, startPoint y: 53, endPoint x: 91, endPoint y: 53, distance: 41.1
click at [91, 53] on div "1796" at bounding box center [140, 52] width 117 height 19
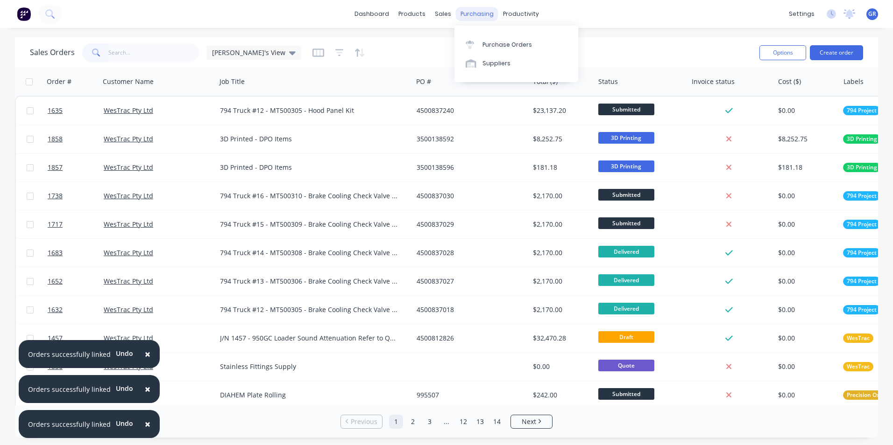
click at [474, 13] on div "purchasing" at bounding box center [477, 14] width 42 height 14
click at [499, 44] on div "Purchase Orders" at bounding box center [506, 45] width 49 height 8
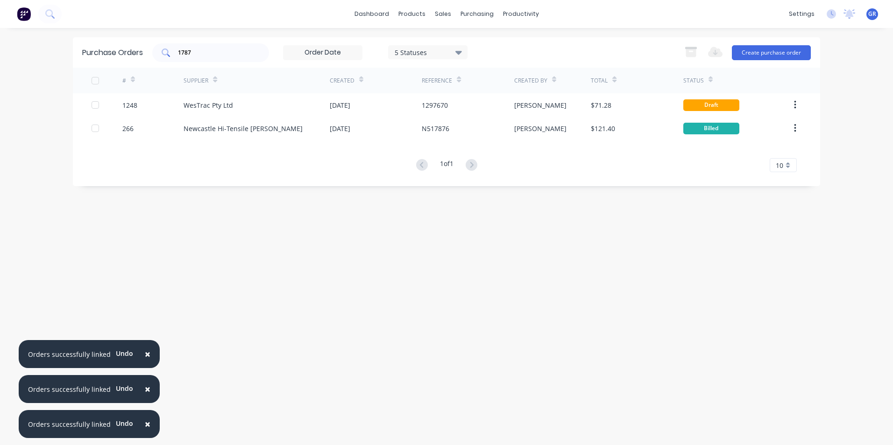
drag, startPoint x: 197, startPoint y: 47, endPoint x: 163, endPoint y: 49, distance: 33.7
click at [163, 49] on div "1787" at bounding box center [210, 52] width 117 height 19
drag, startPoint x: 208, startPoint y: 52, endPoint x: 174, endPoint y: 53, distance: 33.6
click at [174, 53] on div "1787" at bounding box center [210, 52] width 117 height 19
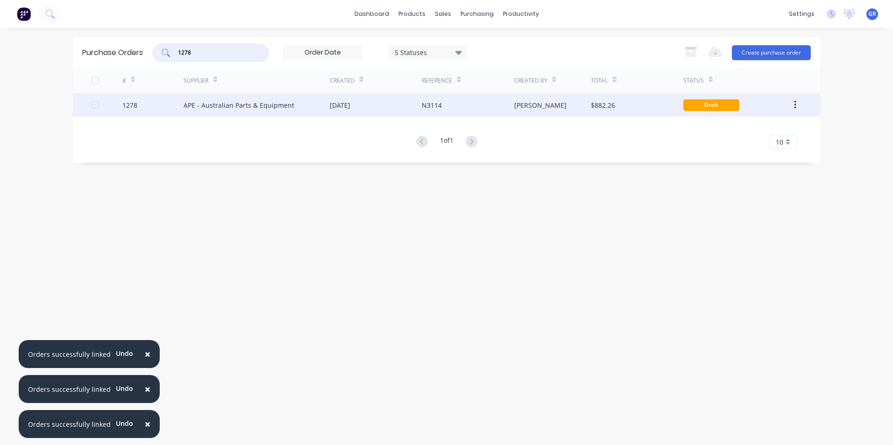
type input "1278"
click at [129, 107] on div "1278" at bounding box center [129, 105] width 15 height 10
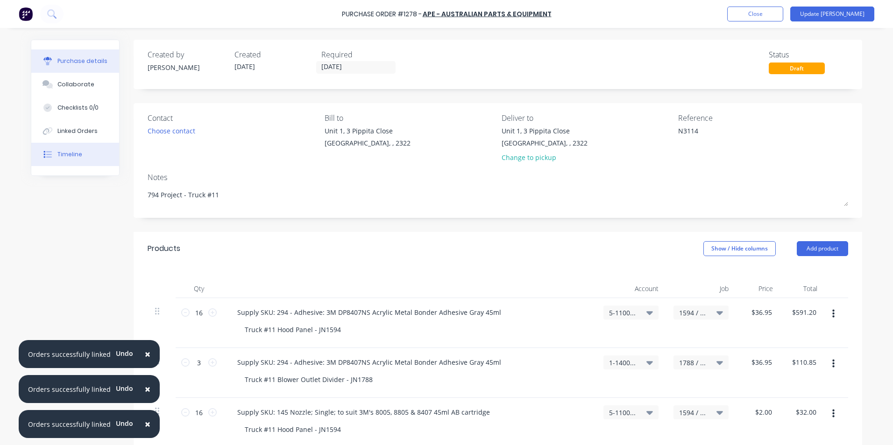
type textarea "x"
click at [69, 152] on div "Timeline" at bounding box center [69, 154] width 25 height 8
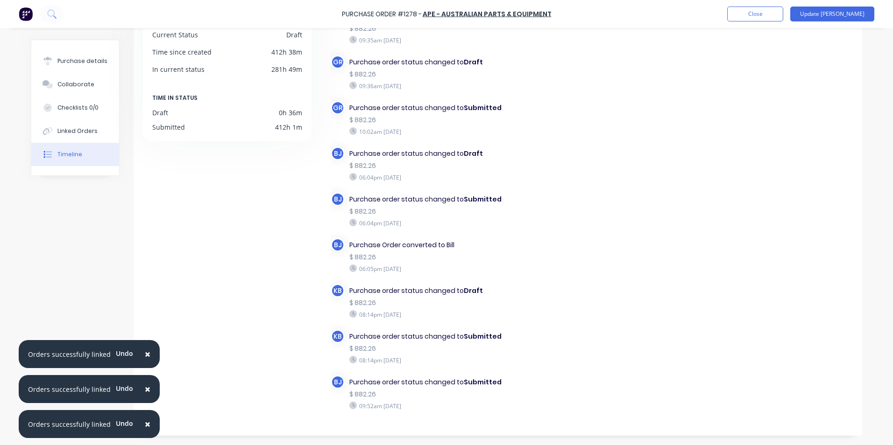
scroll to position [64, 0]
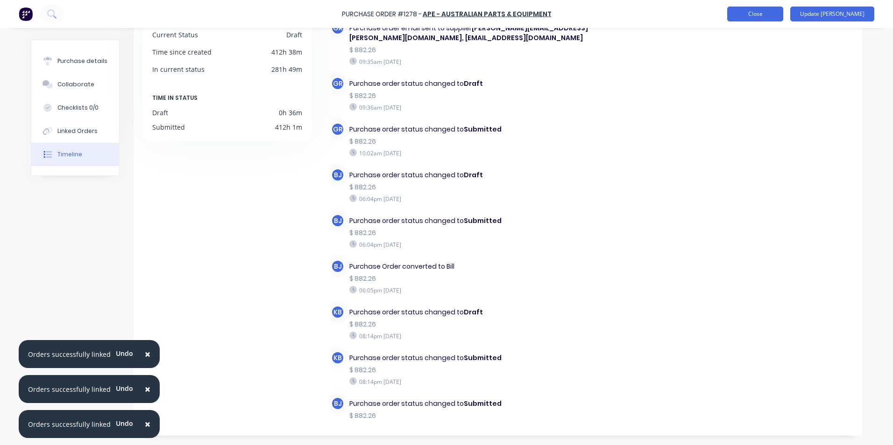
click at [783, 14] on button "Close" at bounding box center [755, 14] width 56 height 15
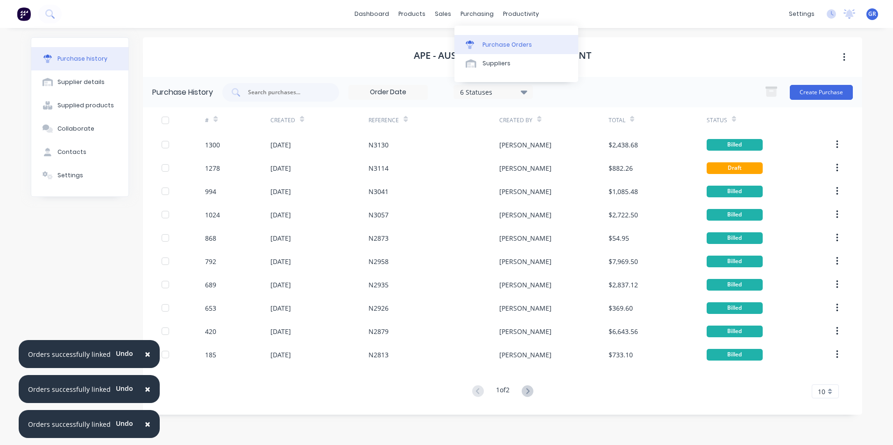
click at [505, 47] on div "Purchase Orders" at bounding box center [506, 45] width 49 height 8
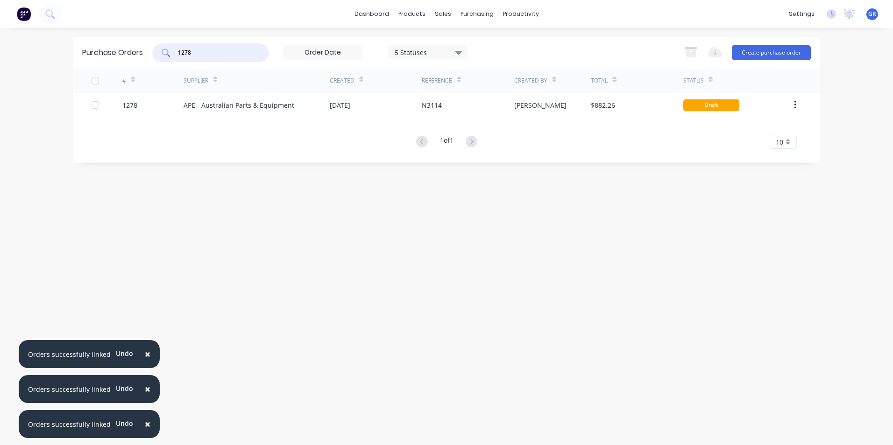
drag, startPoint x: 202, startPoint y: 55, endPoint x: 137, endPoint y: 55, distance: 64.9
click at [137, 55] on div "Purchase Orders 1278 5 Statuses 5 Statuses Export to Excel (XLSX) Create purcha…" at bounding box center [446, 52] width 747 height 30
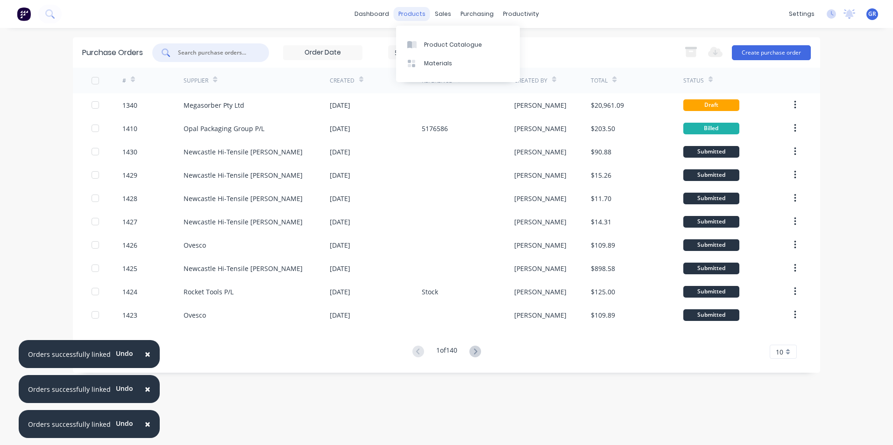
click at [414, 14] on div "products" at bounding box center [412, 14] width 36 height 14
click at [473, 10] on div "purchasing" at bounding box center [477, 14] width 42 height 14
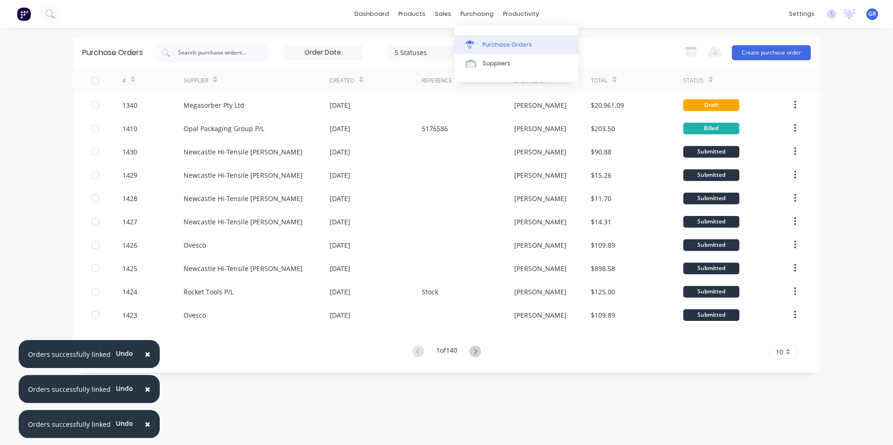
click at [498, 43] on div "Purchase Orders" at bounding box center [506, 45] width 49 height 8
click at [477, 43] on div "Sales Orders" at bounding box center [477, 45] width 38 height 8
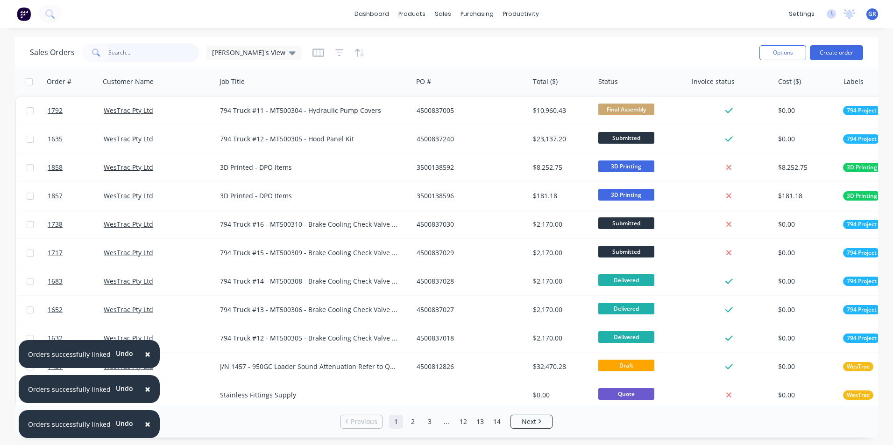
click at [130, 49] on input "text" at bounding box center [153, 52] width 91 height 19
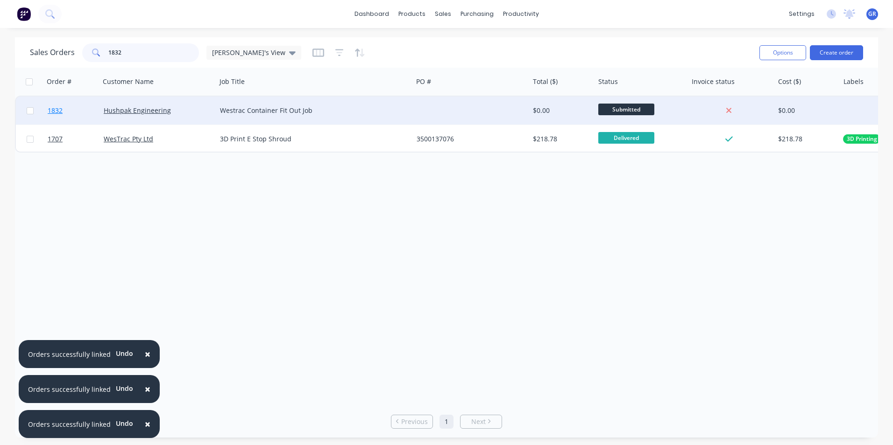
type input "1832"
click at [59, 111] on span "1832" at bounding box center [55, 110] width 15 height 9
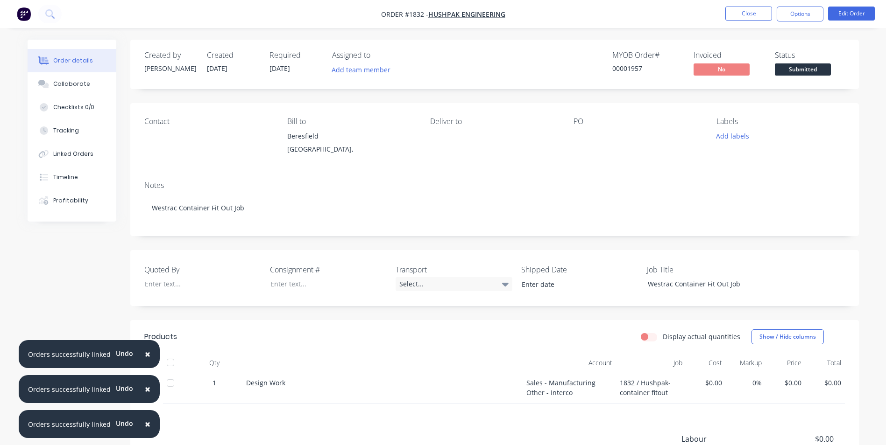
click at [145, 353] on span "×" at bounding box center [148, 354] width 6 height 13
click at [145, 390] on span "×" at bounding box center [148, 389] width 6 height 13
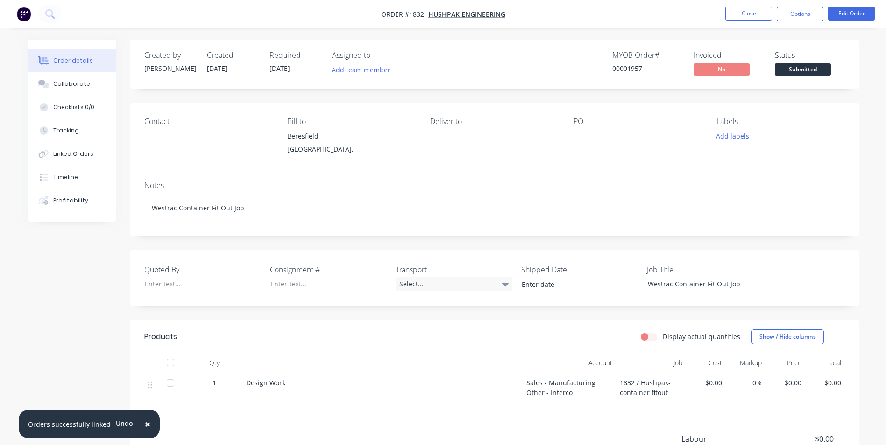
click at [145, 426] on span "×" at bounding box center [148, 424] width 6 height 13
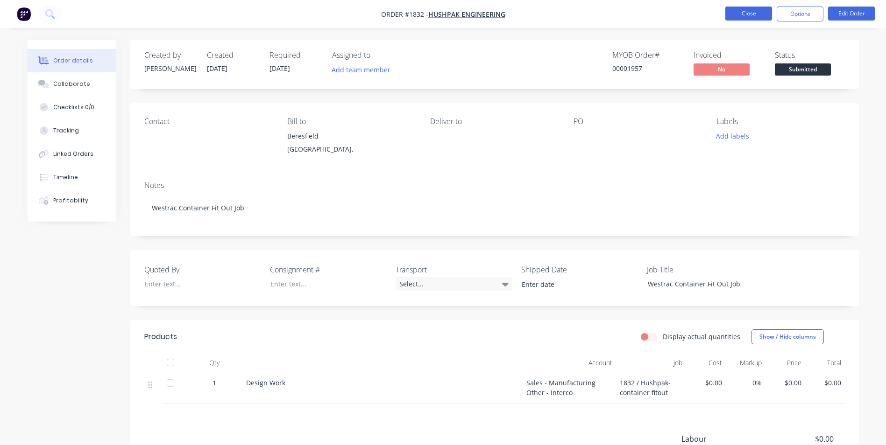
click at [750, 10] on button "Close" at bounding box center [748, 14] width 47 height 14
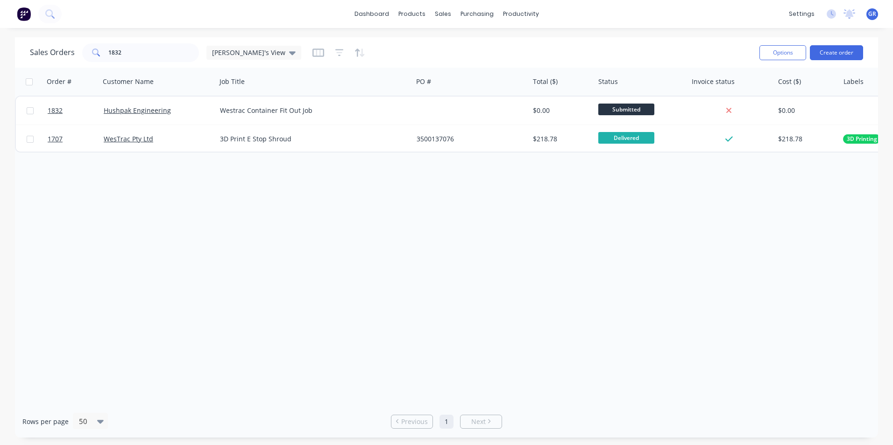
drag, startPoint x: 386, startPoint y: 198, endPoint x: 387, endPoint y: 192, distance: 5.2
click at [386, 198] on div "Order # Customer Name Job Title PO # Total ($) Status Invoice status Cost ($) L…" at bounding box center [446, 237] width 863 height 338
drag, startPoint x: 100, startPoint y: 51, endPoint x: 88, endPoint y: 51, distance: 11.7
click at [88, 51] on div "1832" at bounding box center [140, 52] width 117 height 19
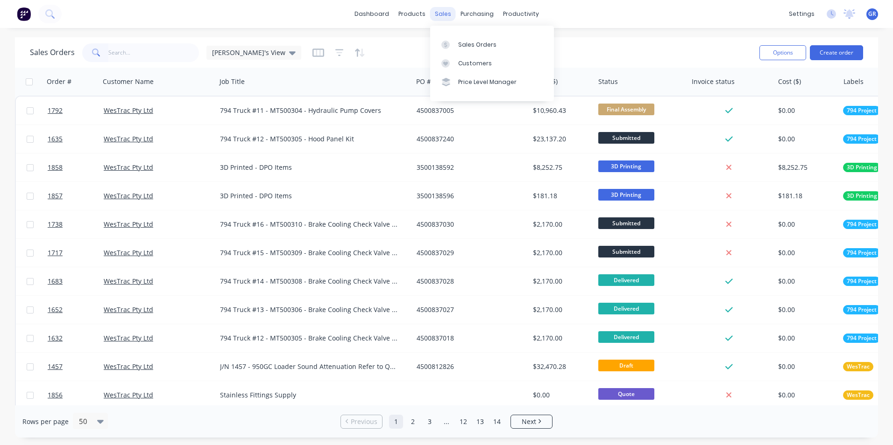
click at [443, 15] on div "sales" at bounding box center [443, 14] width 26 height 14
drag, startPoint x: 481, startPoint y: 43, endPoint x: 463, endPoint y: 42, distance: 17.4
click at [481, 43] on div "Sales Orders" at bounding box center [477, 45] width 38 height 8
click at [141, 52] on input "text" at bounding box center [153, 52] width 91 height 19
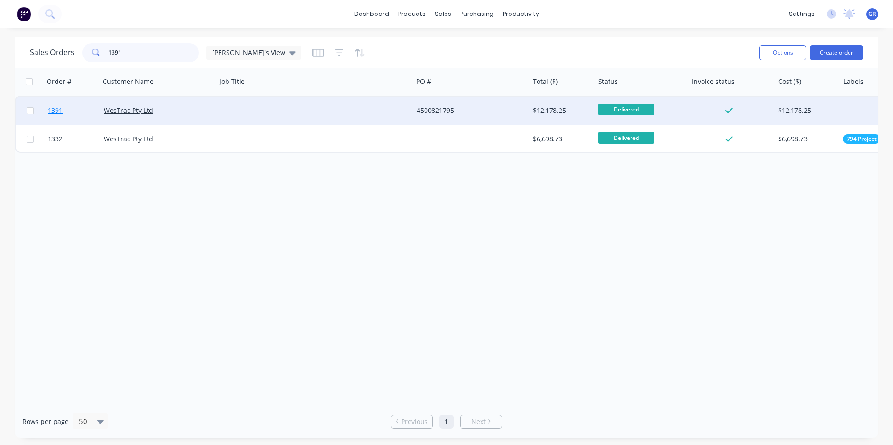
type input "1391"
click at [61, 113] on span "1391" at bounding box center [55, 110] width 15 height 9
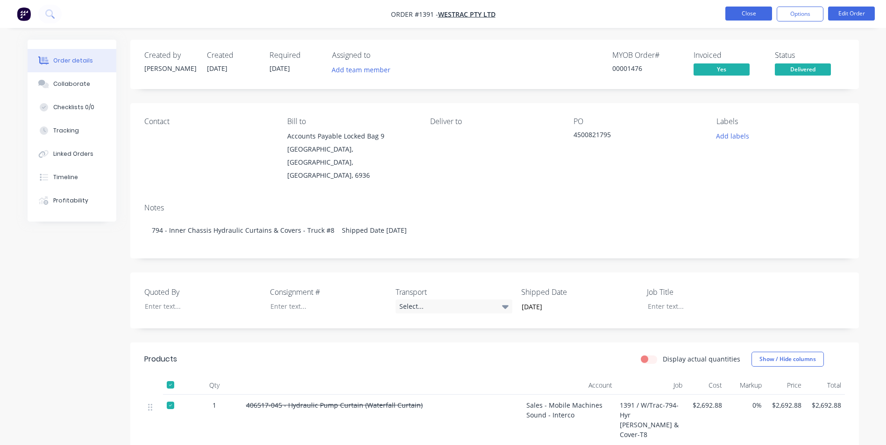
click at [749, 13] on button "Close" at bounding box center [748, 14] width 47 height 14
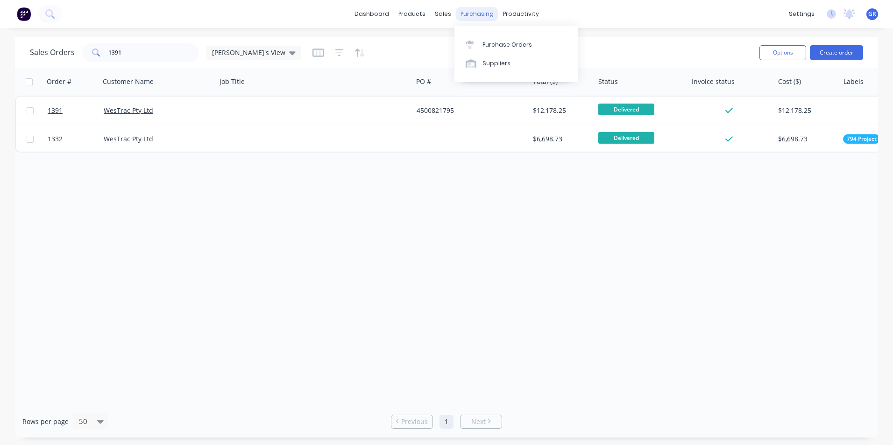
click at [472, 17] on div "purchasing" at bounding box center [477, 14] width 42 height 14
click at [518, 41] on div "Purchase Orders" at bounding box center [506, 45] width 49 height 8
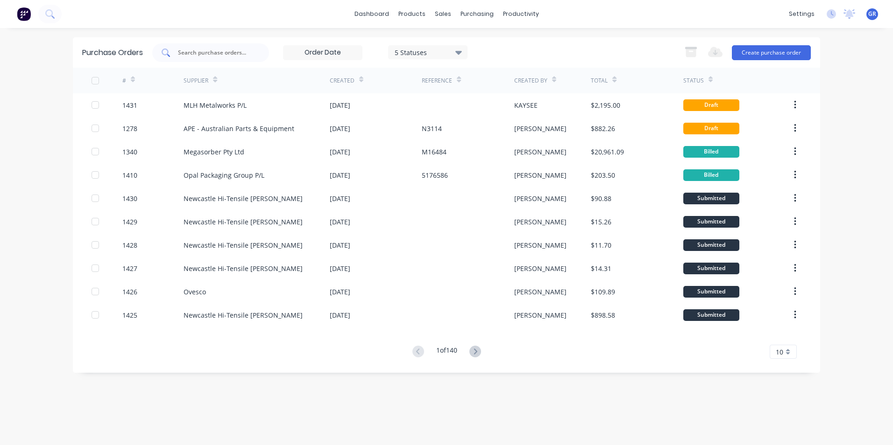
click at [202, 55] on input "text" at bounding box center [216, 52] width 78 height 9
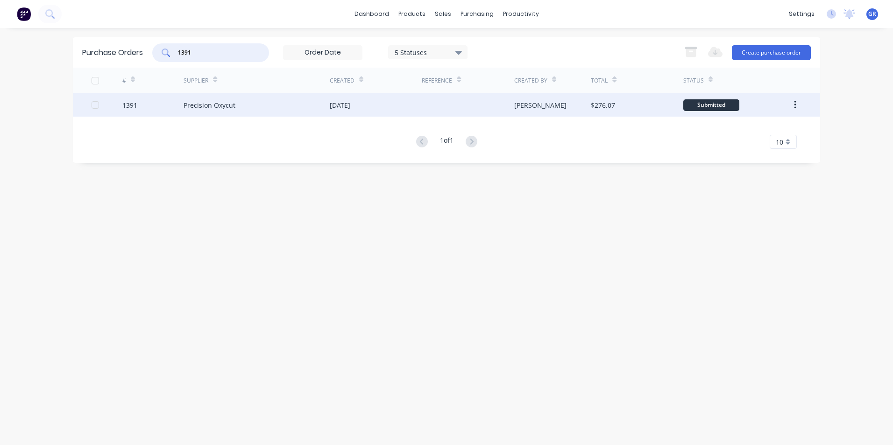
type input "1391"
click at [132, 105] on div "1391" at bounding box center [129, 105] width 15 height 10
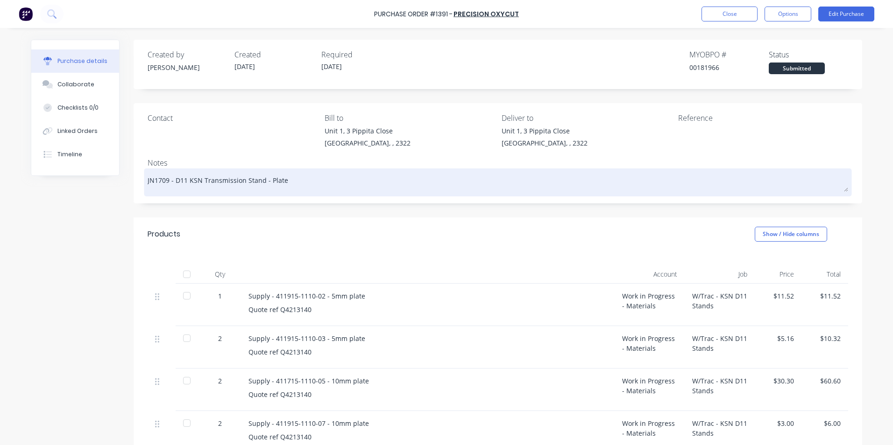
click at [202, 184] on textarea "JN1709 - D11 KSN Transmission Stand - Plate" at bounding box center [498, 181] width 700 height 21
click at [203, 183] on textarea "JN1709 - D11 KSN Transmission Stand - Plate" at bounding box center [498, 181] width 700 height 21
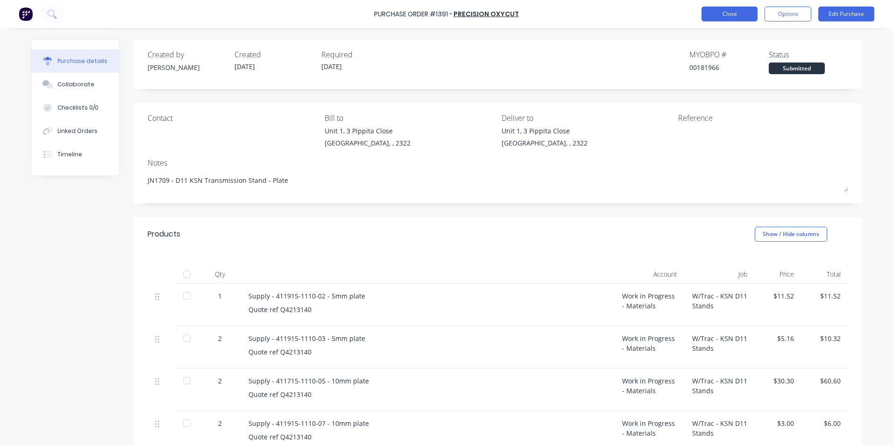
type textarea "x"
click at [726, 7] on div "Purchase Order #1391 - Precision Oxycut Close Options Edit Purchase" at bounding box center [446, 14] width 893 height 28
click at [726, 8] on button "Close" at bounding box center [729, 14] width 56 height 15
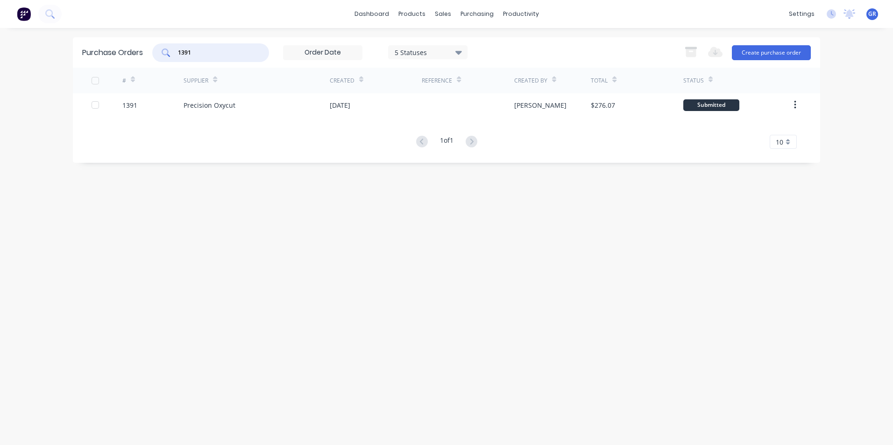
drag, startPoint x: 198, startPoint y: 51, endPoint x: 170, endPoint y: 51, distance: 28.5
click at [170, 51] on div "1391" at bounding box center [210, 52] width 117 height 19
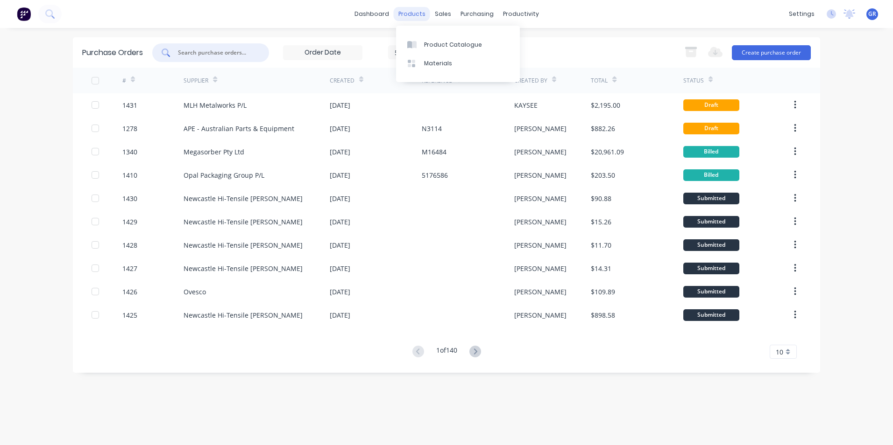
click at [417, 13] on div "products" at bounding box center [412, 14] width 36 height 14
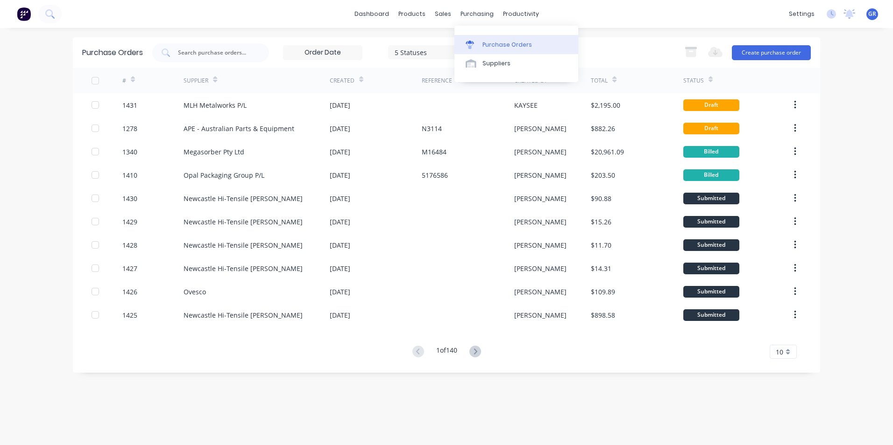
click at [502, 41] on div "Purchase Orders" at bounding box center [506, 45] width 49 height 8
drag, startPoint x: 507, startPoint y: 43, endPoint x: 474, endPoint y: 43, distance: 32.7
click at [507, 43] on div "Purchase Orders" at bounding box center [506, 45] width 49 height 8
click at [201, 52] on input "text" at bounding box center [216, 52] width 78 height 9
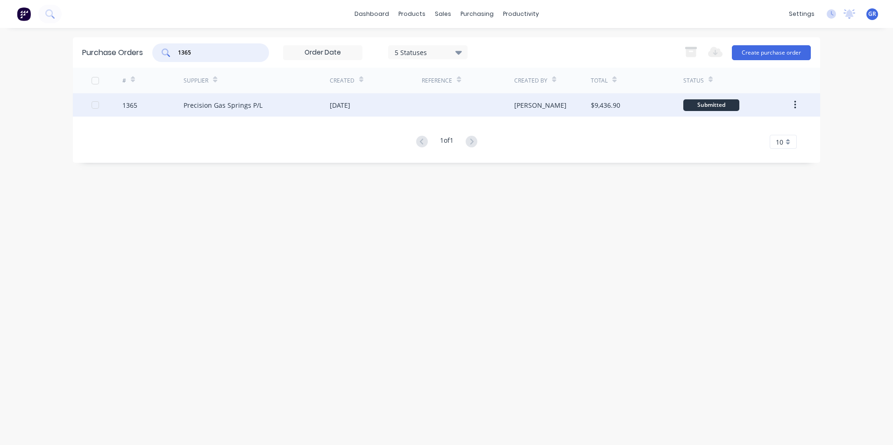
type input "1365"
click at [132, 105] on div "1365" at bounding box center [129, 105] width 15 height 10
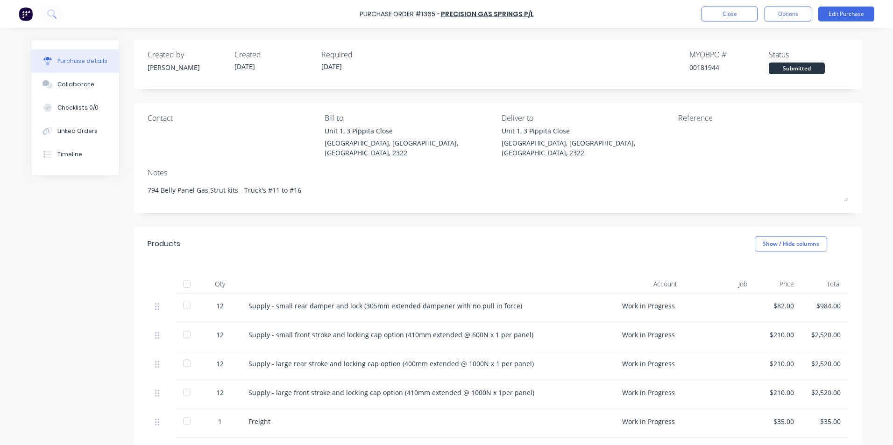
click at [848, 6] on div "Purchase Order #1365 - Precision Gas Springs P/L Close Options Edit Purchase" at bounding box center [446, 14] width 893 height 28
click at [844, 12] on button "Edit Purchase" at bounding box center [846, 14] width 56 height 15
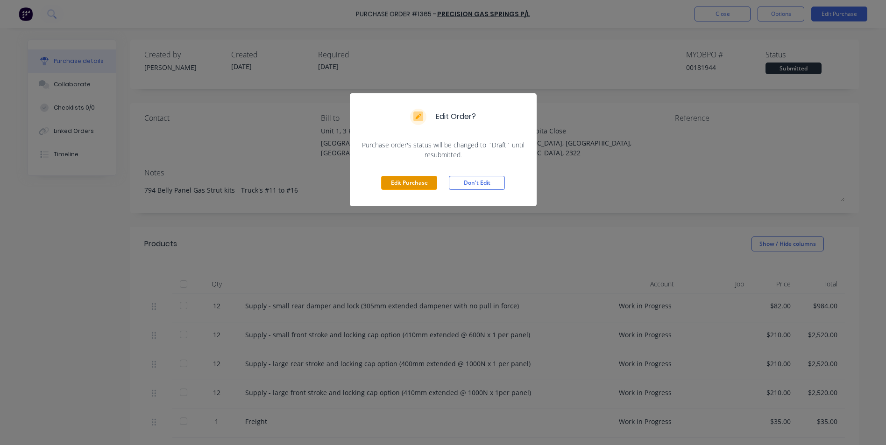
click at [403, 182] on button "Edit Purchase" at bounding box center [409, 183] width 56 height 14
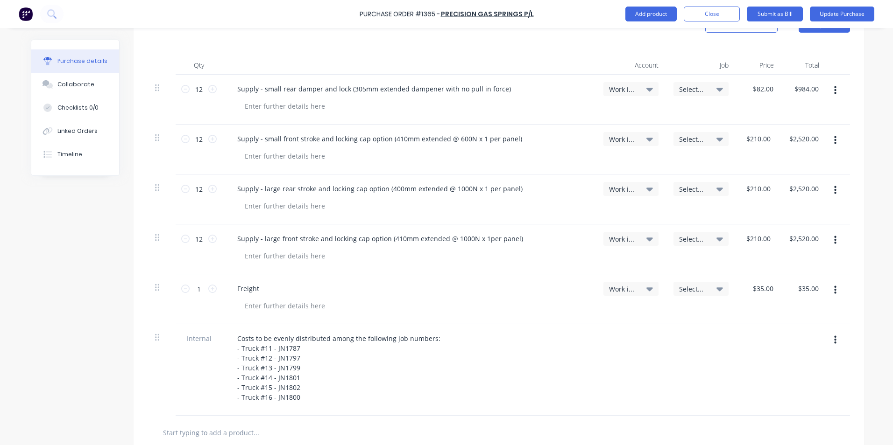
scroll to position [187, 0]
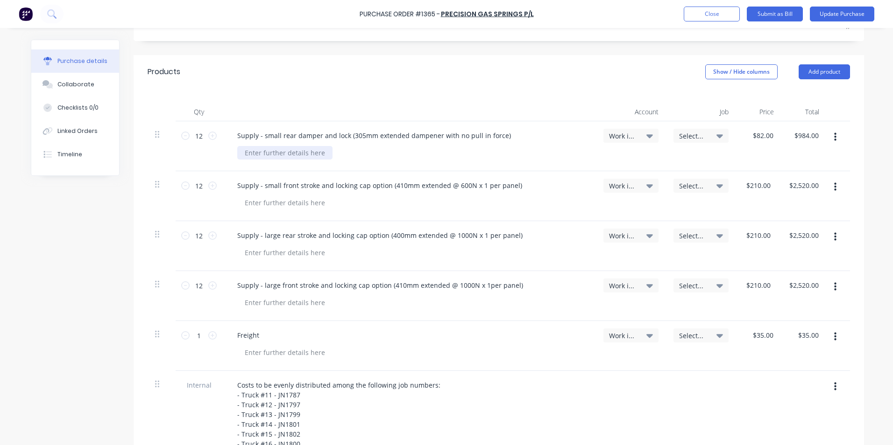
click at [257, 146] on div at bounding box center [284, 153] width 95 height 14
type textarea "x"
click at [265, 146] on div at bounding box center [284, 153] width 95 height 14
type textarea "x"
type input "82.0000"
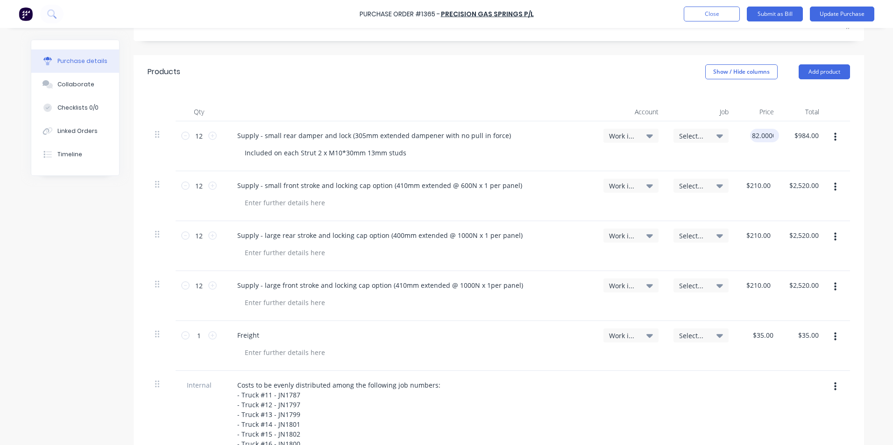
click at [756, 129] on input "82.0000" at bounding box center [762, 136] width 25 height 14
click at [758, 129] on input "82.0000" at bounding box center [760, 136] width 29 height 14
type textarea "x"
click at [758, 129] on input "82.0000" at bounding box center [760, 136] width 29 height 14
type input "94"
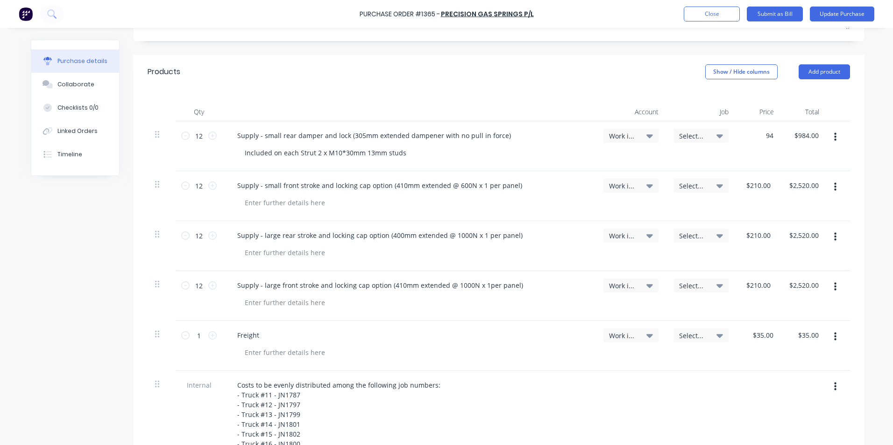
type textarea "x"
type input "$94.00"
type input "$1,128.00"
click at [749, 145] on div "$94.00 $94.00" at bounding box center [757, 146] width 43 height 50
type textarea "x"
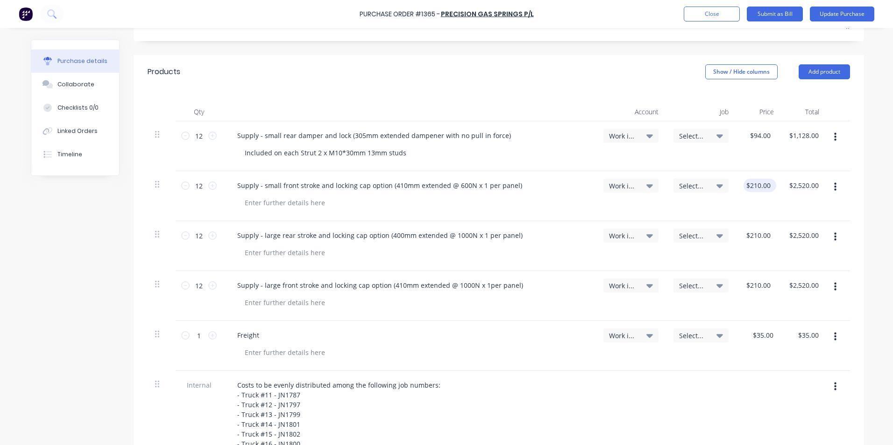
type input "210.0000"
click at [757, 179] on input "210.0000" at bounding box center [757, 186] width 29 height 14
click at [756, 179] on input "210.0000" at bounding box center [759, 186] width 33 height 14
type textarea "x"
click at [756, 179] on input "210.0000" at bounding box center [759, 186] width 33 height 14
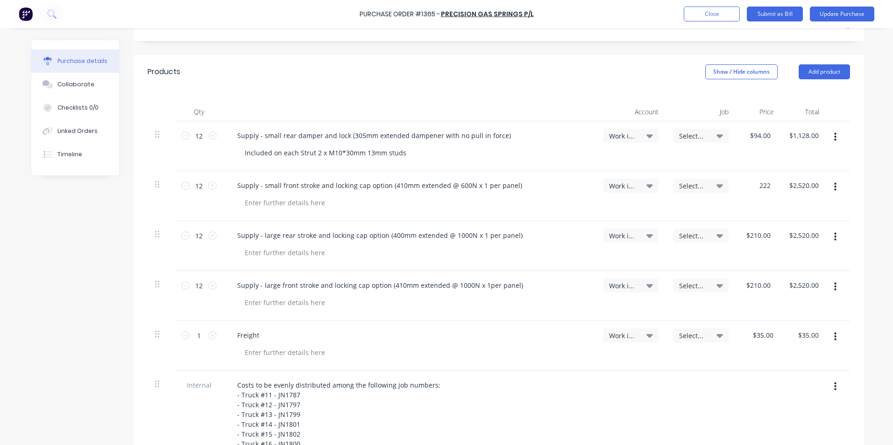
type input "222"
type textarea "x"
type input "$222.00"
type input "$2,664.00"
click at [723, 203] on div "Select..." at bounding box center [701, 196] width 70 height 50
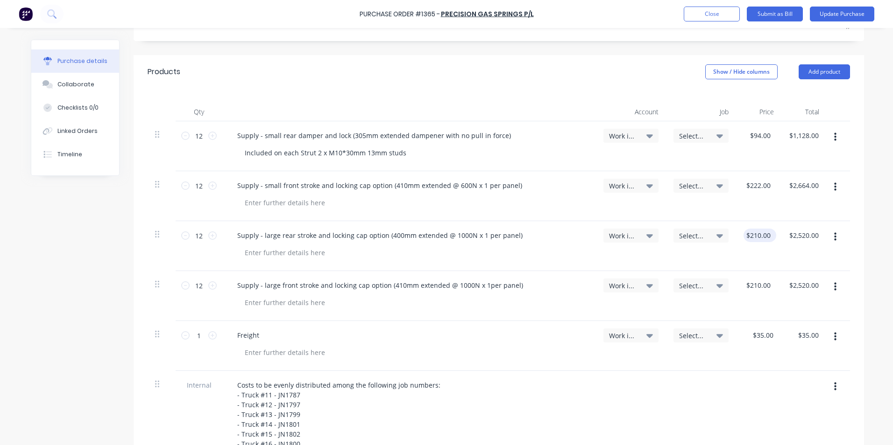
type textarea "x"
type input "210.0000"
click at [756, 229] on input "210.0000" at bounding box center [757, 236] width 29 height 14
type textarea "x"
click at [756, 229] on input "210.0000" at bounding box center [757, 236] width 29 height 14
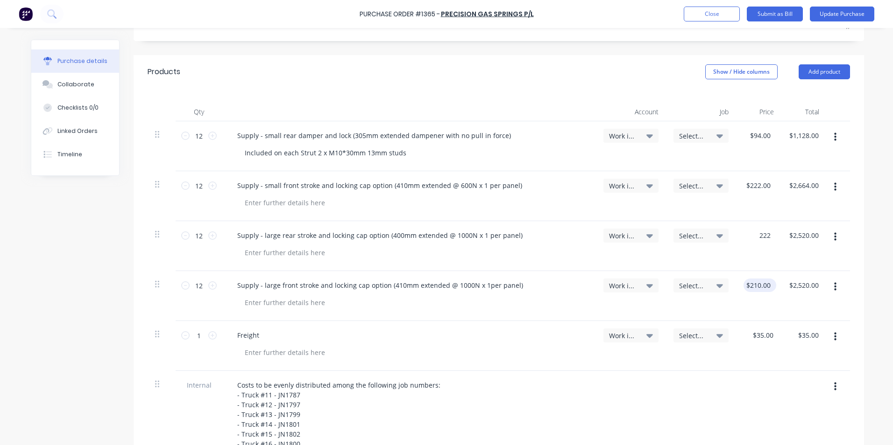
type input "222"
type textarea "x"
type input "$222.00"
type input "$2,664.00"
type input "210.0000"
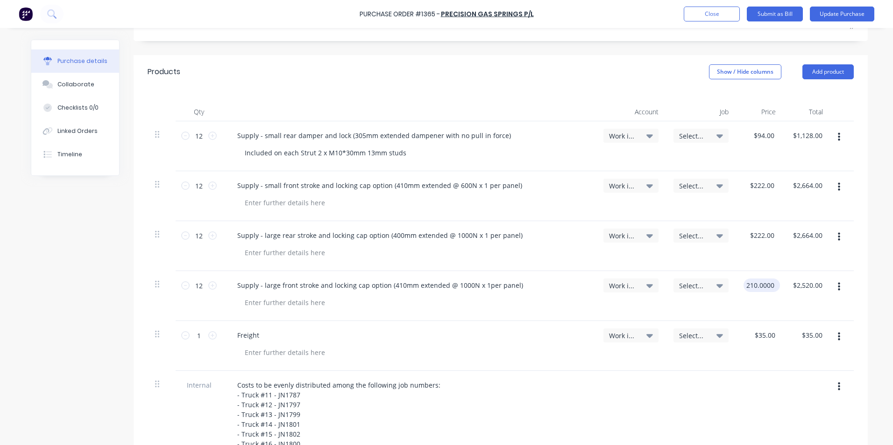
click at [757, 279] on input "210.0000" at bounding box center [759, 286] width 33 height 14
click at [758, 279] on input "210.0000" at bounding box center [759, 286] width 33 height 14
type textarea "x"
click at [758, 279] on input "210.0000" at bounding box center [759, 286] width 33 height 14
type input "222"
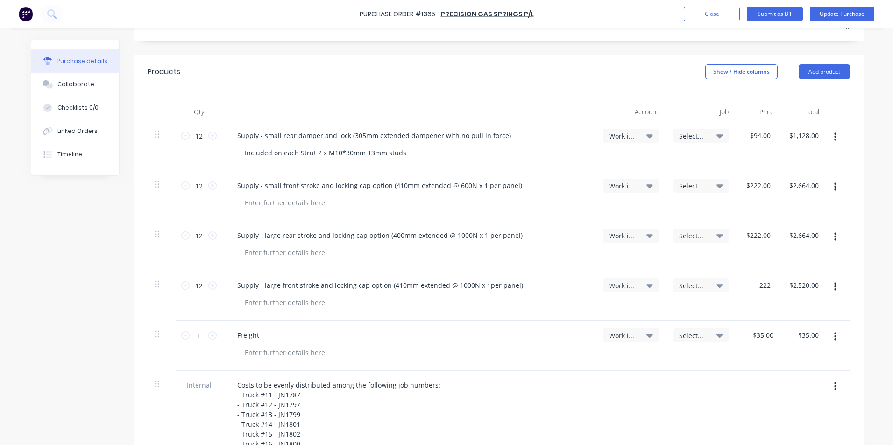
type textarea "x"
type input "$222.00"
type input "$2,664.00"
click at [774, 293] on div "$222.00 $222.00" at bounding box center [757, 296] width 43 height 50
drag, startPoint x: 400, startPoint y: 141, endPoint x: 236, endPoint y: 143, distance: 163.9
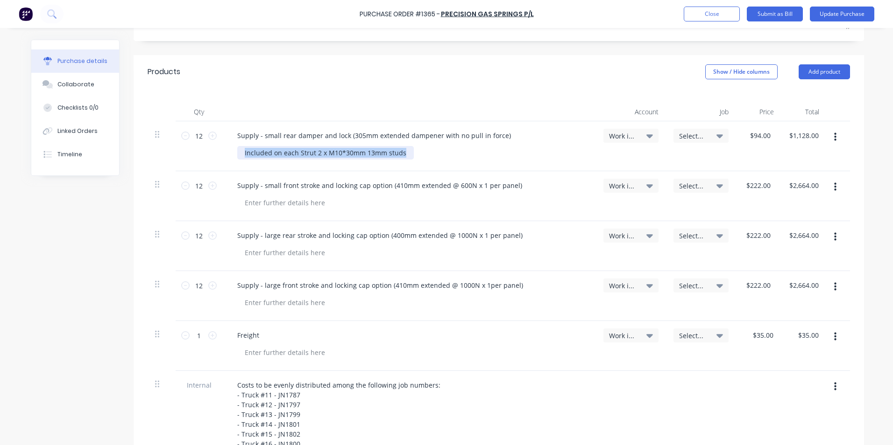
click at [237, 146] on div "Included on each Strut 2 x M10*30mm 13mm studs" at bounding box center [325, 153] width 177 height 14
copy div "Included on each Strut 2 x M10*30mm 13mm studs"
type textarea "x"
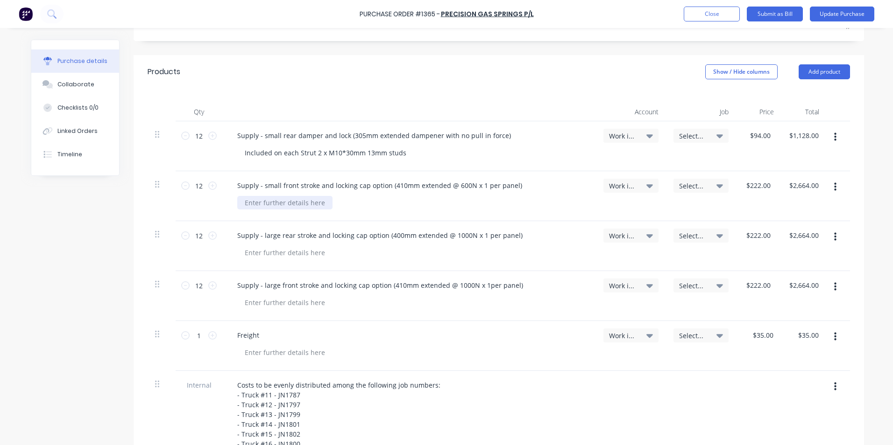
click at [272, 196] on div at bounding box center [284, 203] width 95 height 14
paste div
type textarea "x"
click at [261, 246] on div at bounding box center [284, 253] width 95 height 14
paste div
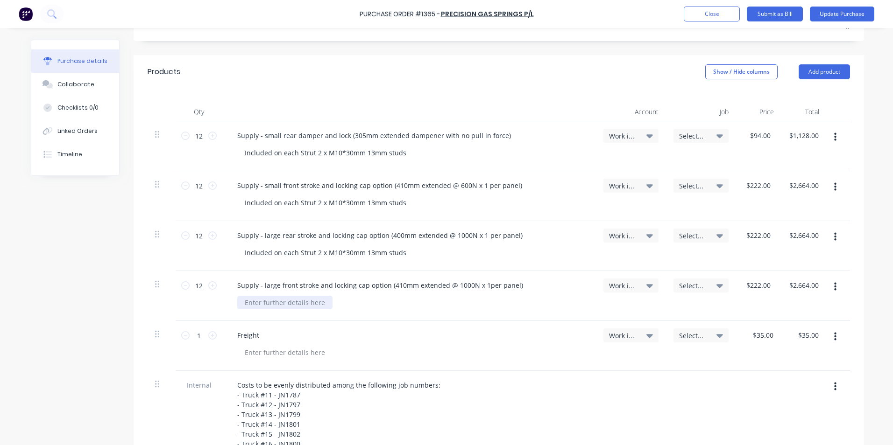
type textarea "x"
click at [255, 296] on div at bounding box center [284, 303] width 95 height 14
paste div
click at [836, 13] on button "Update Purchase" at bounding box center [842, 14] width 64 height 15
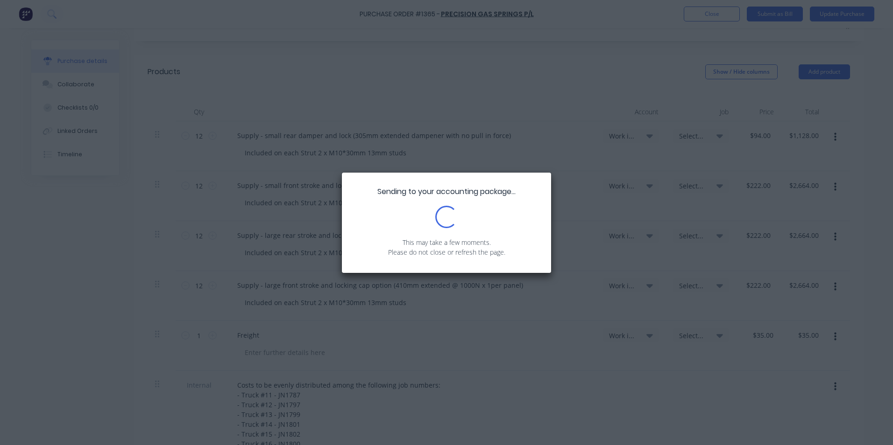
scroll to position [0, 0]
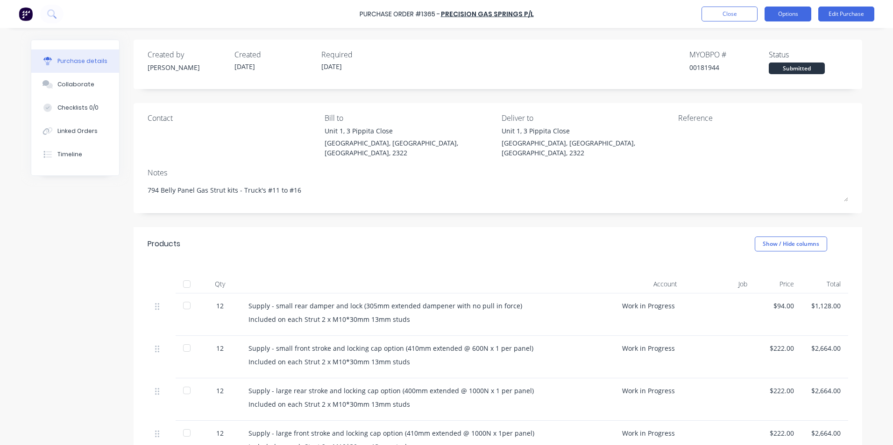
click at [788, 13] on button "Options" at bounding box center [787, 14] width 47 height 15
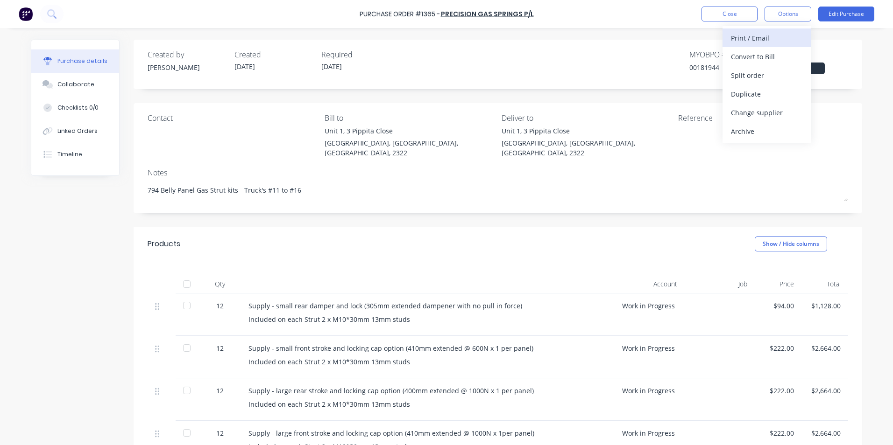
click at [755, 35] on div "Print / Email" at bounding box center [767, 38] width 72 height 14
click at [760, 57] on div "With pricing" at bounding box center [767, 57] width 72 height 14
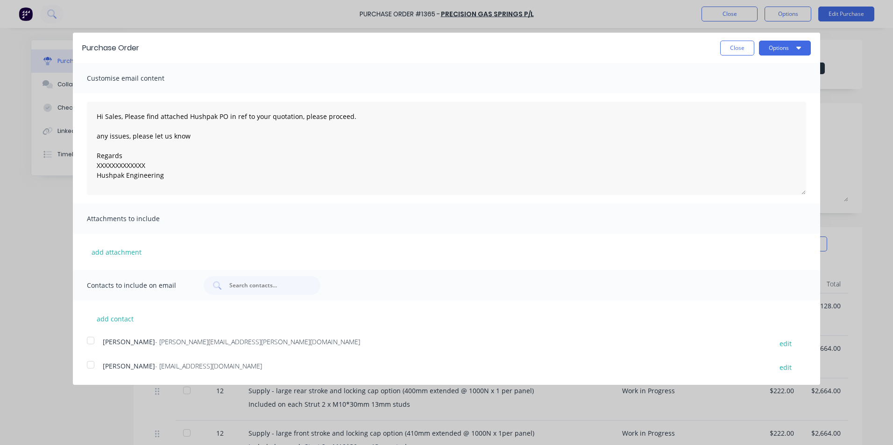
click at [92, 340] on div at bounding box center [90, 341] width 19 height 19
click at [788, 47] on button "Options" at bounding box center [785, 48] width 52 height 15
click at [741, 90] on div "Email" at bounding box center [766, 91] width 72 height 14
type textarea "x"
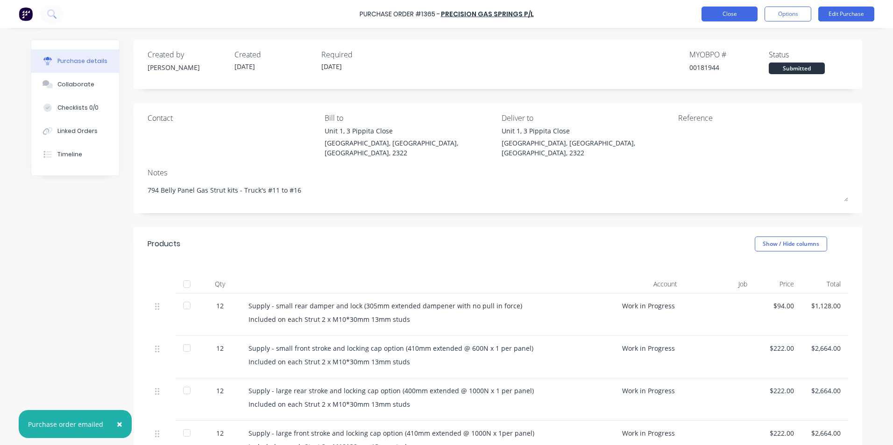
click at [735, 15] on button "Close" at bounding box center [729, 14] width 56 height 15
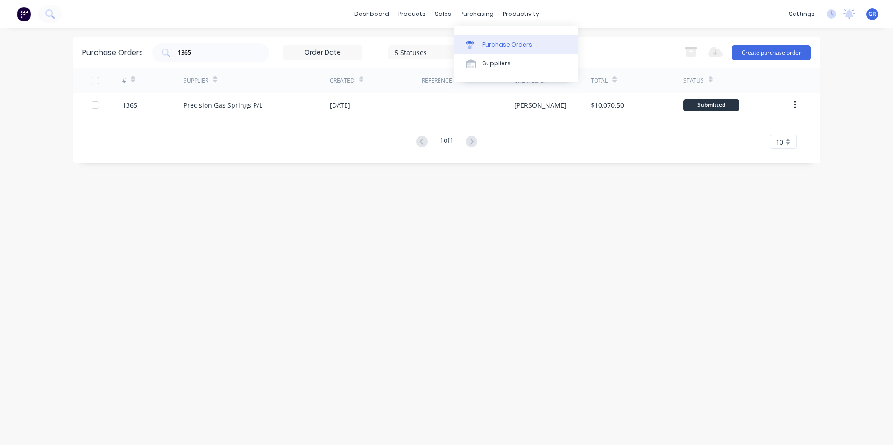
click at [500, 46] on div "Purchase Orders" at bounding box center [506, 45] width 49 height 8
drag, startPoint x: 200, startPoint y: 55, endPoint x: 171, endPoint y: 55, distance: 29.0
click at [171, 55] on div "1365" at bounding box center [210, 52] width 117 height 19
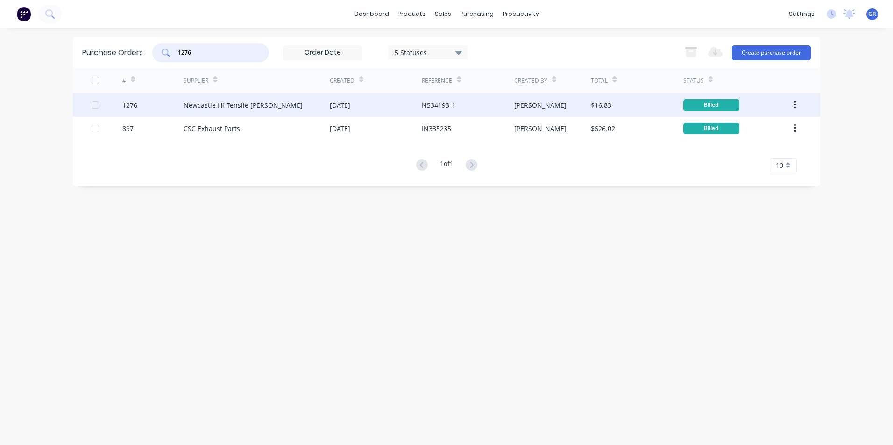
type input "1276"
click at [796, 104] on icon "button" at bounding box center [795, 105] width 2 height 10
click at [742, 146] on div "Duplicate" at bounding box center [762, 148] width 72 height 14
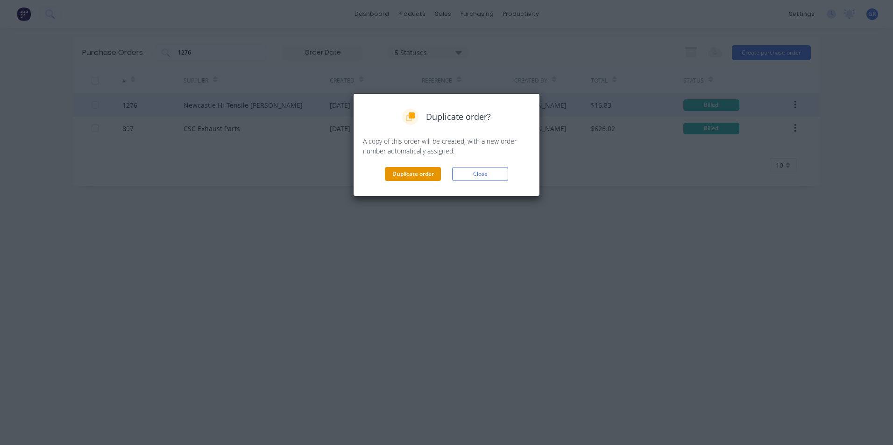
click at [397, 172] on button "Duplicate order" at bounding box center [413, 174] width 56 height 14
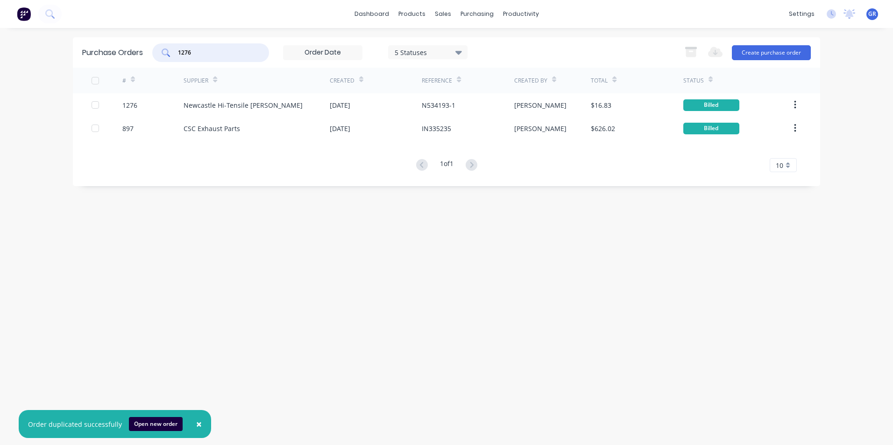
drag, startPoint x: 197, startPoint y: 54, endPoint x: 170, endPoint y: 52, distance: 27.6
click at [170, 52] on div "1276" at bounding box center [210, 52] width 117 height 19
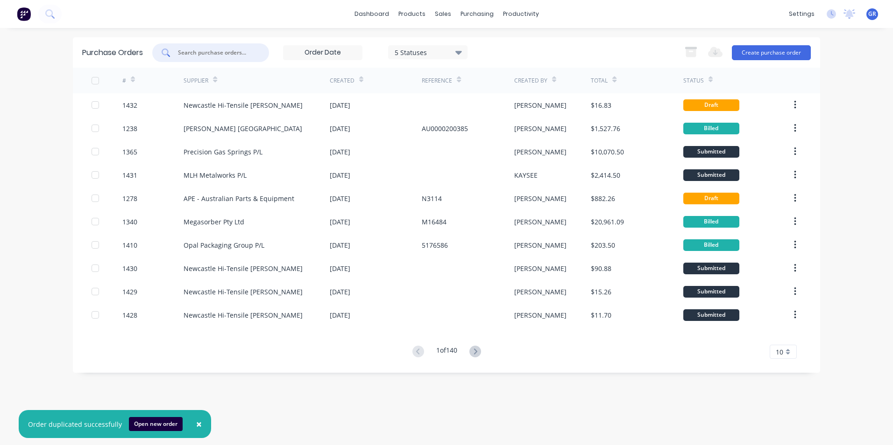
click at [196, 425] on span "×" at bounding box center [199, 424] width 6 height 13
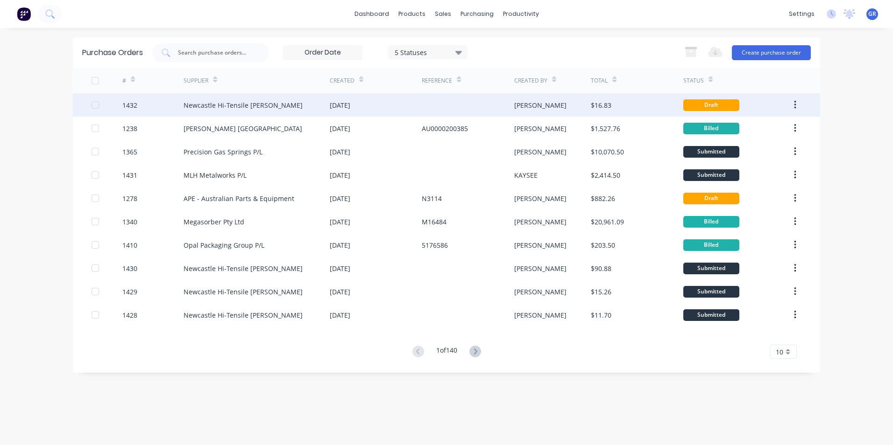
click at [132, 101] on div "1432" at bounding box center [129, 105] width 15 height 10
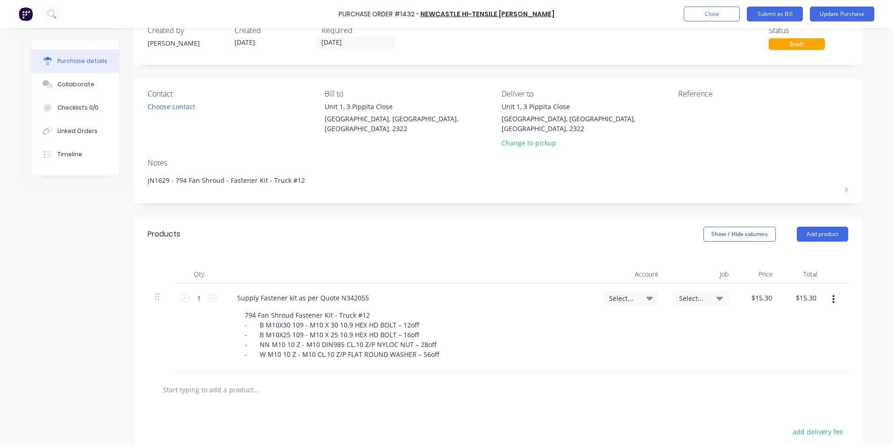
scroll to position [47, 0]
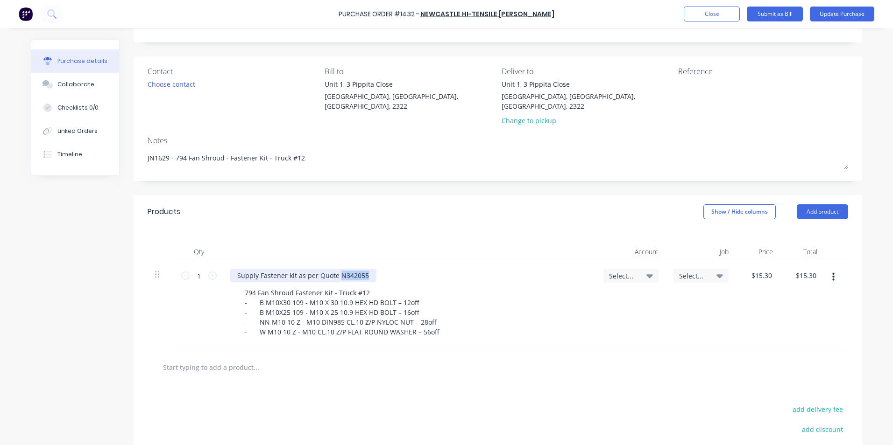
drag, startPoint x: 363, startPoint y: 265, endPoint x: 336, endPoint y: 266, distance: 27.1
click at [336, 269] on div "Supply Fastener kit as per Quote N342055" at bounding box center [303, 276] width 147 height 14
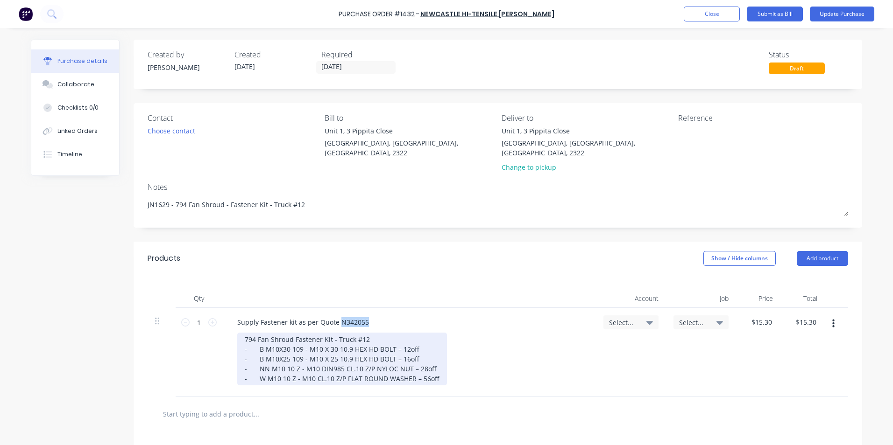
type textarea "x"
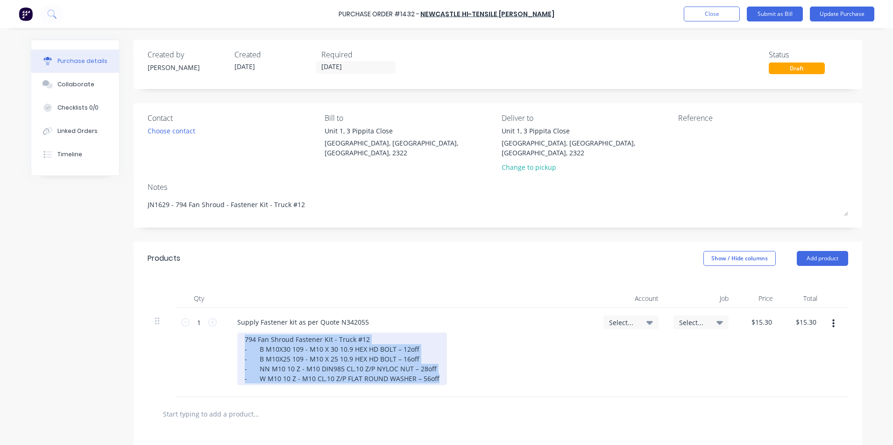
drag, startPoint x: 438, startPoint y: 368, endPoint x: 198, endPoint y: 320, distance: 244.3
click at [198, 320] on div "1 1 Supply Fastener kit as per Quote N342055 794 Fan Shroud Fastener Kit - Truc…" at bounding box center [498, 352] width 700 height 89
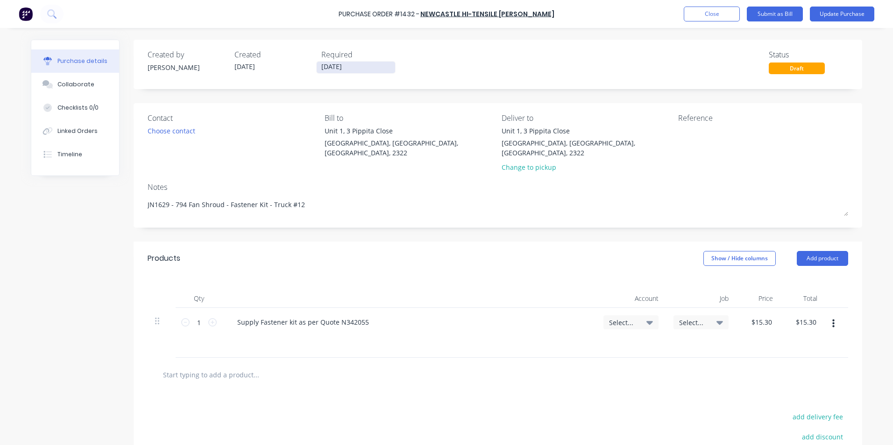
click at [337, 64] on input "08/09/25" at bounding box center [356, 68] width 78 height 12
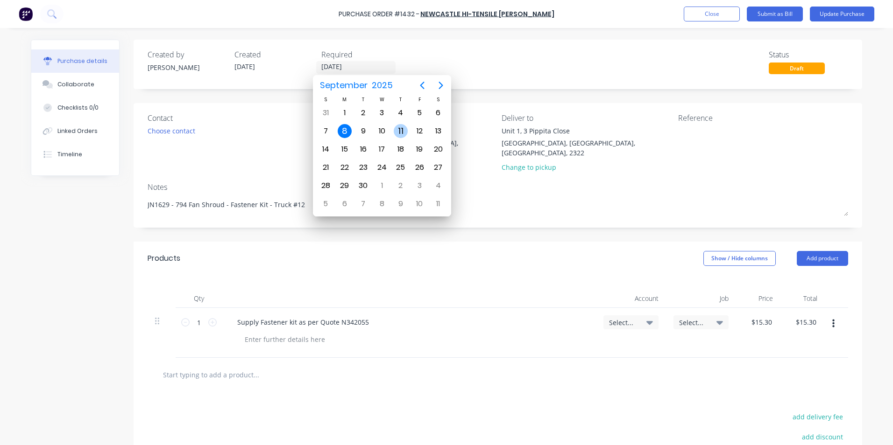
click at [403, 130] on div "11" at bounding box center [401, 131] width 14 height 14
type textarea "x"
type input "11/09/25"
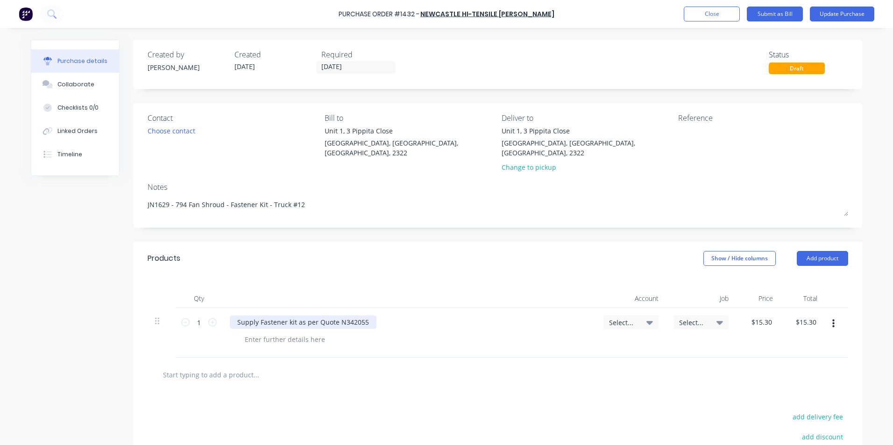
drag, startPoint x: 351, startPoint y: 310, endPoint x: 362, endPoint y: 311, distance: 11.7
click at [351, 316] on div "Supply Fastener kit as per Quote N342055" at bounding box center [303, 323] width 147 height 14
type textarea "x"
drag, startPoint x: 368, startPoint y: 311, endPoint x: 220, endPoint y: 312, distance: 147.1
click at [222, 312] on div "Supply Fastener kit as per Quote N342055" at bounding box center [409, 333] width 374 height 50
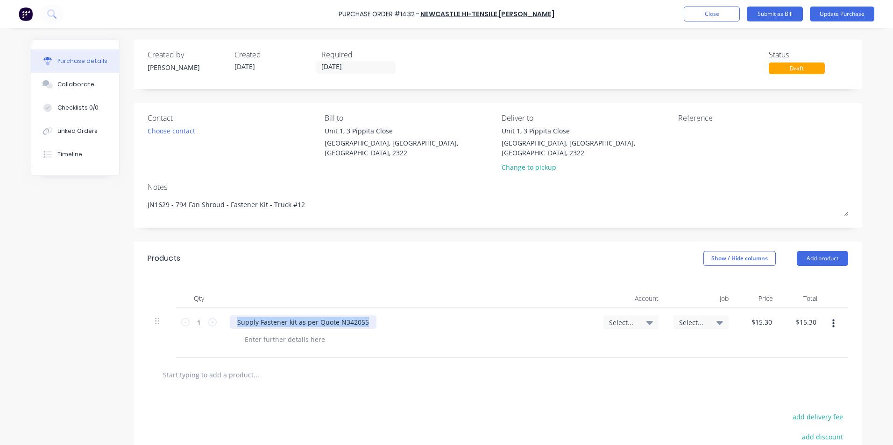
paste div
click at [278, 333] on div at bounding box center [284, 340] width 95 height 14
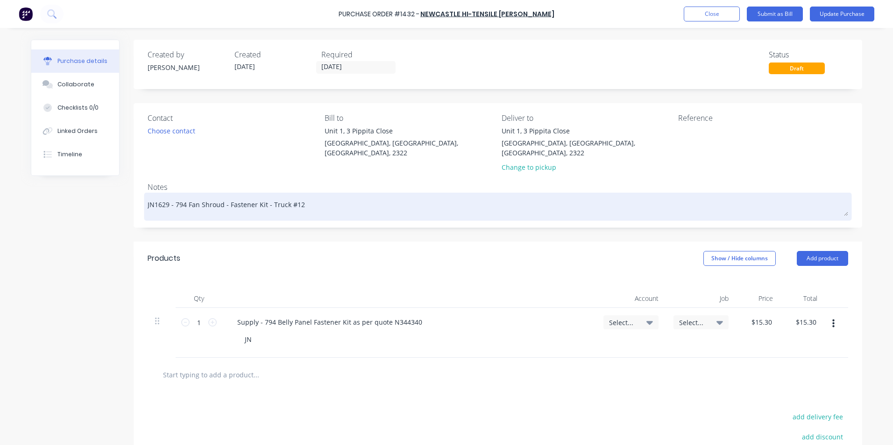
click at [293, 195] on textarea "JN1629 - 794 Fan Shroud - Fastener Kit - Truck #12" at bounding box center [498, 205] width 700 height 21
type textarea "x"
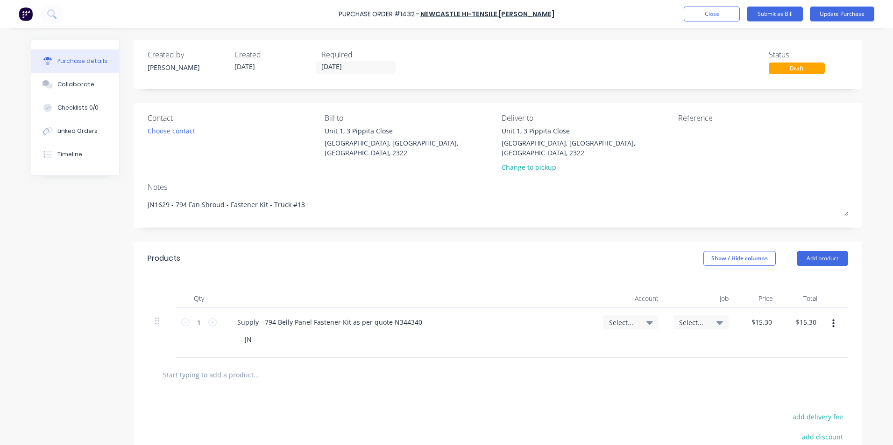
type textarea "JN1629 - 794 Fan Shroud - Fastener Kit - Truck #13"
type textarea "x"
type textarea "JN1629 - 794 Fan Shroud - Fastener Kit - Truck #13"
click at [616, 318] on span "Select..." at bounding box center [623, 323] width 28 height 10
type textarea "x"
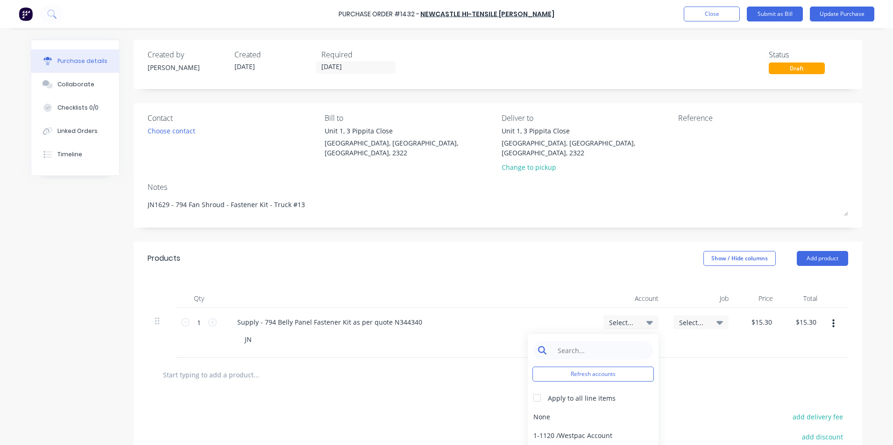
click at [577, 341] on input at bounding box center [600, 350] width 96 height 19
type input "1-14"
click at [547, 408] on div "1-1400 / Work in Progress - Materials" at bounding box center [593, 417] width 131 height 19
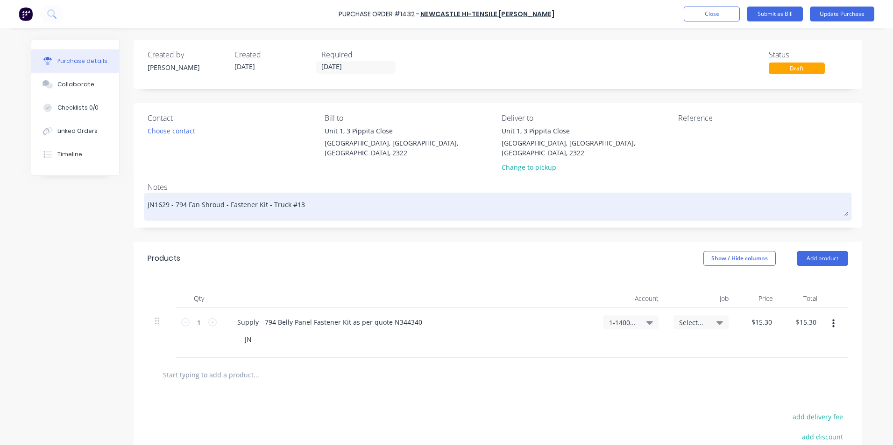
click at [256, 200] on textarea "JN1629 - 794 Fan Shroud - Fastener Kit - Truck #13" at bounding box center [498, 205] width 700 height 21
drag, startPoint x: 261, startPoint y: 195, endPoint x: 172, endPoint y: 198, distance: 88.8
click at [172, 198] on textarea "JN1629 - 794 Fan Shroud - Fastener Kit - Truck #13" at bounding box center [498, 205] width 700 height 21
paste textarea "Belly Panel"
type textarea "x"
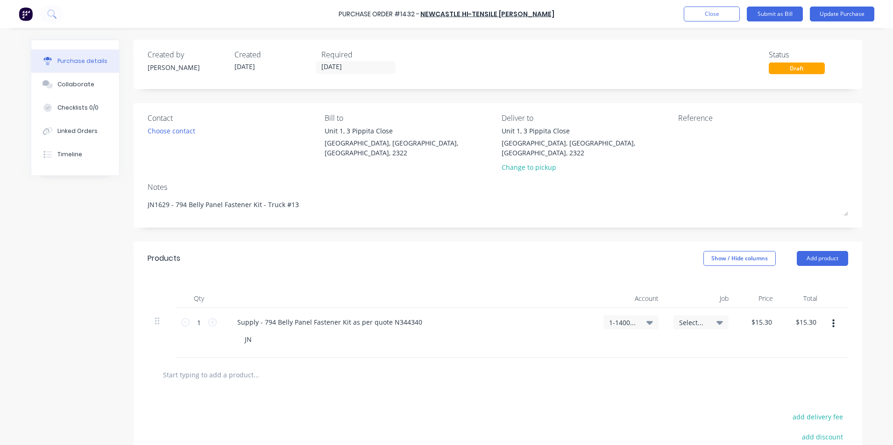
type textarea "JN1629 - 794 Belly Panel Fastener Kit - Truck #13"
type textarea "x"
type textarea "JN1629 - 794 Belly Panel Fastener Kit - Truck #13"
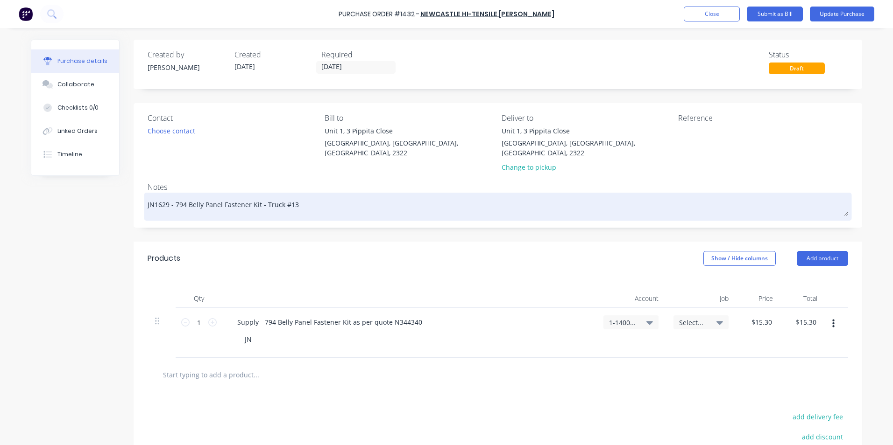
click at [163, 202] on textarea "JN1629 - 794 Belly Panel Fastener Kit - Truck #13" at bounding box center [498, 205] width 700 height 21
type textarea "x"
type textarea "JN169 - 794 Belly Panel Fastener Kit - Truck #13"
type textarea "x"
type textarea "JN19 - 794 Belly Panel Fastener Kit - Truck #13"
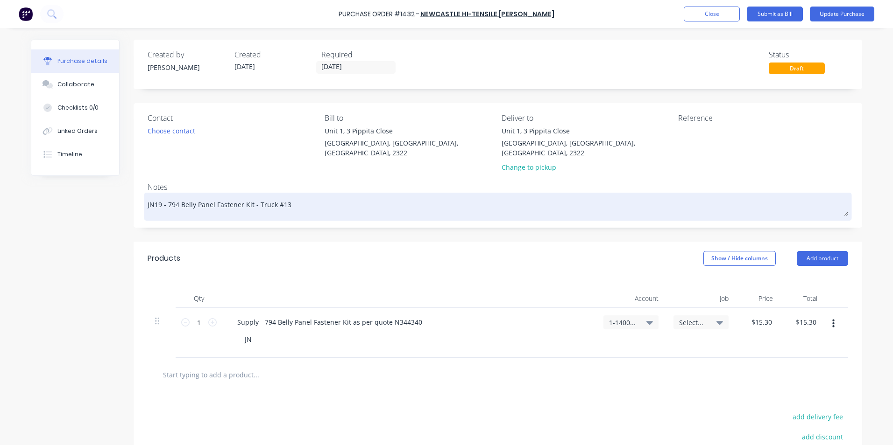
type textarea "x"
type textarea "JN179 - 794 Belly Panel Fastener Kit - Truck #13"
type textarea "x"
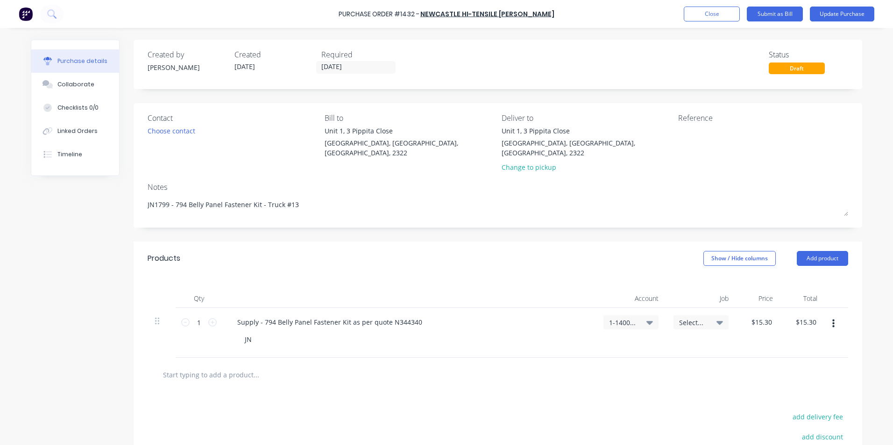
type textarea "JN1799 - 794 Belly Panel Fastener Kit - Truck #13"
type textarea "x"
type textarea "JN1799 - 794 Belly Panel Fastener Kit - Truck #13"
click at [262, 333] on div "JN" at bounding box center [412, 340] width 351 height 14
click at [250, 333] on div "JN" at bounding box center [248, 340] width 22 height 14
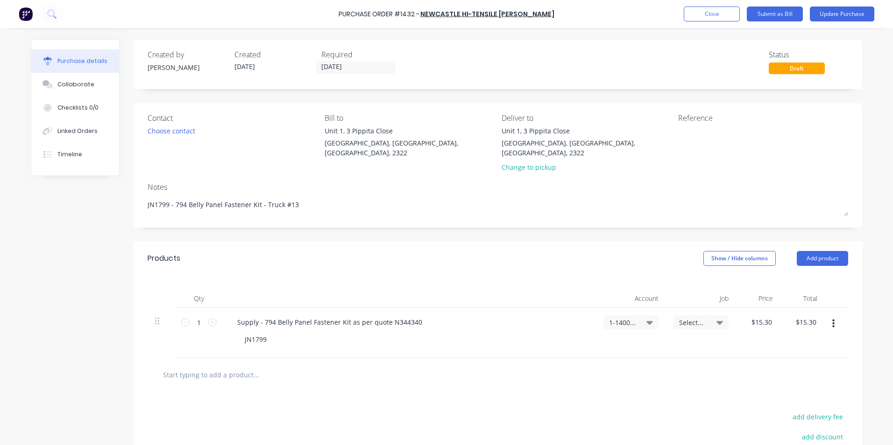
drag, startPoint x: 690, startPoint y: 312, endPoint x: 685, endPoint y: 317, distance: 7.0
click at [691, 318] on span "Select..." at bounding box center [693, 323] width 28 height 10
type textarea "x"
click at [643, 342] on input at bounding box center [670, 350] width 96 height 19
type input "1799"
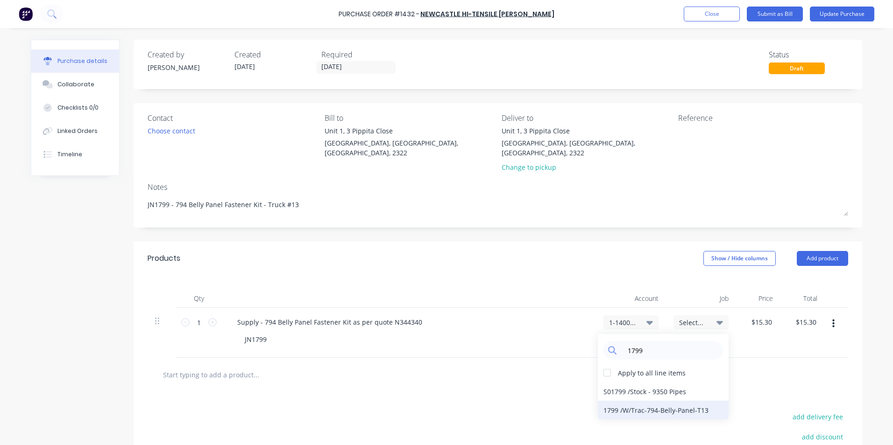
click at [636, 401] on div "1799 / W/Trac-794-Belly-Panel-T13" at bounding box center [663, 410] width 131 height 19
type textarea "x"
type input "15.3000"
click at [758, 316] on input "15.3000" at bounding box center [761, 323] width 25 height 14
type textarea "x"
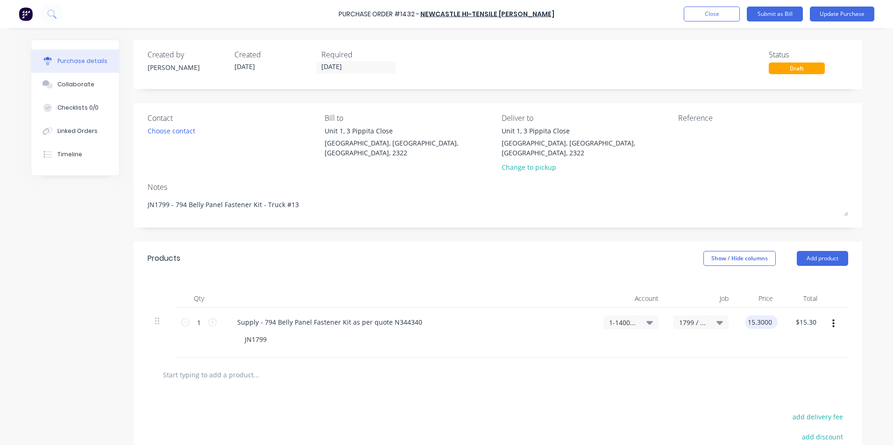
click at [758, 316] on input "15.3000" at bounding box center [759, 323] width 29 height 14
type input "816.885"
type textarea "x"
type input "$816.885"
type input "$816.89"
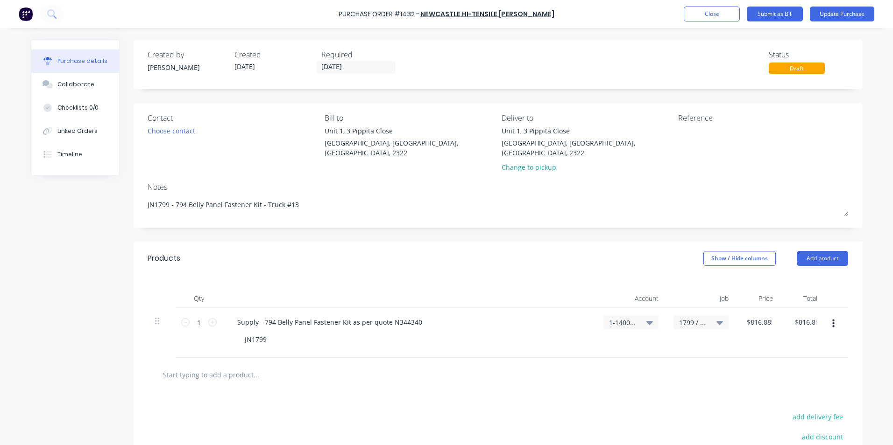
click at [741, 345] on div "$816.885 816.885" at bounding box center [758, 333] width 44 height 50
click at [841, 14] on button "Update Purchase" at bounding box center [842, 14] width 64 height 15
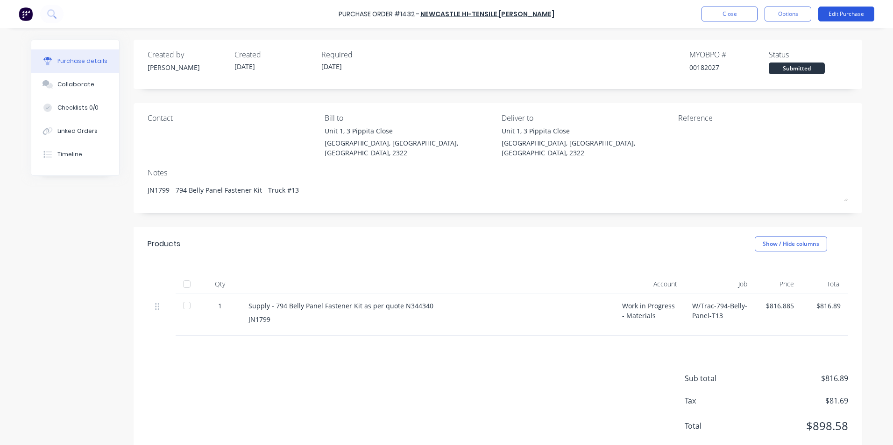
click at [846, 14] on button "Edit Purchase" at bounding box center [846, 14] width 56 height 15
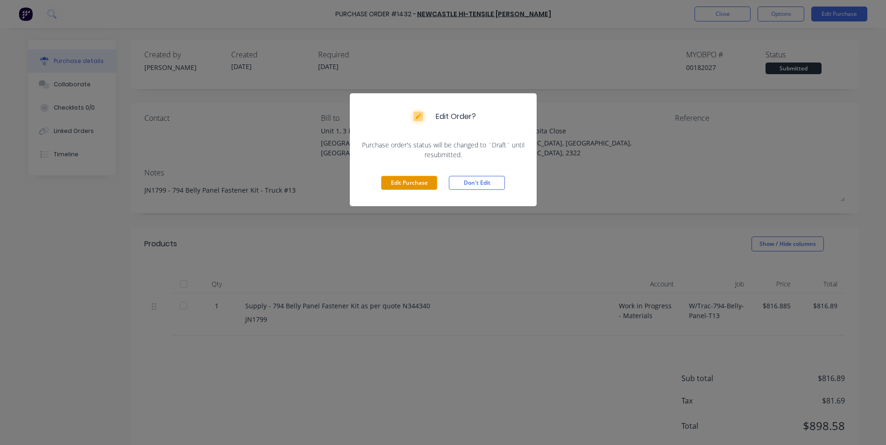
click at [405, 186] on button "Edit Purchase" at bounding box center [409, 183] width 56 height 14
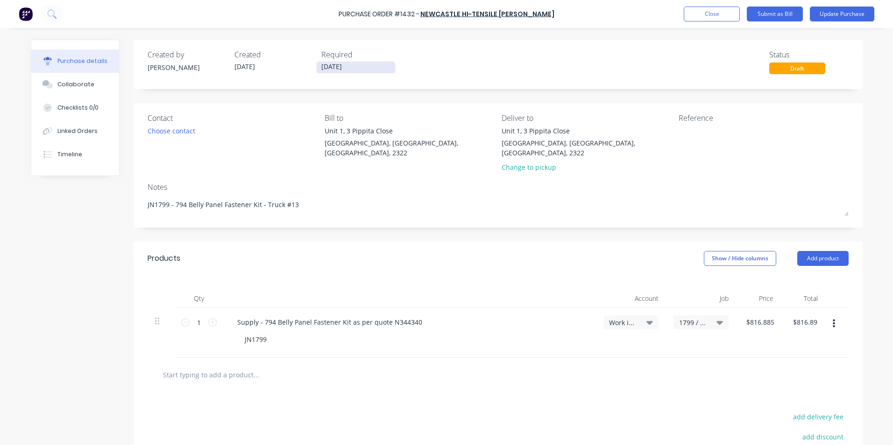
click at [324, 69] on input "11/09/25" at bounding box center [356, 68] width 78 height 12
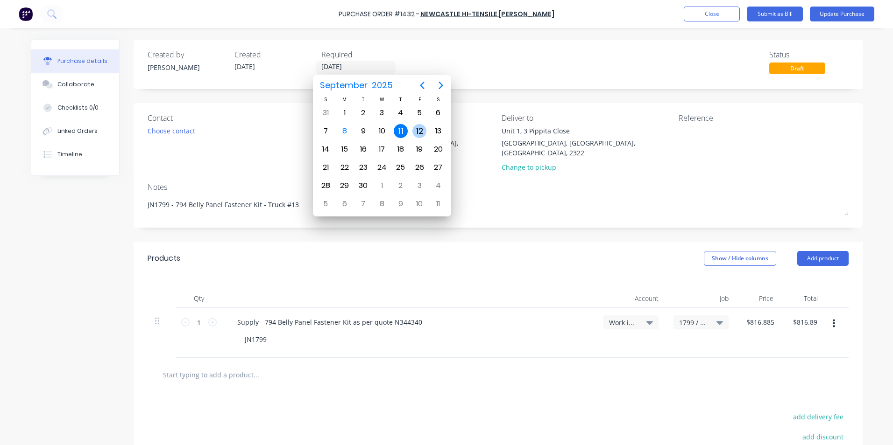
click at [416, 133] on div "12" at bounding box center [419, 131] width 14 height 14
type textarea "x"
type input "12/09/25"
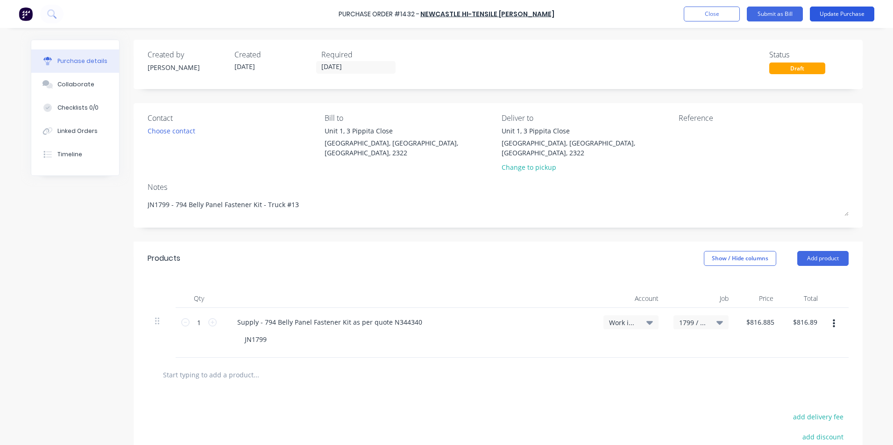
click at [836, 14] on button "Update Purchase" at bounding box center [842, 14] width 64 height 15
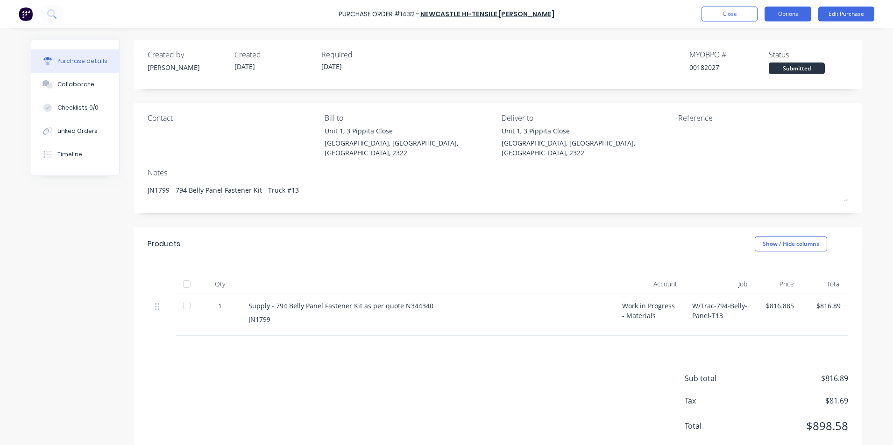
click at [792, 14] on button "Options" at bounding box center [787, 14] width 47 height 15
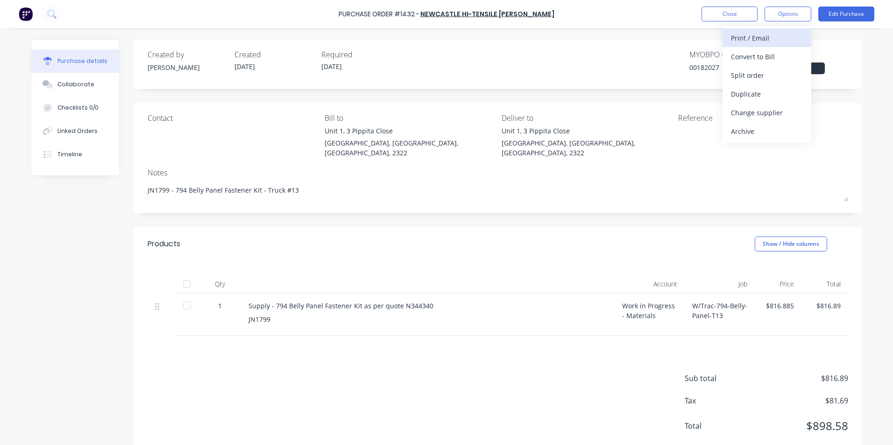
click at [763, 38] on div "Print / Email" at bounding box center [767, 38] width 72 height 14
click at [755, 56] on div "With pricing" at bounding box center [767, 57] width 72 height 14
type textarea "x"
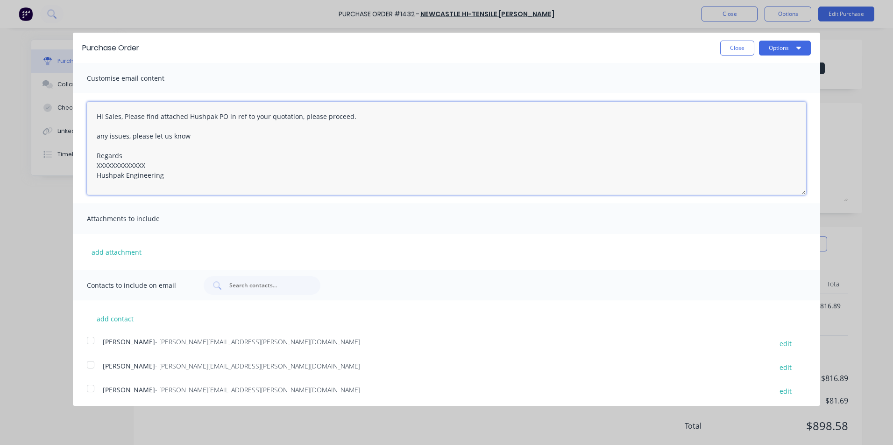
drag, startPoint x: 150, startPoint y: 165, endPoint x: 72, endPoint y: 165, distance: 78.5
click at [72, 165] on div "Purchase Order Close Options Customise email content Hi Sales, Please find atta…" at bounding box center [446, 222] width 893 height 445
type textarea "Hi Sales, Please find attached Hushpak PO in ref to your quotation, please proc…"
click at [122, 252] on button "add attachment" at bounding box center [116, 252] width 59 height 14
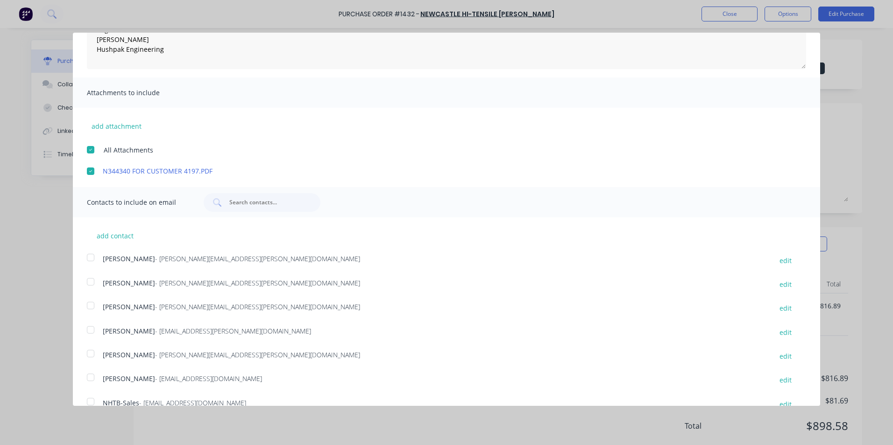
scroll to position [140, 0]
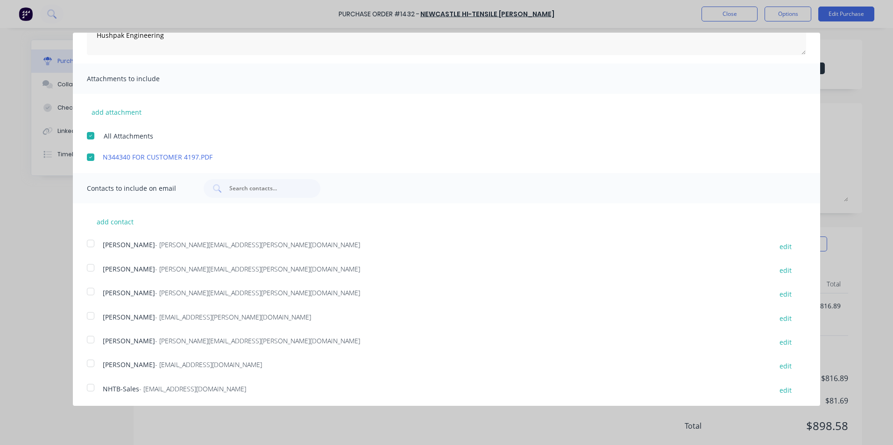
click at [90, 292] on div at bounding box center [90, 292] width 19 height 19
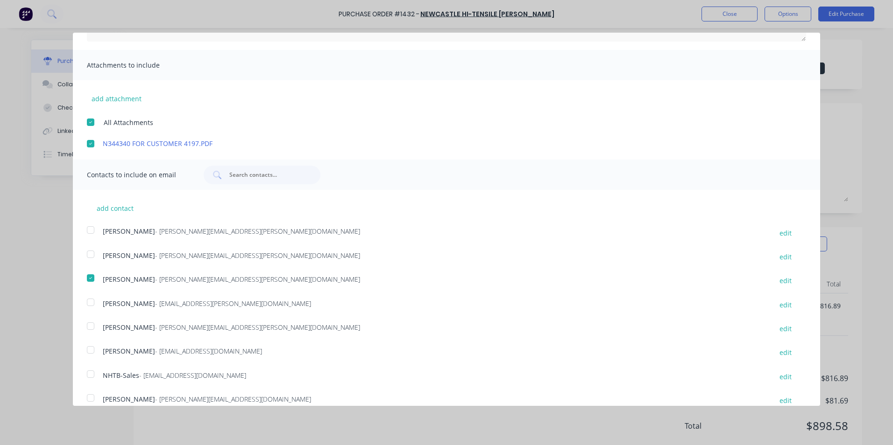
scroll to position [166, 0]
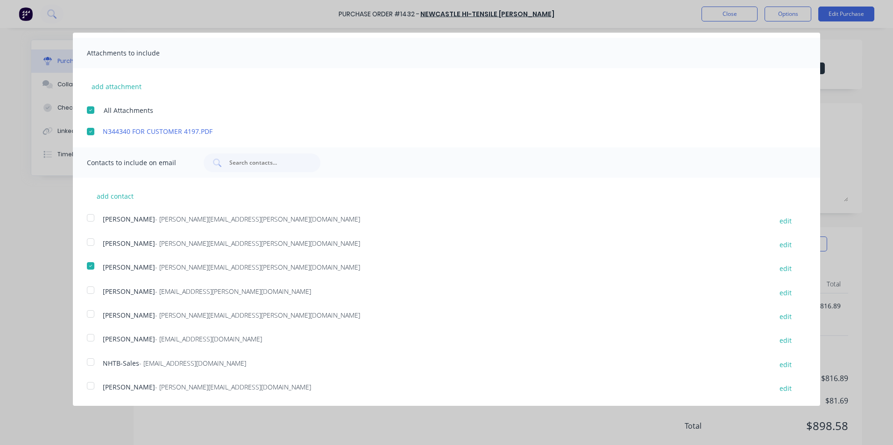
click at [89, 364] on div at bounding box center [90, 362] width 19 height 19
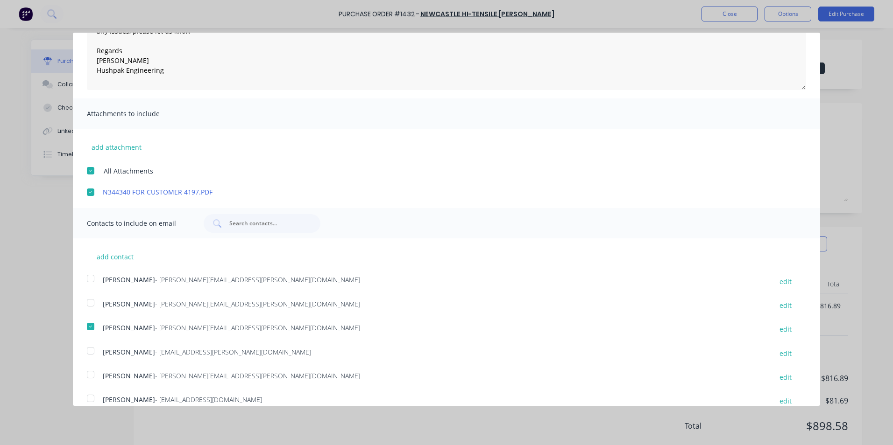
scroll to position [0, 0]
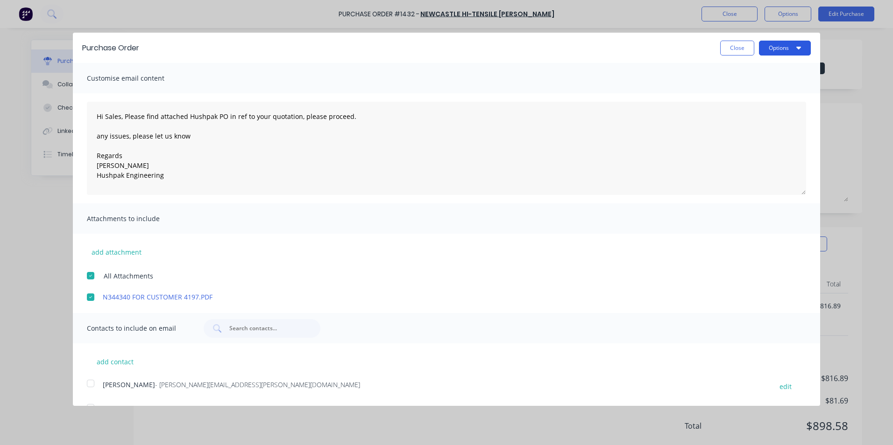
click at [773, 47] on button "Options" at bounding box center [785, 48] width 52 height 15
click at [730, 89] on div "Email" at bounding box center [766, 91] width 72 height 14
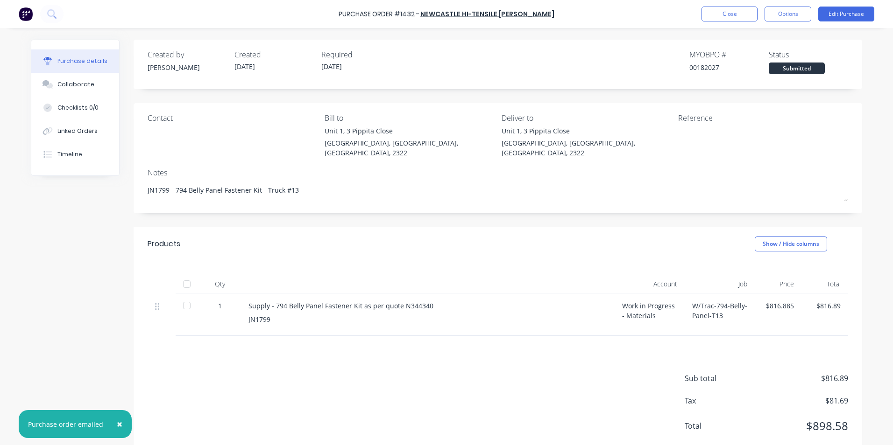
type textarea "x"
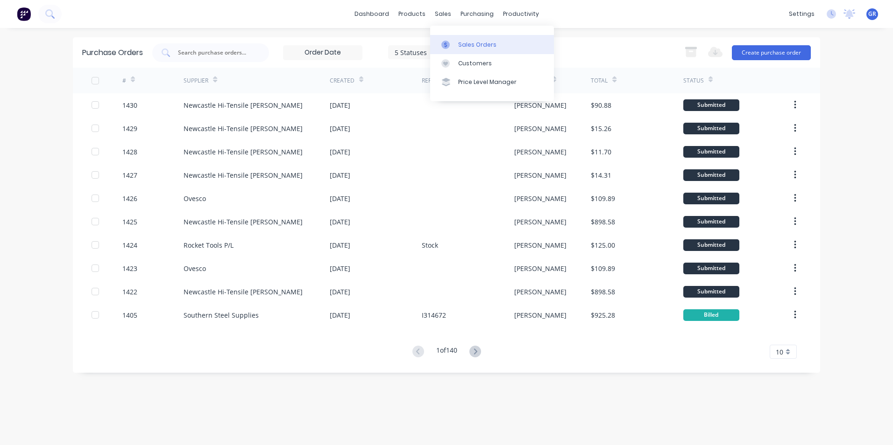
click at [471, 43] on div "Sales Orders" at bounding box center [477, 45] width 38 height 8
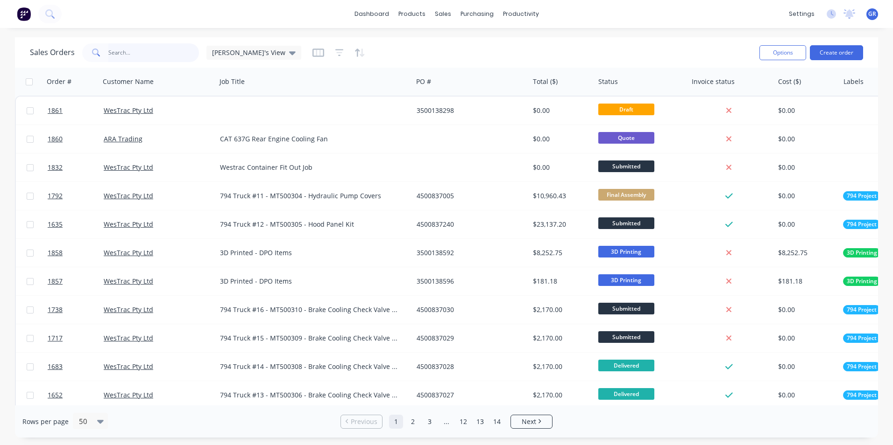
click at [130, 50] on input "text" at bounding box center [153, 52] width 91 height 19
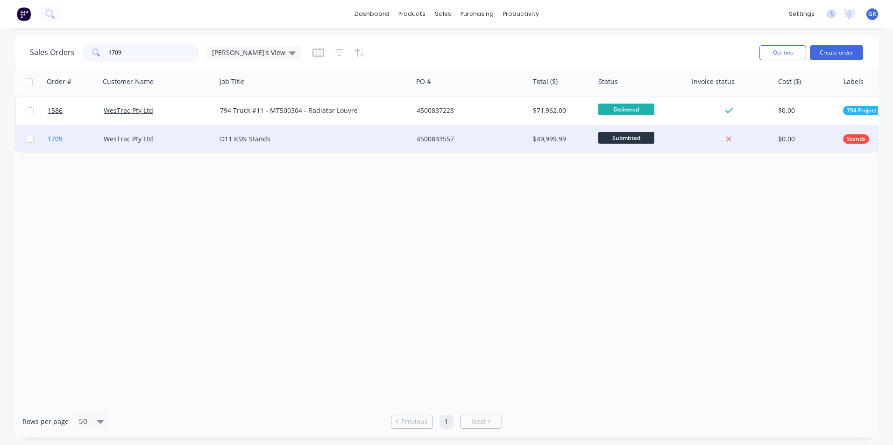
type input "1709"
click at [57, 139] on span "1709" at bounding box center [55, 138] width 15 height 9
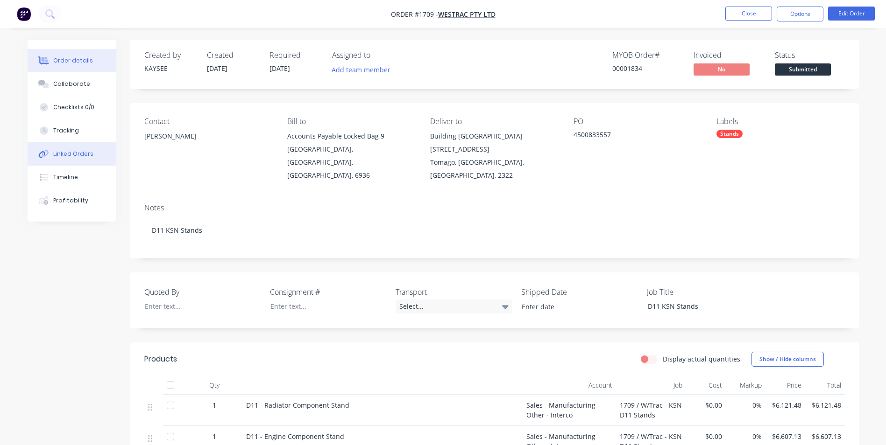
click at [70, 151] on div "Linked Orders" at bounding box center [73, 154] width 40 height 8
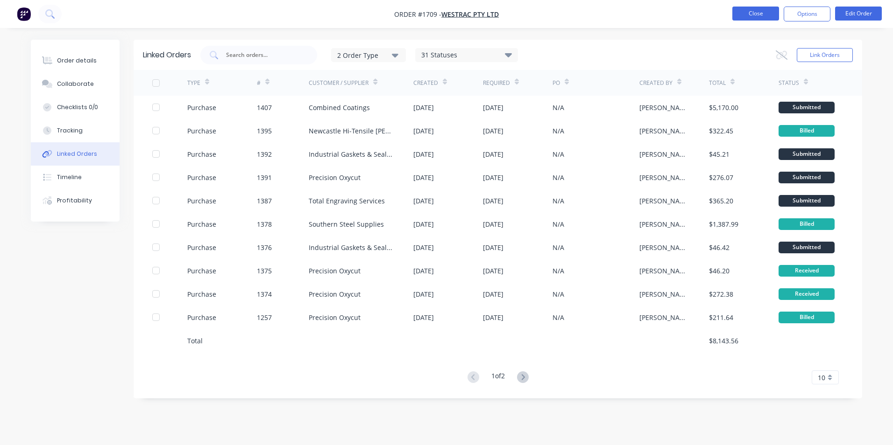
click at [756, 14] on button "Close" at bounding box center [755, 14] width 47 height 14
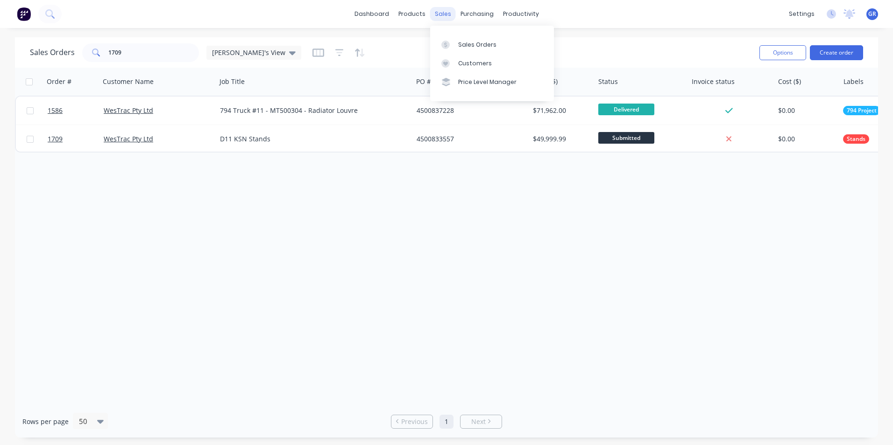
click at [442, 18] on div "sales" at bounding box center [443, 14] width 26 height 14
click at [465, 44] on div "Sales Orders" at bounding box center [477, 45] width 38 height 8
drag, startPoint x: 123, startPoint y: 53, endPoint x: 101, endPoint y: 53, distance: 21.9
click at [101, 53] on div "1709" at bounding box center [140, 52] width 117 height 19
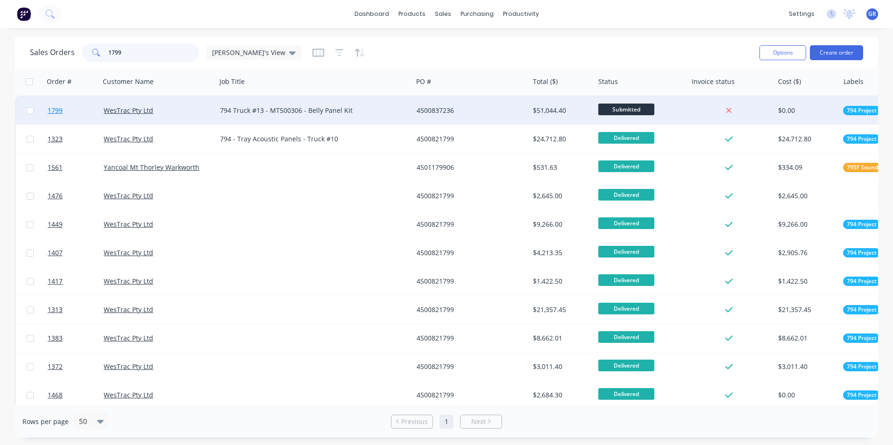
type input "1799"
click at [57, 110] on span "1799" at bounding box center [55, 110] width 15 height 9
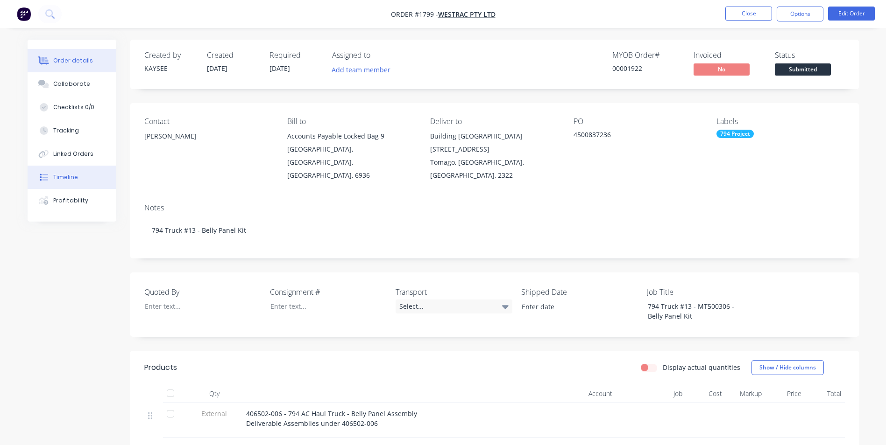
click at [72, 177] on div "Timeline" at bounding box center [65, 177] width 25 height 8
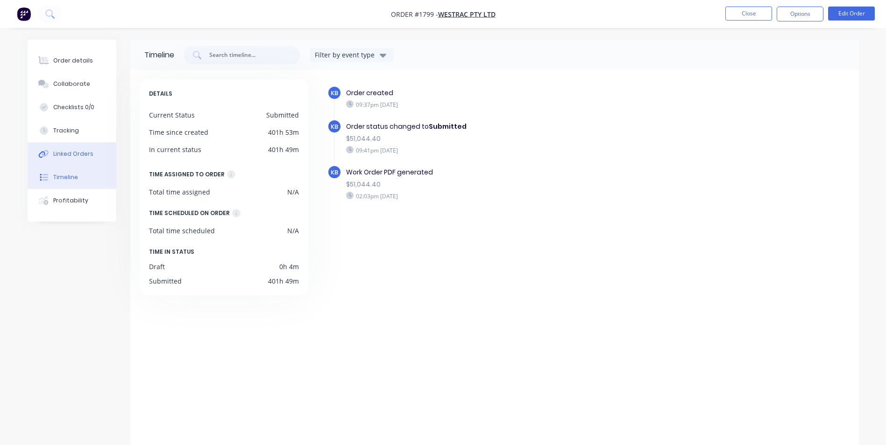
click at [72, 156] on div "Linked Orders" at bounding box center [73, 154] width 40 height 8
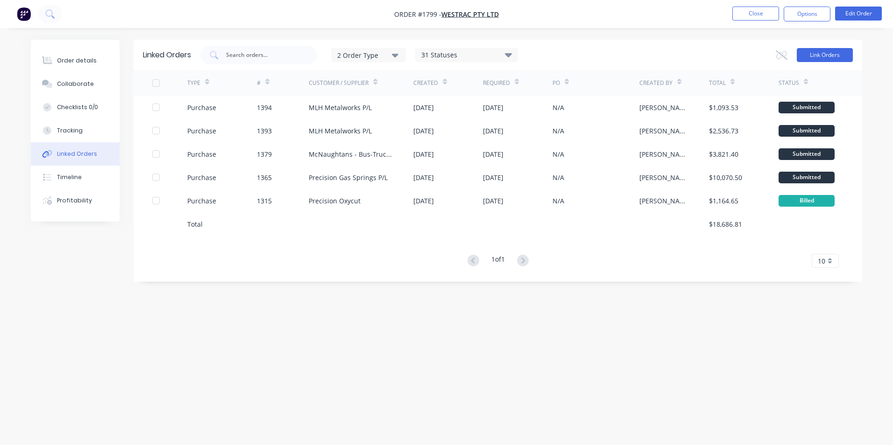
click at [818, 48] on button "Link Orders" at bounding box center [825, 55] width 56 height 14
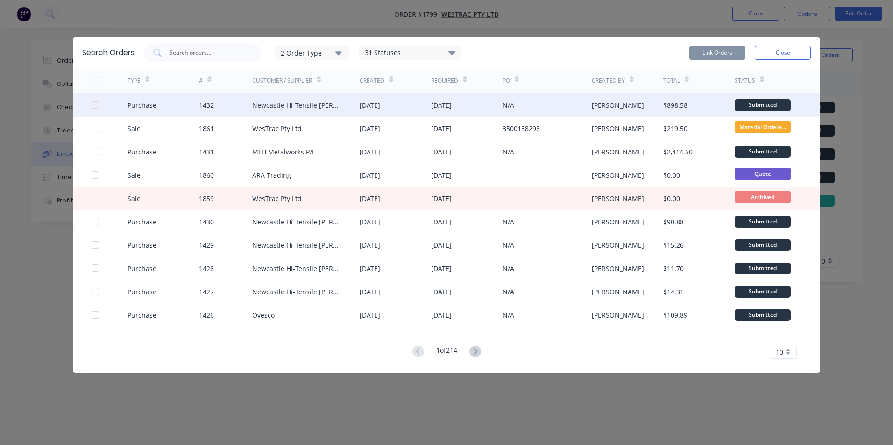
click at [99, 102] on div at bounding box center [95, 105] width 19 height 19
click at [722, 47] on button "Link Orders" at bounding box center [717, 53] width 56 height 14
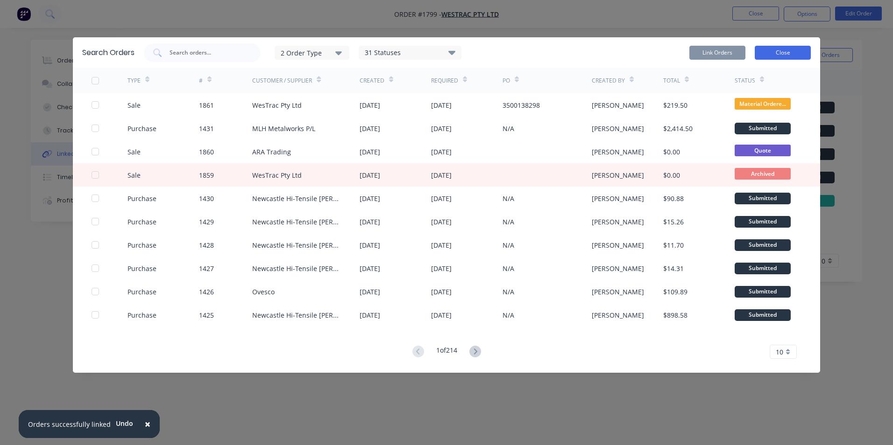
click at [785, 53] on button "Close" at bounding box center [783, 53] width 56 height 14
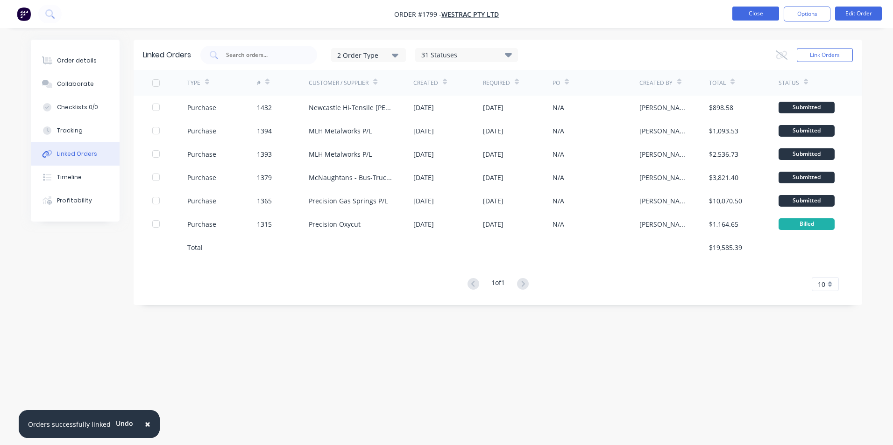
click at [757, 14] on button "Close" at bounding box center [755, 14] width 47 height 14
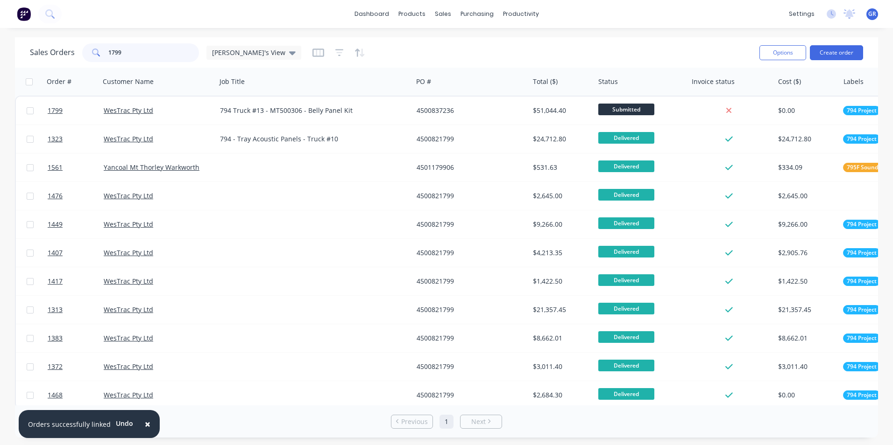
click at [92, 51] on div "1799" at bounding box center [140, 52] width 117 height 19
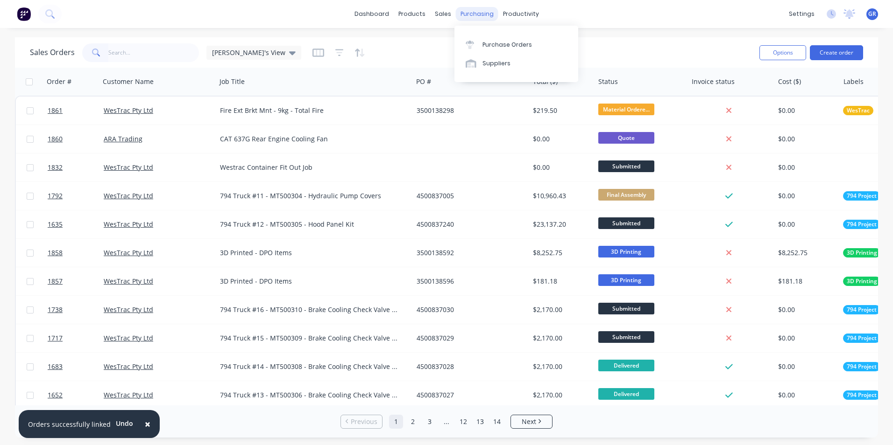
click at [476, 13] on div "purchasing" at bounding box center [477, 14] width 42 height 14
click at [502, 45] on div "Purchase Orders" at bounding box center [506, 45] width 49 height 8
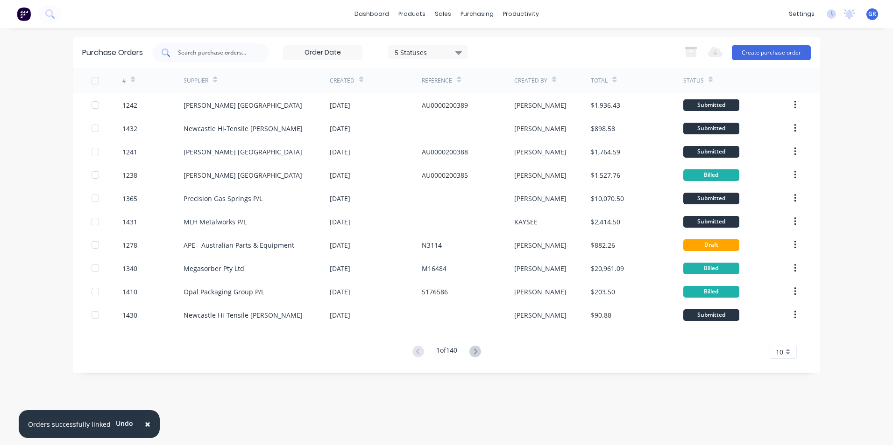
click at [213, 53] on input "text" at bounding box center [216, 52] width 78 height 9
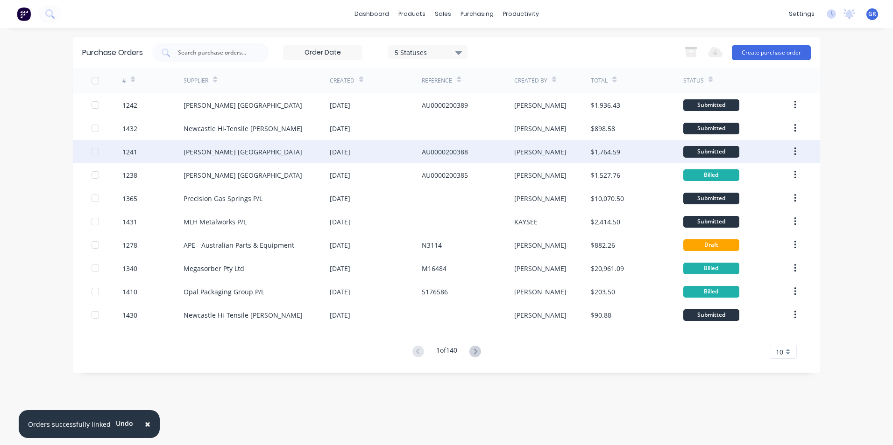
drag, startPoint x: 142, startPoint y: 158, endPoint x: 137, endPoint y: 160, distance: 5.3
click at [137, 160] on div "1241" at bounding box center [153, 151] width 62 height 23
type textarea "x"
